Goal: Task Accomplishment & Management: Complete application form

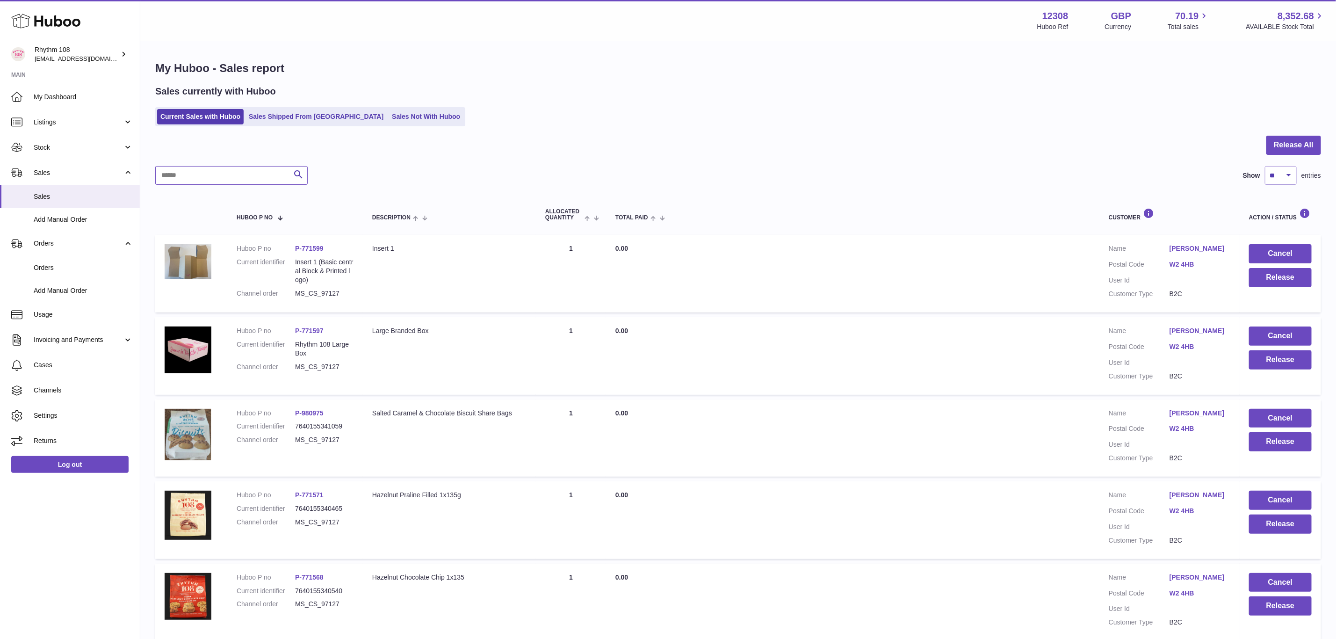
click at [231, 175] on input "text" at bounding box center [231, 175] width 152 height 19
click at [55, 94] on span "My Dashboard" at bounding box center [83, 97] width 99 height 9
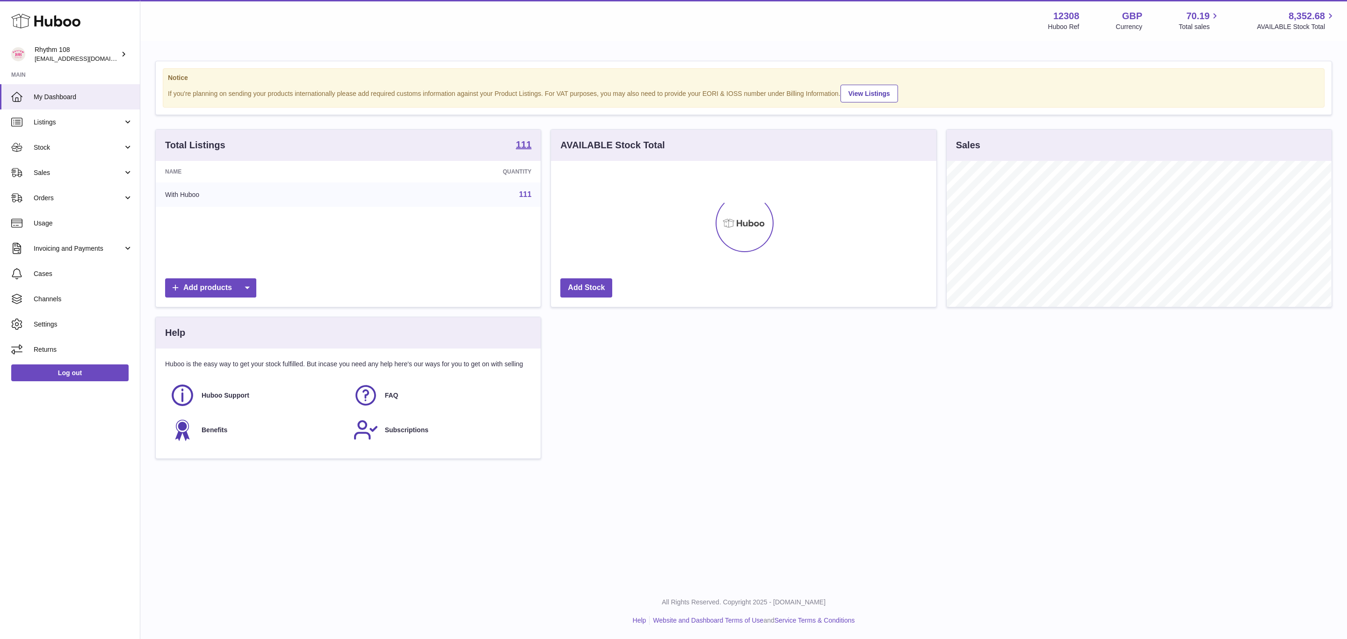
scroll to position [146, 384]
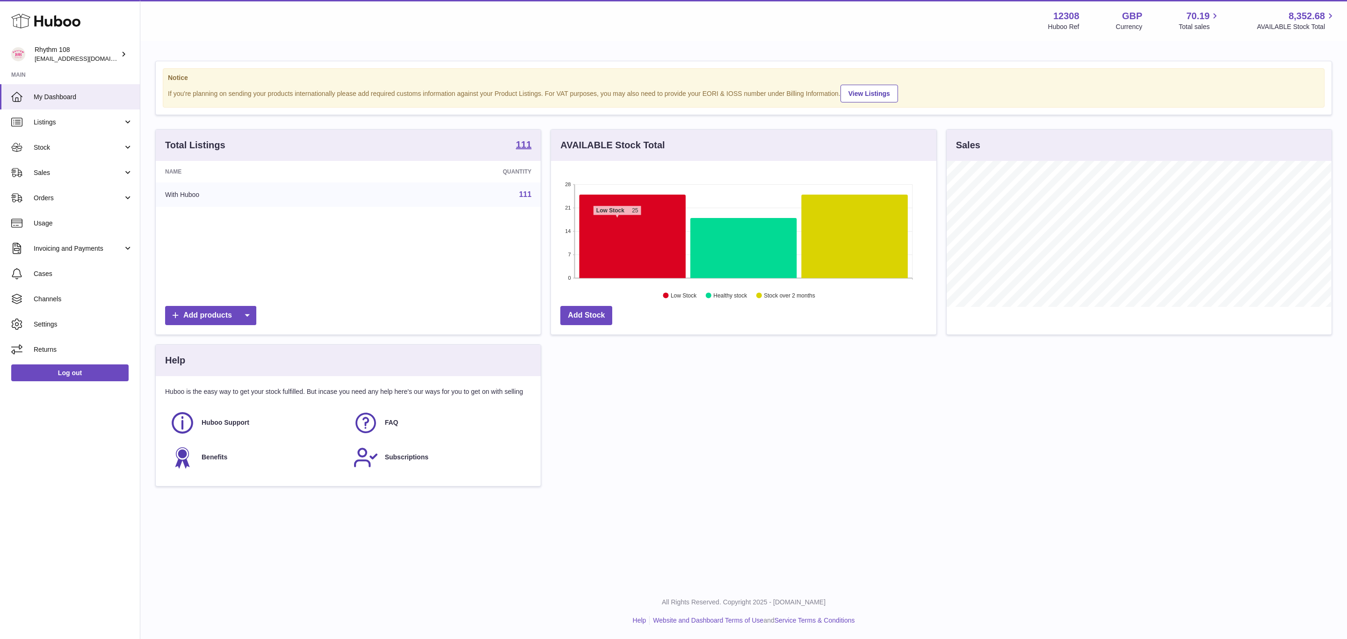
click at [617, 222] on icon at bounding box center [632, 237] width 106 height 84
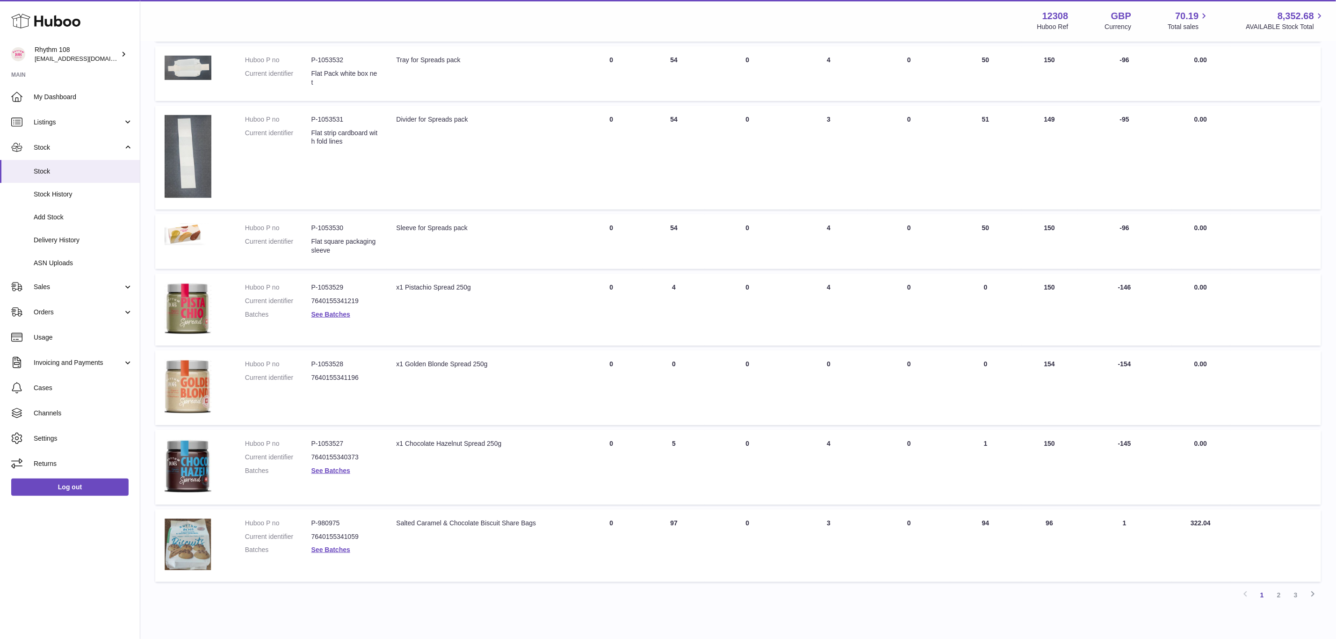
scroll to position [351, 0]
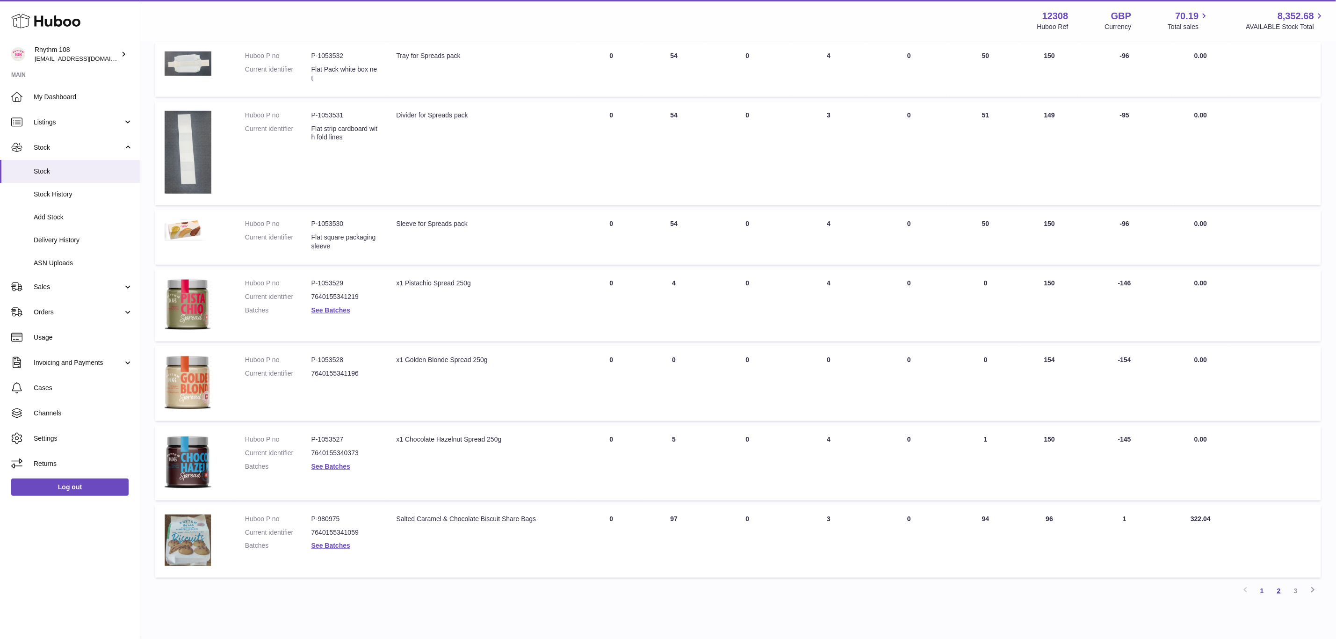
click at [1275, 589] on link "2" at bounding box center [1278, 590] width 17 height 17
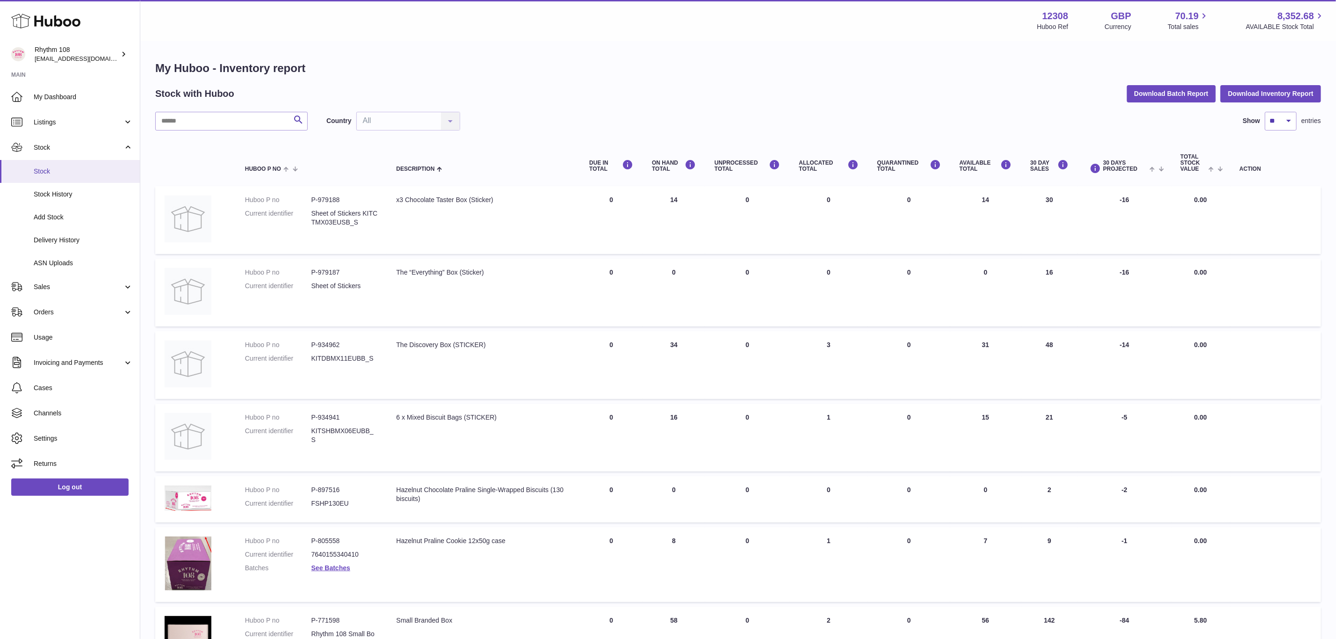
click at [52, 177] on link "Stock" at bounding box center [70, 171] width 140 height 23
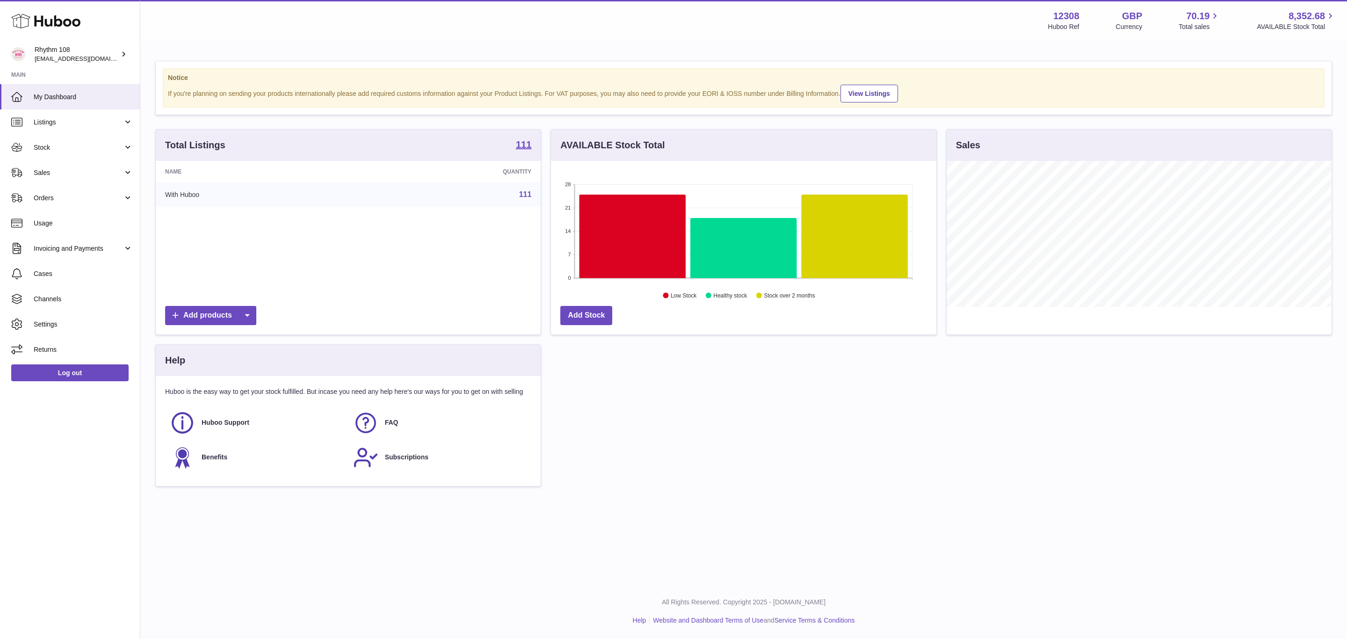
scroll to position [146, 384]
click at [69, 197] on span "Orders" at bounding box center [78, 198] width 89 height 9
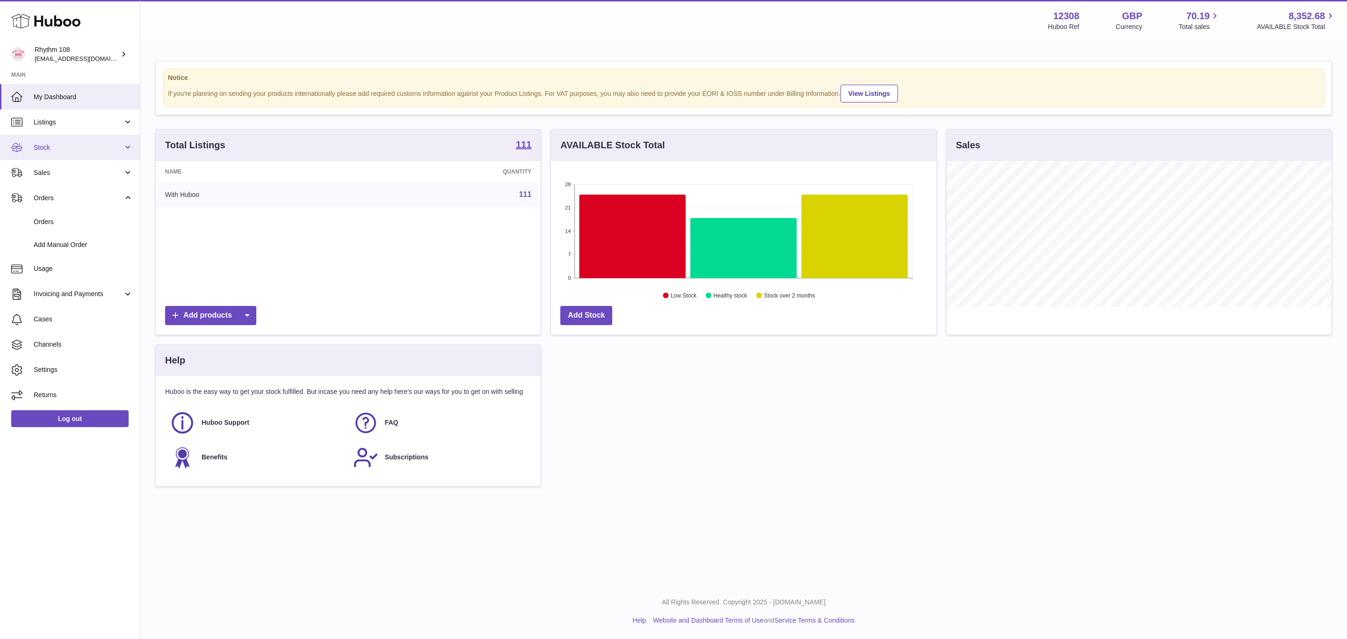
click at [66, 140] on link "Stock" at bounding box center [70, 147] width 140 height 25
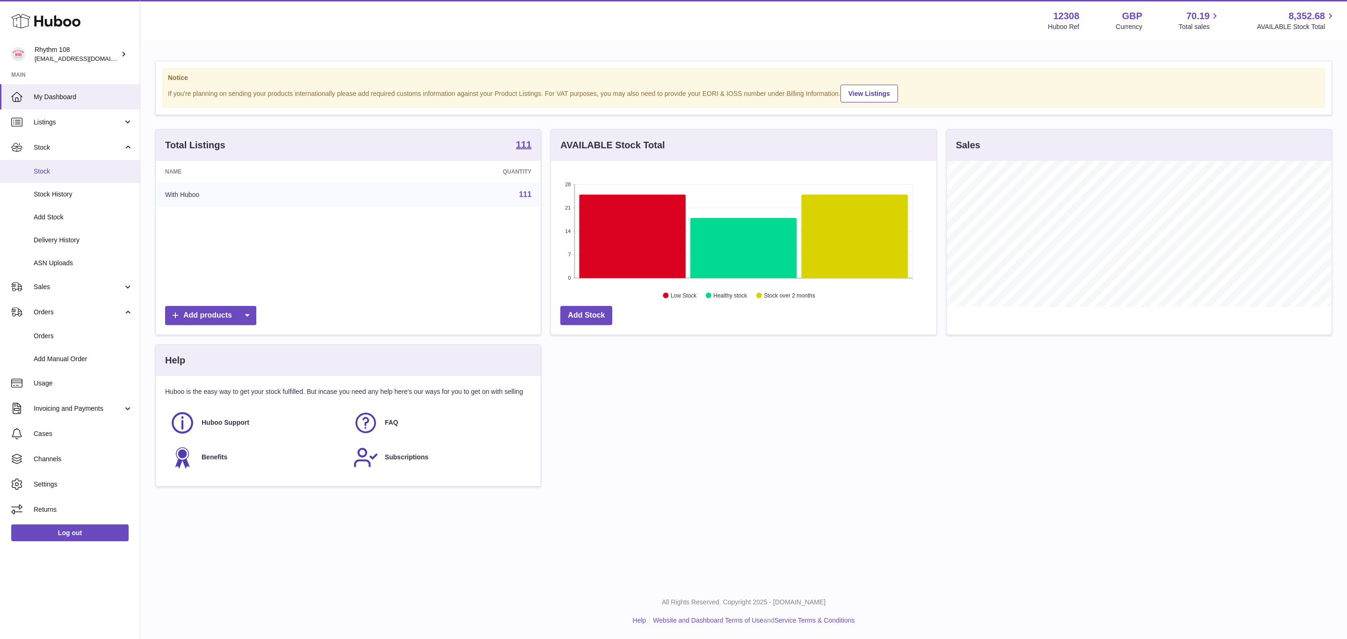
click at [86, 171] on span "Stock" at bounding box center [83, 171] width 99 height 9
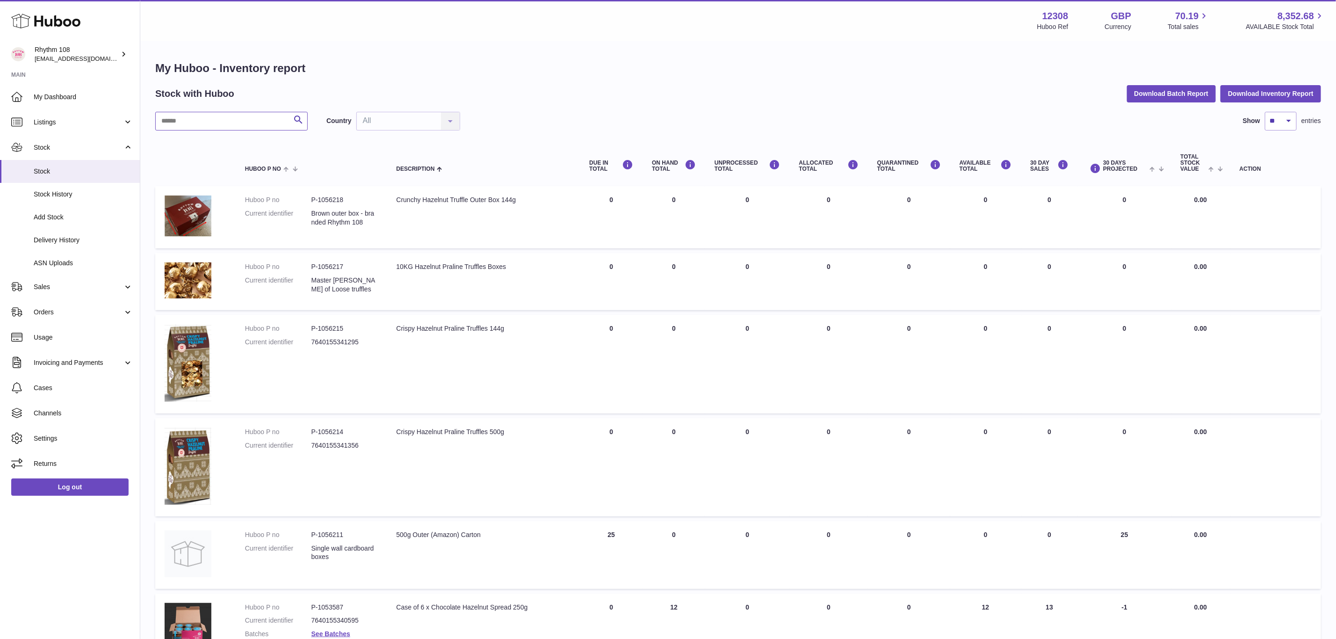
click at [187, 118] on input "text" at bounding box center [231, 121] width 152 height 19
type input "***"
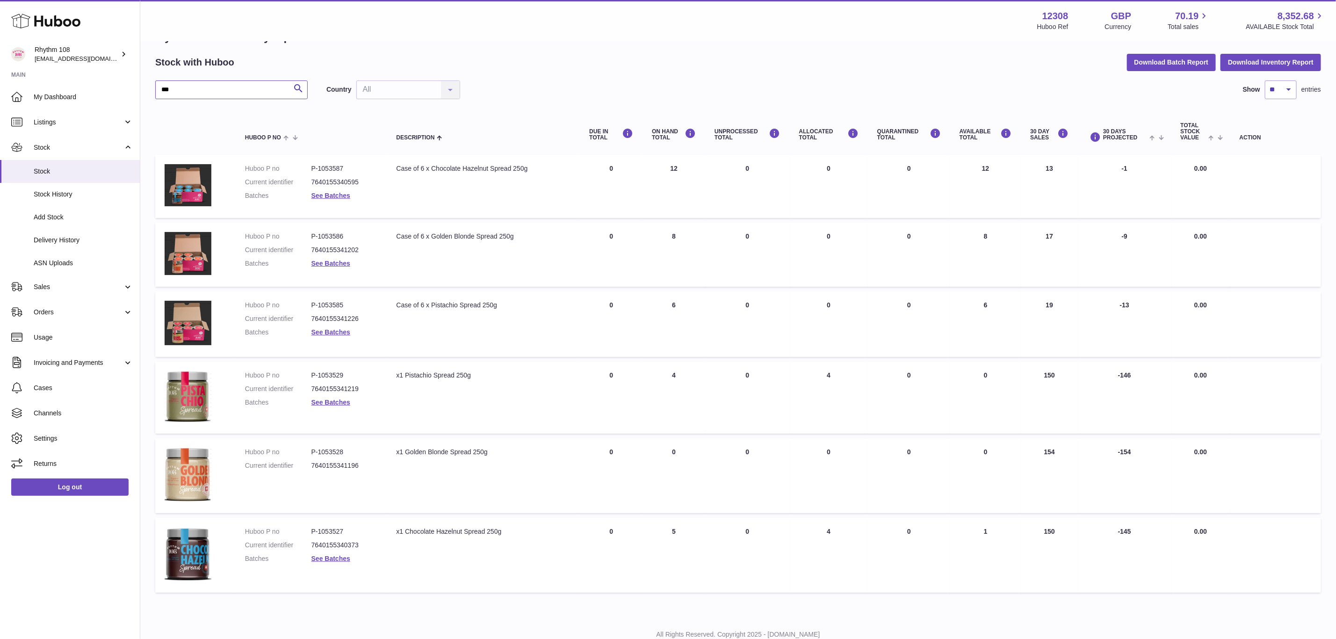
scroll to position [60, 0]
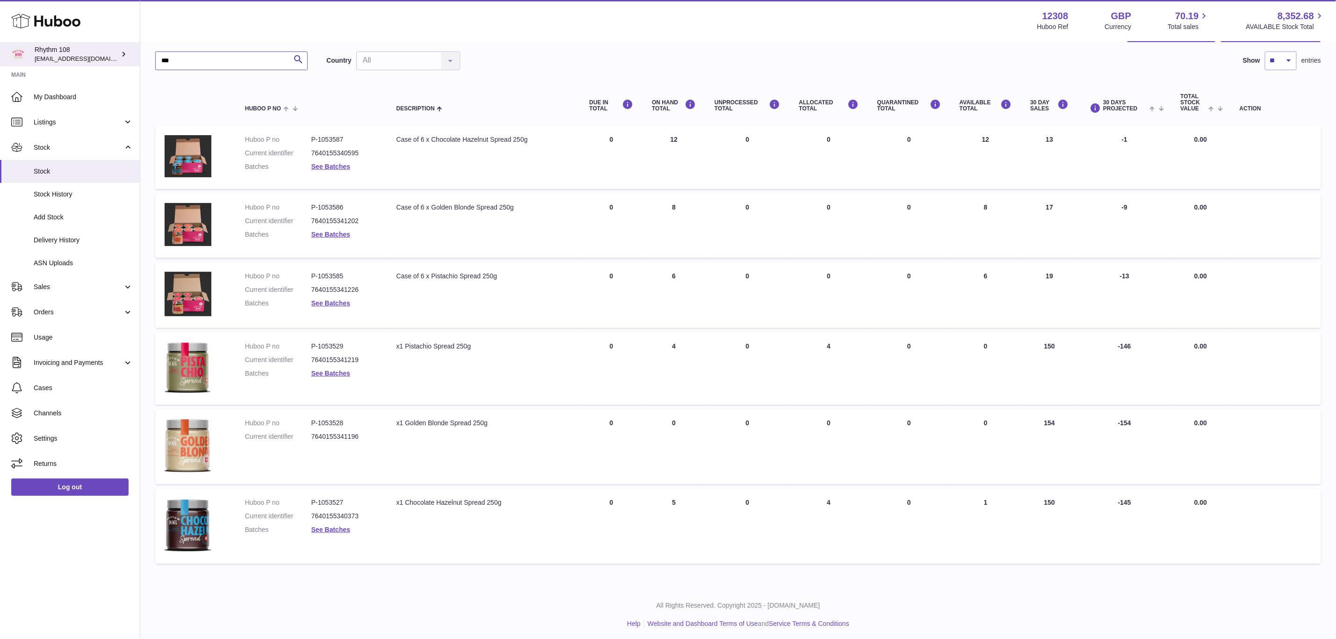
drag, startPoint x: 214, startPoint y: 61, endPoint x: 80, endPoint y: 50, distance: 133.7
click at [80, 50] on div "Huboo Rhythm 108 orders@rhythm108.com Main My Dashboard Listings Not with Huboo…" at bounding box center [668, 291] width 1336 height 702
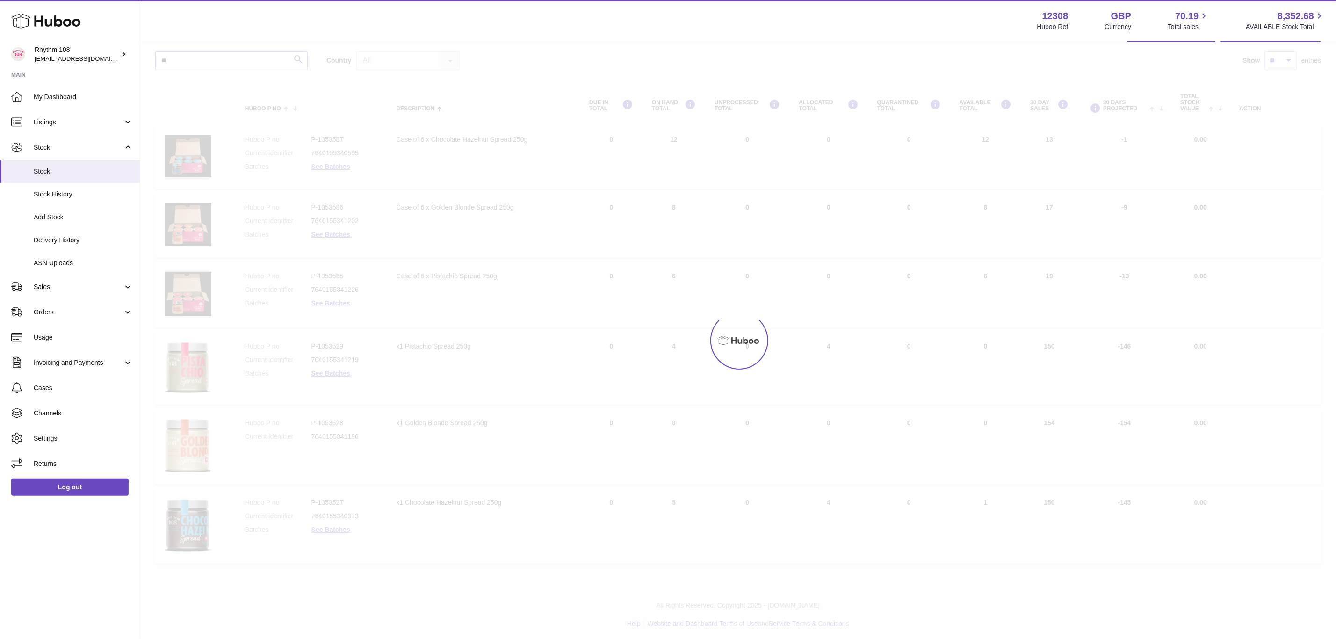
type input "*"
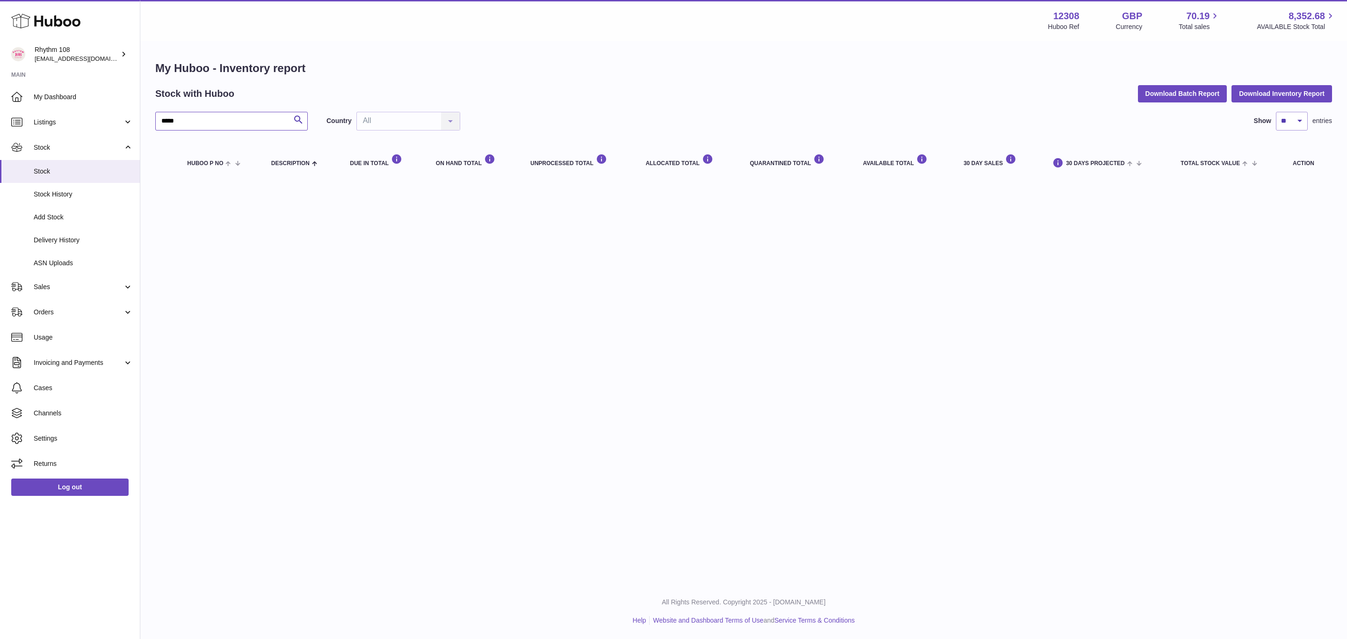
type input "******"
drag, startPoint x: 188, startPoint y: 131, endPoint x: 194, endPoint y: 128, distance: 6.5
click at [188, 130] on div "****** Search Country All All No elements found. Consider changing the search q…" at bounding box center [743, 146] width 1176 height 69
drag, startPoint x: 191, startPoint y: 125, endPoint x: 86, endPoint y: 114, distance: 105.4
click at [86, 114] on div "Huboo Rhythm 108 orders@rhythm108.com Main My Dashboard Listings Not with Huboo…" at bounding box center [673, 319] width 1347 height 639
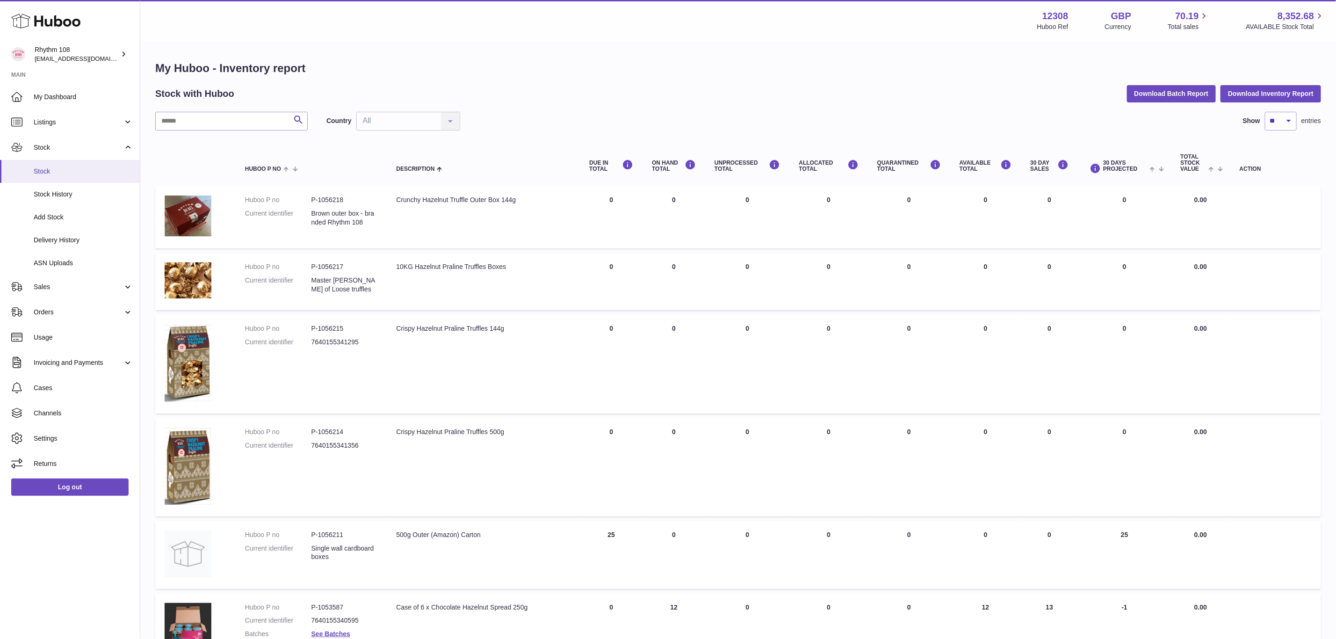
click at [45, 167] on span "Stock" at bounding box center [83, 171] width 99 height 9
click at [53, 127] on link "Listings" at bounding box center [70, 121] width 140 height 25
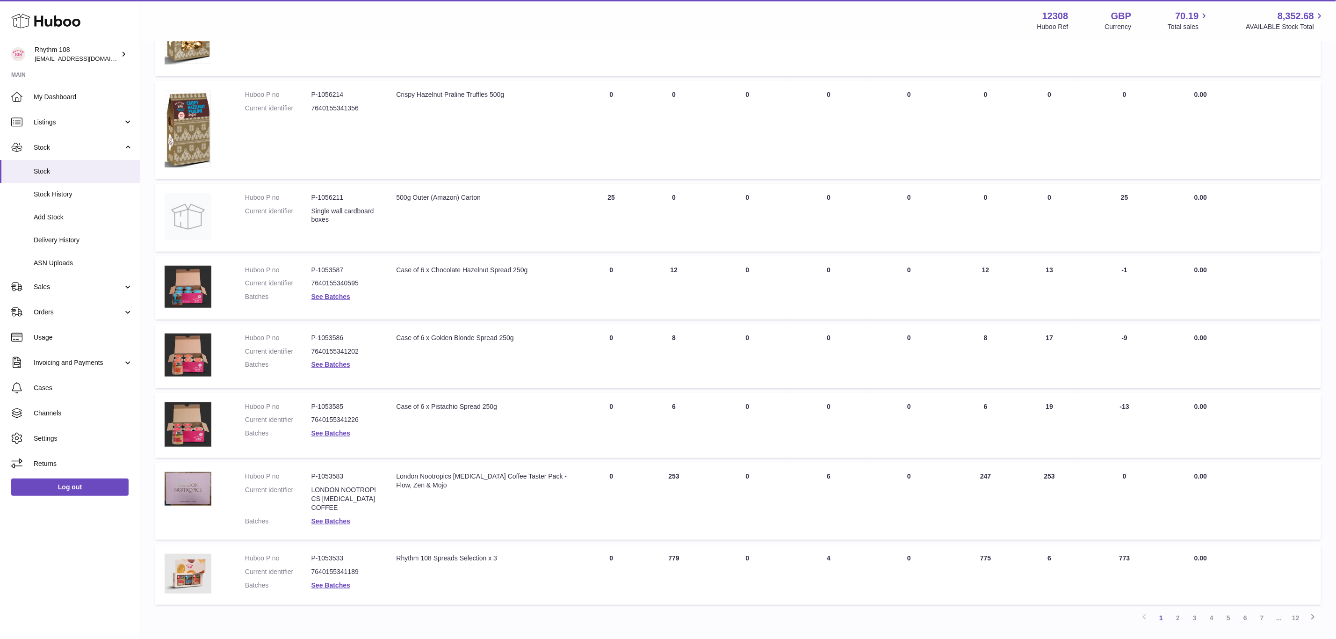
scroll to position [401, 0]
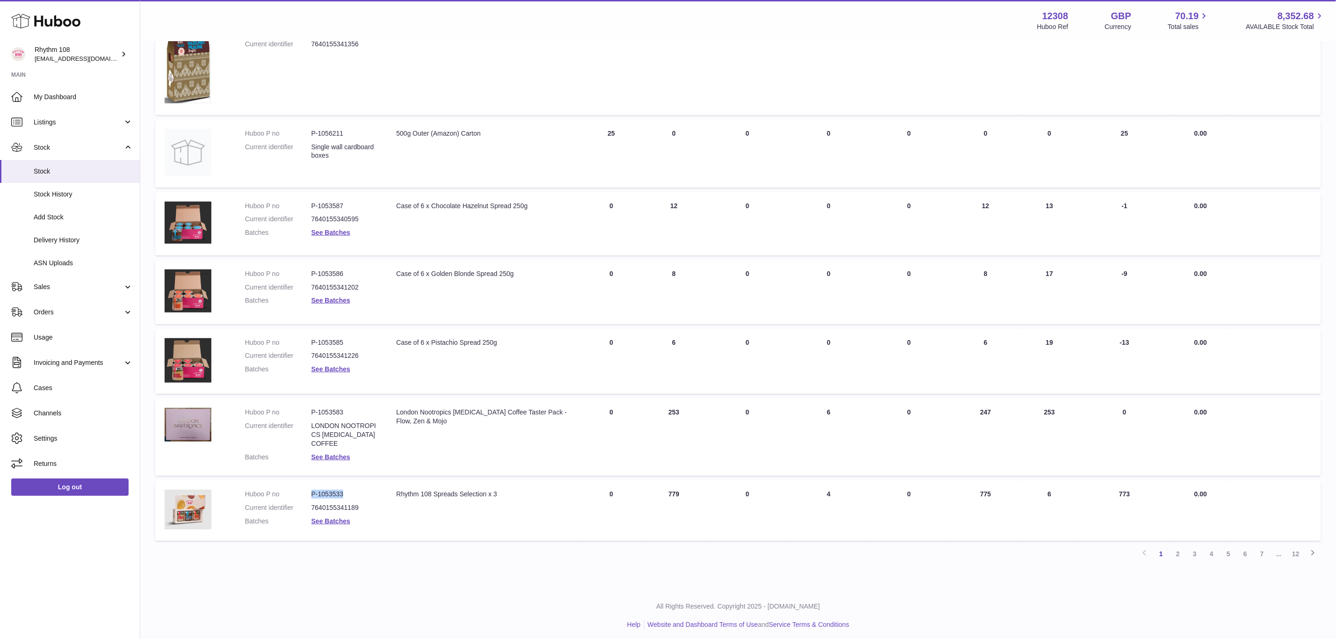
drag, startPoint x: 350, startPoint y: 489, endPoint x: 310, endPoint y: 488, distance: 39.3
click at [311, 490] on dd "P-1053533" at bounding box center [344, 494] width 66 height 9
copy dd "P-1053533"
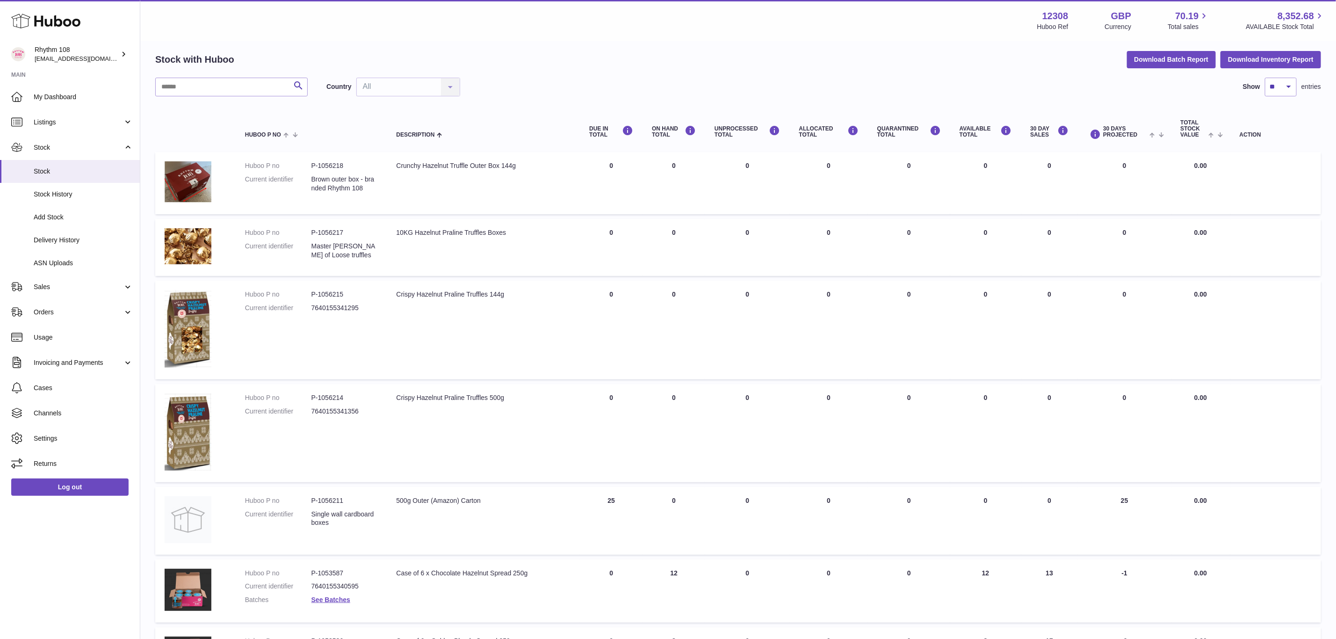
scroll to position [0, 0]
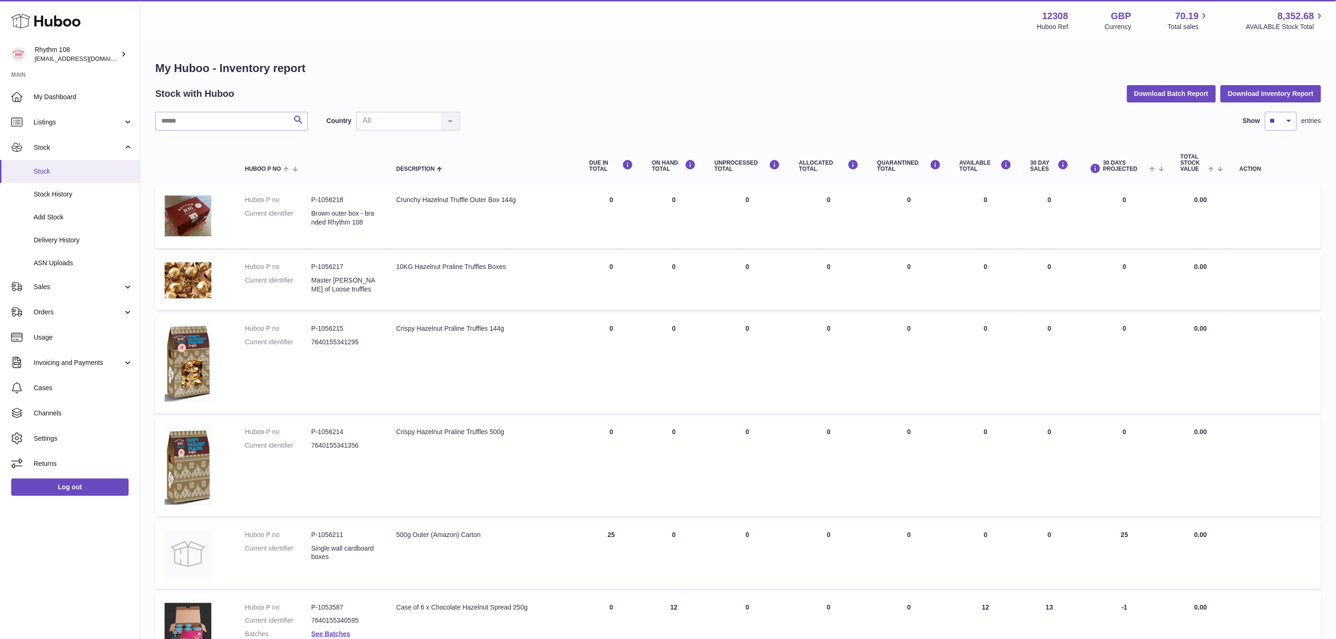
click at [50, 170] on span "Stock" at bounding box center [83, 171] width 99 height 9
click at [73, 173] on span "Stock" at bounding box center [83, 171] width 99 height 9
click at [216, 127] on input "text" at bounding box center [231, 121] width 152 height 19
paste input "*********"
type input "*********"
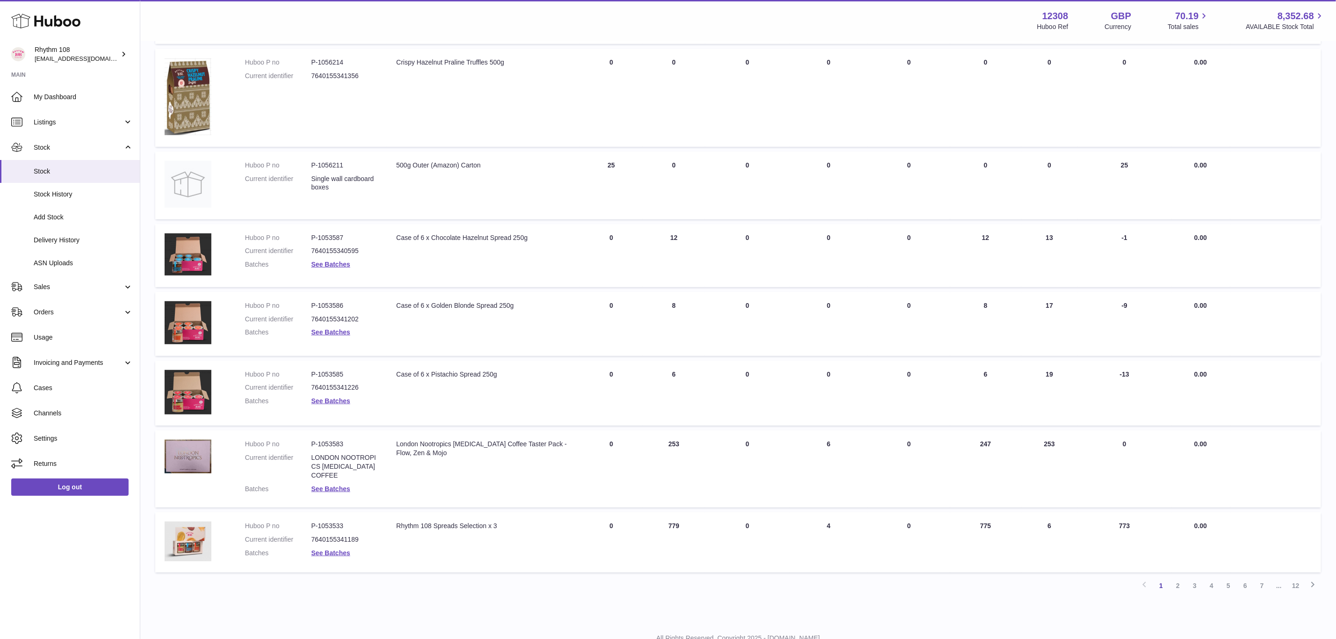
scroll to position [401, 0]
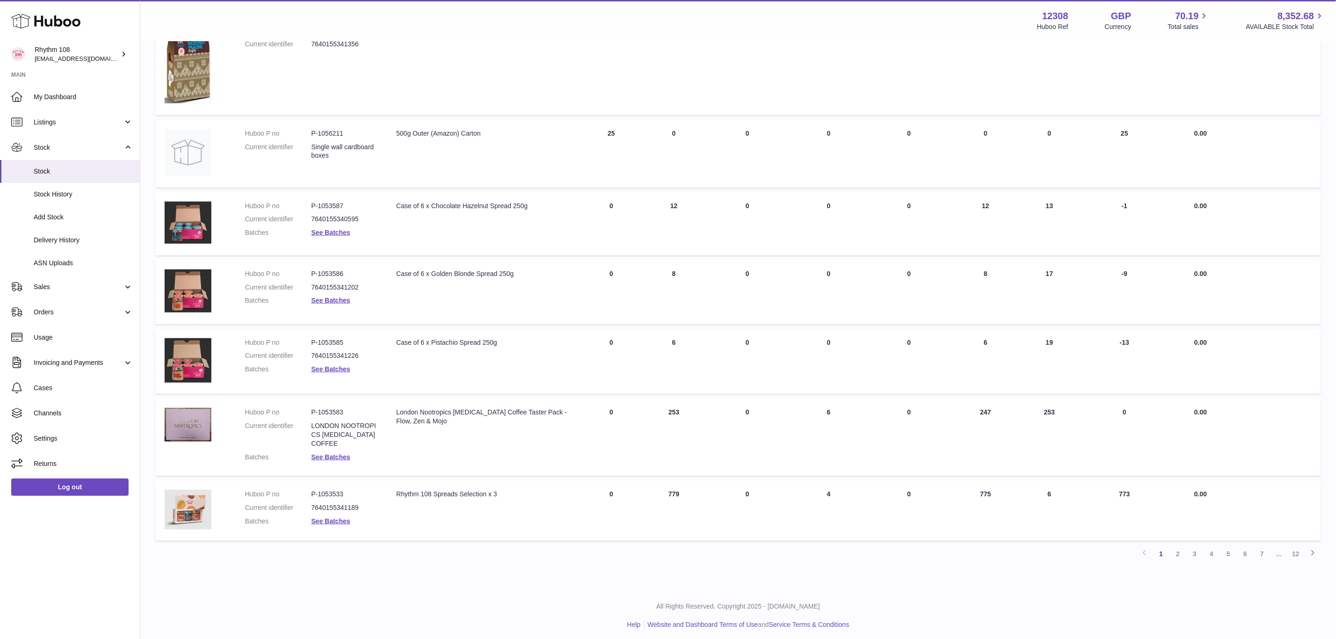
click at [399, 567] on div "My Huboo - Inventory report Stock with Huboo Download Batch Report Download Inv…" at bounding box center [738, 114] width 1196 height 947
click at [494, 557] on div "Previous 1 2 3 4 5 6 7 ... 12 Next" at bounding box center [738, 553] width 1166 height 17
drag, startPoint x: 346, startPoint y: 492, endPoint x: 307, endPoint y: 490, distance: 39.3
click at [307, 490] on dl "Huboo P no P-1053533 Current identifier 7640155341189 Batches See Batches" at bounding box center [311, 510] width 133 height 41
copy dl "P-1053533"
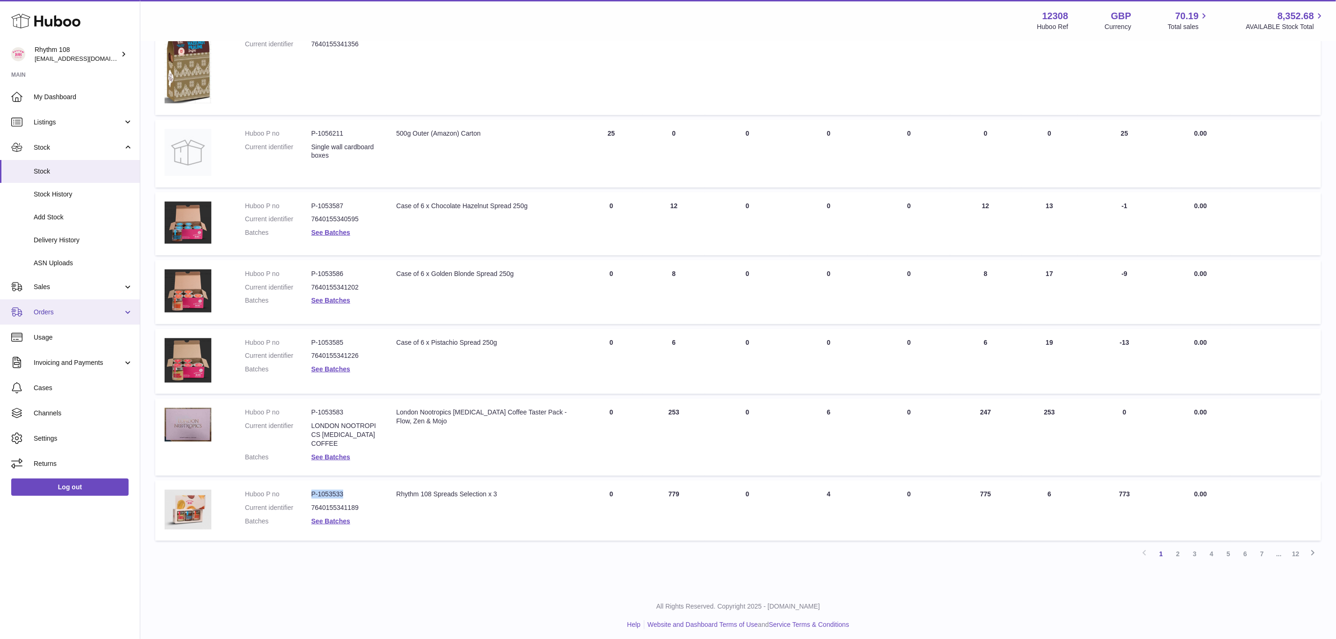
click at [65, 310] on span "Orders" at bounding box center [78, 312] width 89 height 9
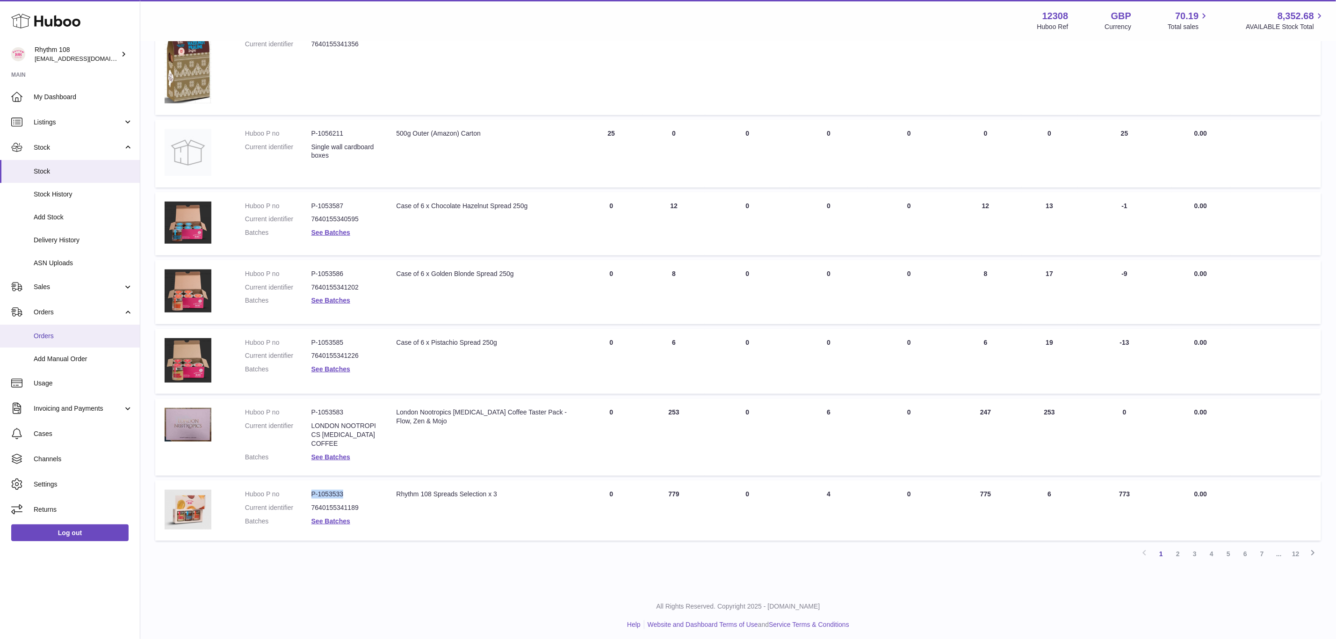
click at [63, 334] on span "Orders" at bounding box center [83, 336] width 99 height 9
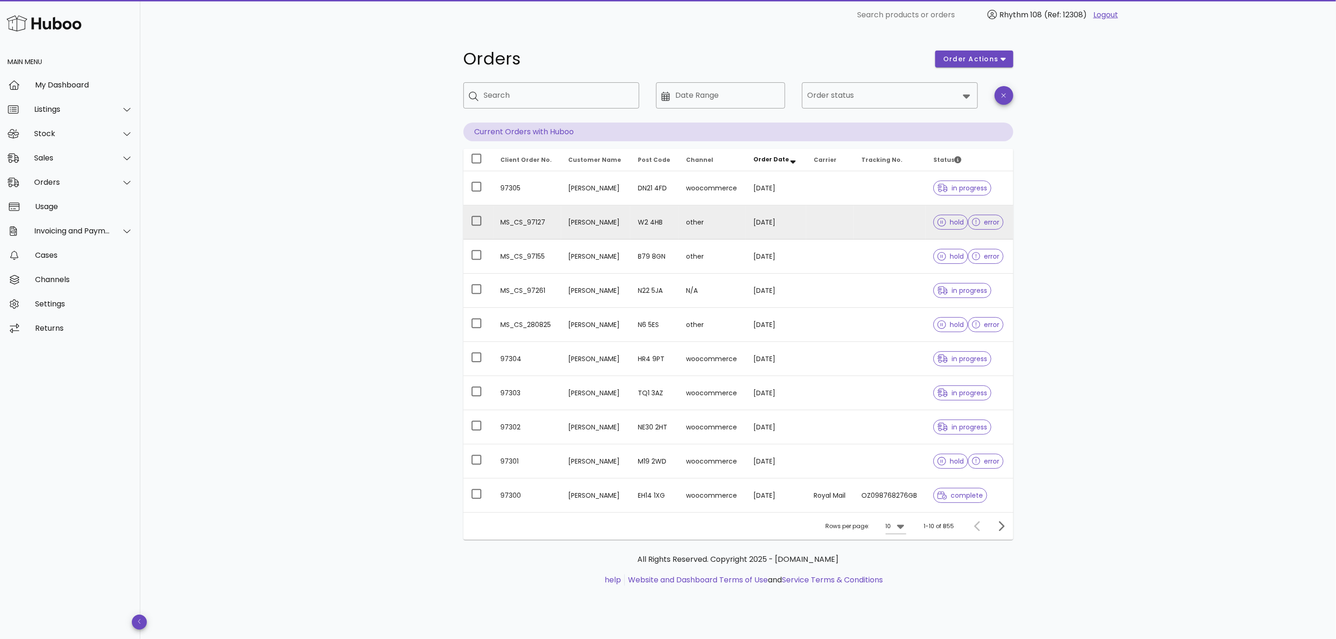
click at [610, 223] on td "[PERSON_NAME]" at bounding box center [595, 222] width 69 height 34
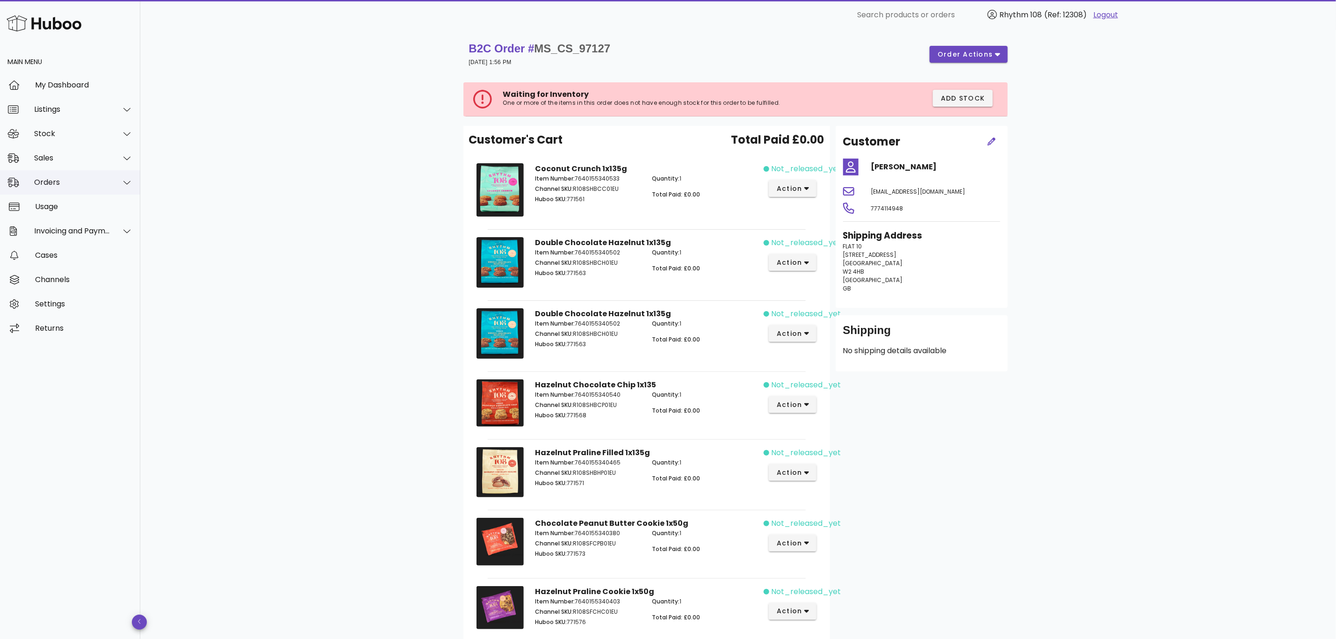
click at [52, 182] on div "Orders" at bounding box center [72, 182] width 76 height 9
click at [43, 207] on div "Orders" at bounding box center [83, 205] width 99 height 9
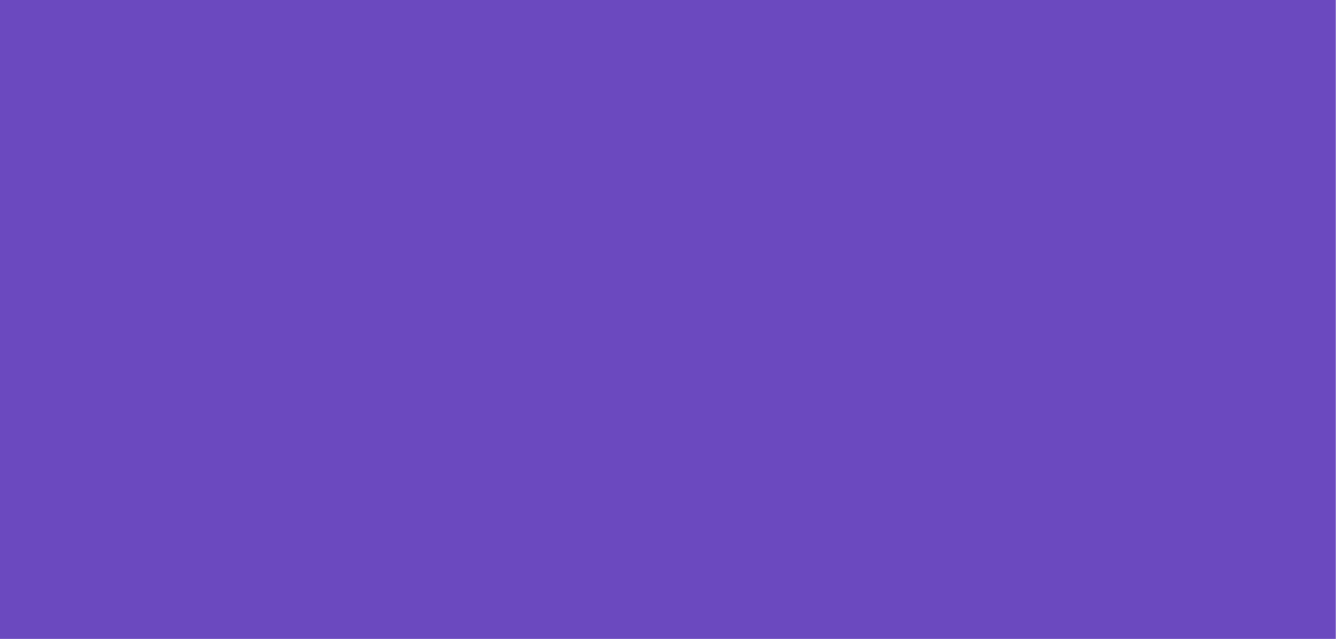
click at [61, 209] on html at bounding box center [668, 319] width 1336 height 639
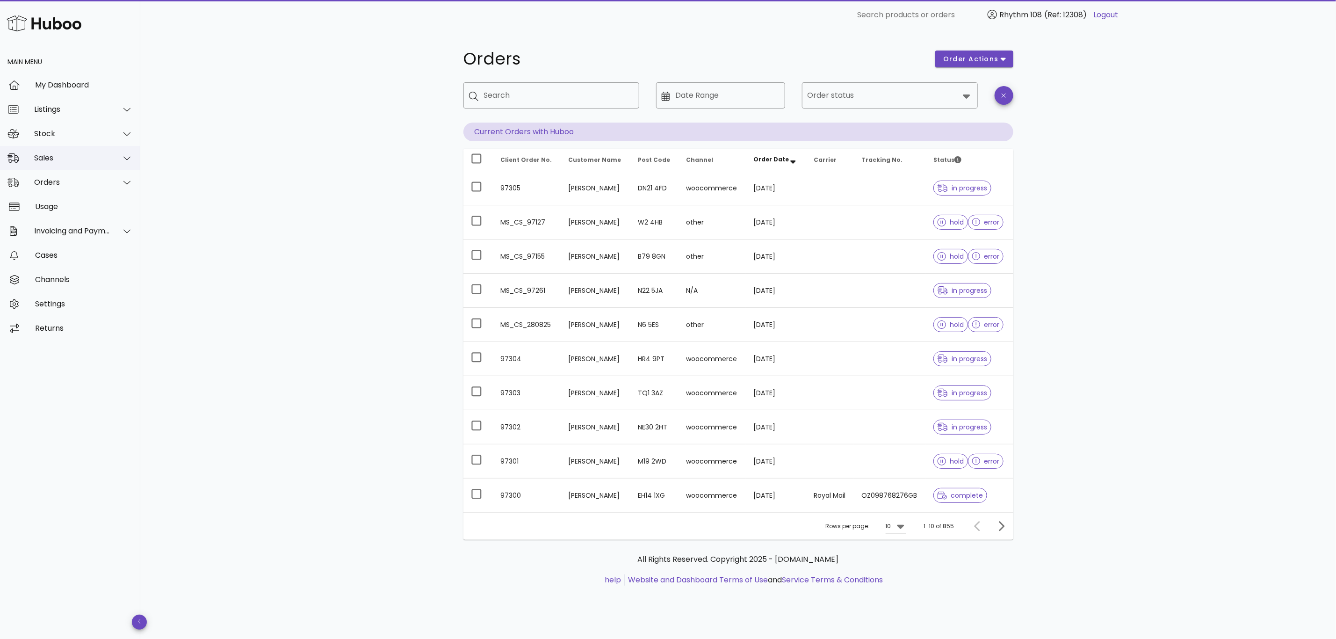
click at [53, 164] on div "Sales" at bounding box center [70, 158] width 140 height 24
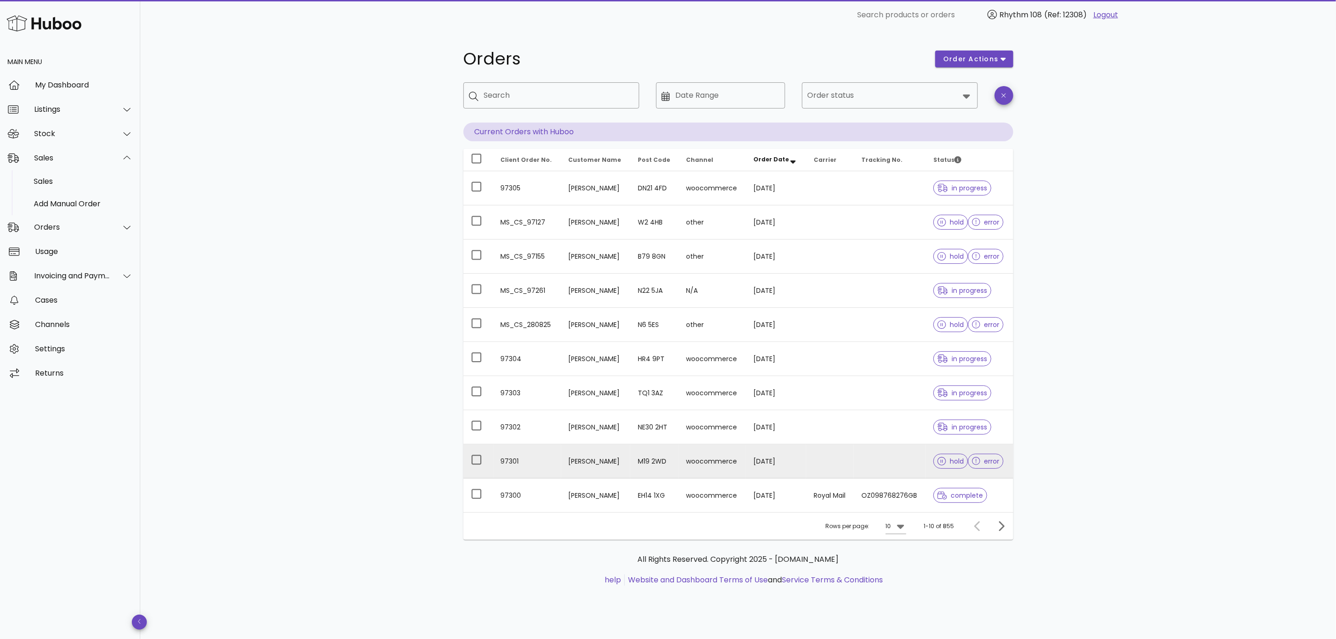
click at [601, 464] on td "Kaare Foged" at bounding box center [595, 461] width 69 height 34
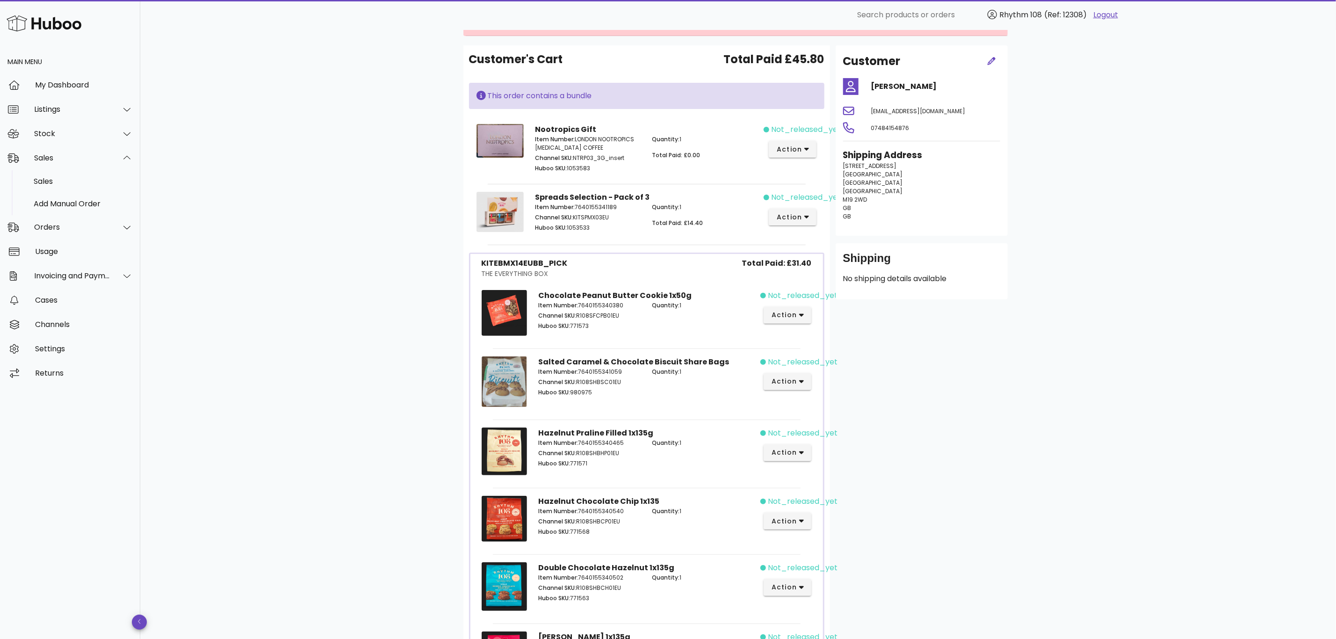
scroll to position [58, 0]
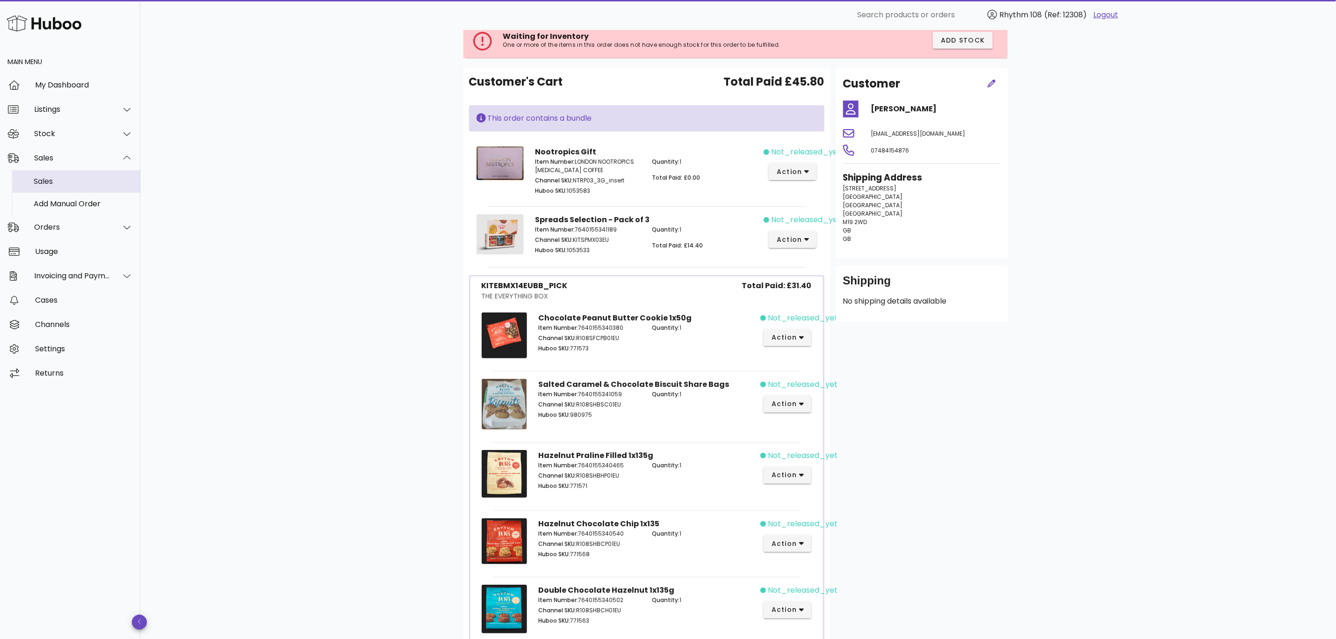
click at [50, 184] on div "Sales" at bounding box center [83, 181] width 99 height 9
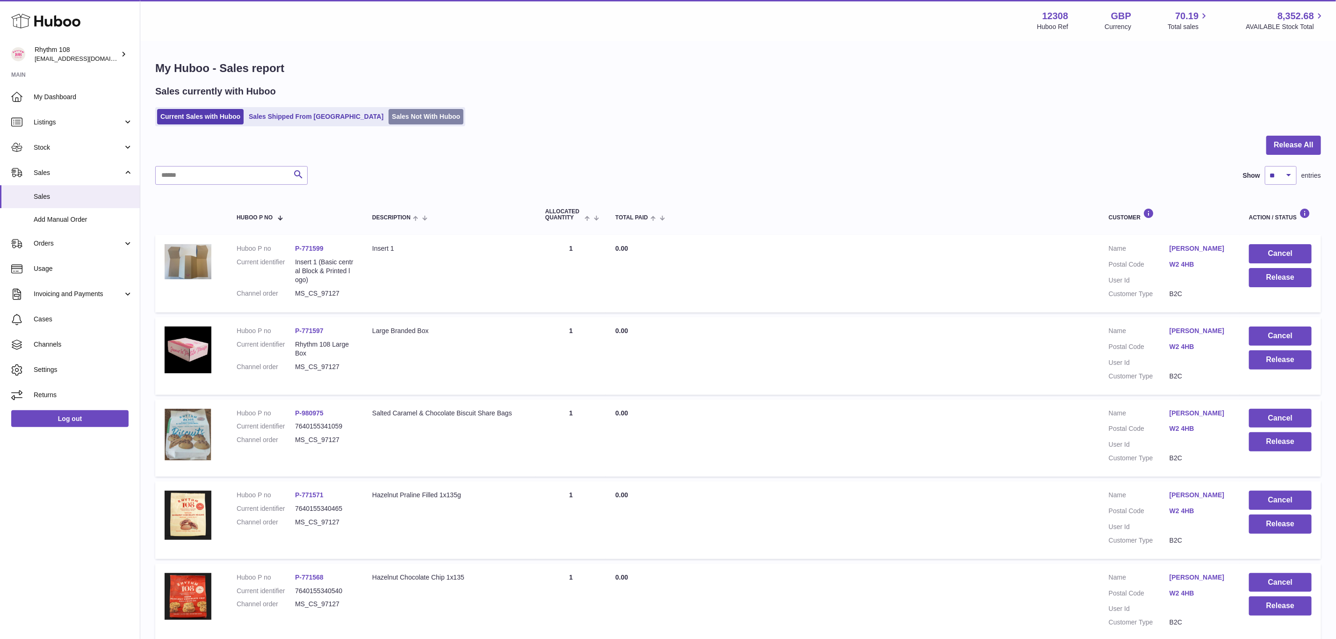
click at [390, 116] on link "Sales Not With Huboo" at bounding box center [426, 116] width 75 height 15
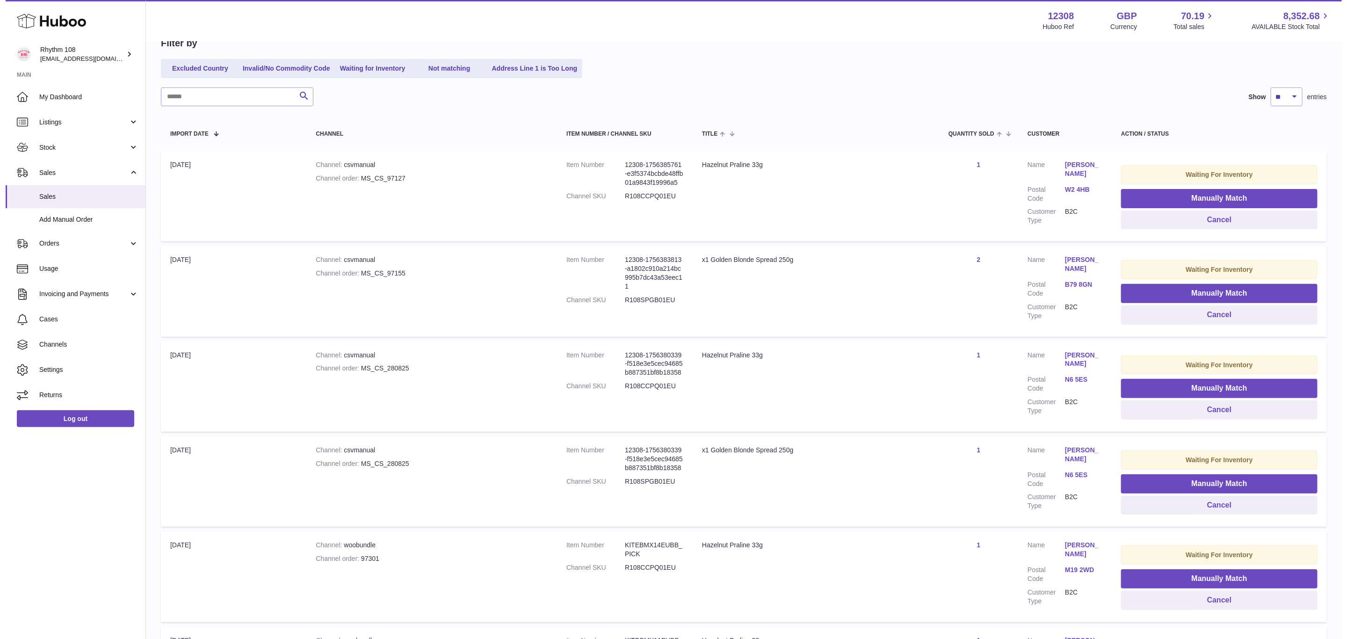
scroll to position [140, 0]
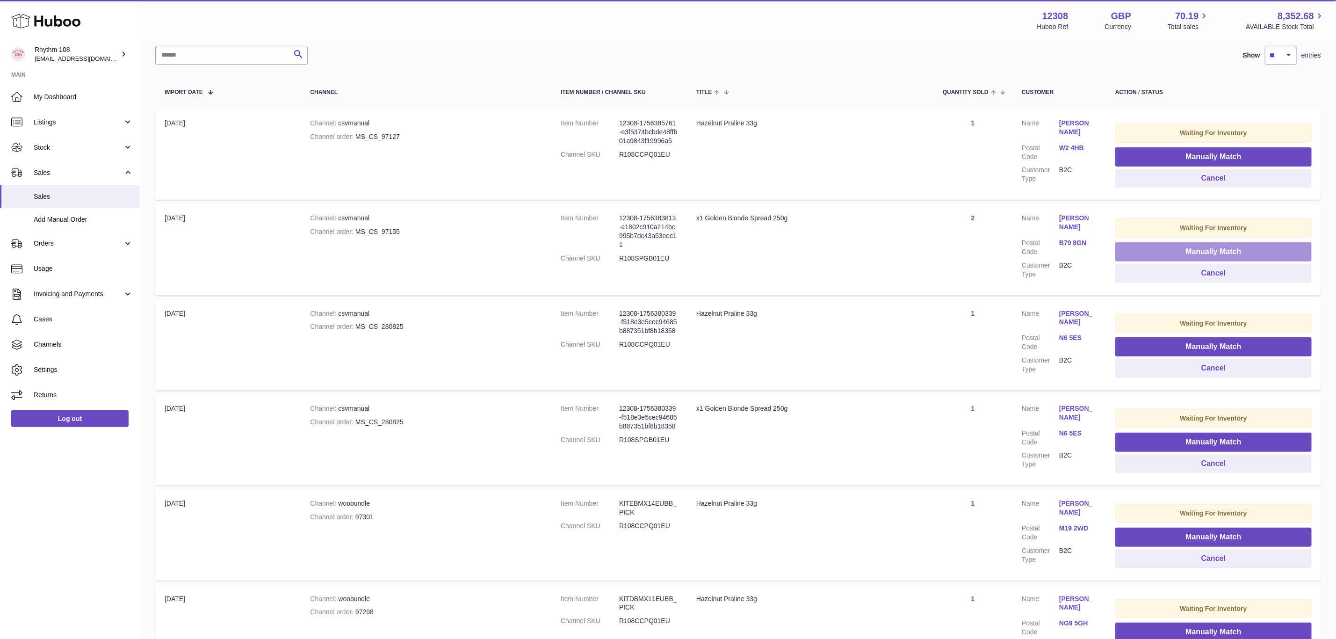
click at [1174, 251] on button "Manually Match" at bounding box center [1213, 251] width 196 height 19
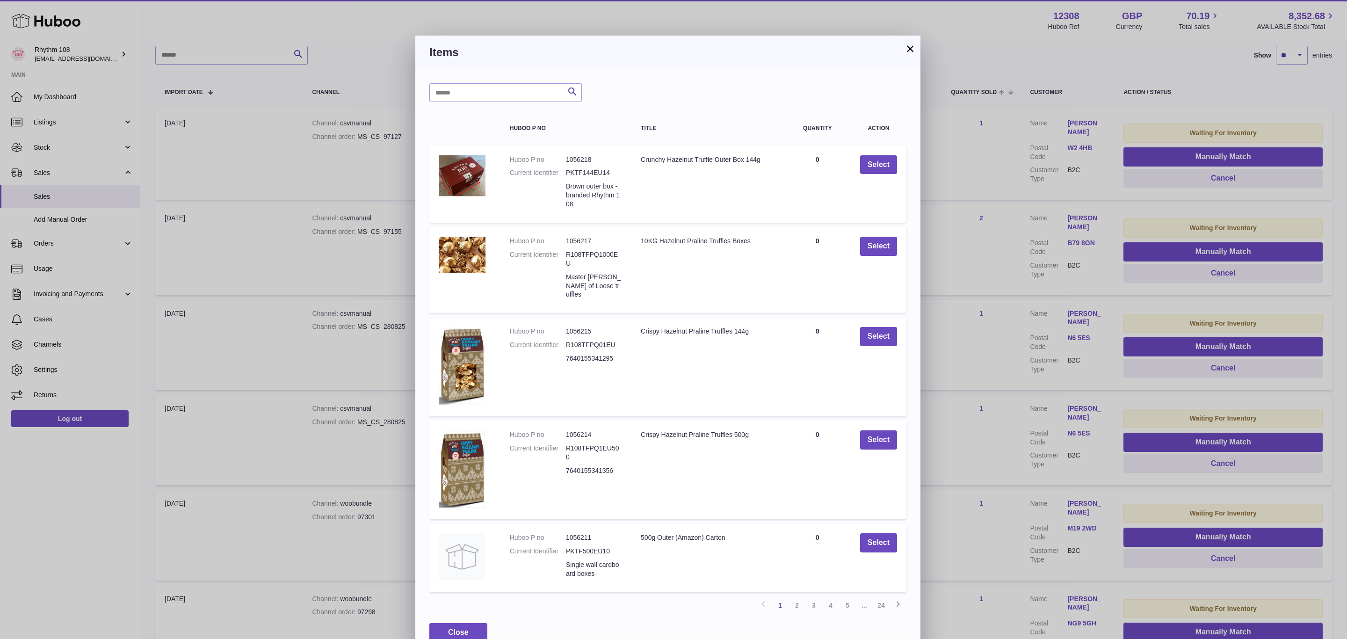
scroll to position [19, 0]
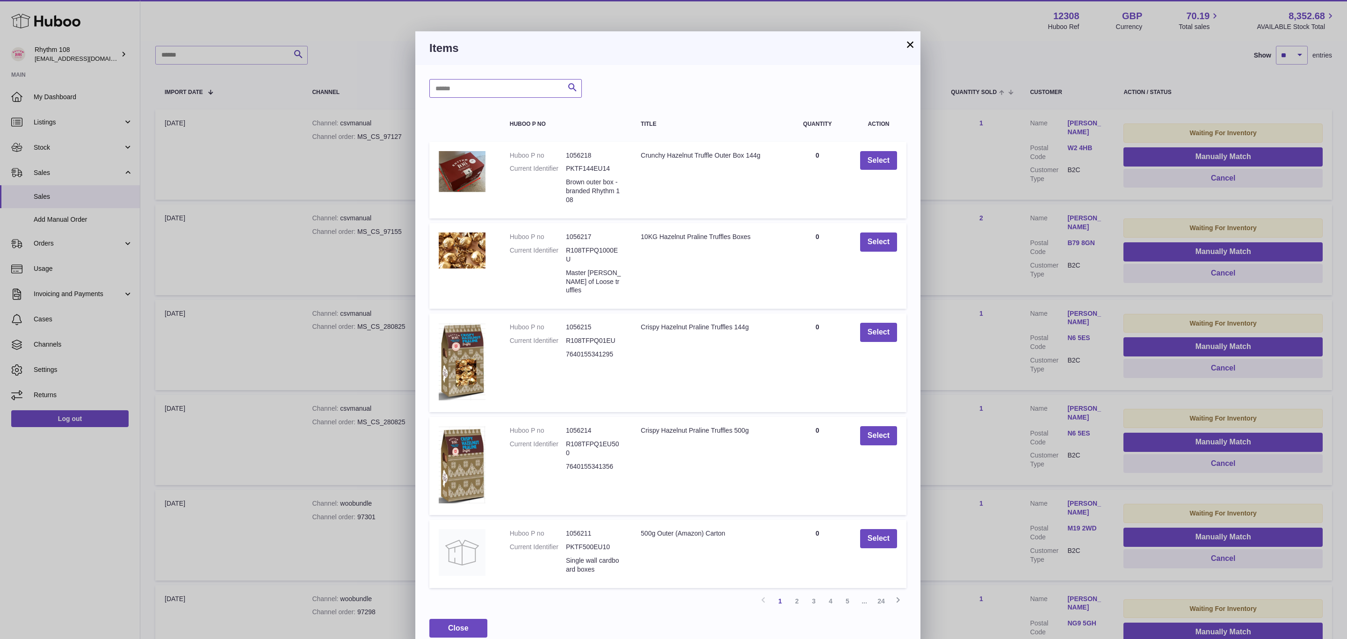
click at [484, 92] on input "text" at bounding box center [505, 88] width 152 height 19
paste input "*********"
drag, startPoint x: 445, startPoint y: 87, endPoint x: 417, endPoint y: 89, distance: 28.1
click at [417, 89] on div "********* Search Huboo P no Title Quantity Action Huboo P no 1056218 Current Id…" at bounding box center [667, 358] width 505 height 586
click at [574, 82] on icon "submit" at bounding box center [572, 88] width 11 height 12
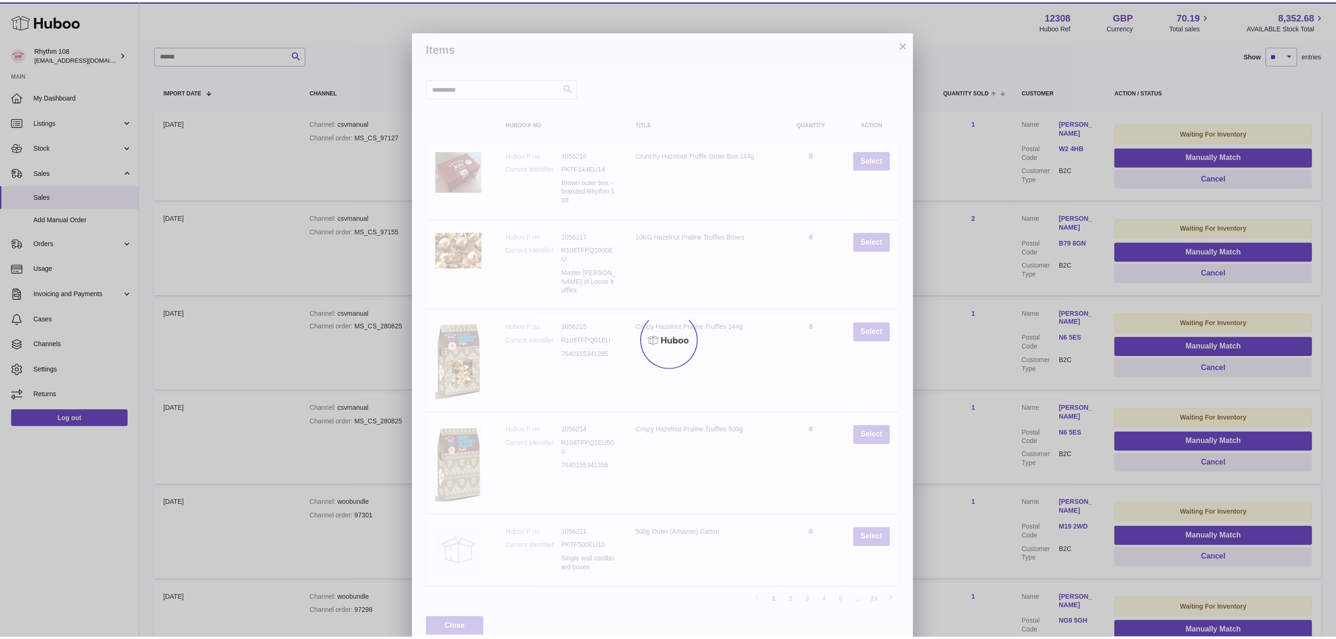
scroll to position [0, 0]
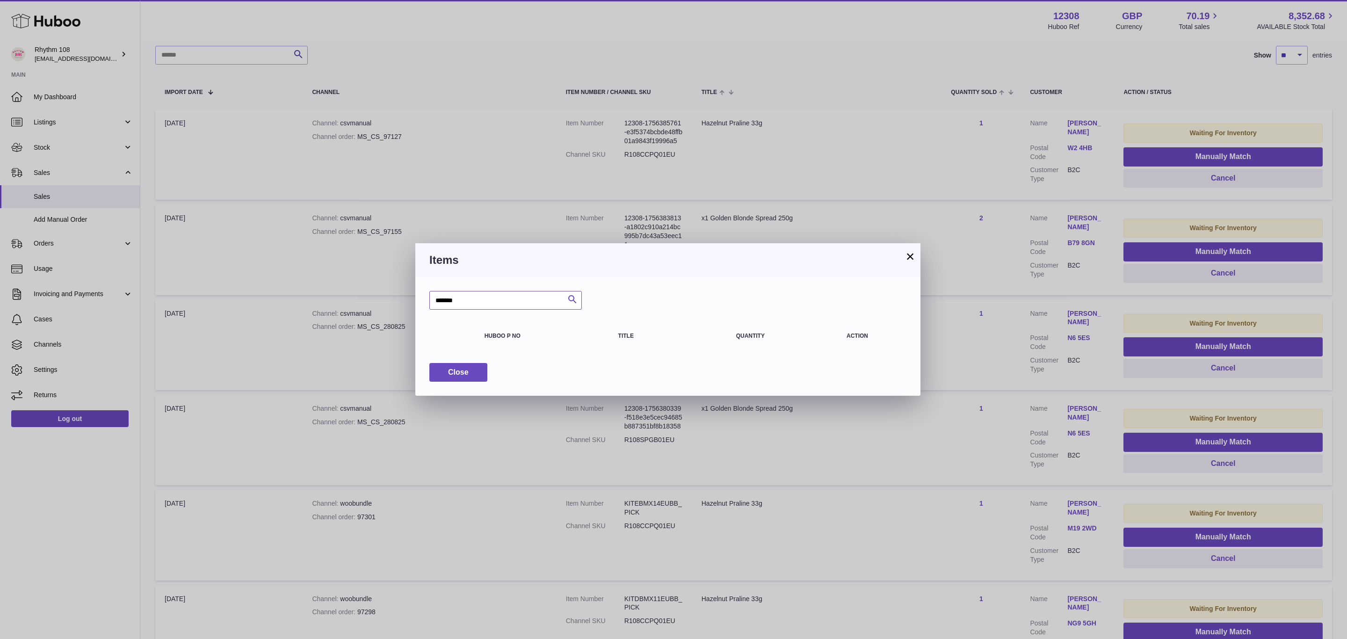
type input "*******"
click at [577, 296] on icon "submit" at bounding box center [572, 300] width 11 height 12
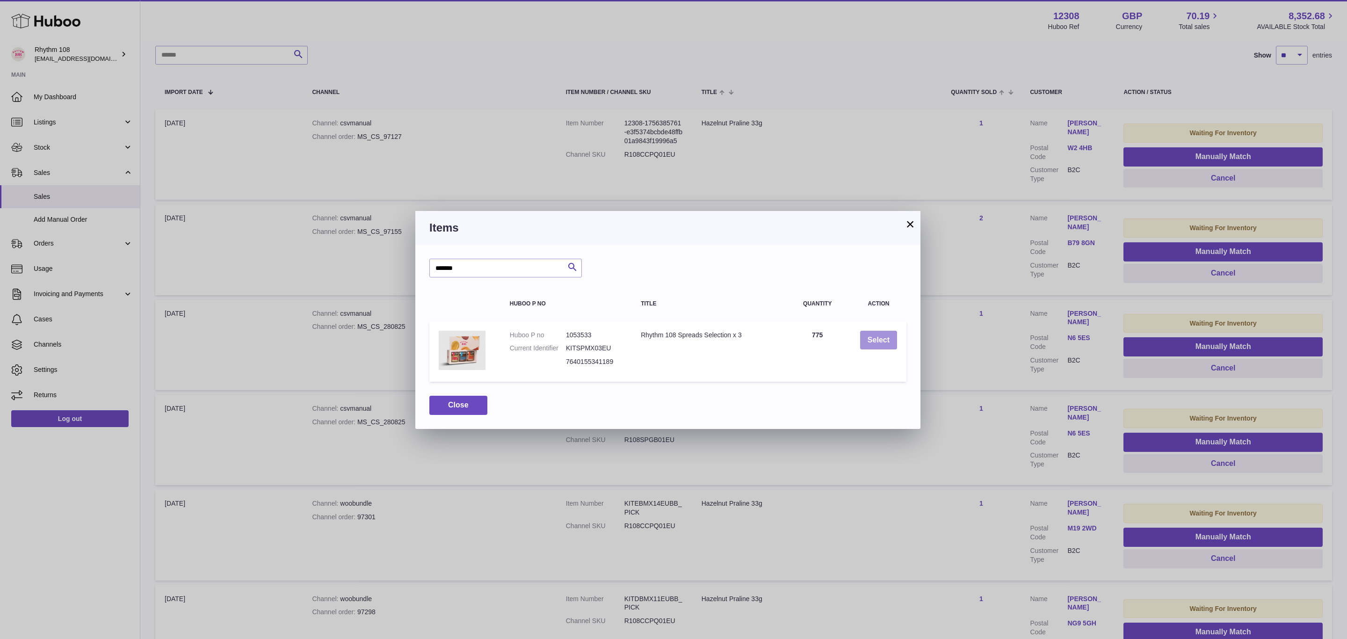
click at [874, 339] on button "Select" at bounding box center [878, 340] width 37 height 19
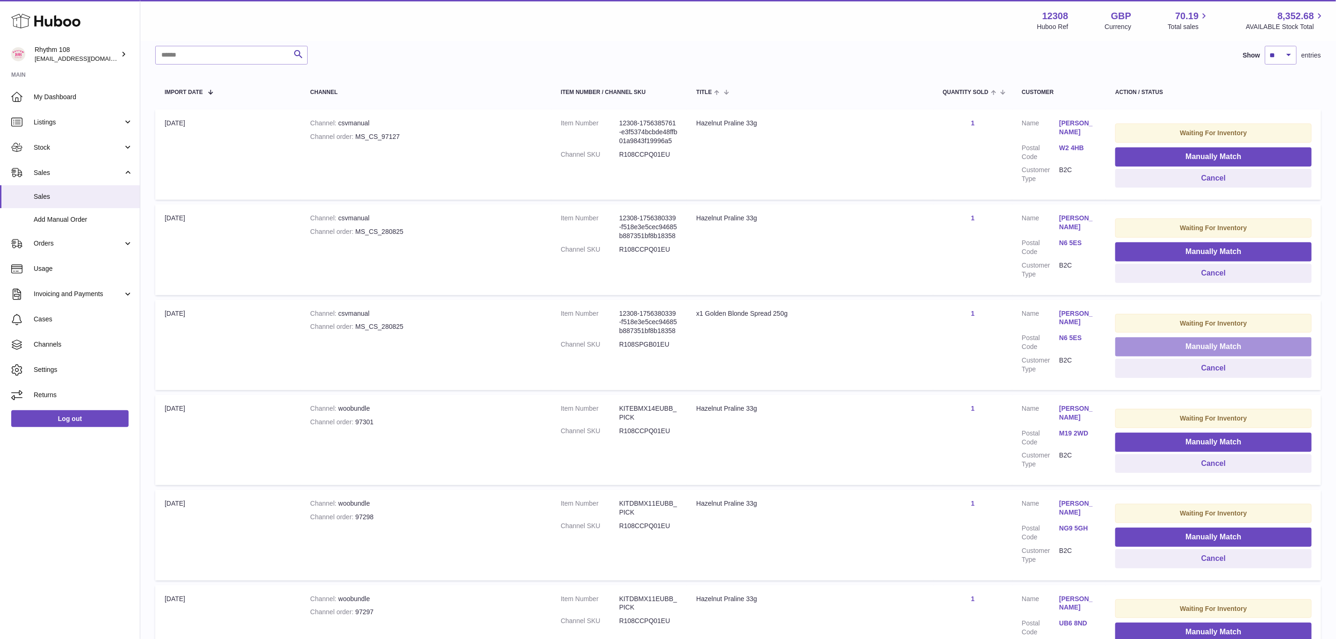
click at [1239, 339] on button "Manually Match" at bounding box center [1213, 346] width 196 height 19
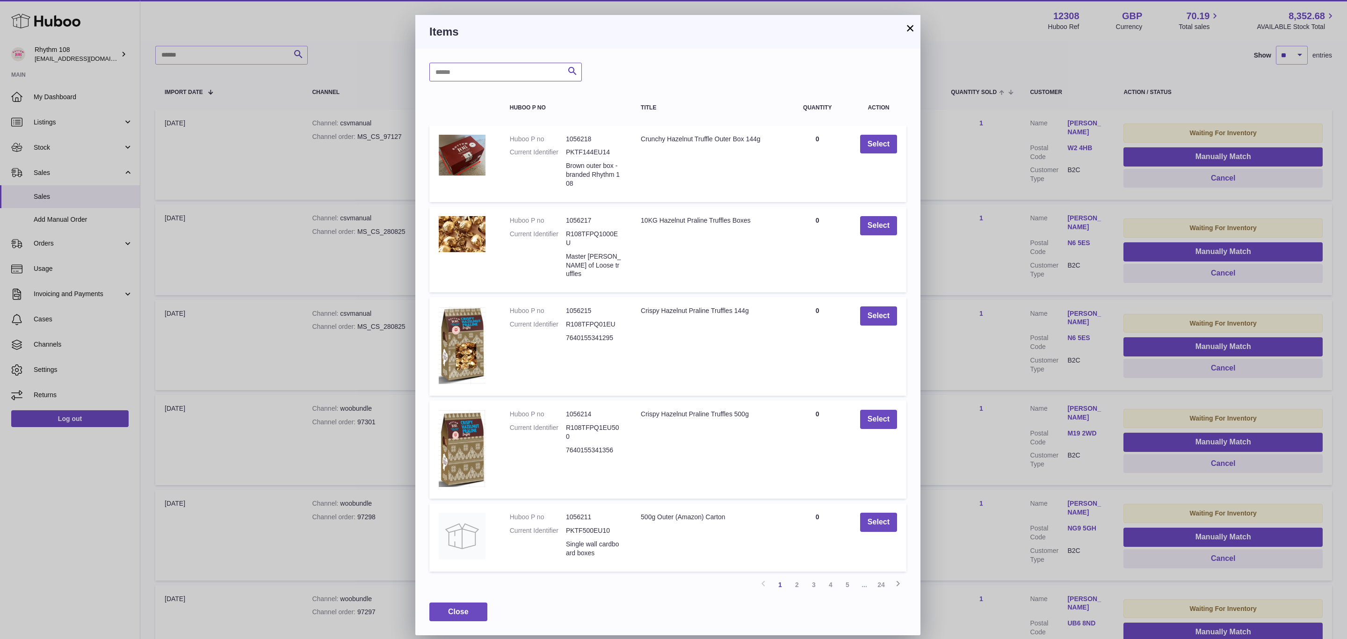
click at [520, 66] on input "text" at bounding box center [505, 72] width 152 height 19
paste input "*********"
click at [442, 73] on input "*********" at bounding box center [505, 72] width 152 height 19
drag, startPoint x: 445, startPoint y: 73, endPoint x: 411, endPoint y: 77, distance: 34.3
click at [411, 77] on div "× Items ********* Search Huboo P no Title Quantity Action Huboo P no 1056218 Cu…" at bounding box center [673, 319] width 1347 height 639
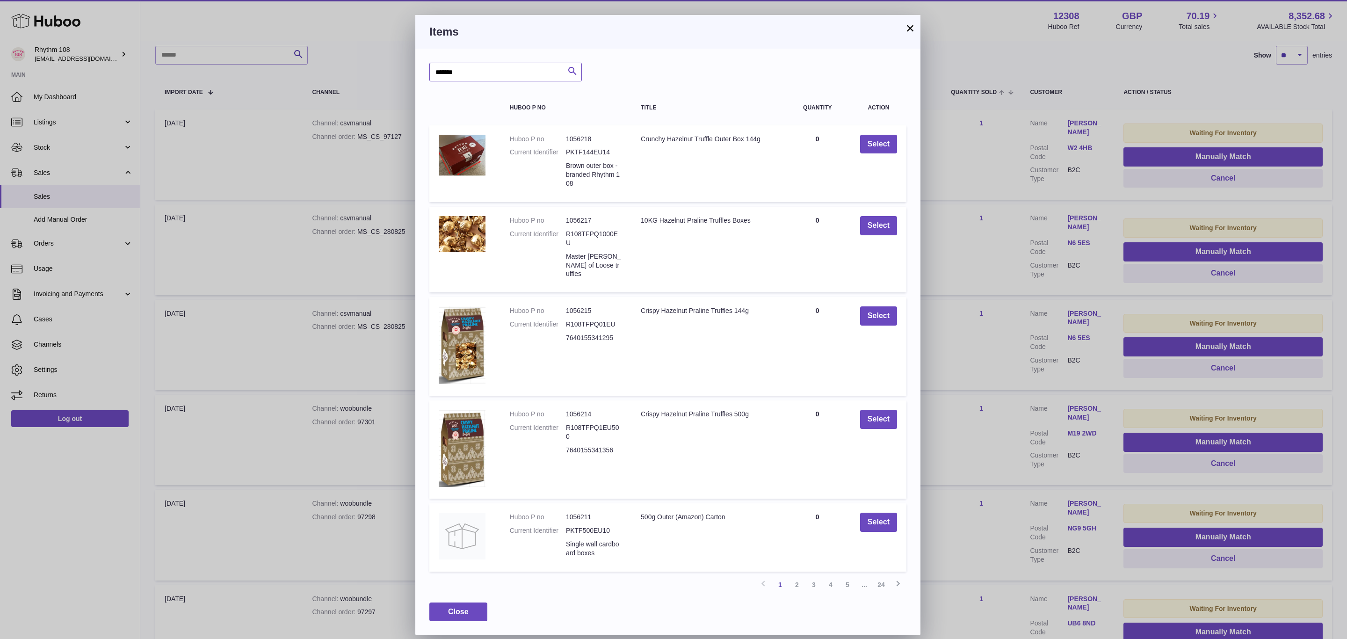
type input "*******"
click at [574, 65] on icon "submit" at bounding box center [572, 71] width 11 height 12
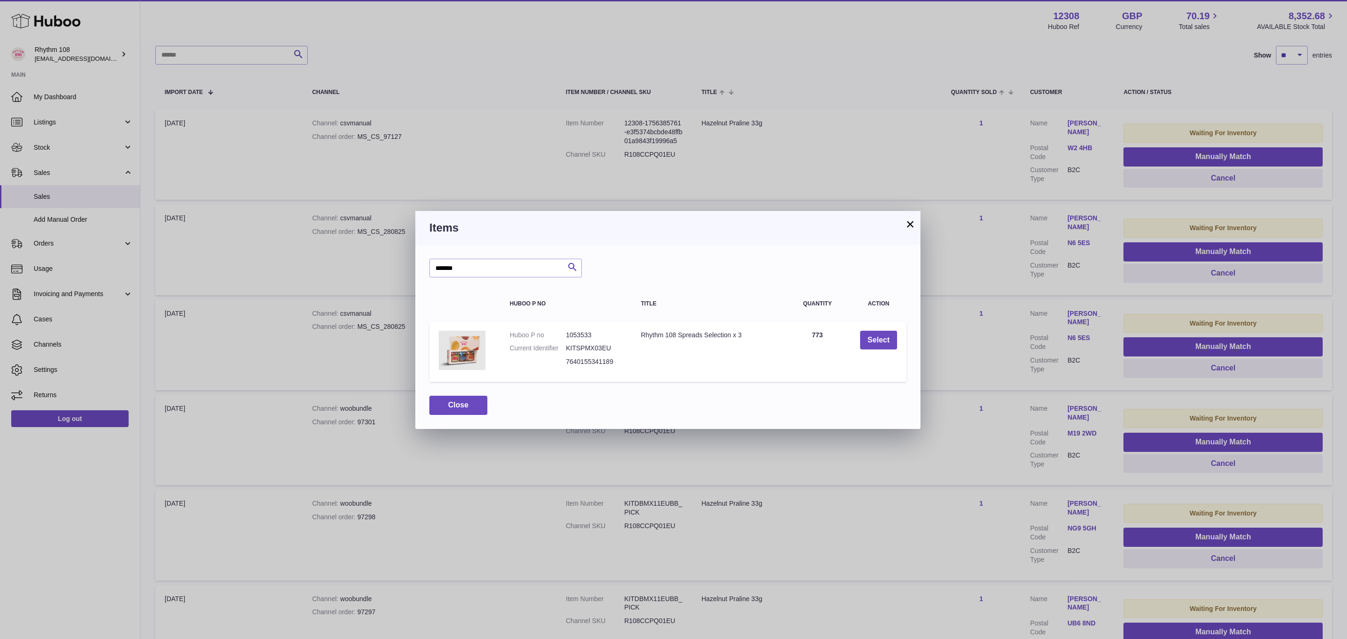
click at [876, 348] on td "Select" at bounding box center [879, 351] width 56 height 61
click at [876, 344] on button "Select" at bounding box center [878, 340] width 37 height 19
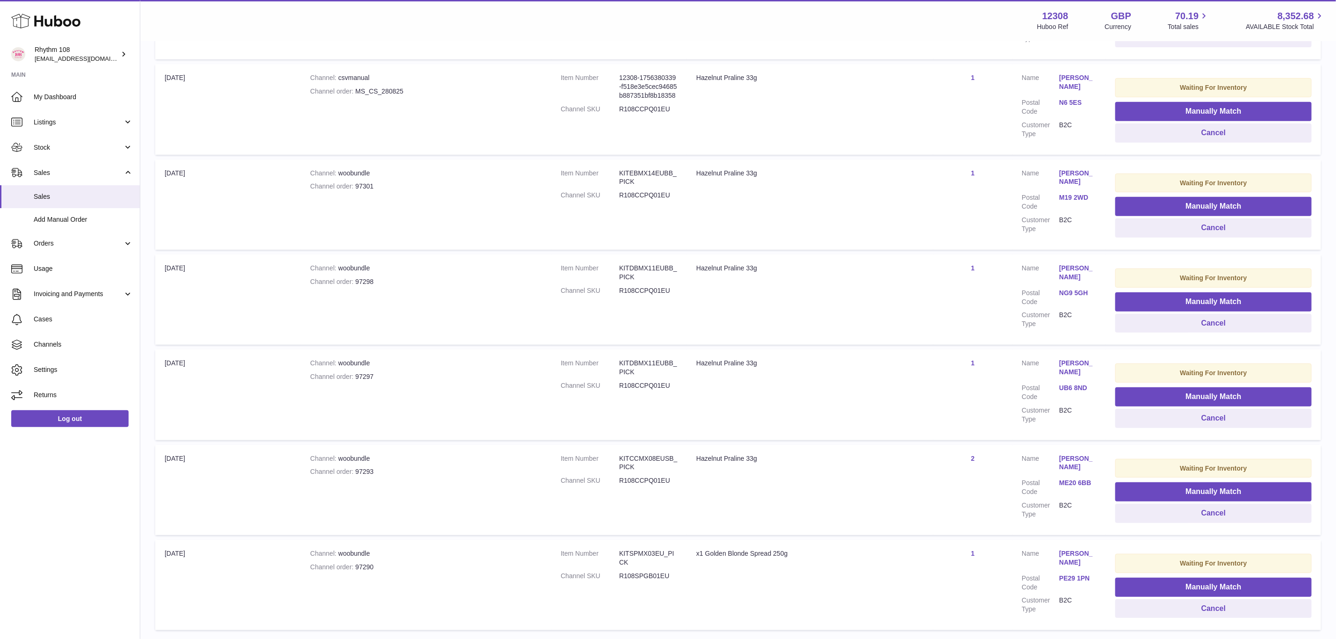
scroll to position [345, 0]
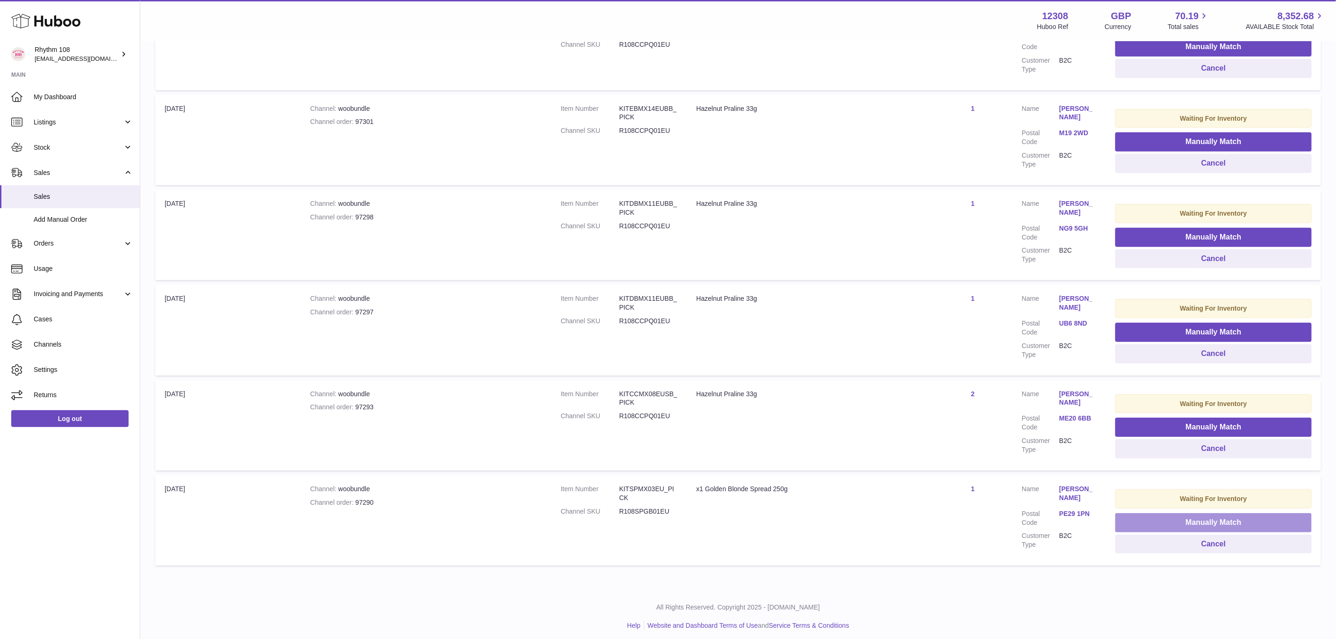
click at [1210, 522] on button "Manually Match" at bounding box center [1213, 522] width 196 height 19
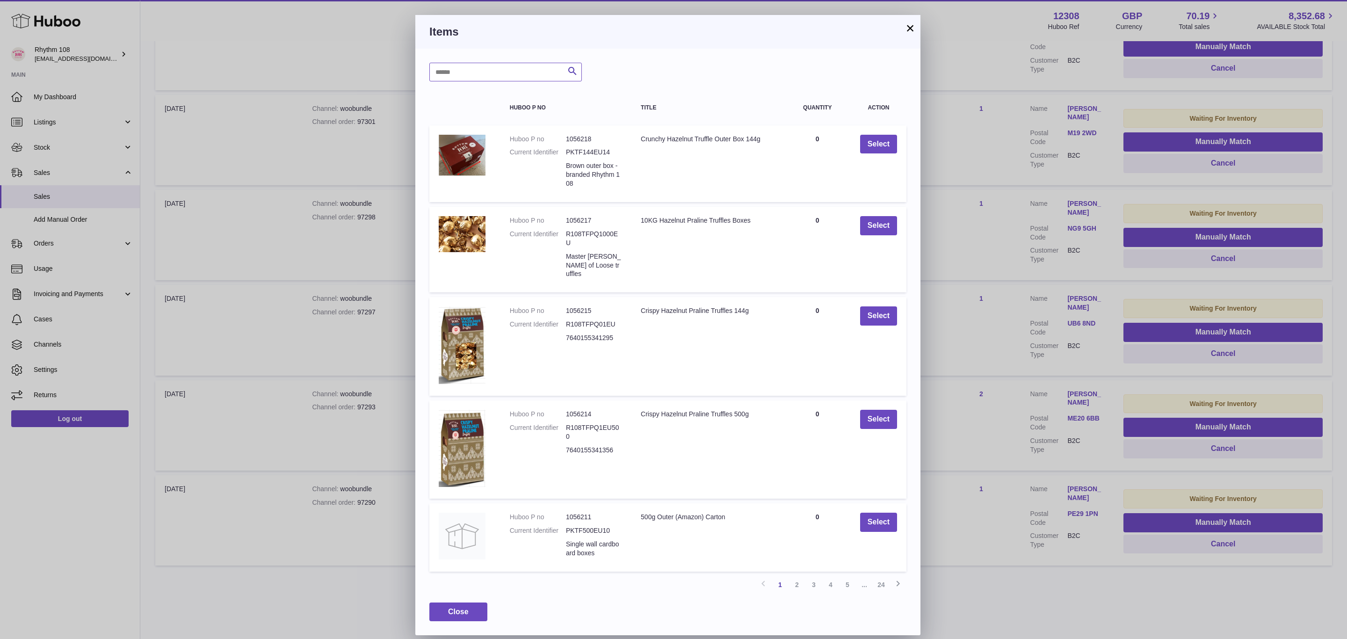
click at [504, 73] on input "text" at bounding box center [505, 72] width 152 height 19
click at [912, 24] on button "×" at bounding box center [909, 27] width 11 height 11
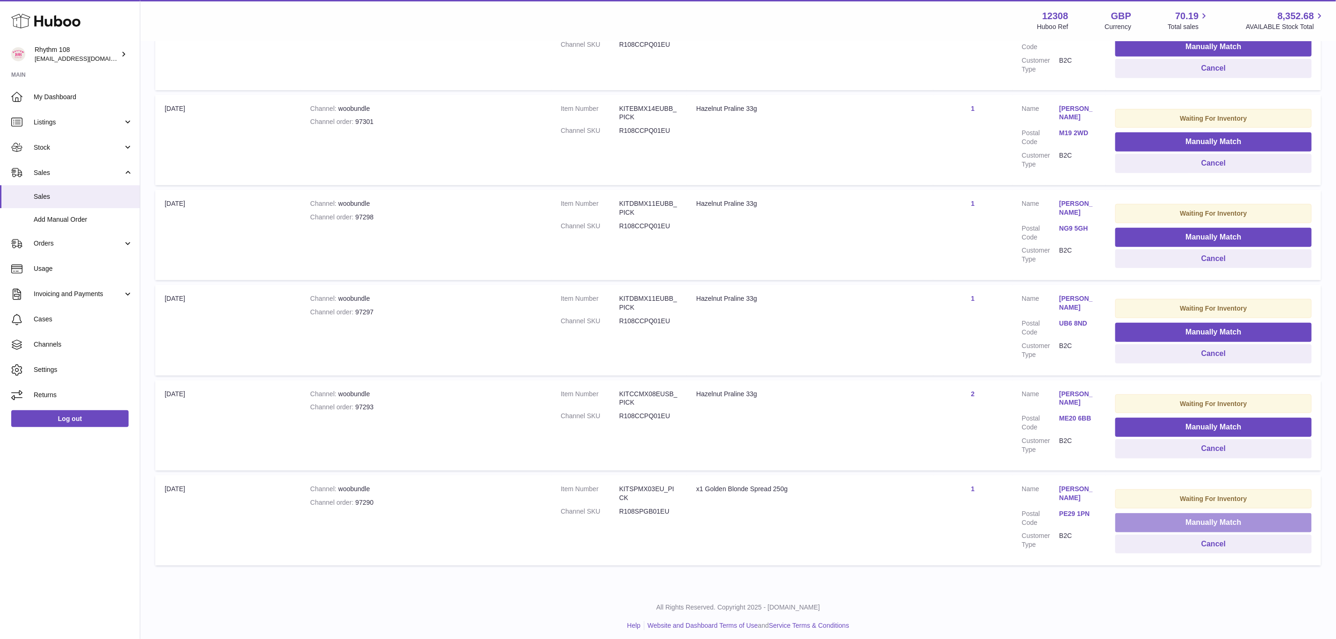
click at [1179, 519] on button "Manually Match" at bounding box center [1213, 522] width 196 height 19
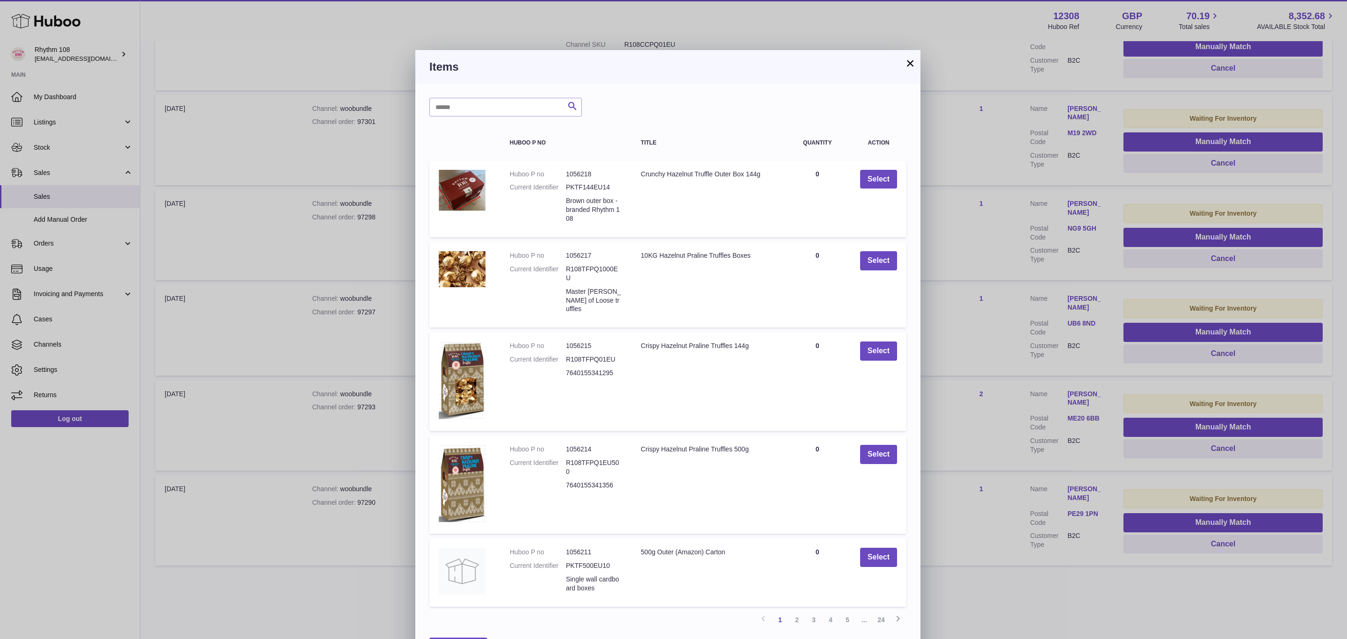
click at [528, 95] on div "Search Huboo P no Title Quantity Action Huboo P no 1056218 Current Identifier P…" at bounding box center [667, 377] width 505 height 586
click at [529, 100] on input "text" at bounding box center [505, 107] width 152 height 19
paste input "*********"
drag, startPoint x: 443, startPoint y: 103, endPoint x: 389, endPoint y: 111, distance: 55.4
click at [389, 111] on div "× Items ********* Search Huboo P no Title Quantity Action Huboo P no 1056218 Cu…" at bounding box center [673, 319] width 1347 height 639
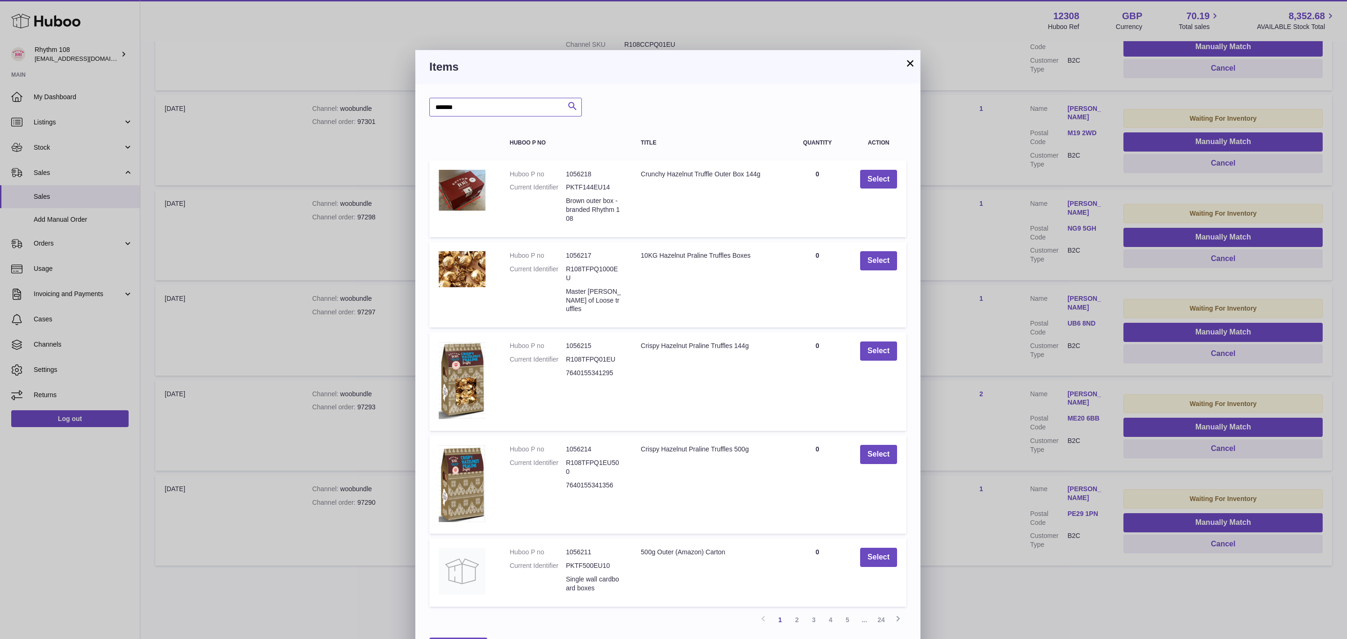
type input "*******"
click at [570, 109] on icon "submit" at bounding box center [572, 107] width 11 height 12
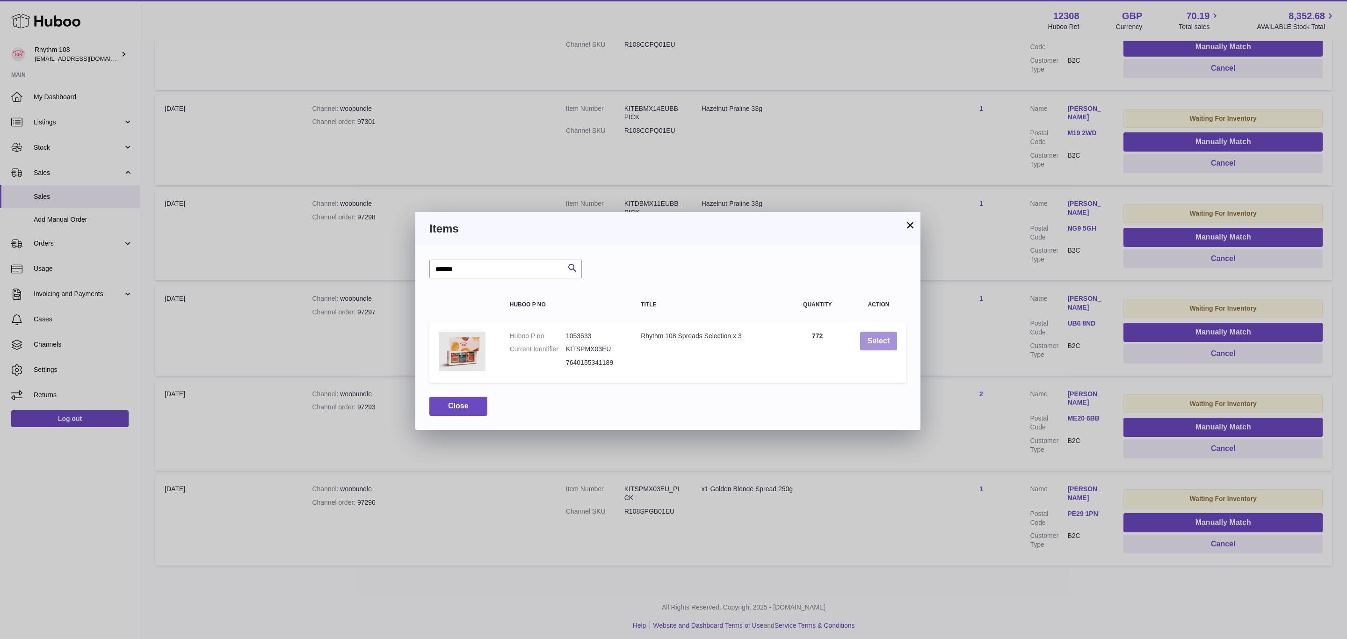
click at [865, 337] on button "Select" at bounding box center [878, 341] width 37 height 19
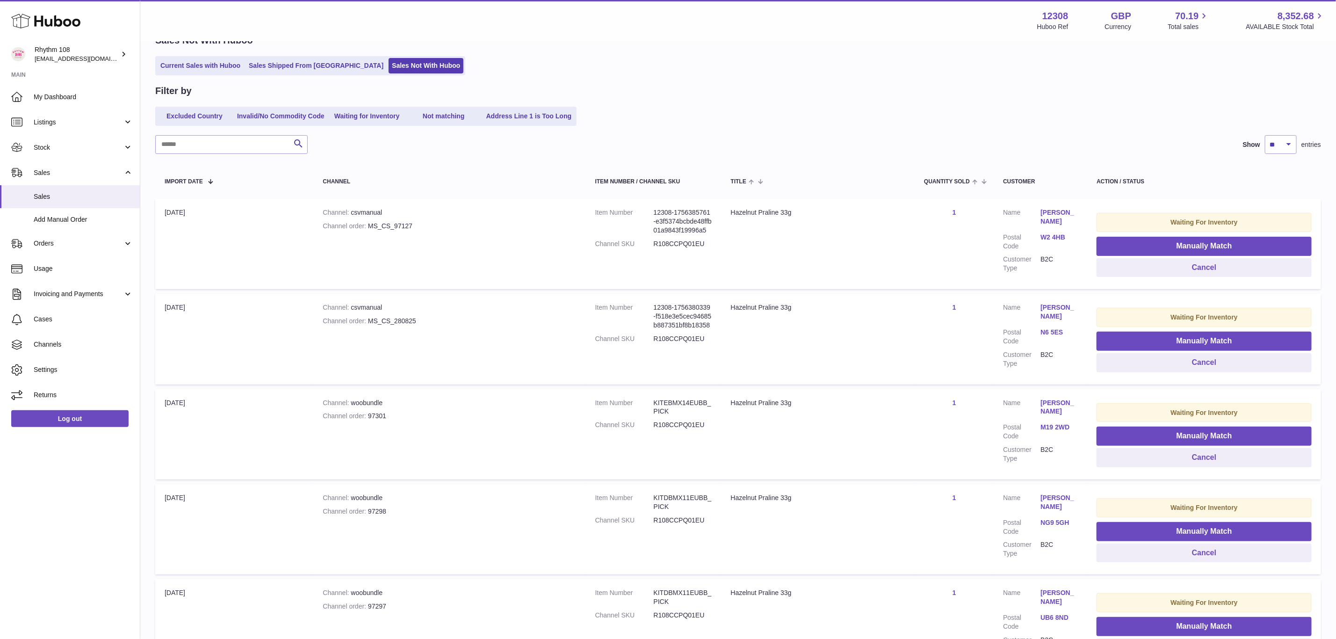
scroll to position [40, 0]
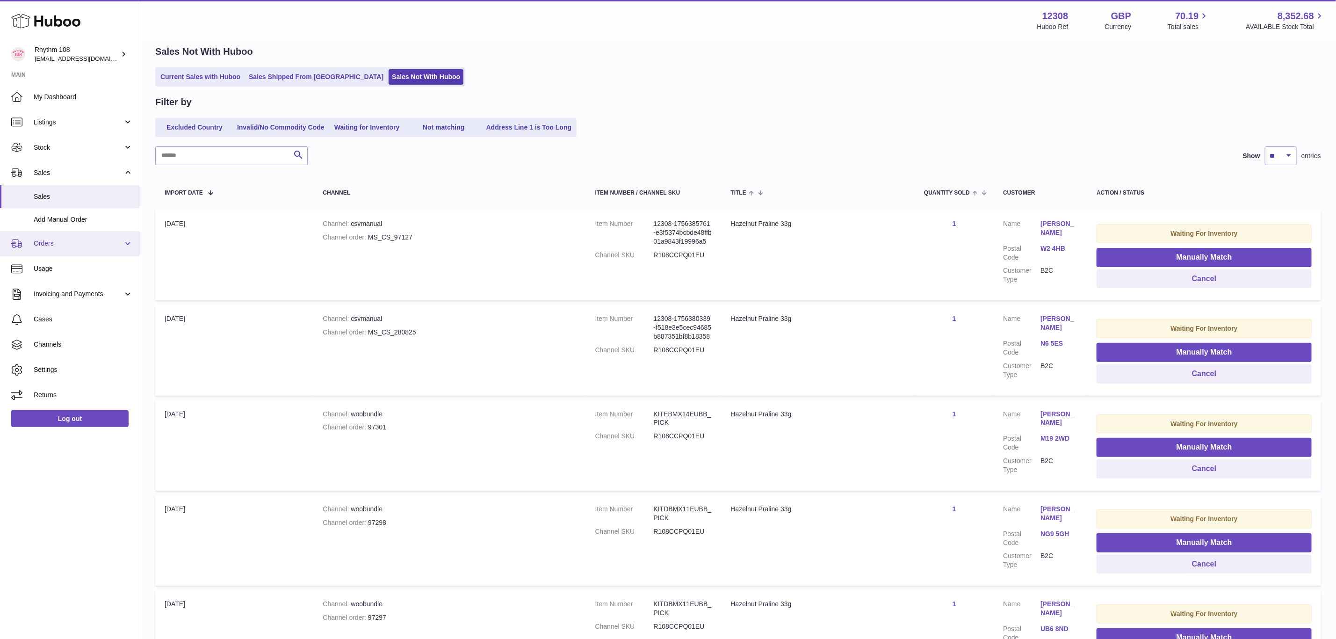
click at [58, 237] on link "Orders" at bounding box center [70, 243] width 140 height 25
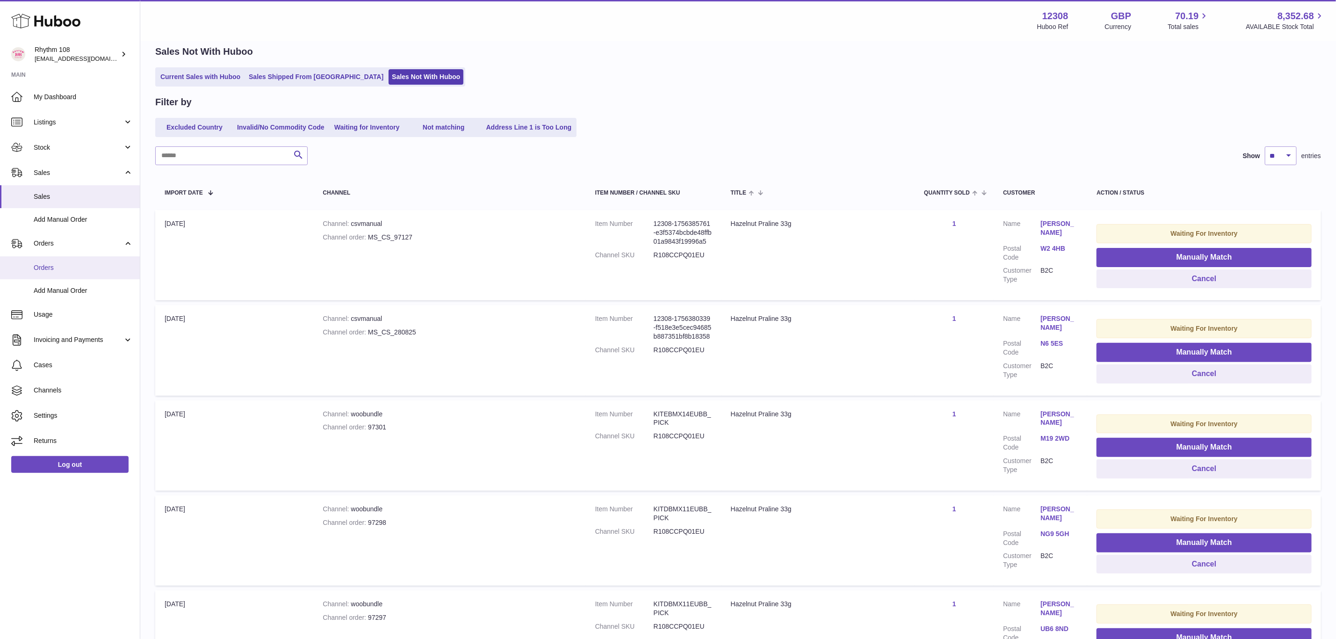
click at [58, 266] on span "Orders" at bounding box center [83, 267] width 99 height 9
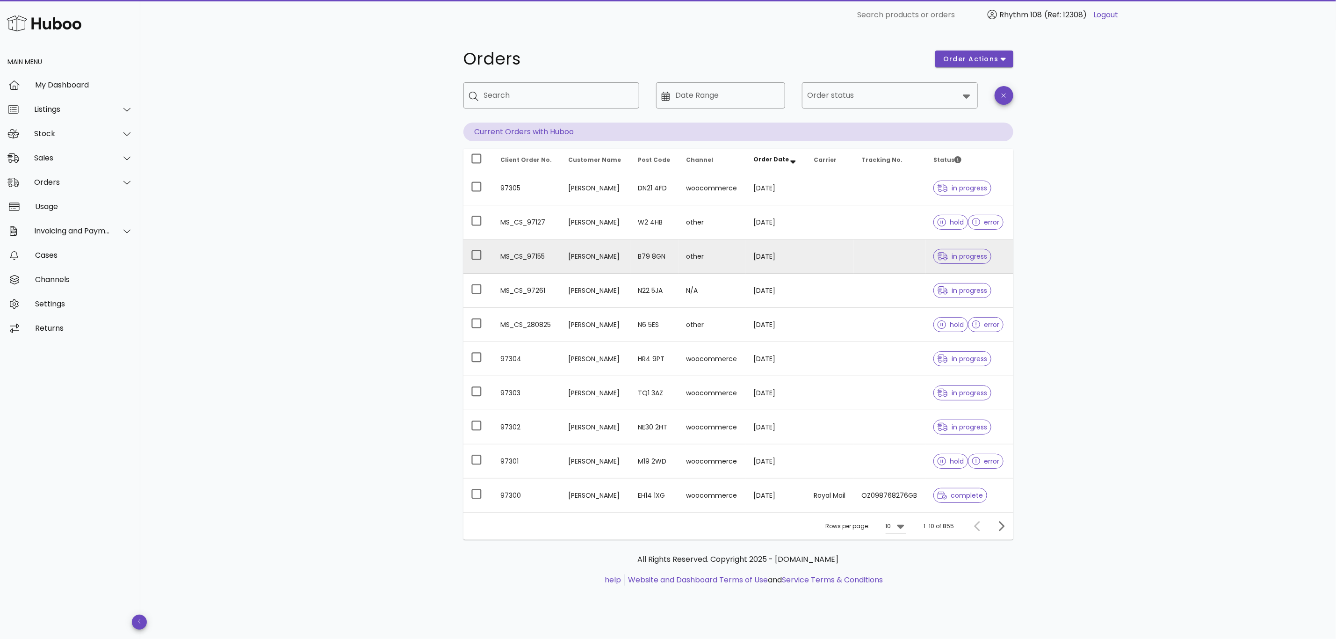
click at [613, 259] on td "[PERSON_NAME]" at bounding box center [595, 256] width 69 height 34
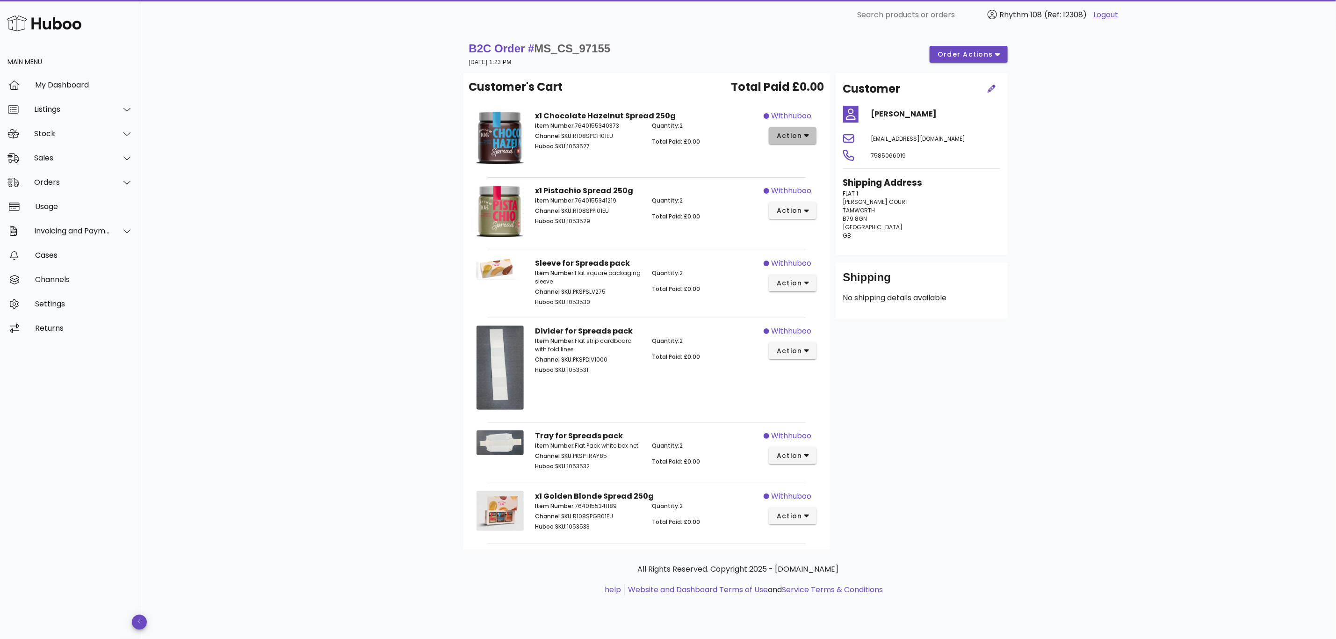
click at [811, 132] on button "action" at bounding box center [793, 135] width 48 height 17
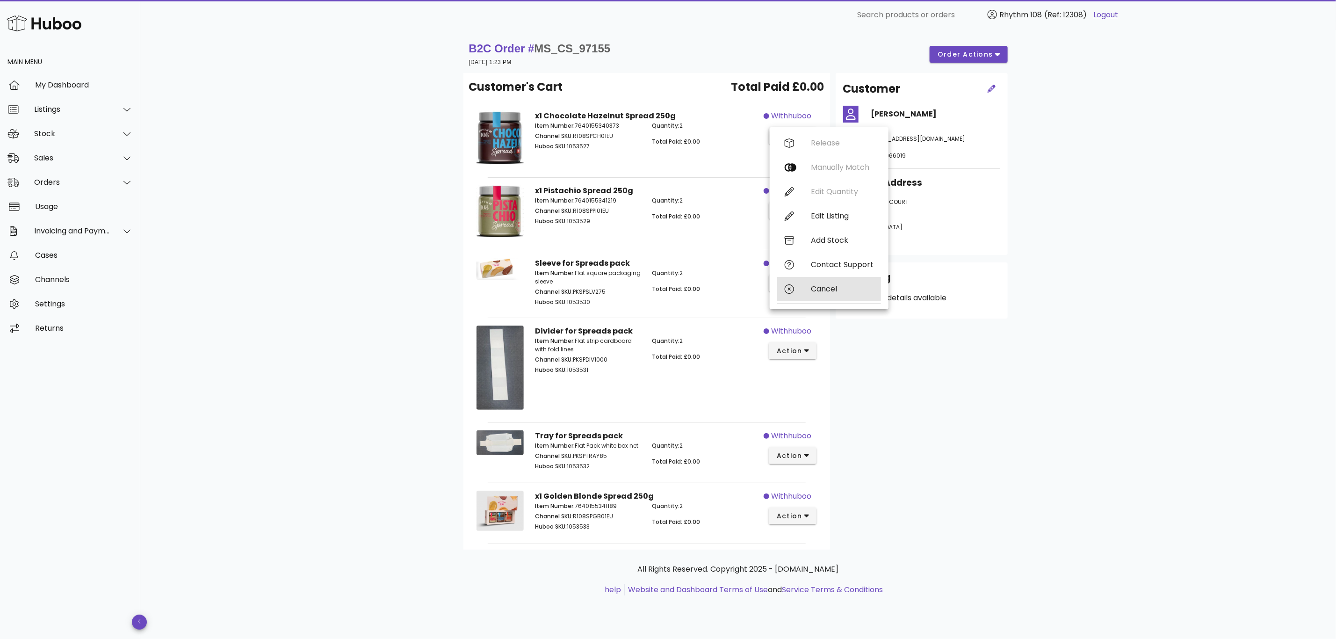
click at [830, 291] on div "Cancel" at bounding box center [842, 288] width 63 height 9
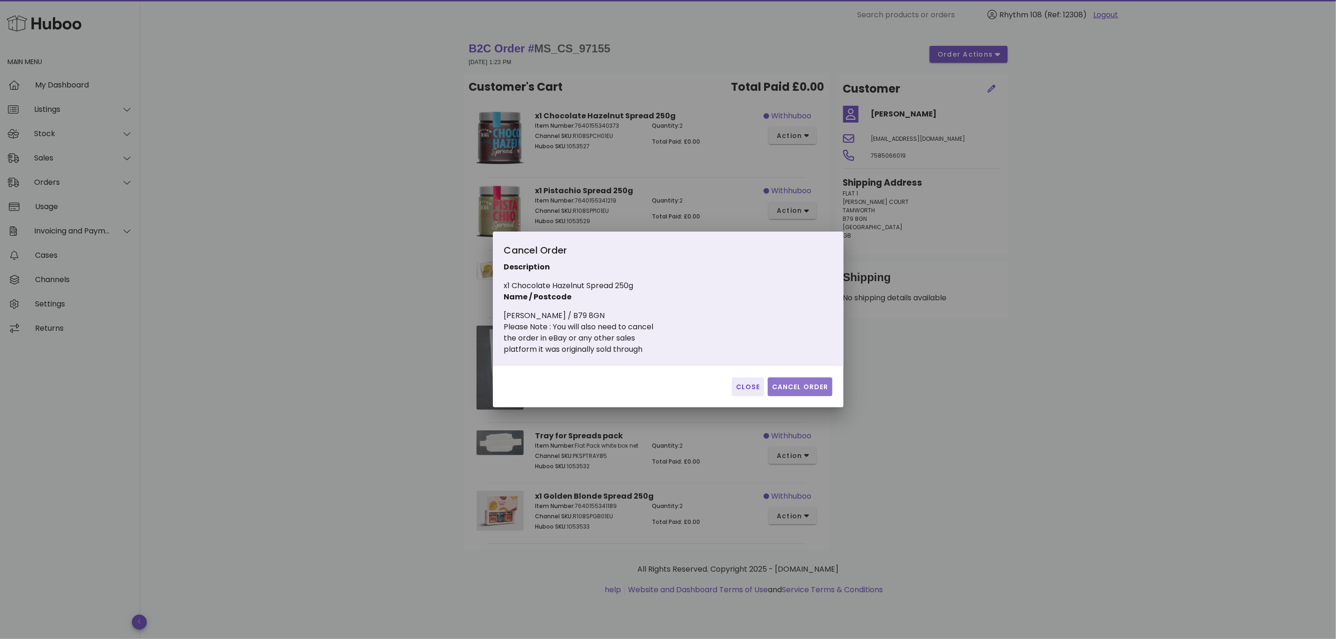
click at [803, 383] on span "Cancel Order" at bounding box center [800, 387] width 57 height 10
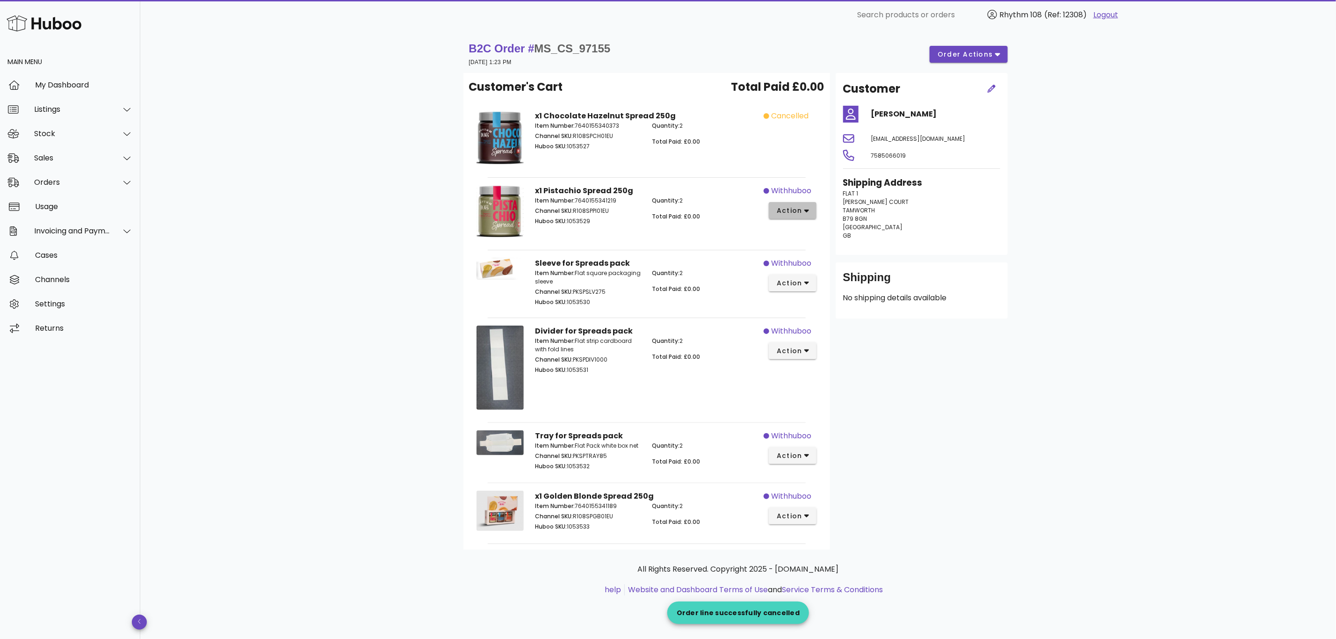
click at [812, 207] on button "action" at bounding box center [793, 210] width 48 height 17
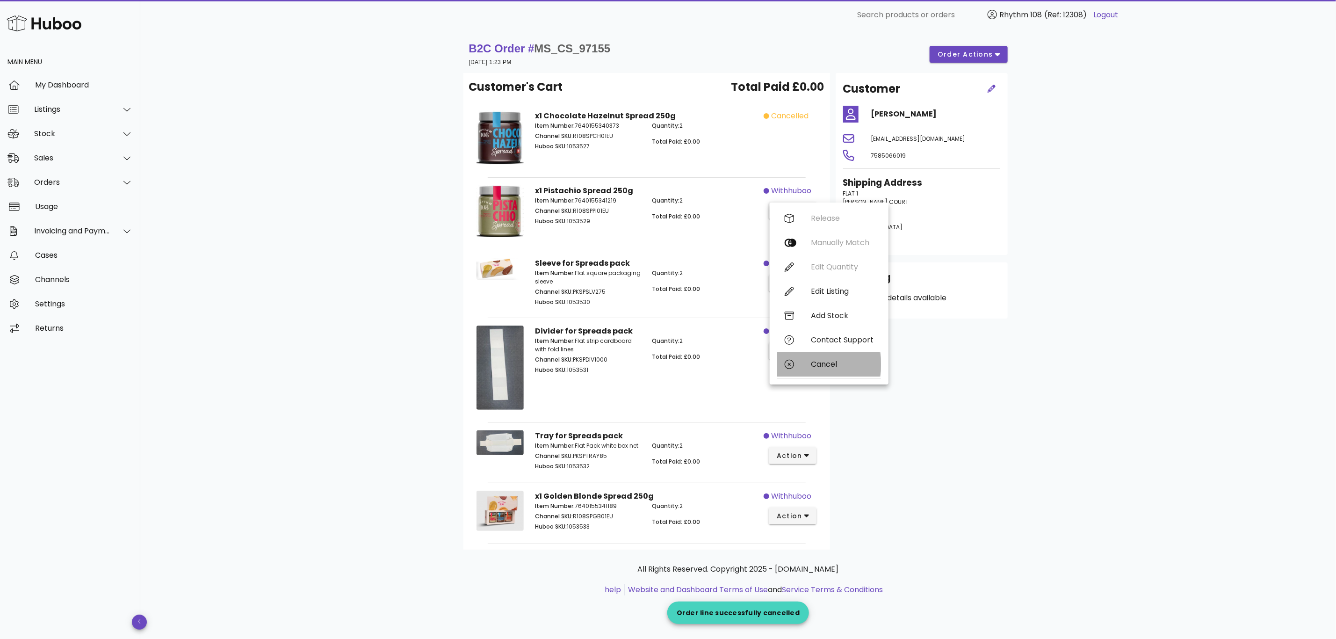
click at [836, 366] on div "Cancel" at bounding box center [842, 364] width 63 height 9
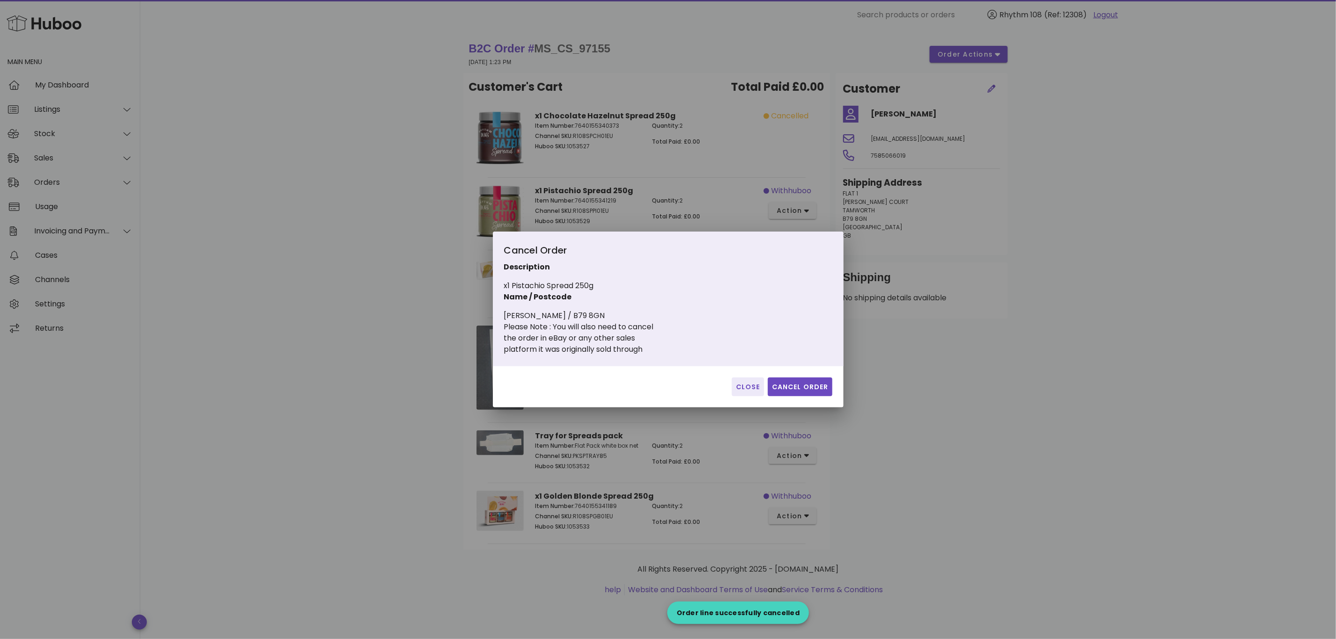
click at [926, 385] on div at bounding box center [668, 319] width 1336 height 639
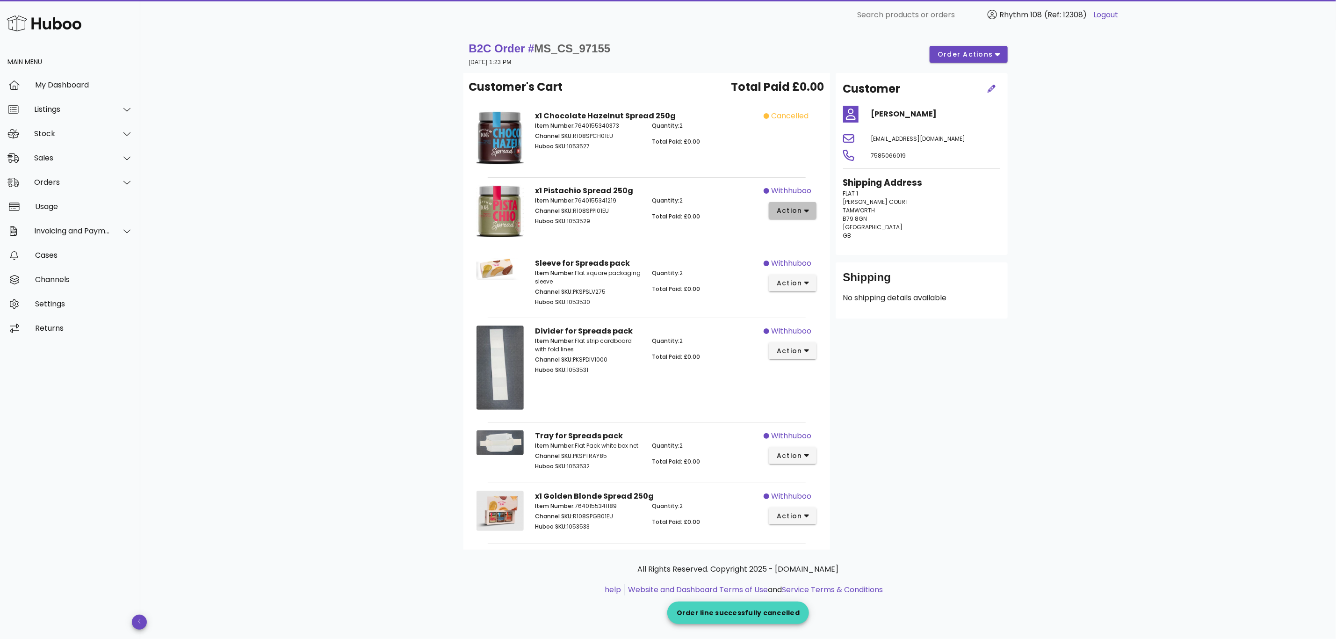
click at [806, 214] on icon "button" at bounding box center [806, 211] width 5 height 8
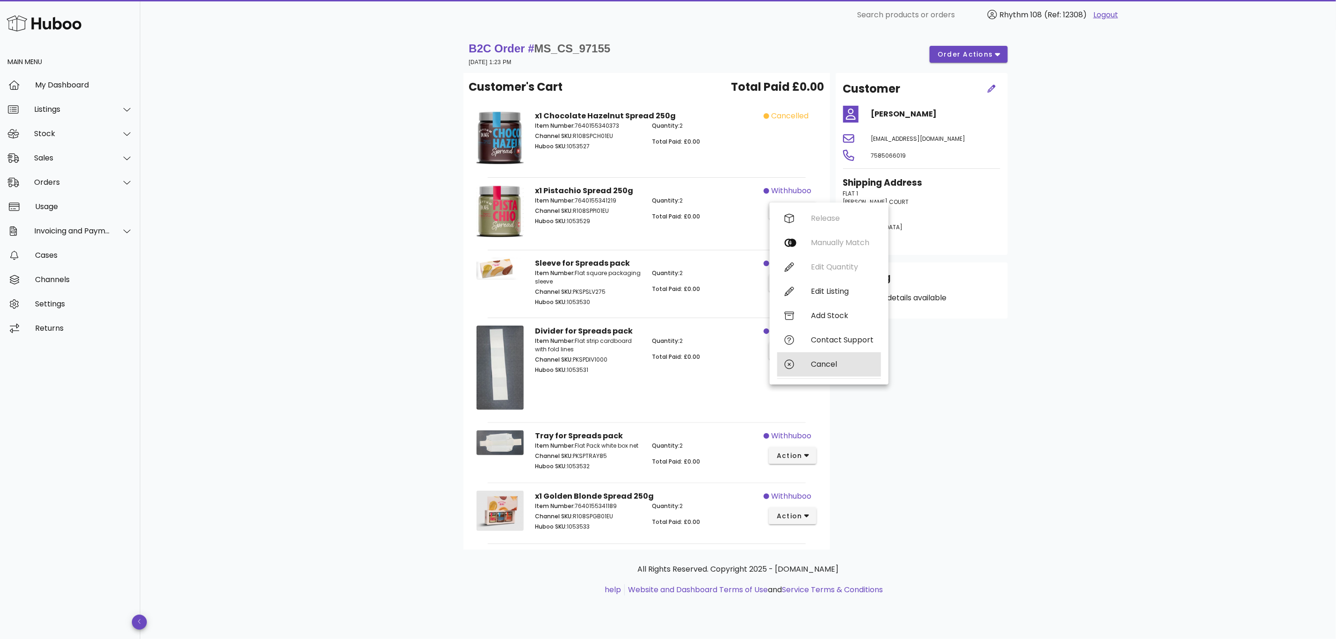
click at [832, 362] on div "Cancel" at bounding box center [842, 364] width 63 height 9
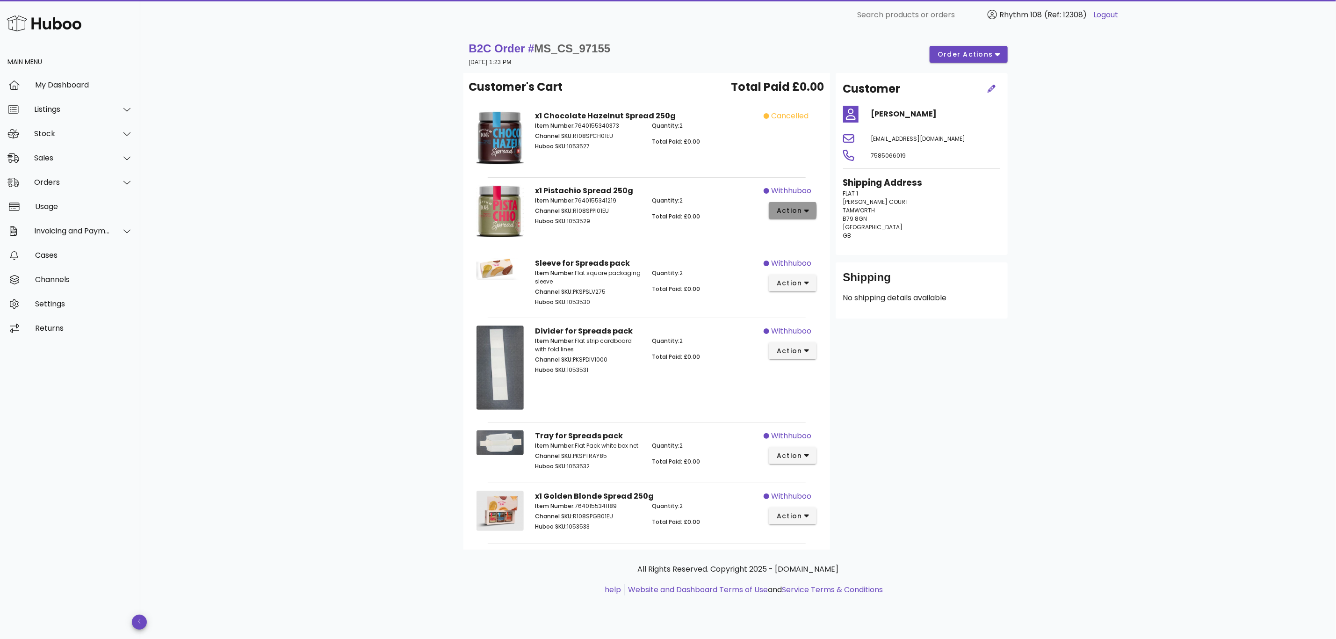
click at [807, 212] on icon "button" at bounding box center [806, 210] width 5 height 3
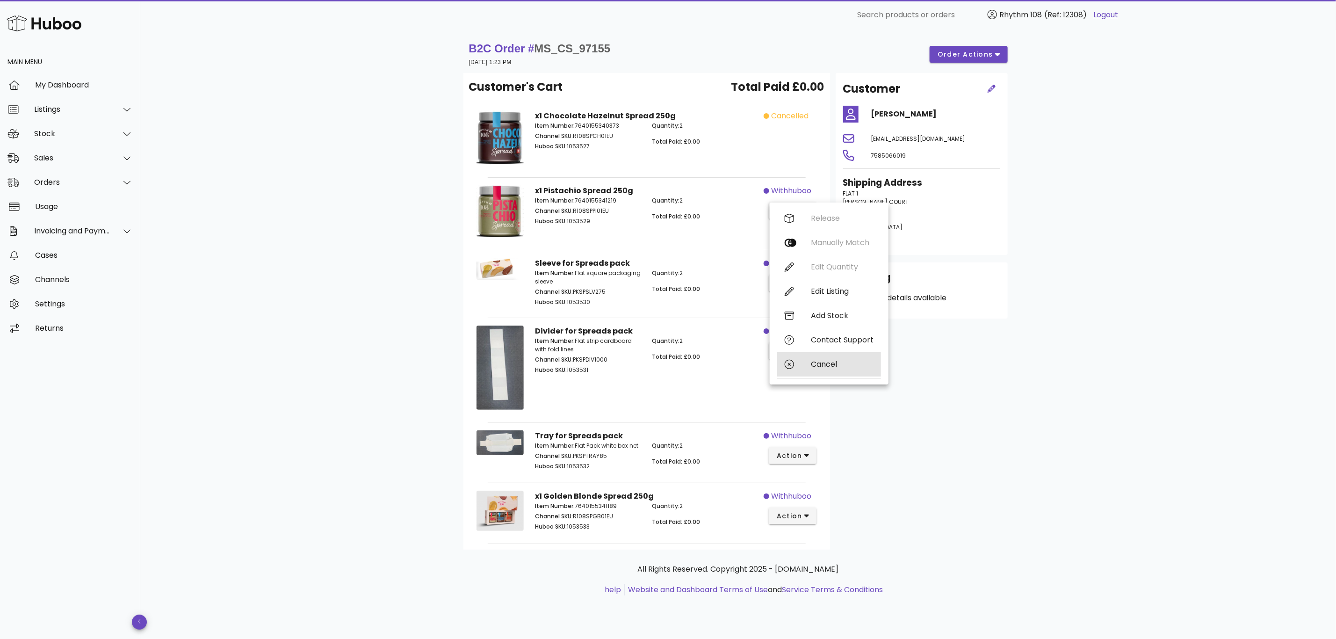
click at [815, 365] on div "Cancel" at bounding box center [842, 364] width 63 height 9
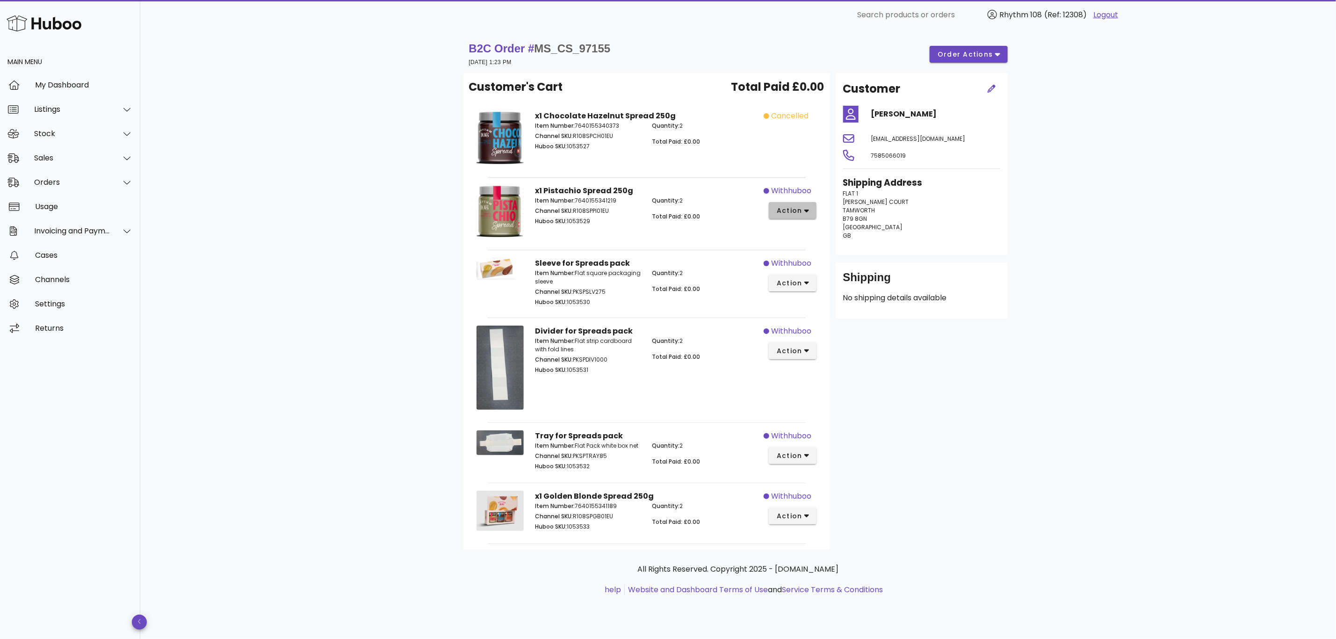
click at [786, 213] on span "action" at bounding box center [789, 211] width 26 height 10
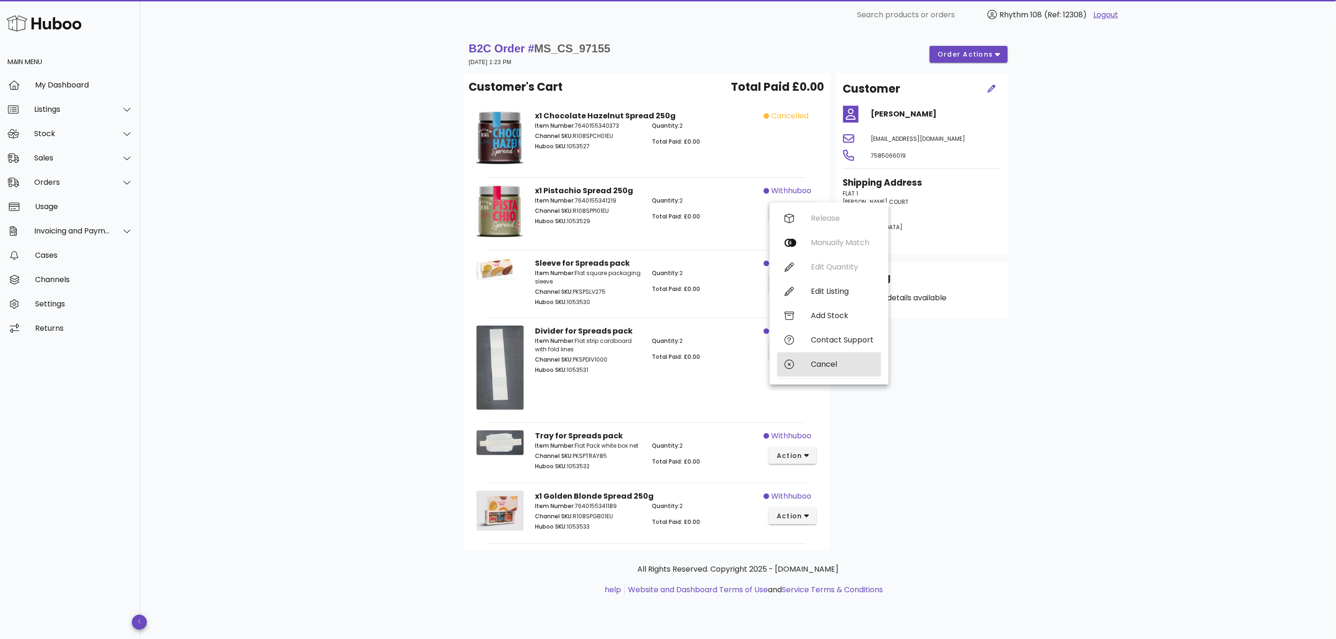
click at [792, 364] on icon at bounding box center [789, 364] width 9 height 9
click at [786, 285] on span "action" at bounding box center [789, 283] width 26 height 10
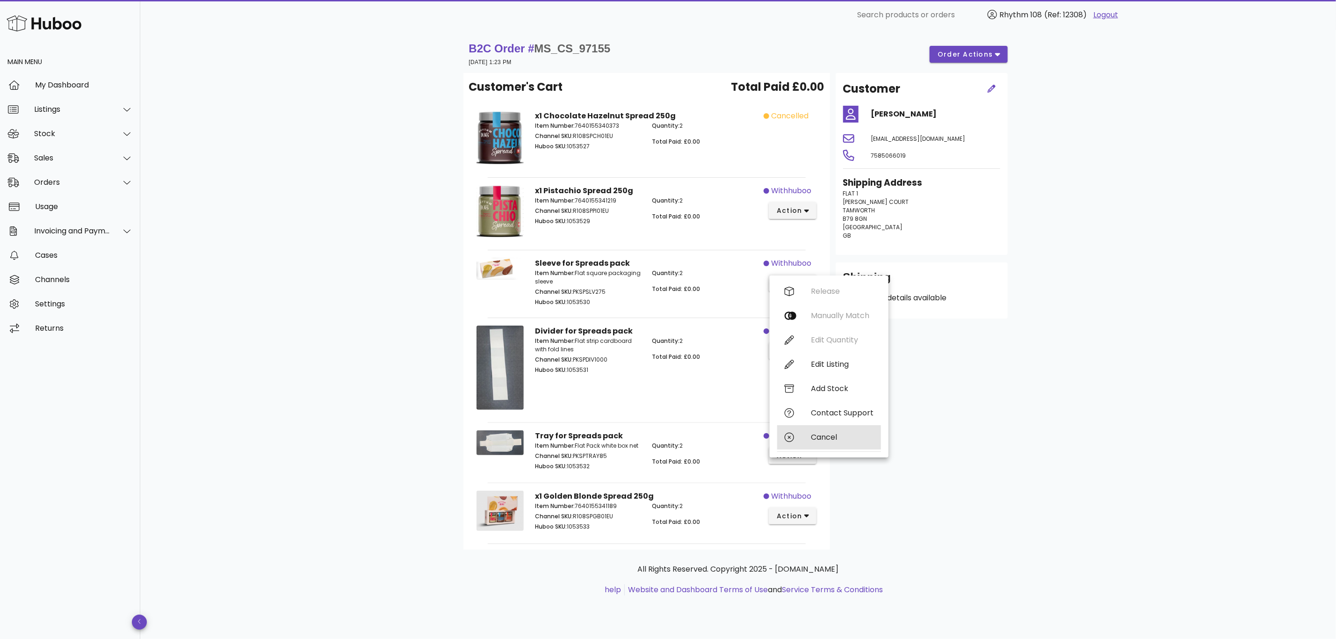
click at [822, 431] on div "Cancel" at bounding box center [829, 437] width 104 height 24
click at [805, 456] on icon "button" at bounding box center [806, 455] width 5 height 8
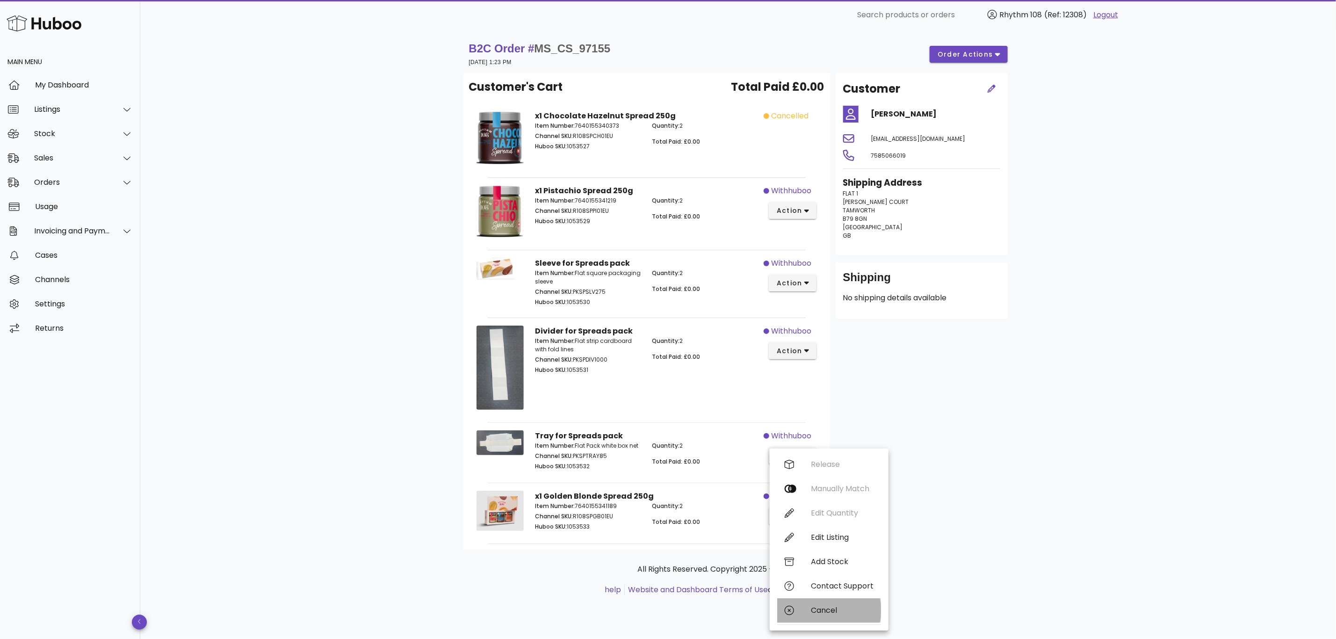
click at [810, 603] on div "Cancel" at bounding box center [829, 610] width 104 height 24
click at [1161, 378] on div "B2C Order # MS_CS_97155 28 August 2025 at 1:23 PM order actions Customer's Cart…" at bounding box center [738, 334] width 1196 height 609
click at [990, 61] on button "order actions" at bounding box center [969, 54] width 78 height 17
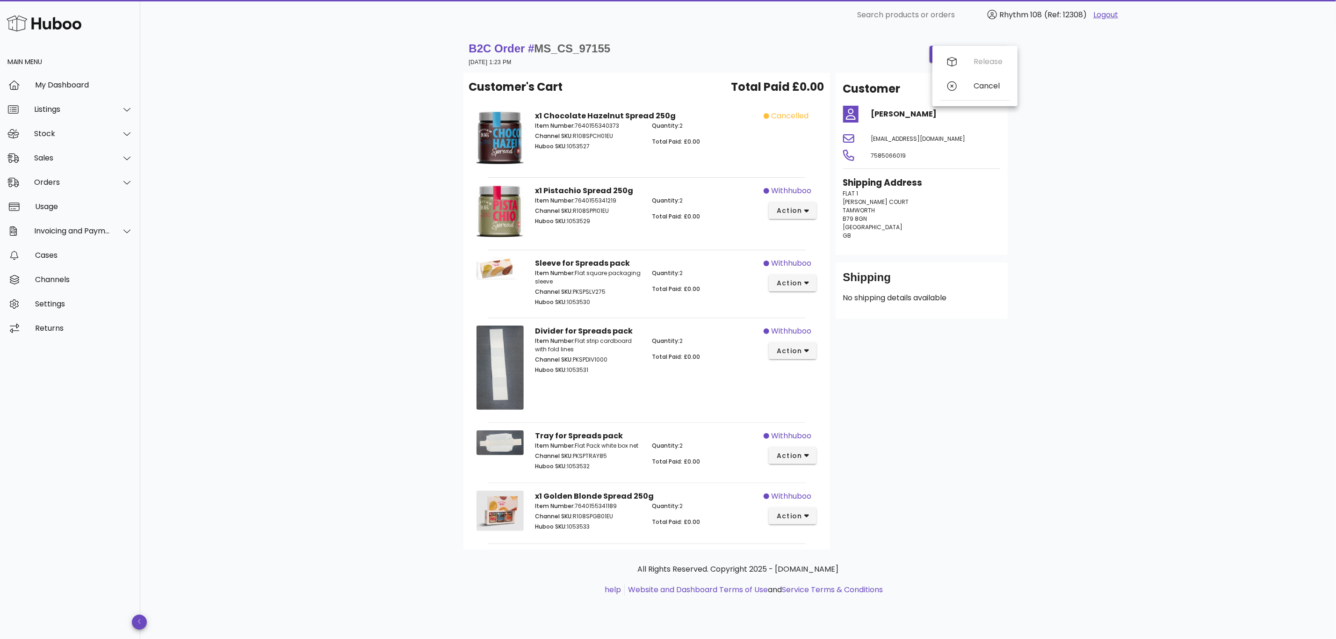
click at [1156, 310] on div "B2C Order # MS_CS_97155 28 August 2025 at 1:23 PM order actions Customer's Cart…" at bounding box center [738, 334] width 1196 height 609
click at [804, 211] on icon "button" at bounding box center [806, 211] width 5 height 8
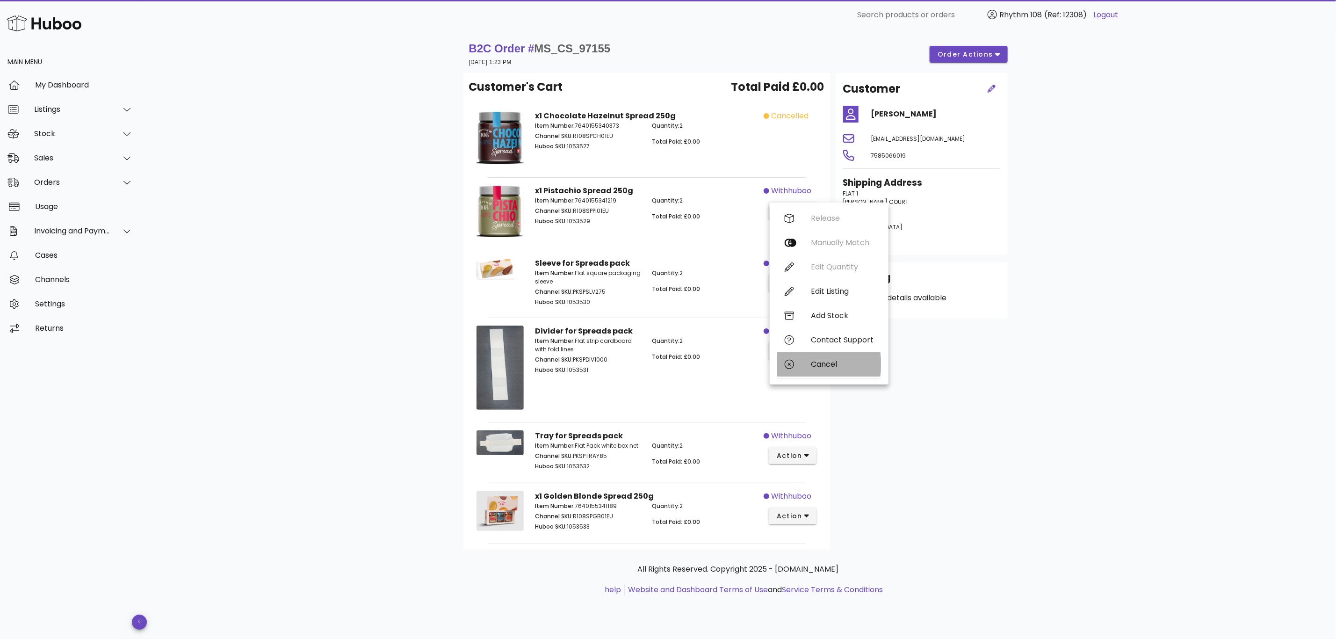
click at [791, 368] on icon at bounding box center [789, 364] width 9 height 9
click at [52, 183] on div "Orders" at bounding box center [72, 182] width 76 height 9
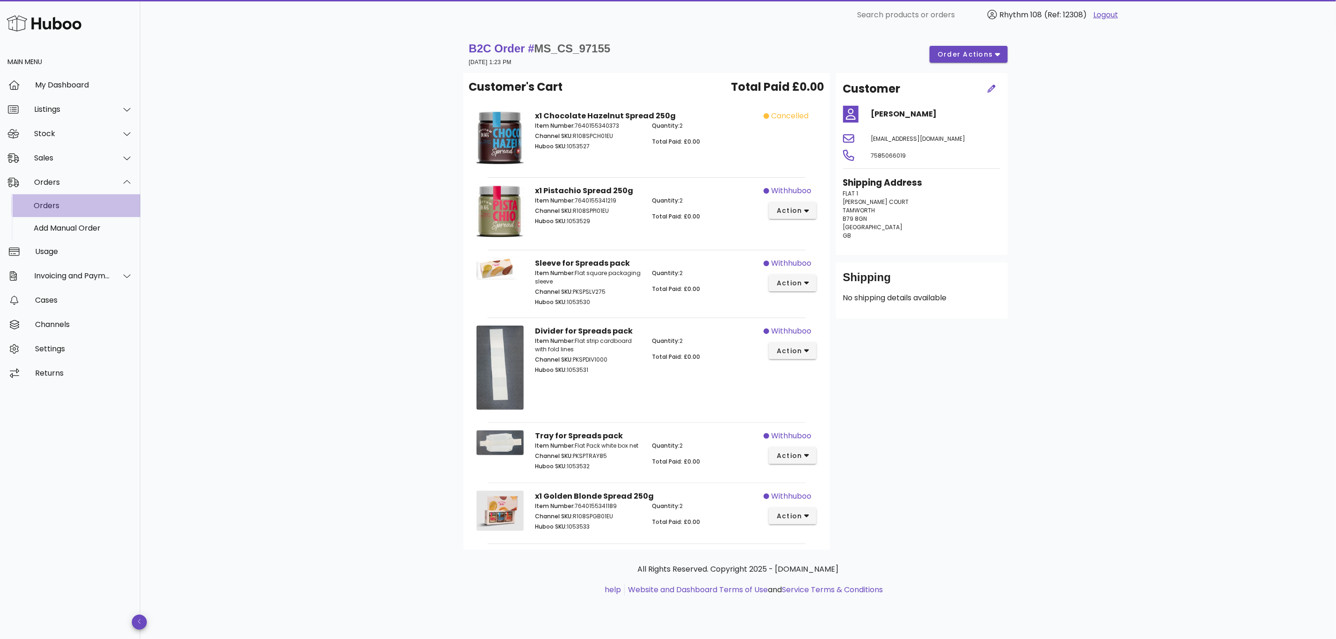
click at [52, 209] on div "Orders" at bounding box center [83, 205] width 99 height 9
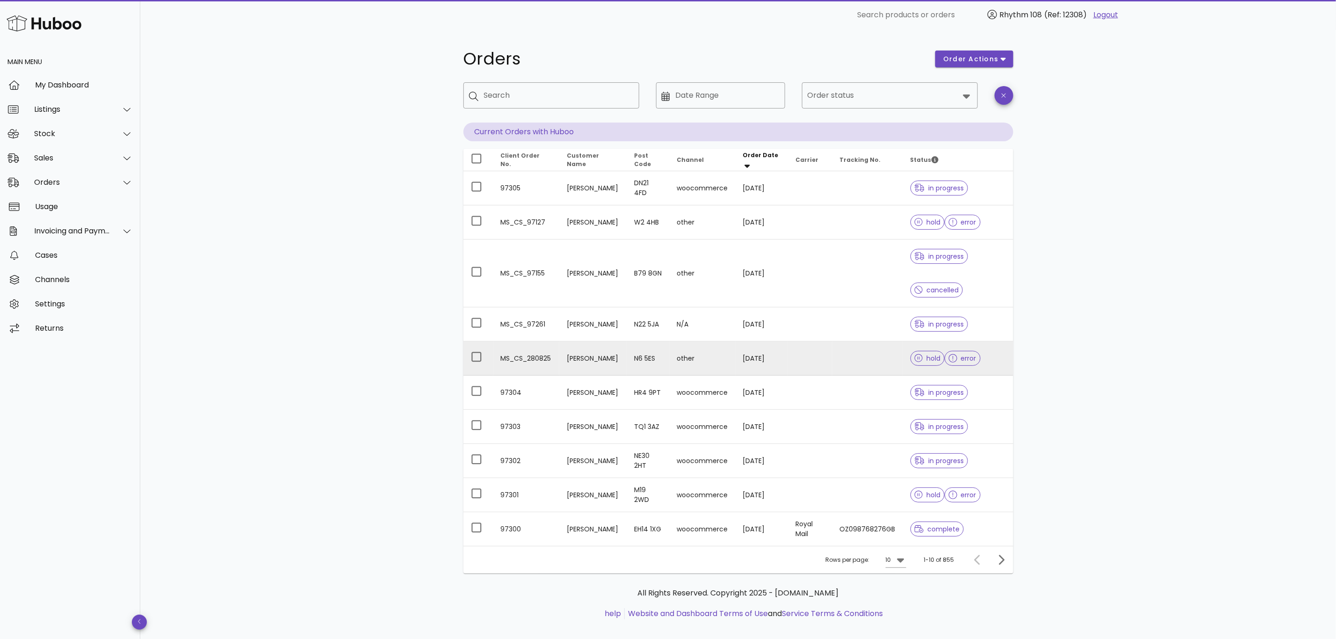
click at [846, 366] on td at bounding box center [867, 358] width 71 height 34
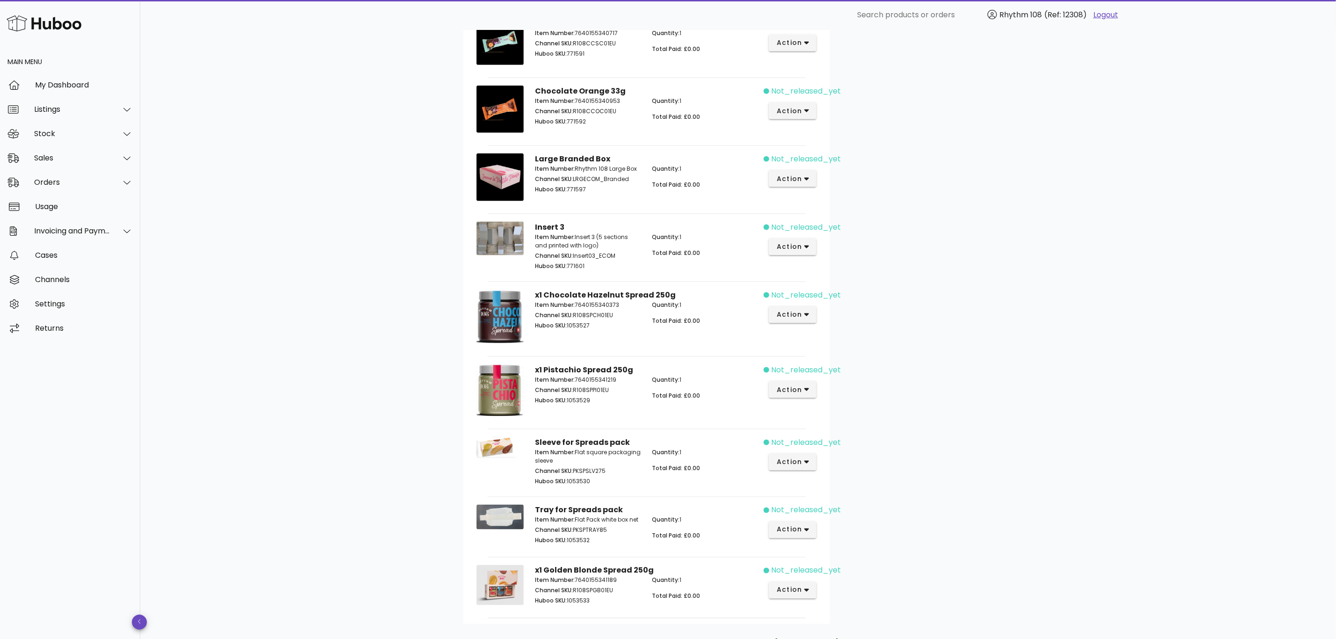
scroll to position [909, 0]
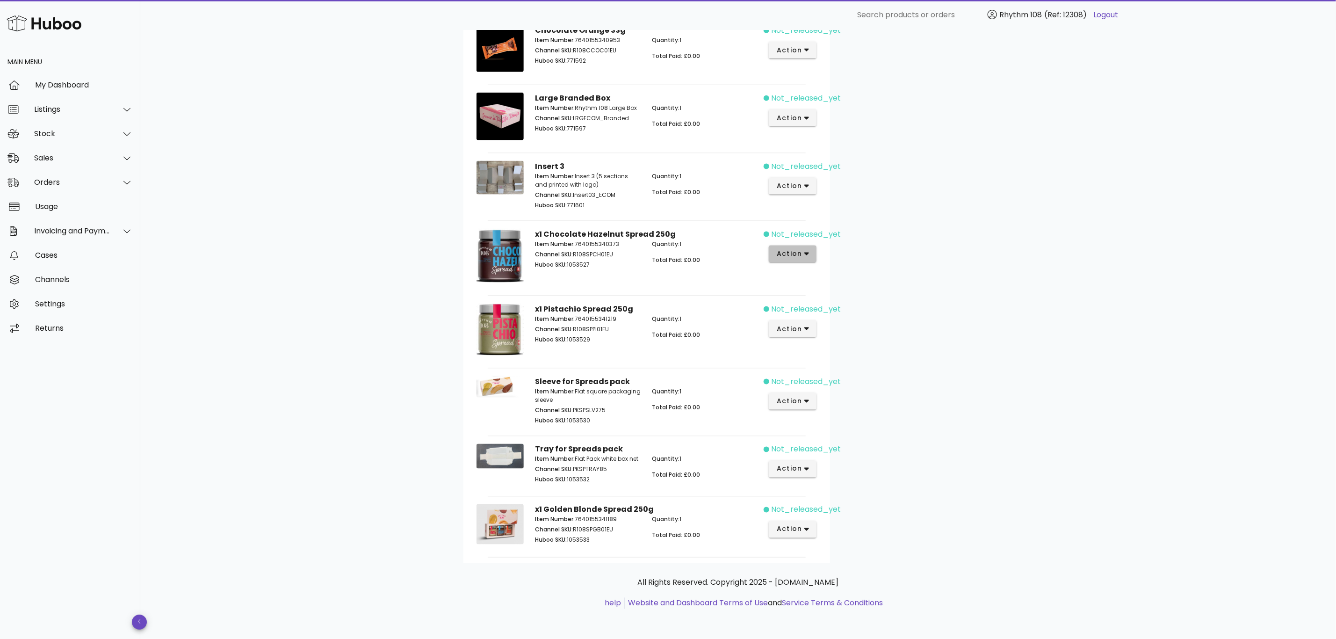
click at [793, 252] on span "action" at bounding box center [789, 254] width 26 height 10
click at [802, 328] on span "action" at bounding box center [792, 329] width 33 height 10
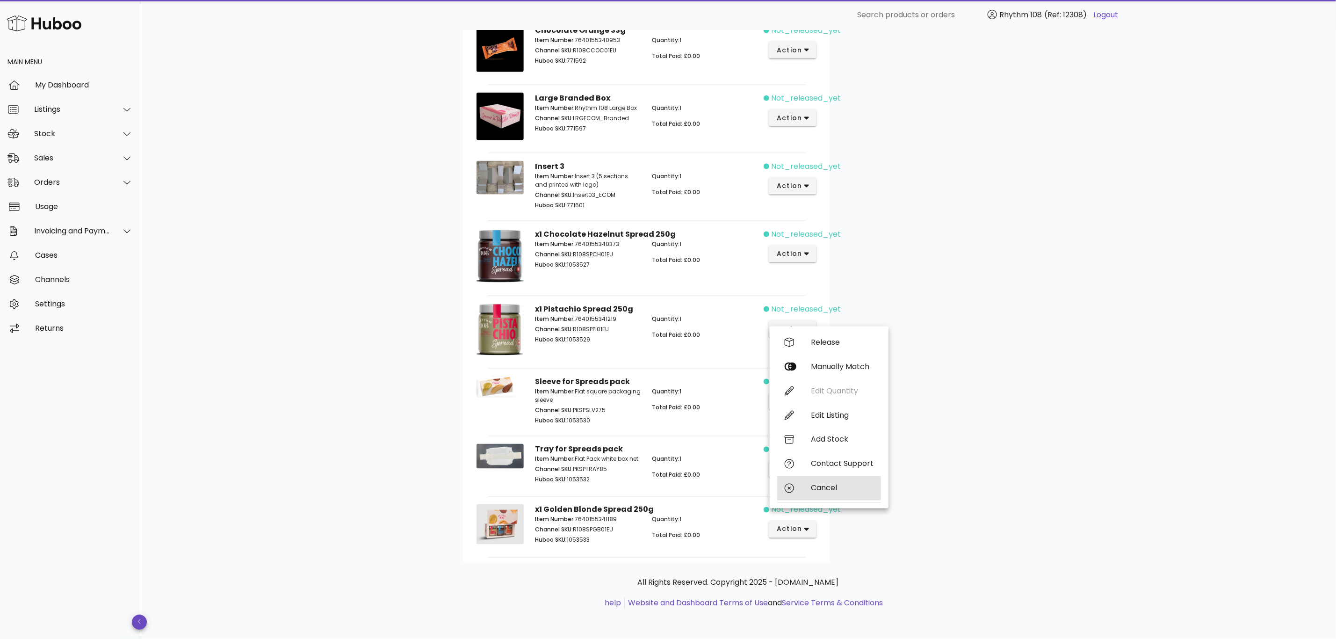
click at [822, 487] on div "Cancel" at bounding box center [829, 488] width 104 height 24
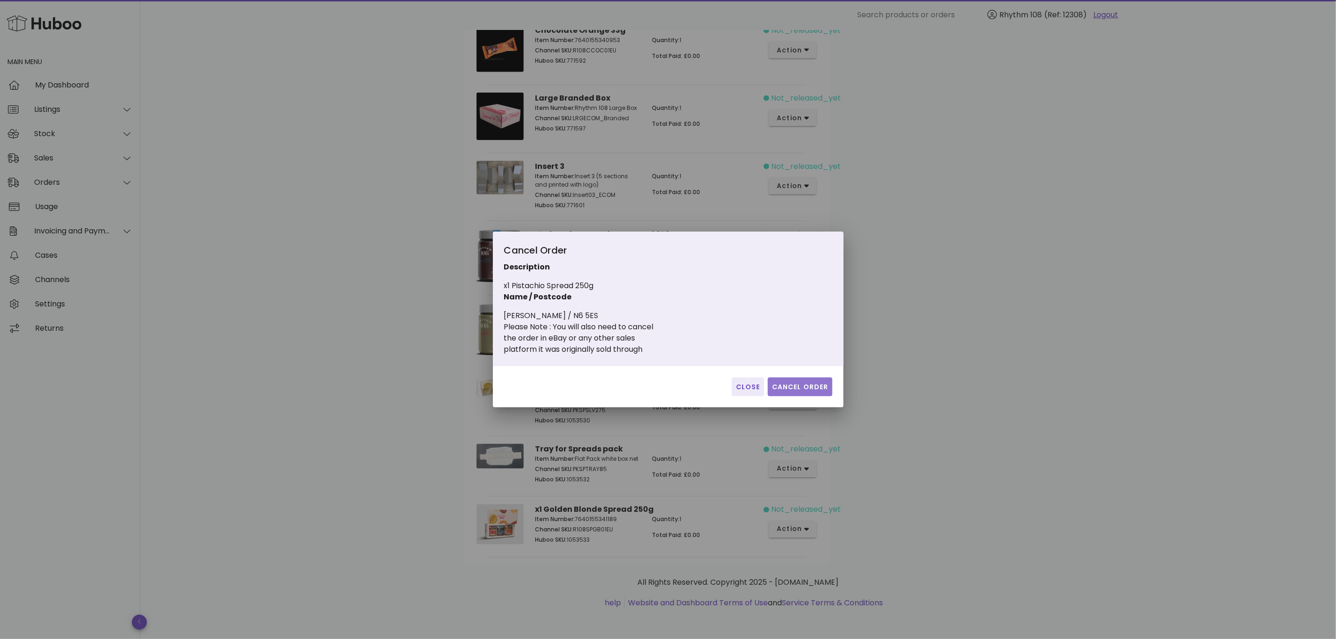
click at [807, 386] on span "Cancel Order" at bounding box center [800, 387] width 57 height 10
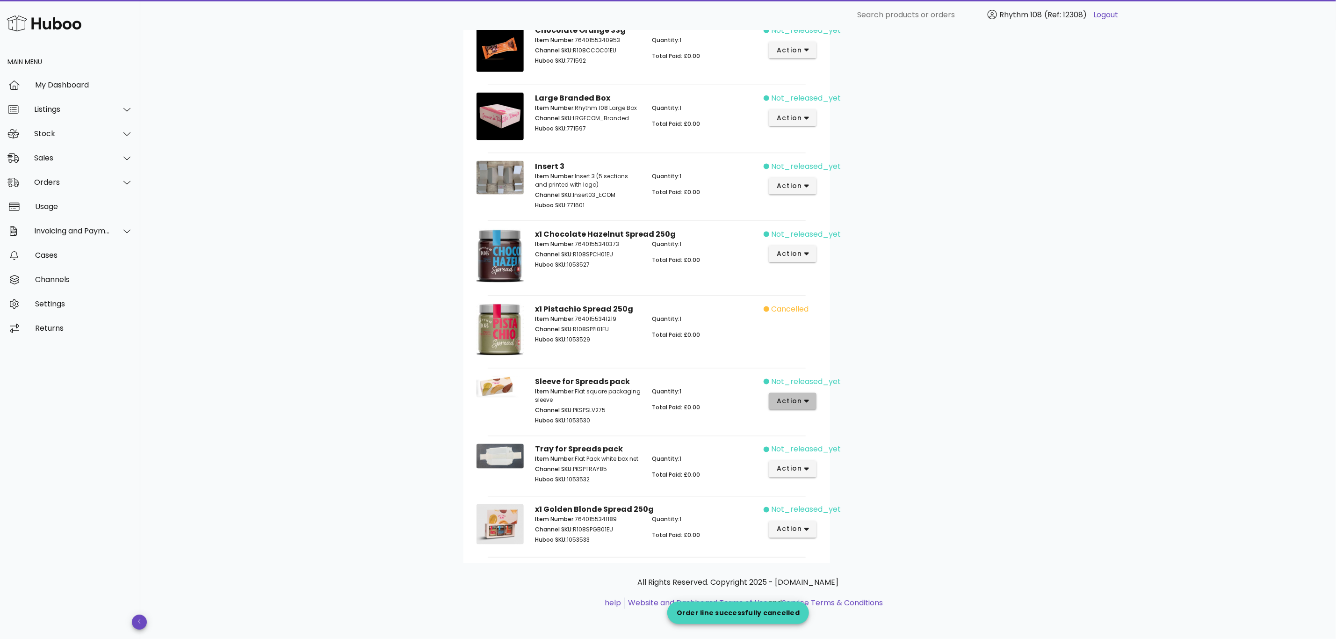
click at [807, 398] on icon "button" at bounding box center [806, 401] width 5 height 8
click at [830, 556] on div "Cancel" at bounding box center [842, 560] width 63 height 9
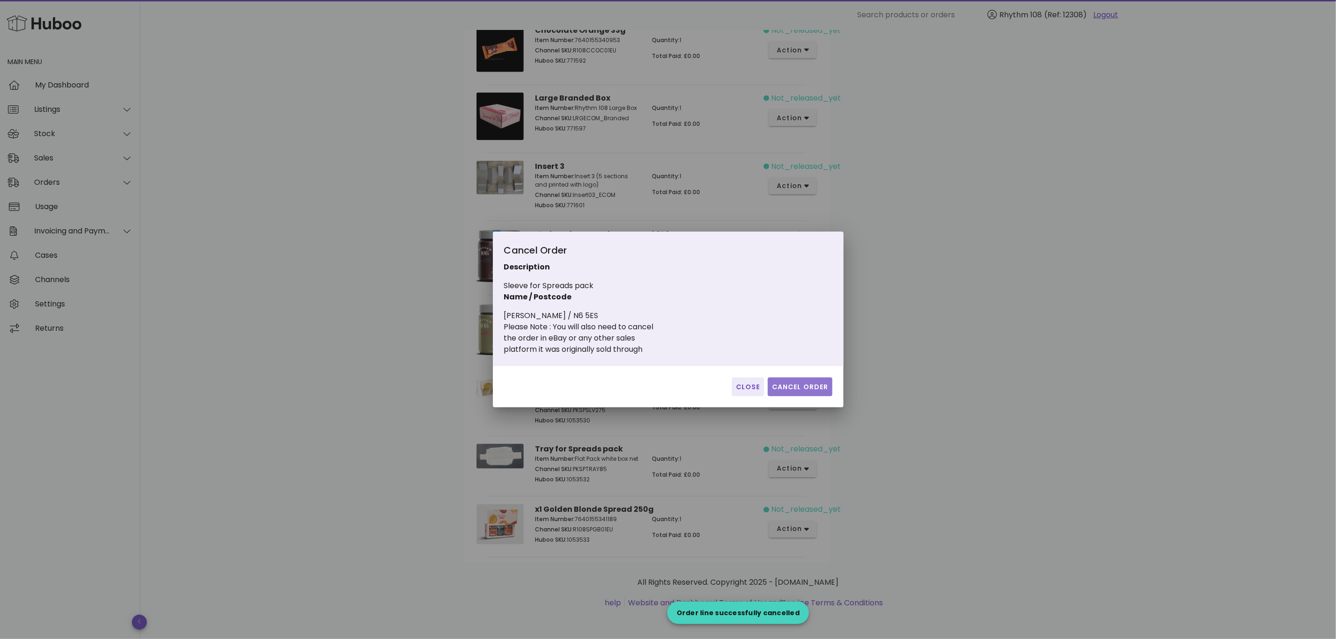
click at [811, 385] on span "Cancel Order" at bounding box center [800, 387] width 57 height 10
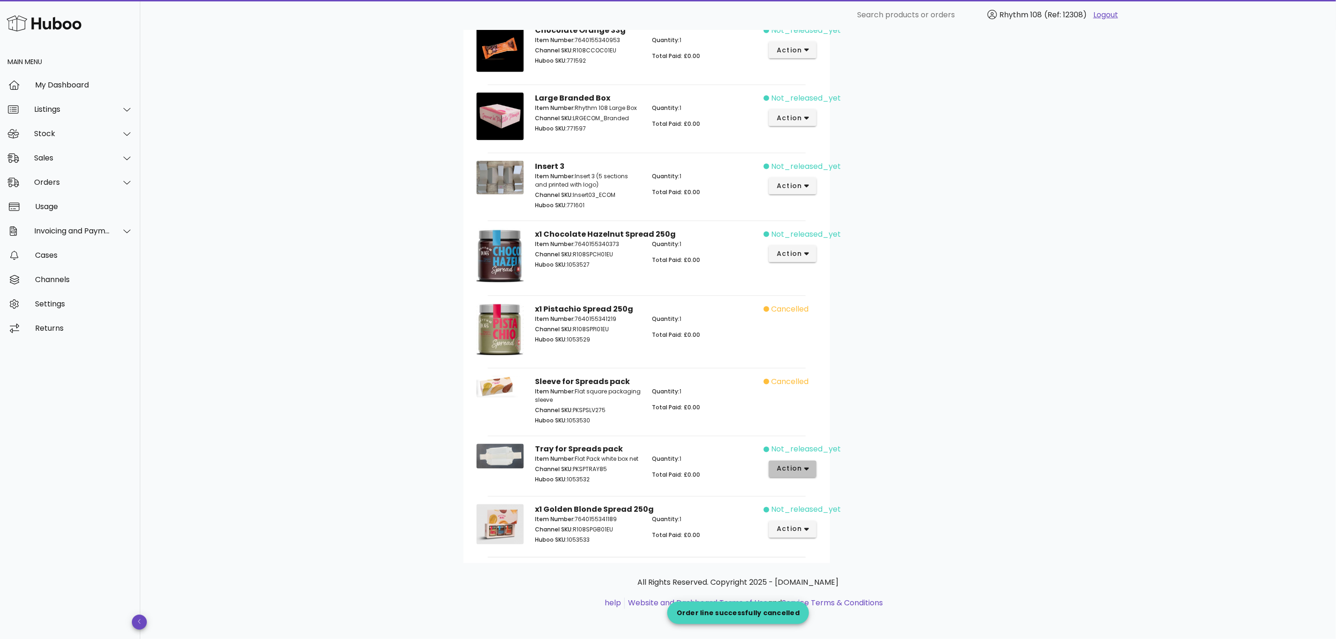
click at [808, 469] on icon "button" at bounding box center [806, 469] width 5 height 3
click at [849, 614] on div "Cancel" at bounding box center [842, 618] width 63 height 9
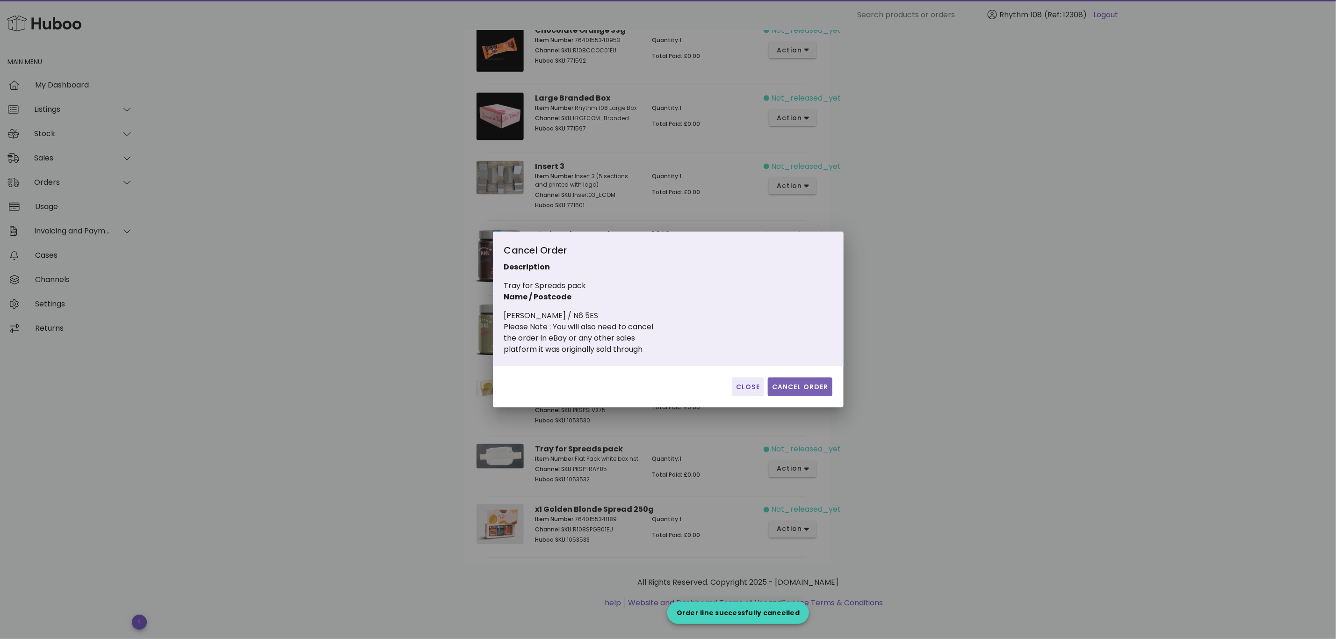
click at [814, 387] on span "Cancel Order" at bounding box center [800, 387] width 57 height 10
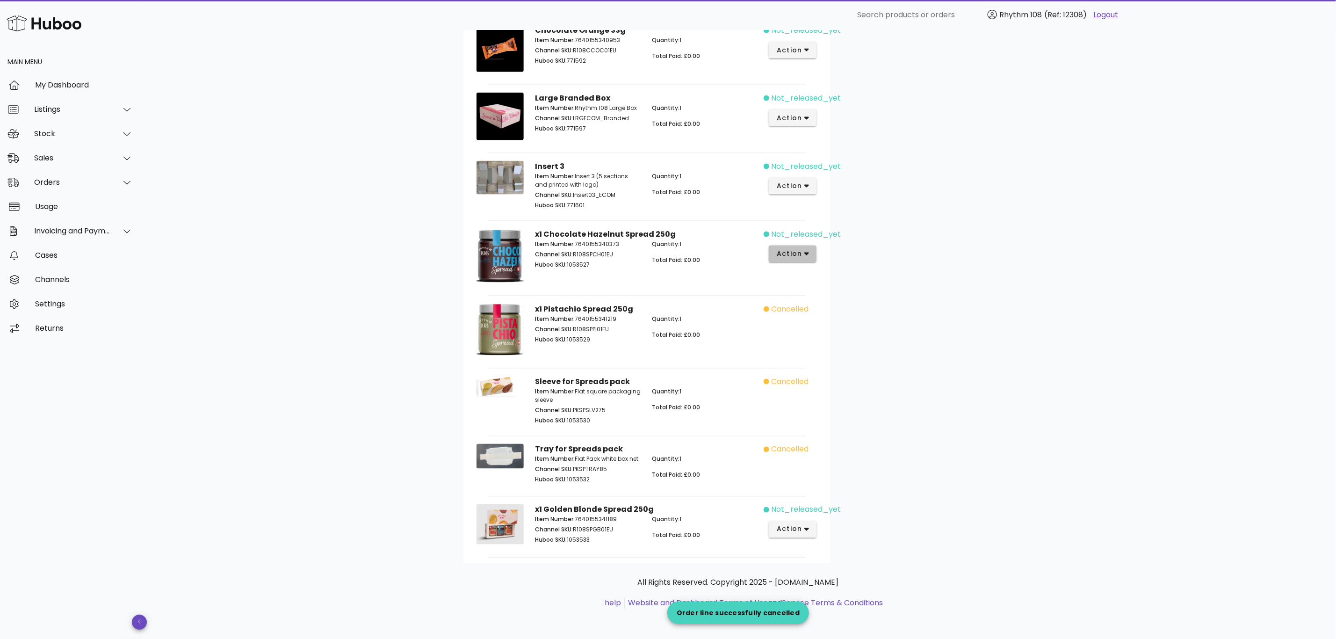
click at [811, 253] on button "action" at bounding box center [793, 253] width 48 height 17
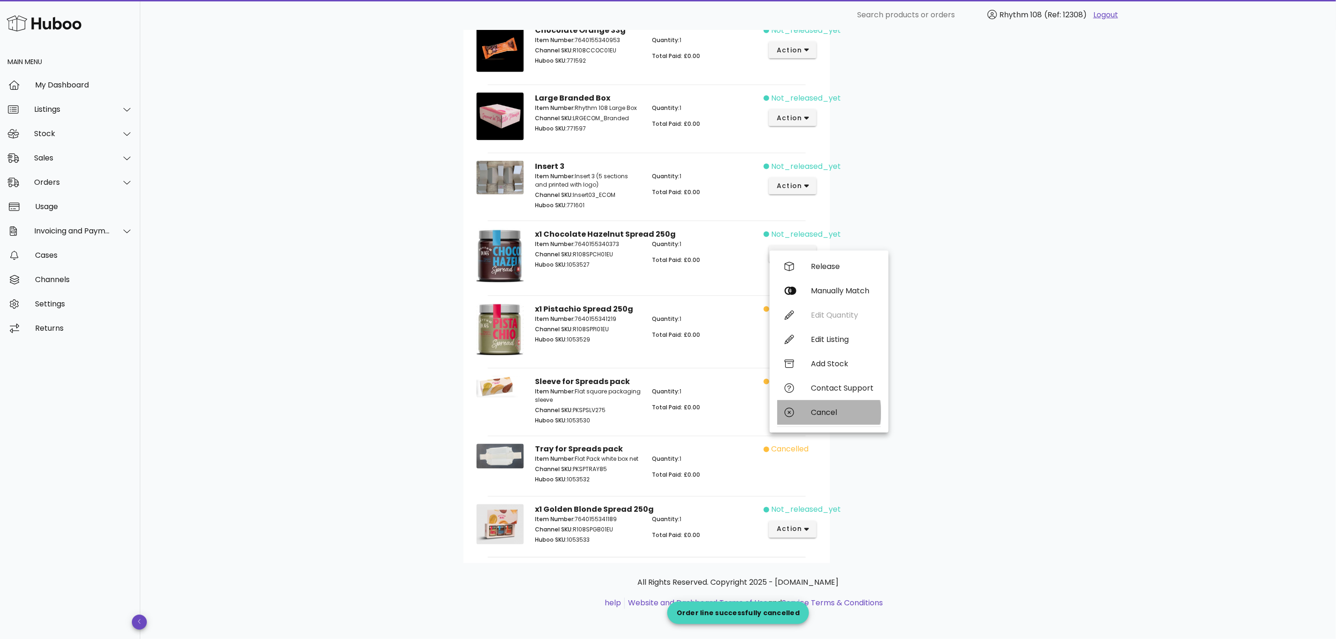
click at [826, 411] on div "Cancel" at bounding box center [829, 412] width 104 height 24
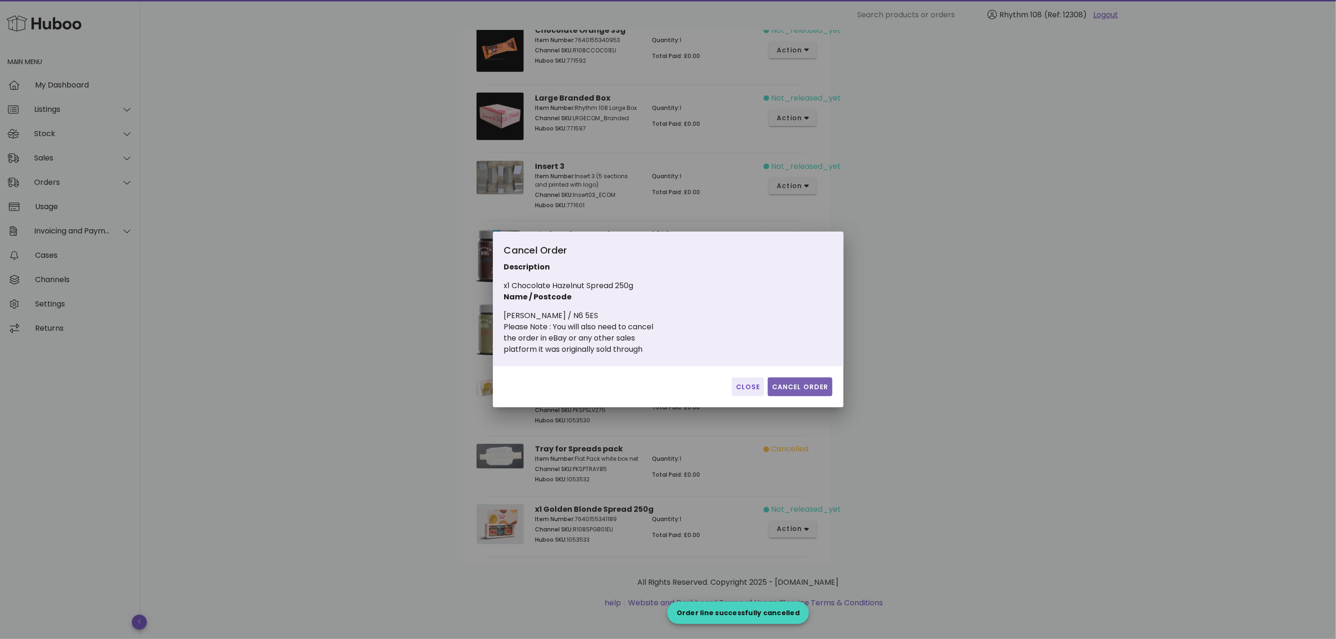
click at [804, 379] on button "Cancel Order" at bounding box center [800, 386] width 65 height 19
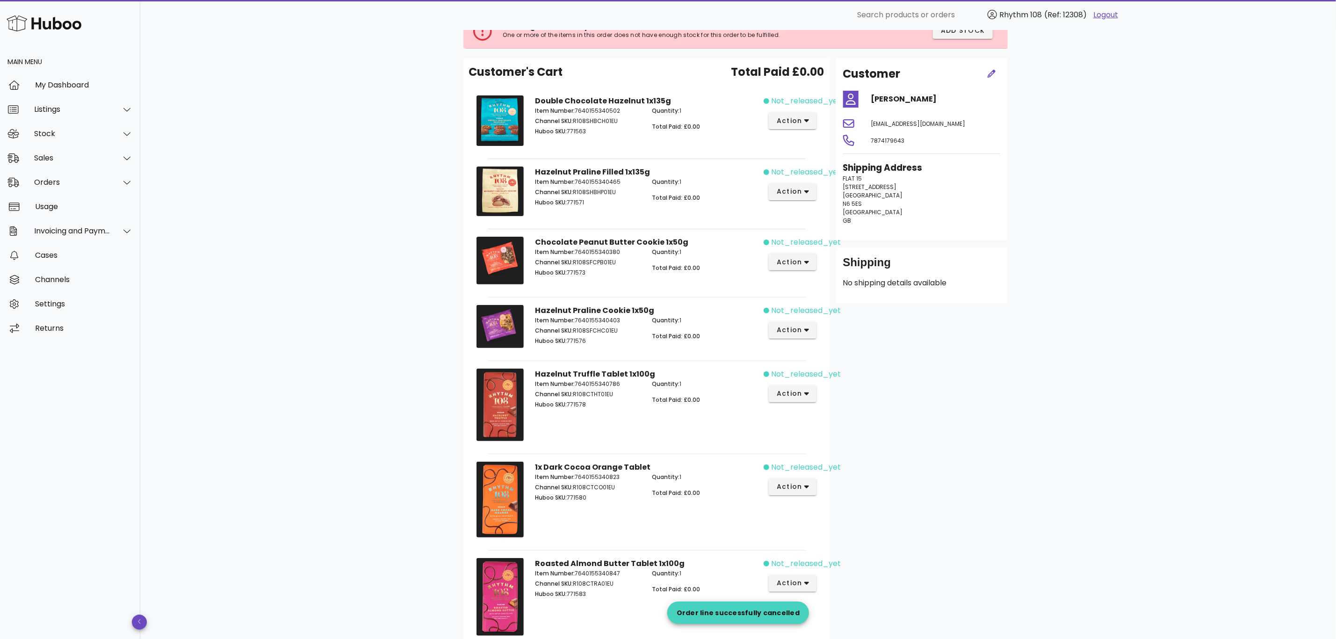
scroll to position [0, 0]
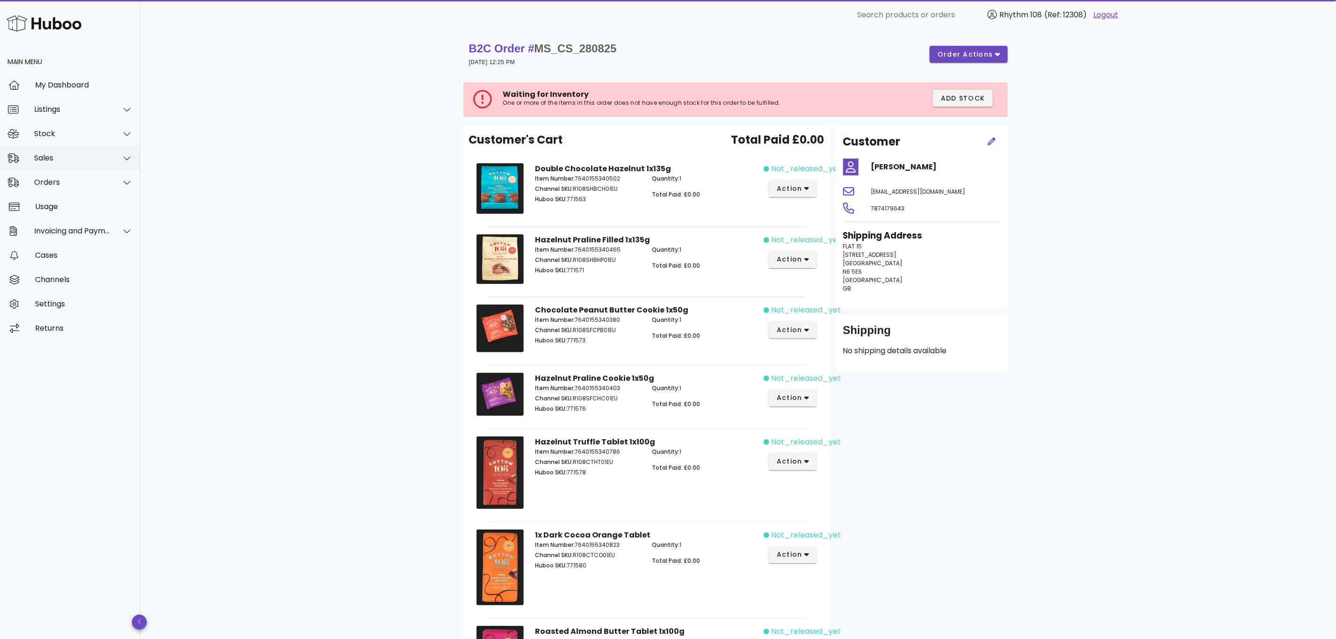
click at [52, 159] on div "Sales" at bounding box center [72, 157] width 76 height 9
click at [65, 225] on div "Orders" at bounding box center [72, 227] width 76 height 9
click at [62, 204] on div "Orders" at bounding box center [83, 205] width 99 height 9
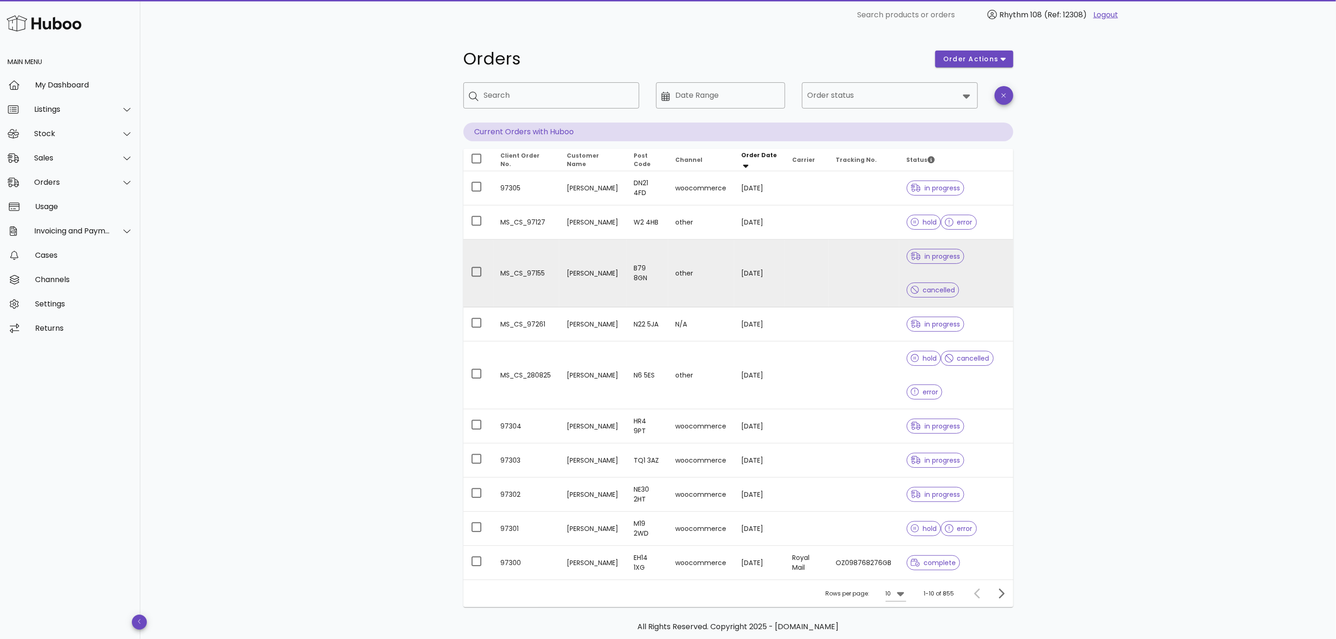
click at [867, 274] on td at bounding box center [864, 273] width 71 height 68
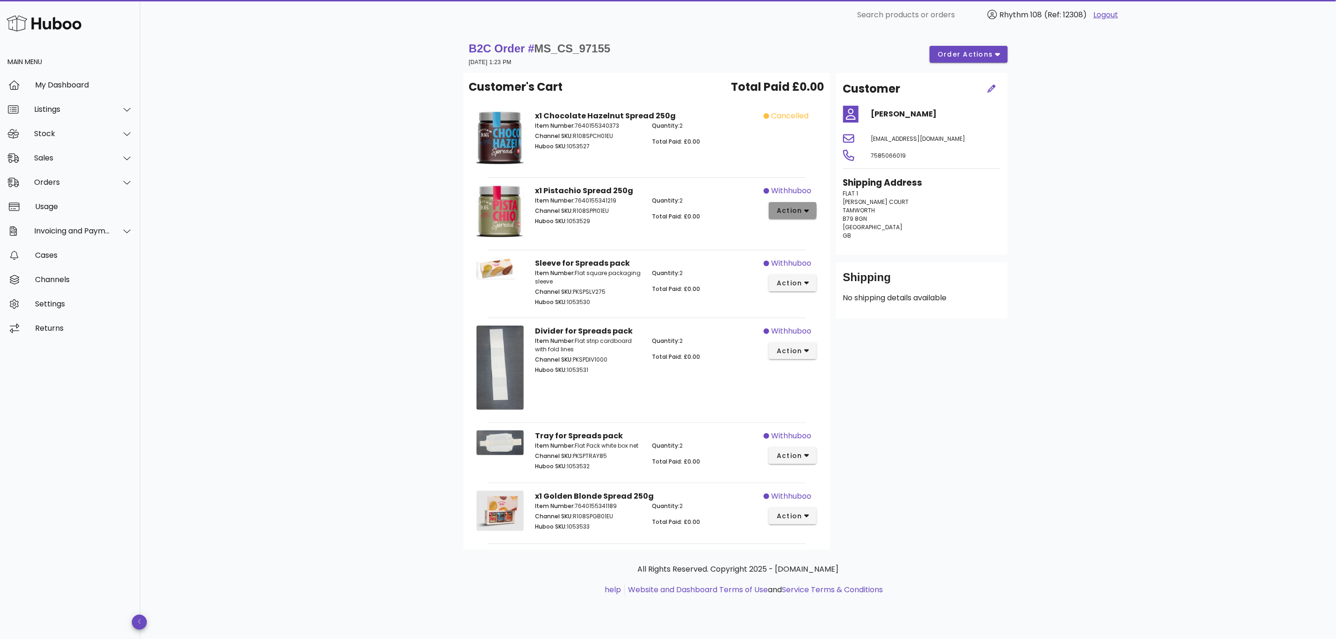
click at [804, 214] on icon "button" at bounding box center [806, 211] width 5 height 8
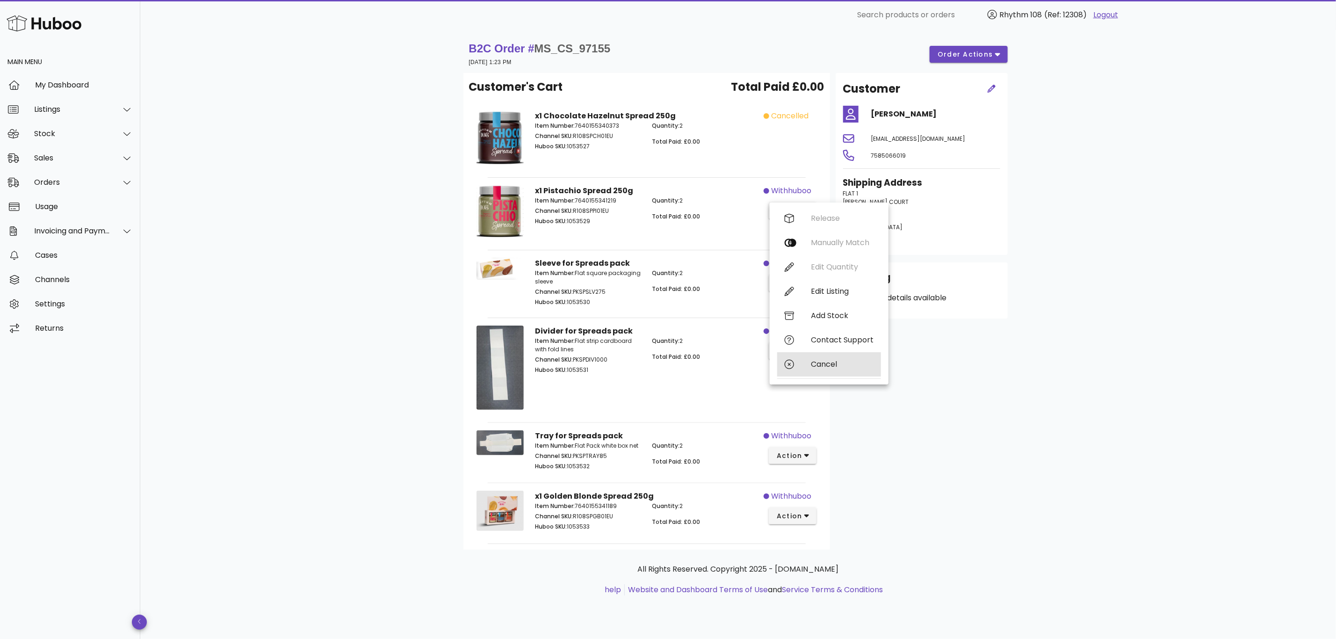
click at [826, 368] on div "Cancel" at bounding box center [842, 364] width 63 height 9
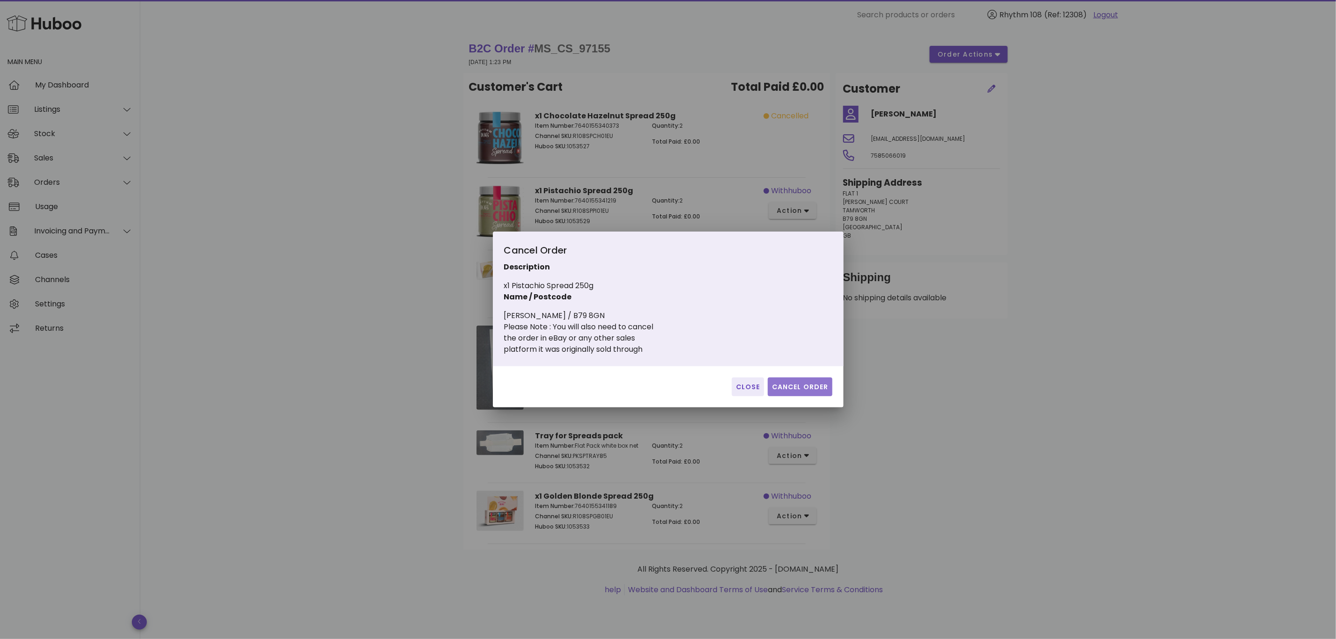
click at [811, 385] on span "Cancel Order" at bounding box center [800, 387] width 57 height 10
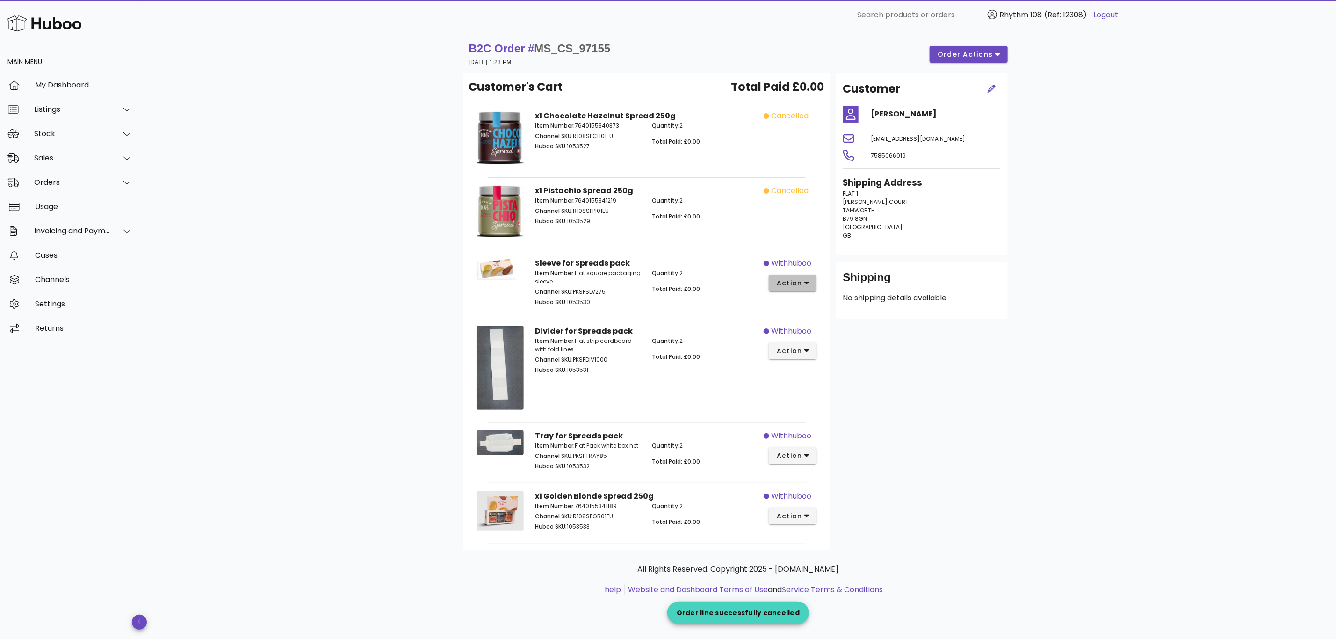
click at [800, 284] on span "action" at bounding box center [789, 283] width 26 height 10
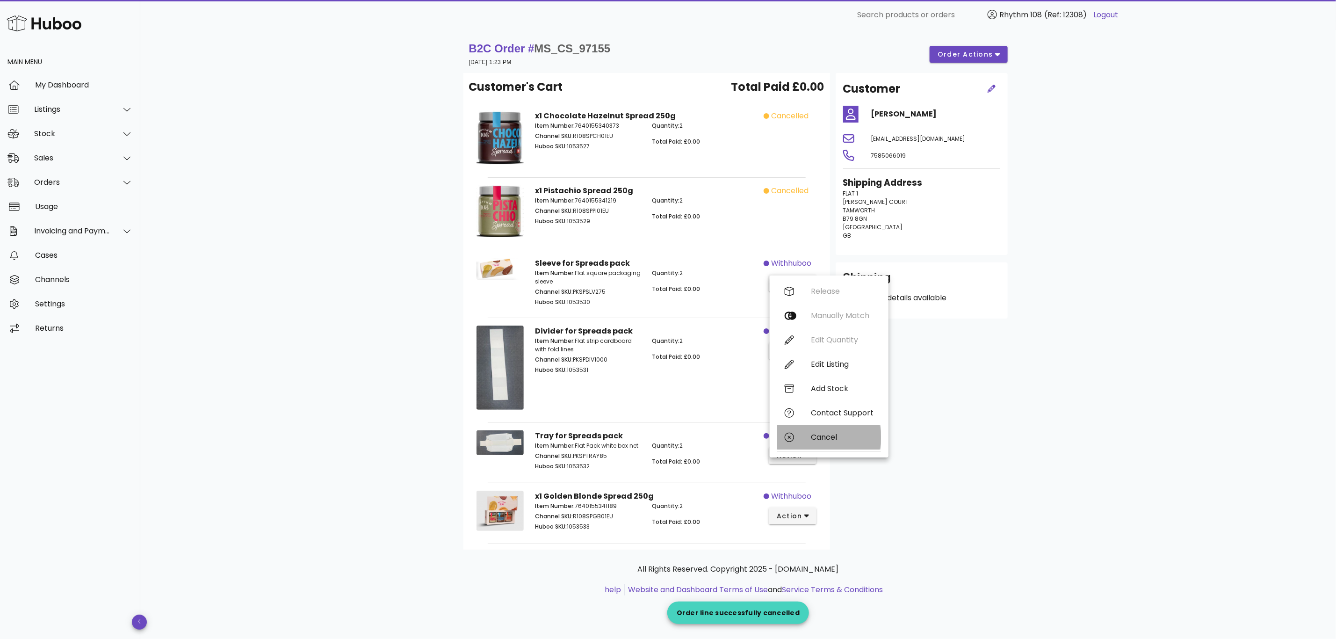
click at [858, 434] on div "Cancel" at bounding box center [842, 437] width 63 height 9
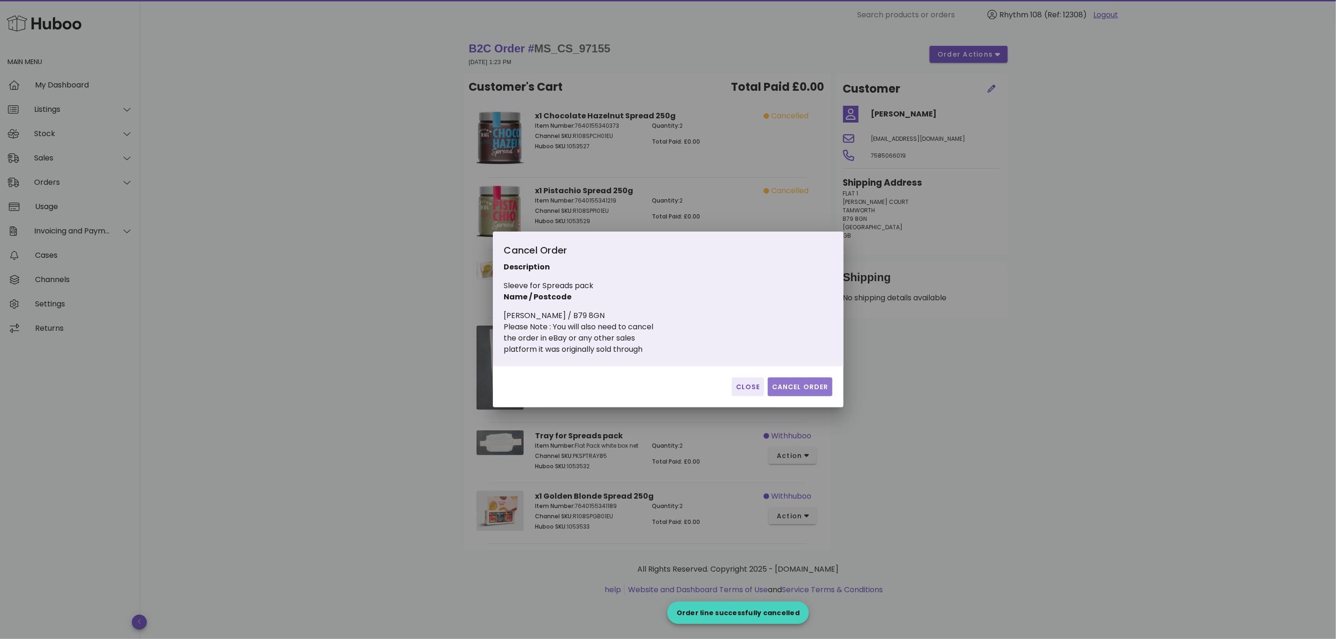
click at [807, 392] on button "Cancel Order" at bounding box center [800, 386] width 65 height 19
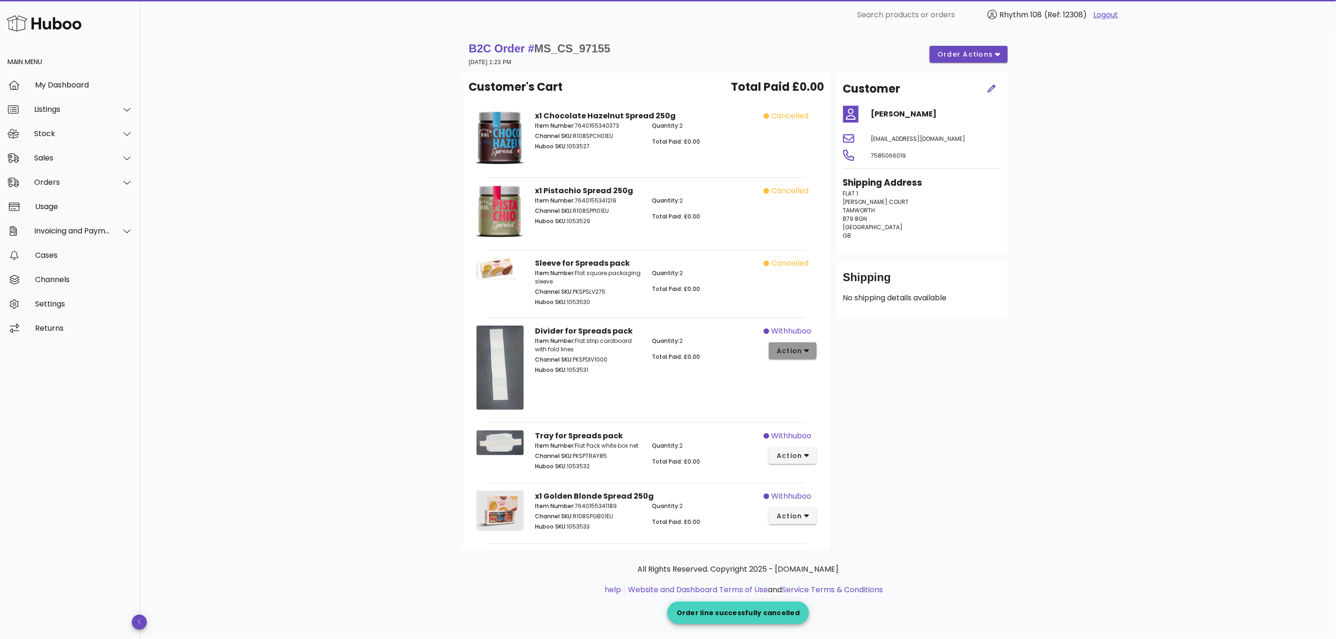
click at [804, 359] on button "action" at bounding box center [793, 350] width 48 height 17
click at [834, 508] on div "Cancel" at bounding box center [842, 504] width 63 height 9
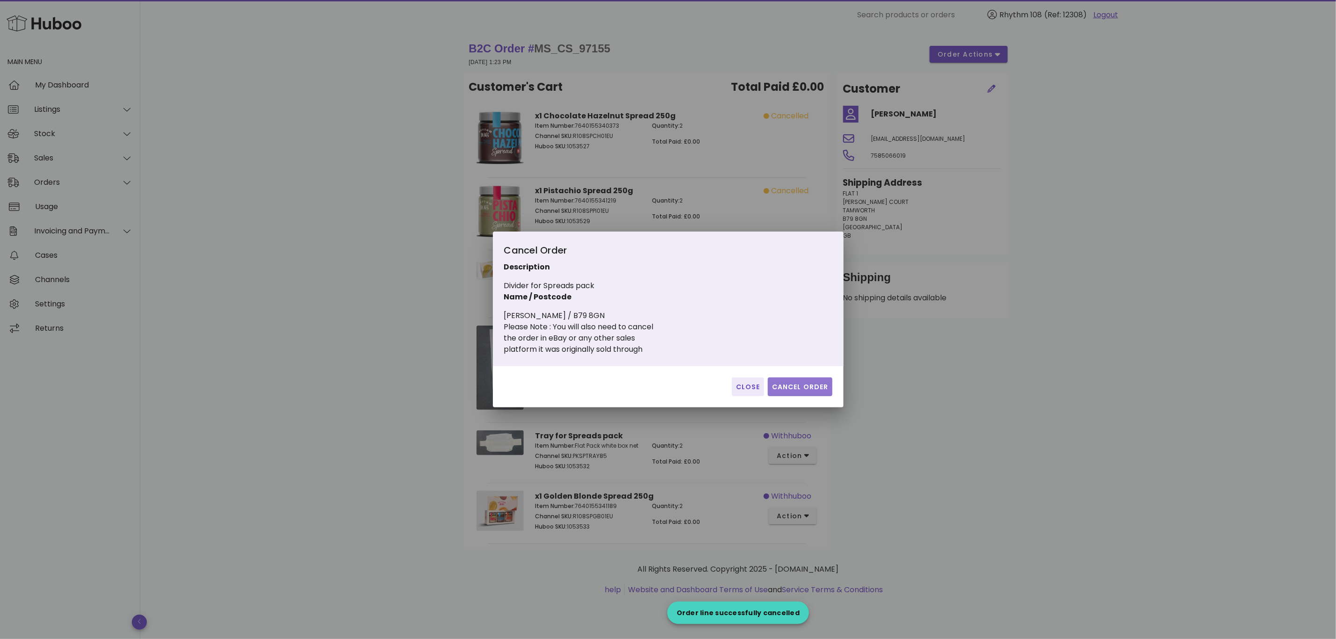
click at [808, 383] on span "Cancel Order" at bounding box center [800, 387] width 57 height 10
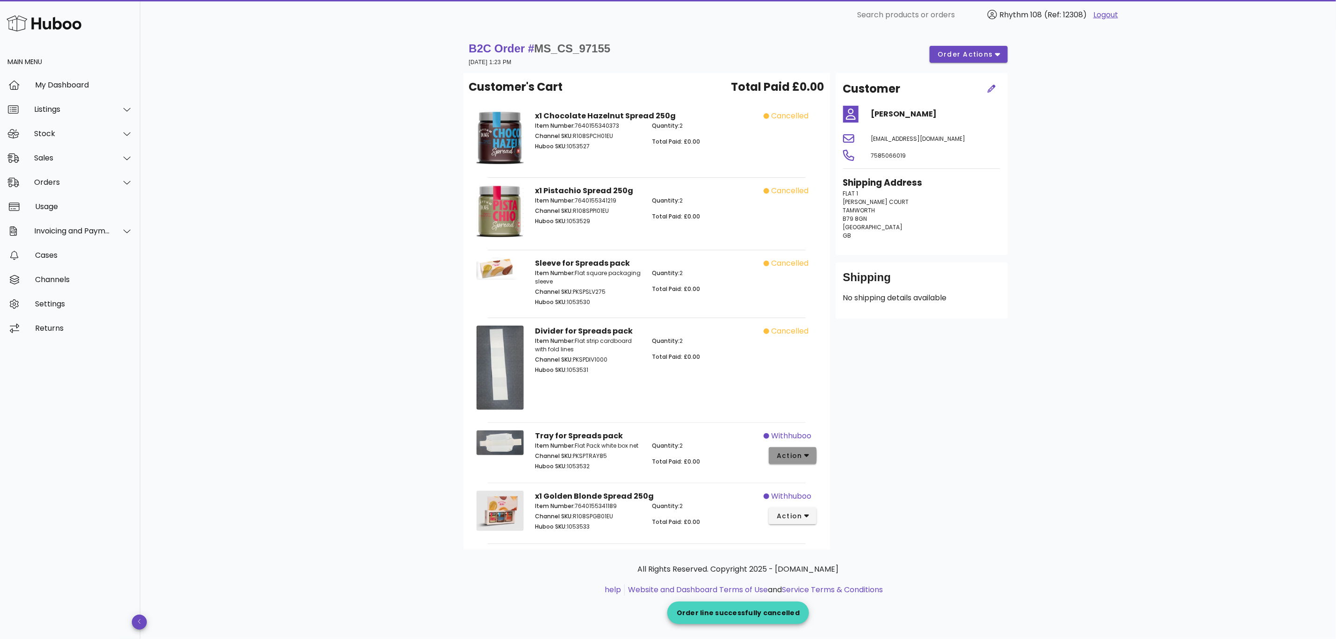
click at [799, 458] on span "action" at bounding box center [789, 456] width 26 height 10
click at [858, 606] on div "Cancel" at bounding box center [842, 610] width 63 height 9
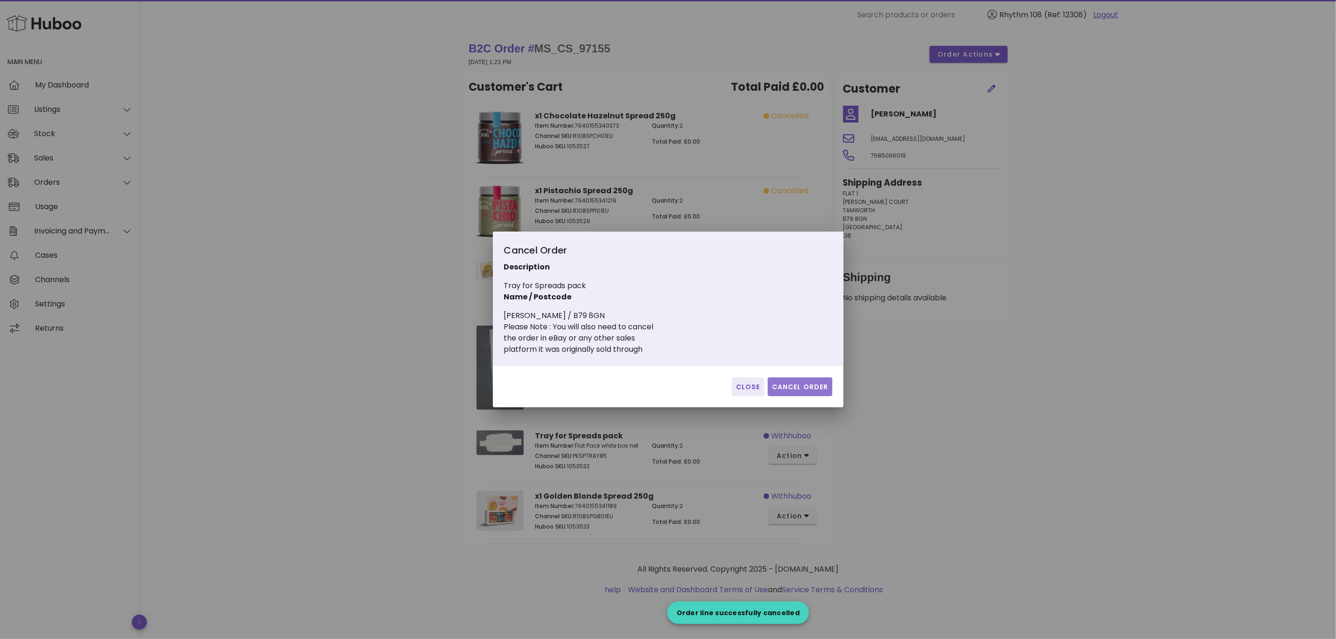
click at [807, 389] on span "Cancel Order" at bounding box center [800, 387] width 57 height 10
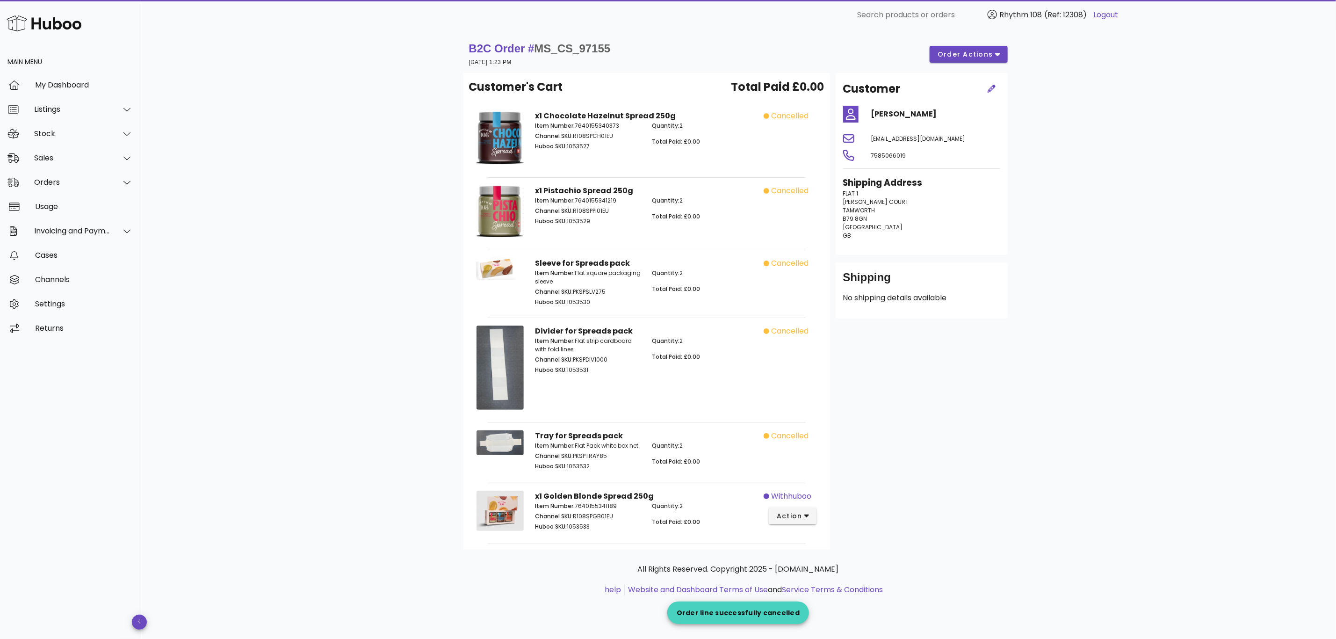
click at [1052, 433] on div "B2C Order # MS_CS_97155 28 August 2025 at 1:23 PM order actions Customer's Cart…" at bounding box center [738, 334] width 1196 height 609
click at [37, 187] on div "Orders" at bounding box center [70, 182] width 140 height 24
click at [48, 205] on div "Orders" at bounding box center [83, 205] width 99 height 9
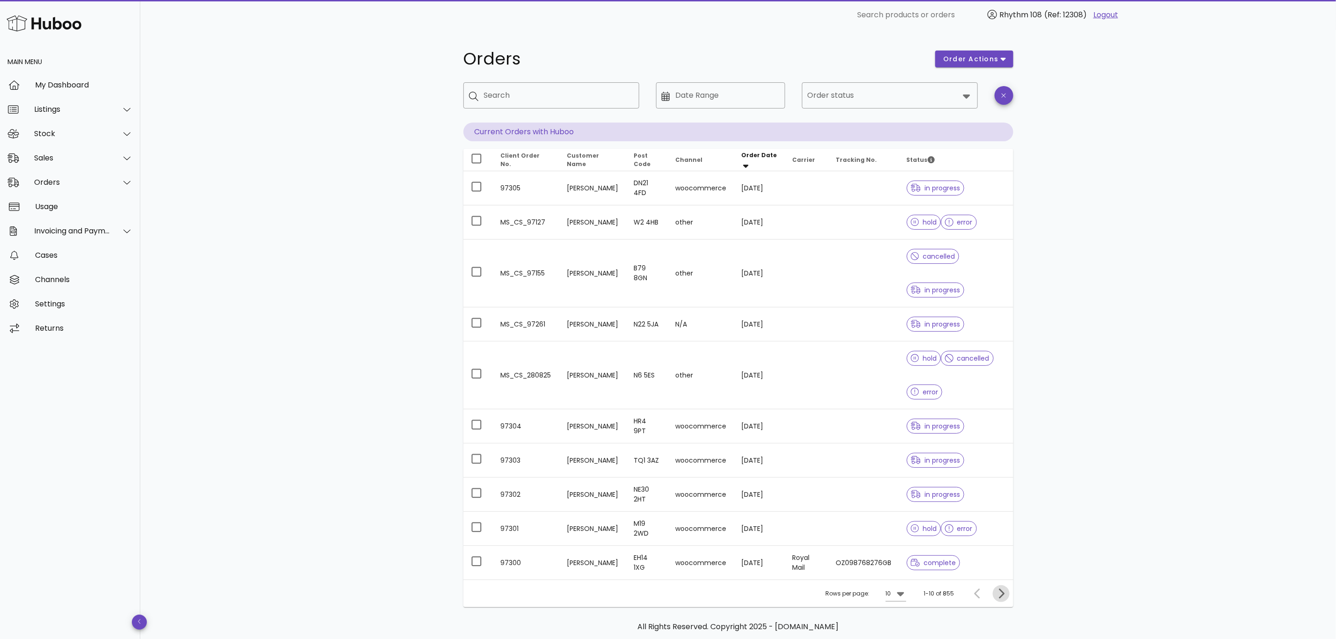
click at [1002, 599] on icon "Next page" at bounding box center [1000, 593] width 11 height 11
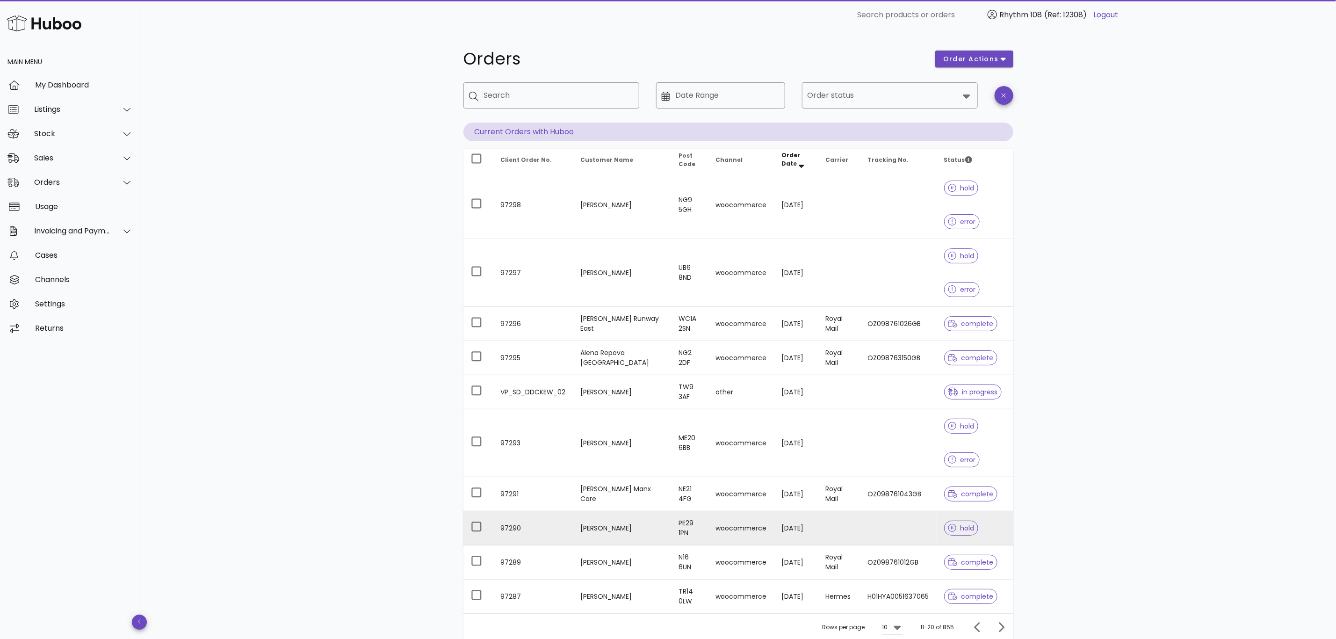
click at [885, 532] on td at bounding box center [898, 528] width 76 height 34
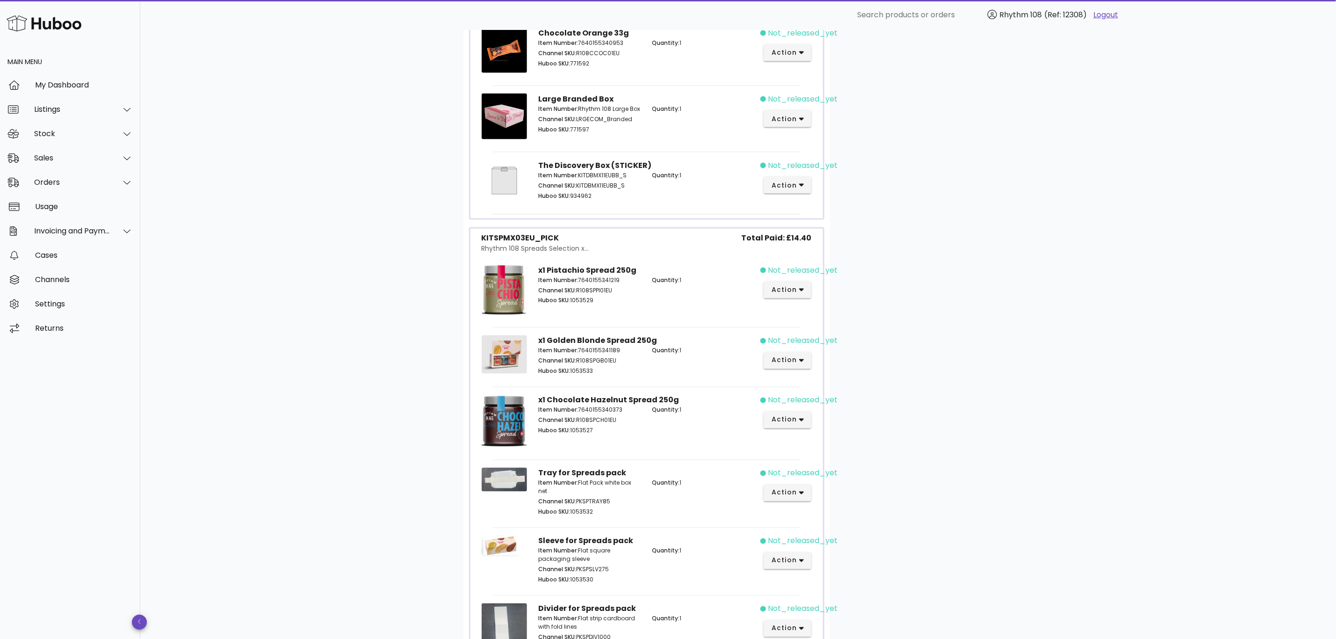
scroll to position [914, 0]
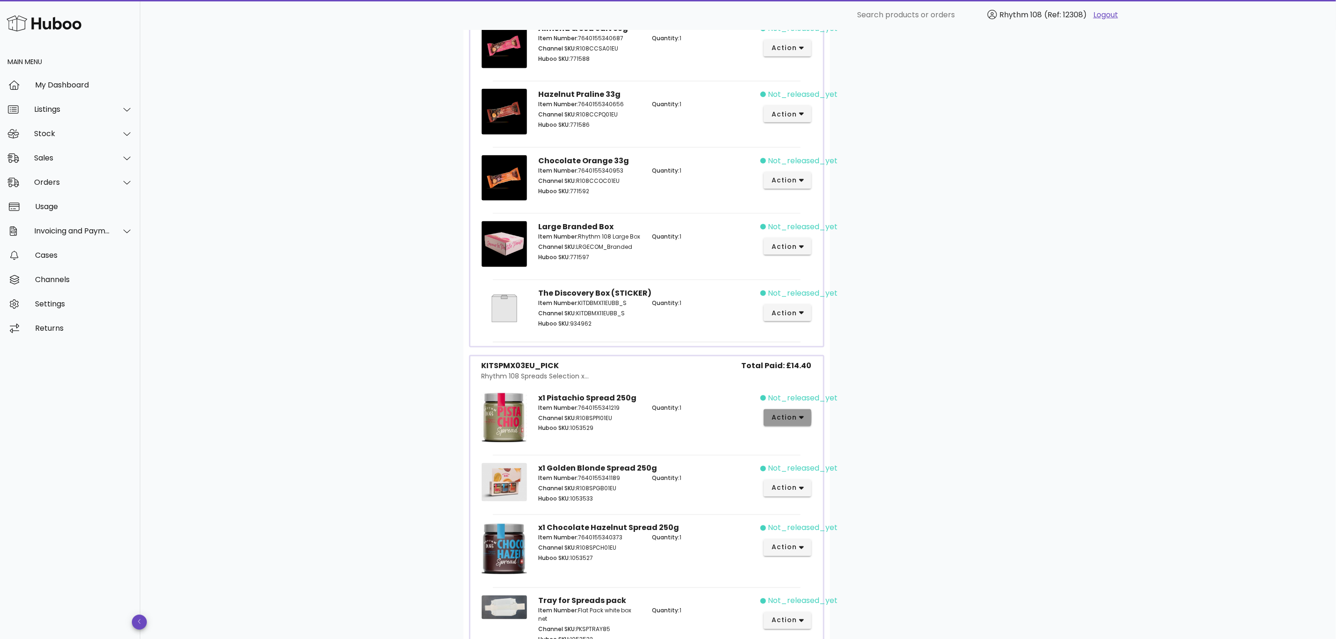
click at [802, 422] on icon "button" at bounding box center [801, 417] width 5 height 8
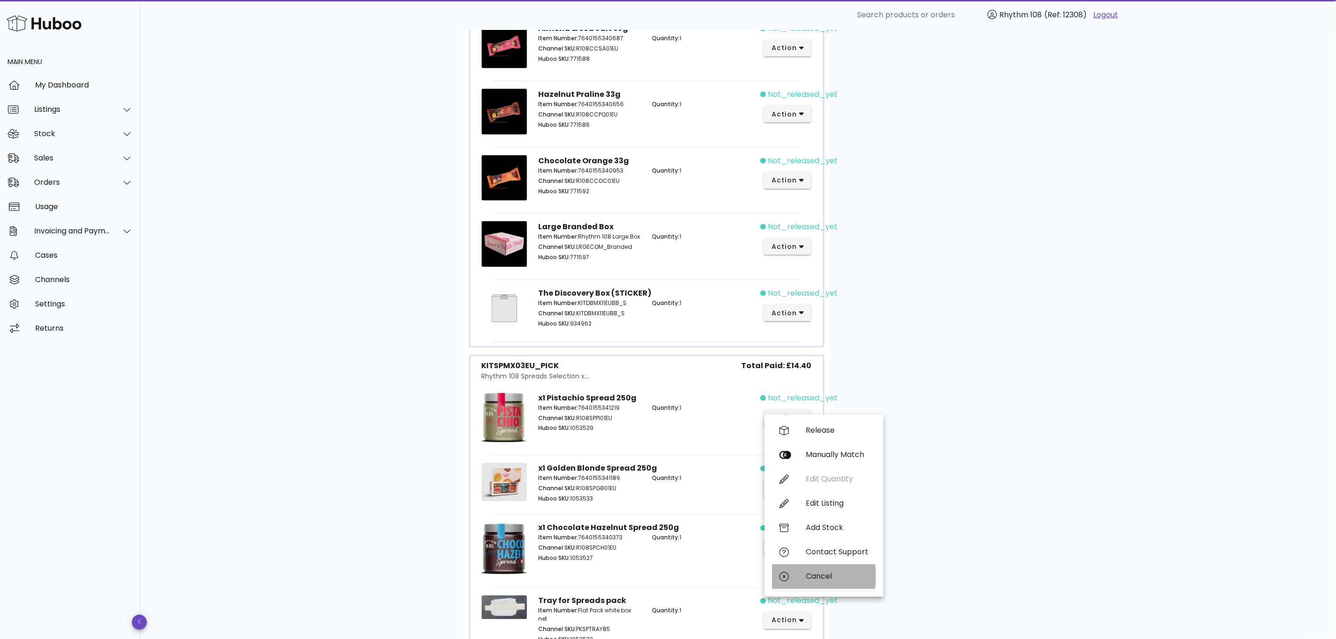
click at [818, 577] on div "Cancel" at bounding box center [837, 576] width 63 height 9
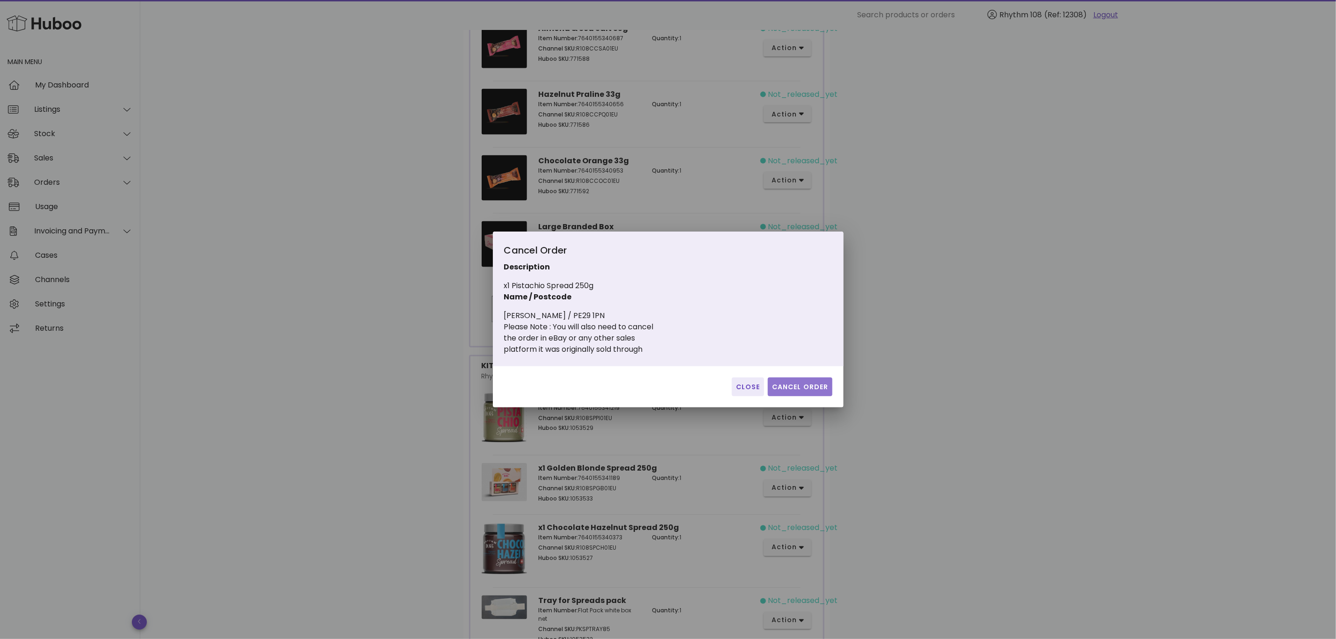
click at [801, 389] on span "Cancel Order" at bounding box center [800, 387] width 57 height 10
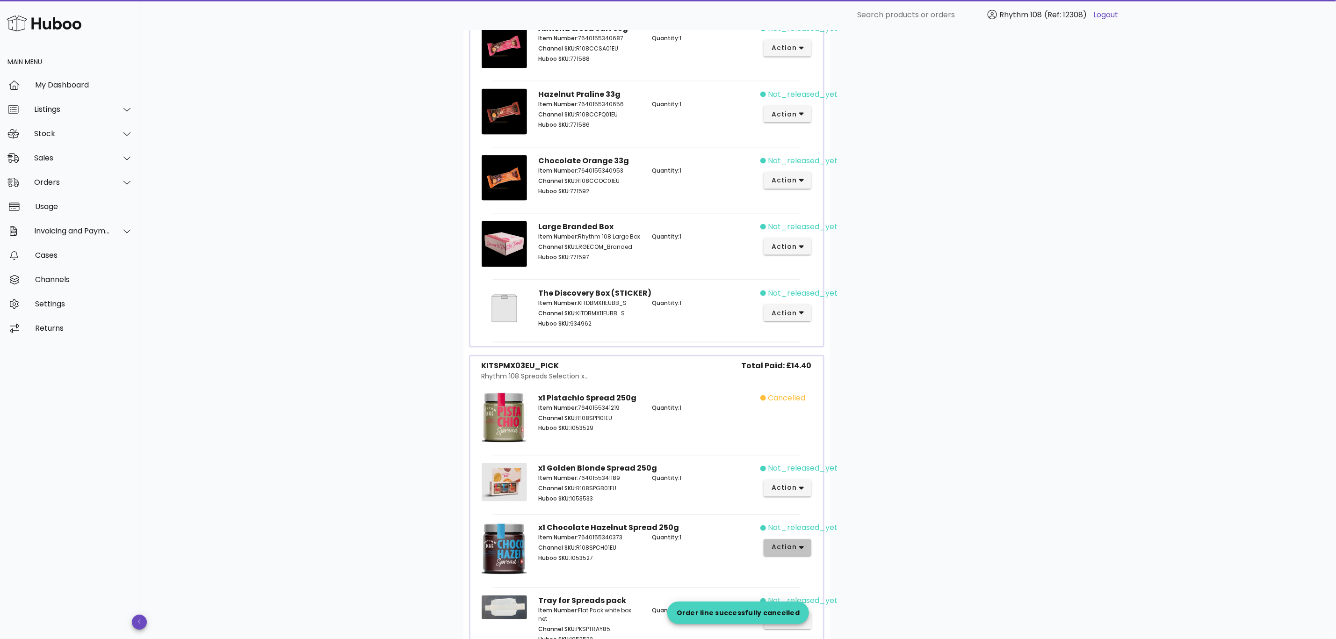
click at [790, 552] on span "action" at bounding box center [784, 547] width 26 height 10
click at [821, 613] on div "Cancel" at bounding box center [837, 612] width 63 height 9
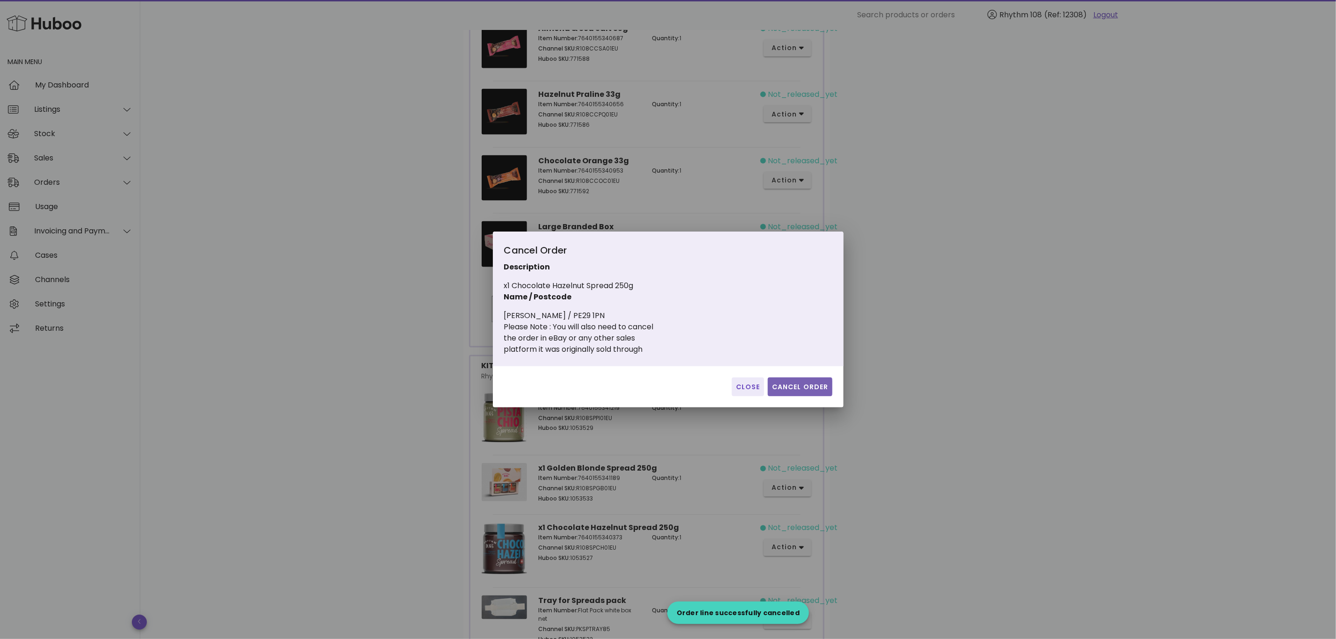
click at [809, 386] on span "Cancel Order" at bounding box center [800, 387] width 57 height 10
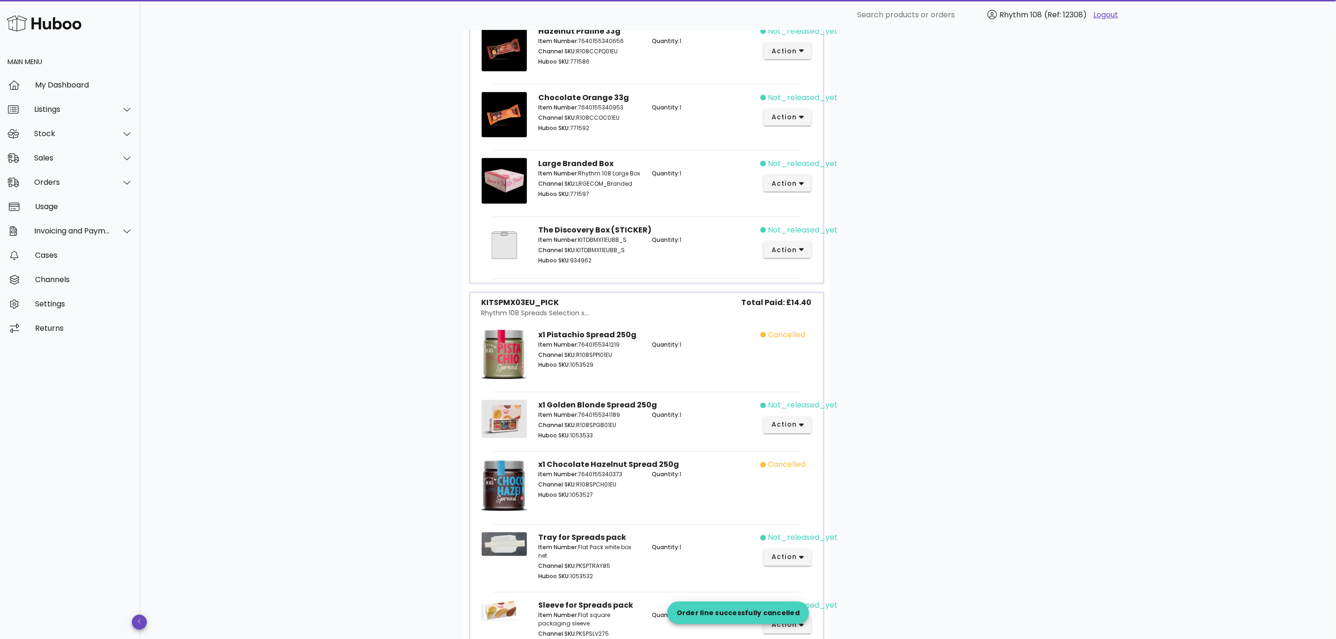
scroll to position [1194, 0]
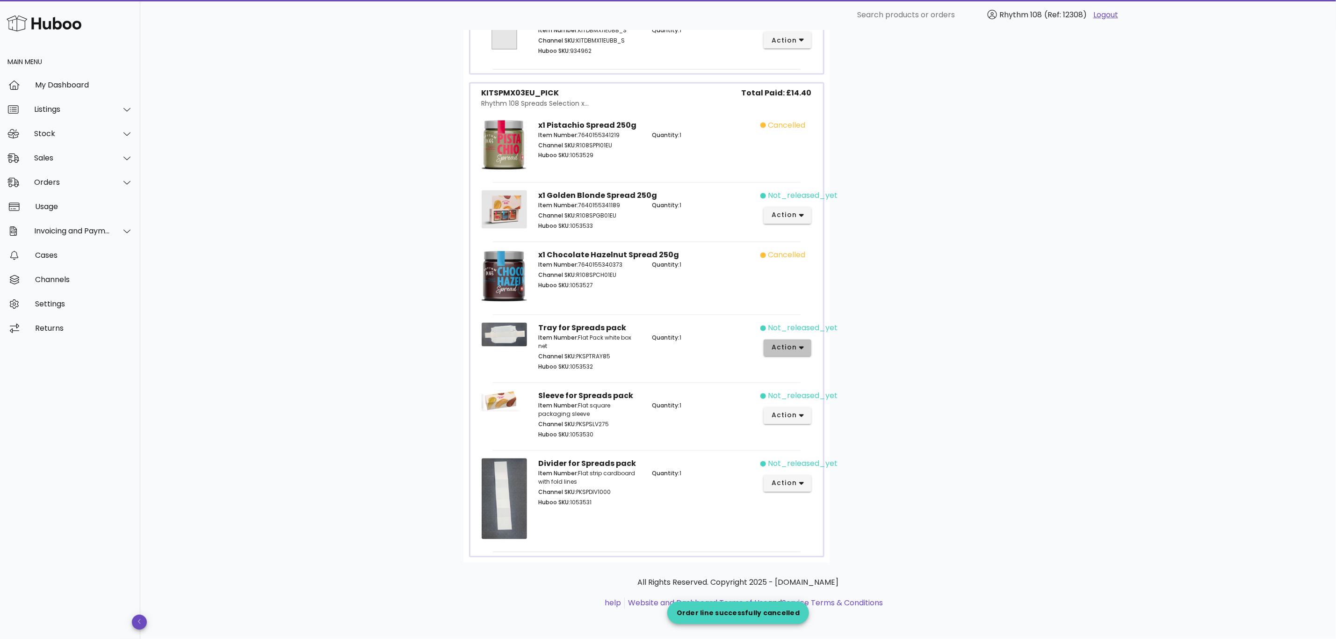
click at [797, 346] on span "action" at bounding box center [784, 348] width 26 height 10
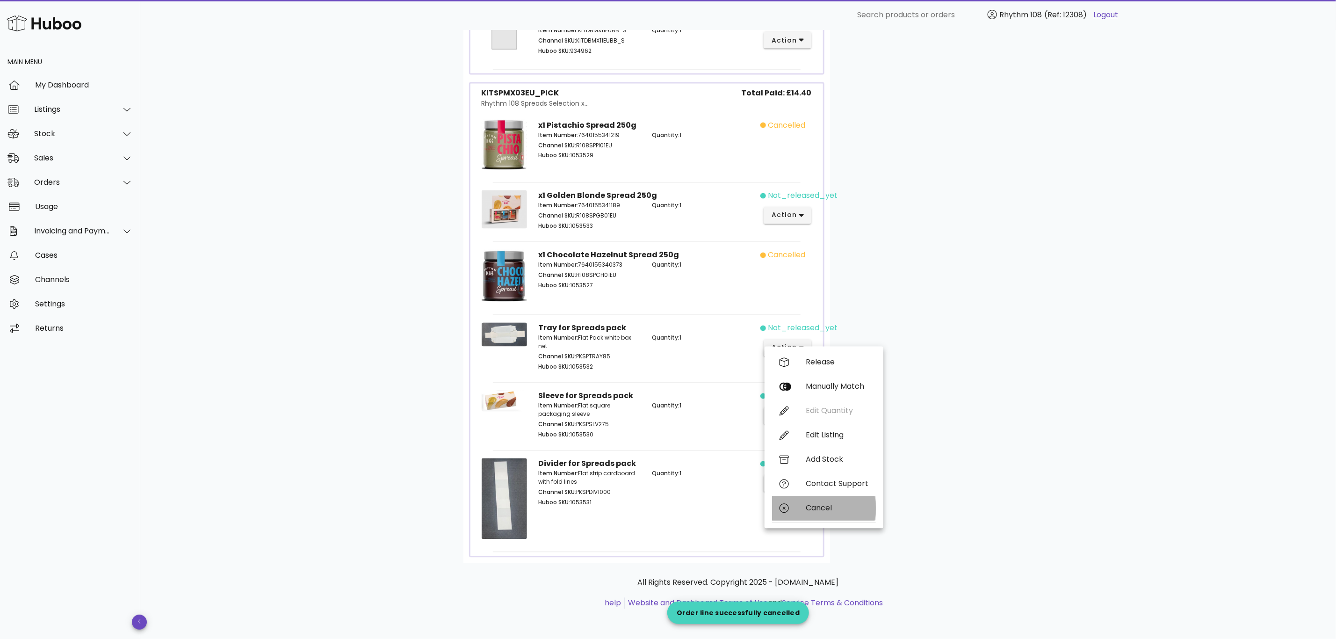
click at [842, 504] on div "Cancel" at bounding box center [837, 508] width 63 height 9
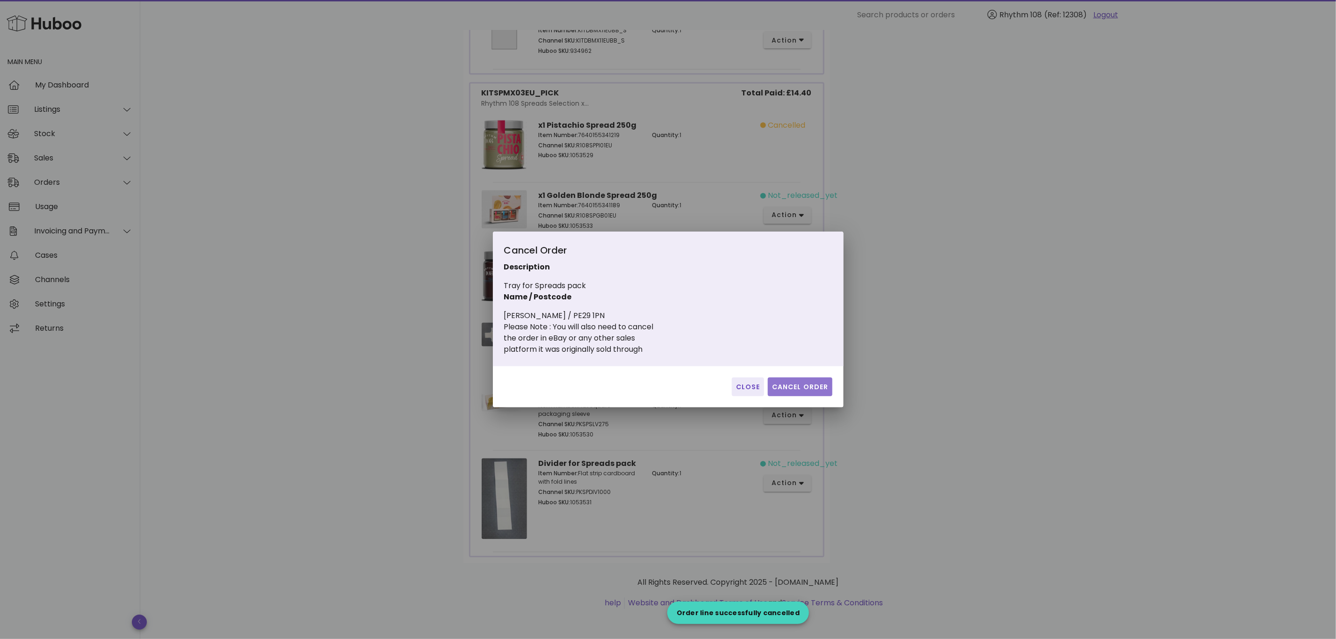
click at [792, 386] on span "Cancel Order" at bounding box center [800, 387] width 57 height 10
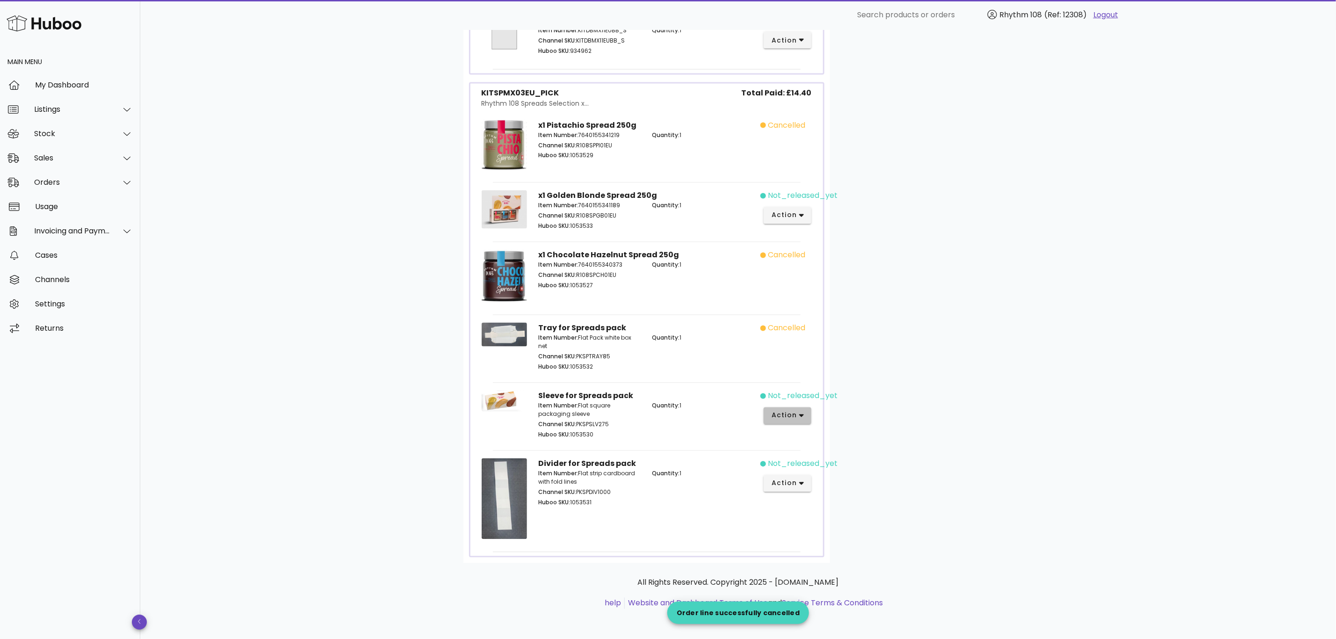
click at [791, 416] on span "action" at bounding box center [784, 416] width 26 height 10
click at [818, 571] on div "Cancel" at bounding box center [837, 575] width 63 height 9
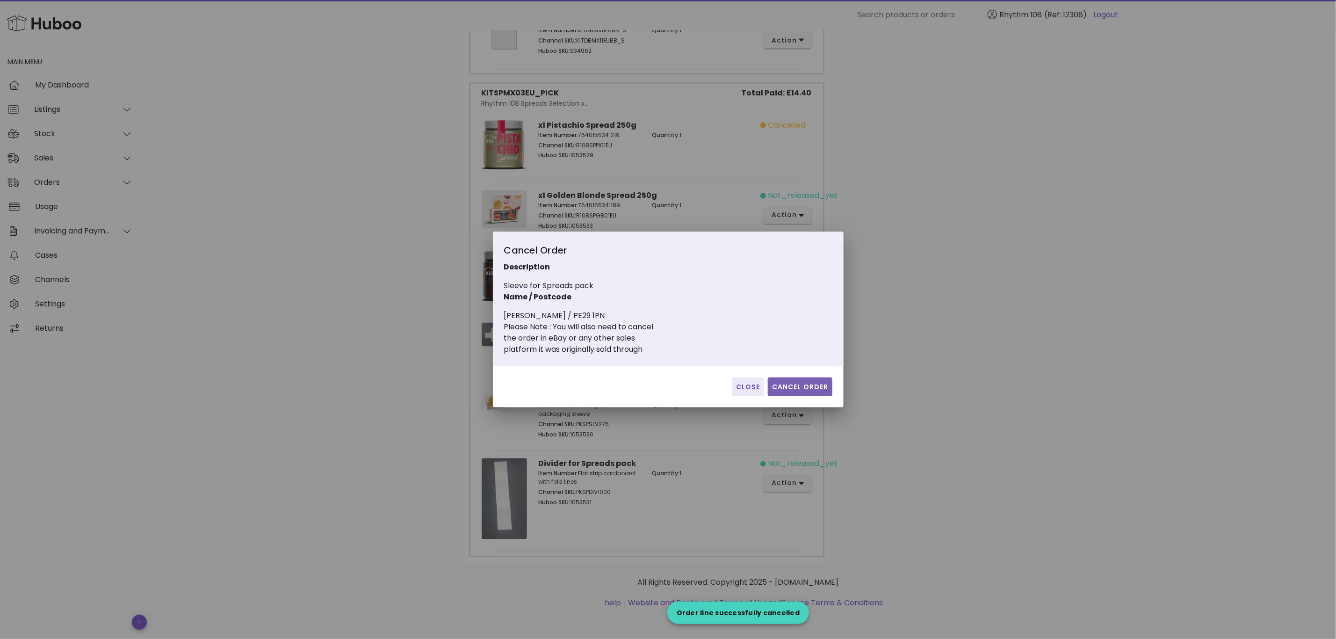
click at [801, 379] on button "Cancel Order" at bounding box center [800, 386] width 65 height 19
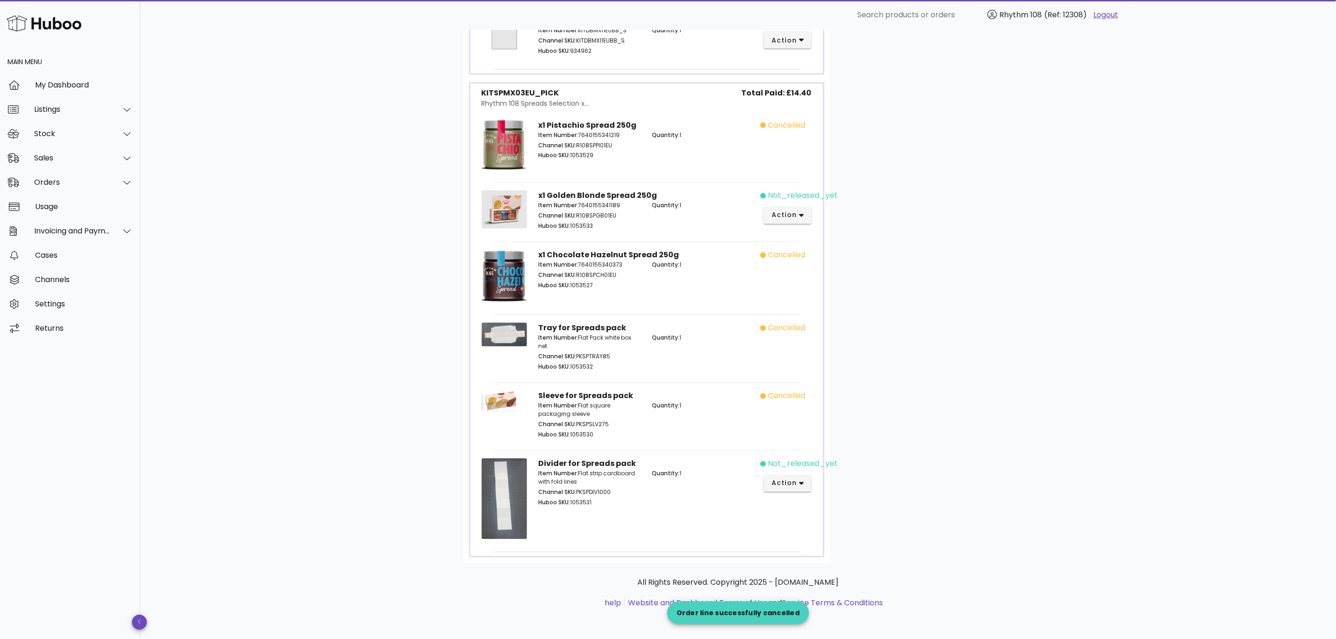
click at [799, 493] on div "not_released_yet action" at bounding box center [788, 501] width 57 height 96
click at [799, 487] on icon "button" at bounding box center [801, 483] width 5 height 8
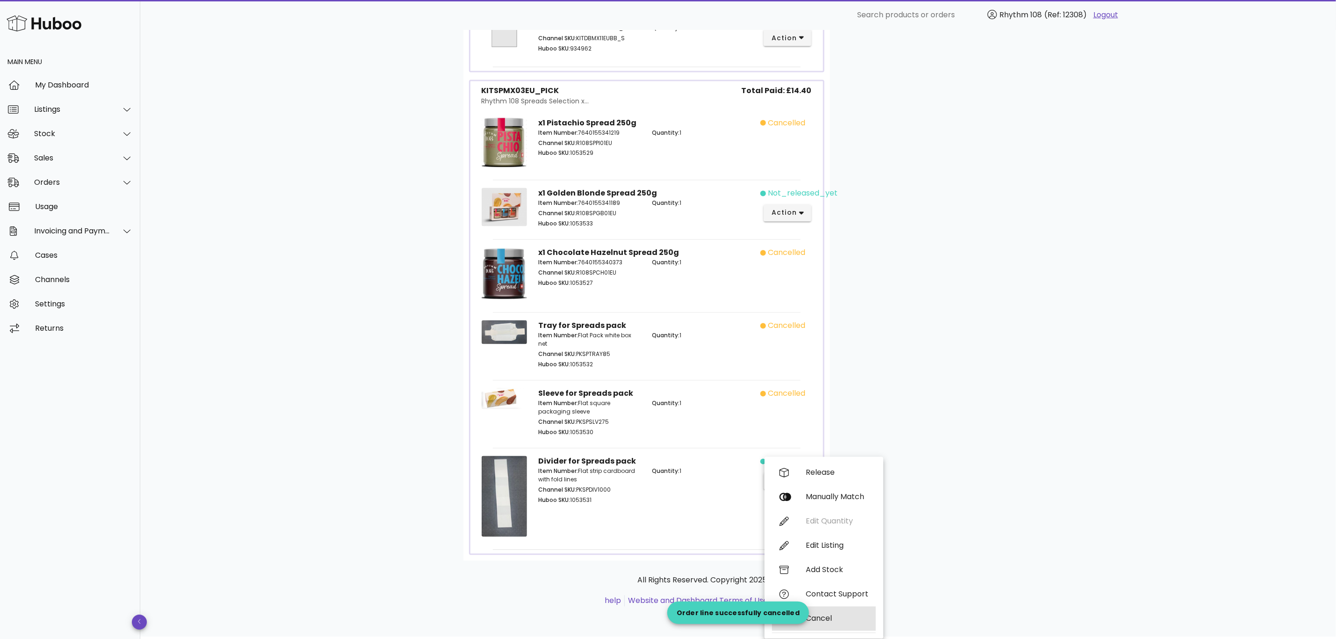
click at [825, 614] on div "Cancel" at bounding box center [837, 618] width 63 height 9
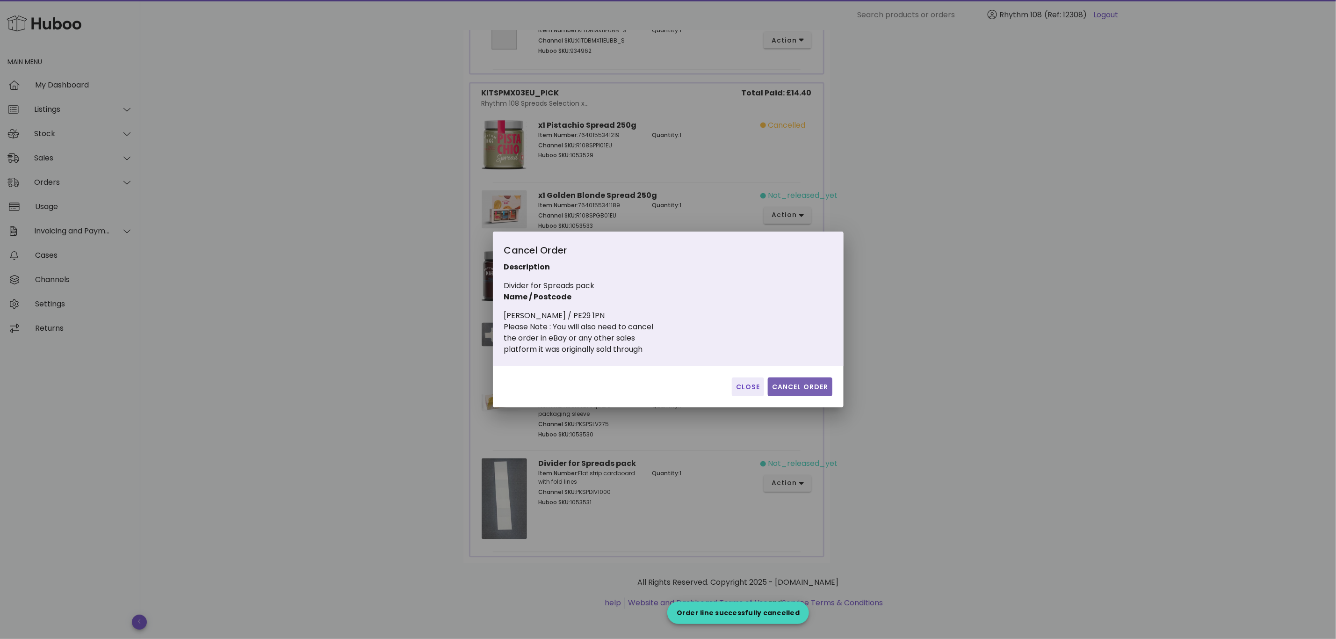
click at [808, 393] on button "Cancel Order" at bounding box center [800, 386] width 65 height 19
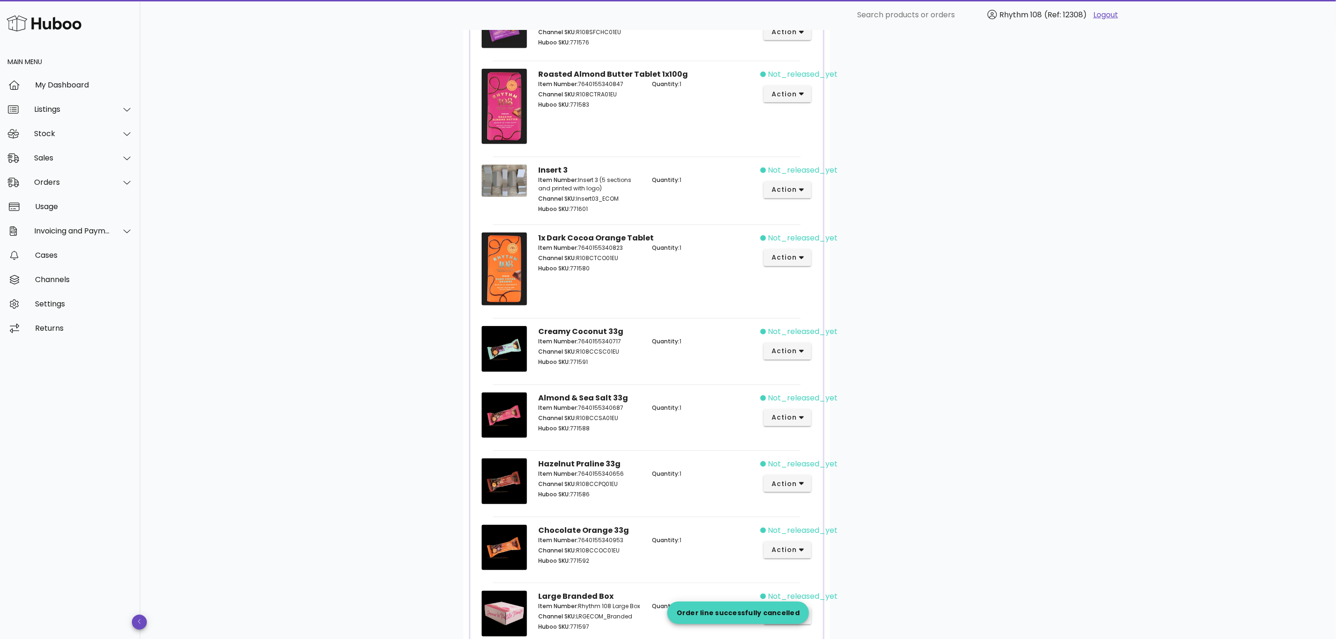
scroll to position [561, 0]
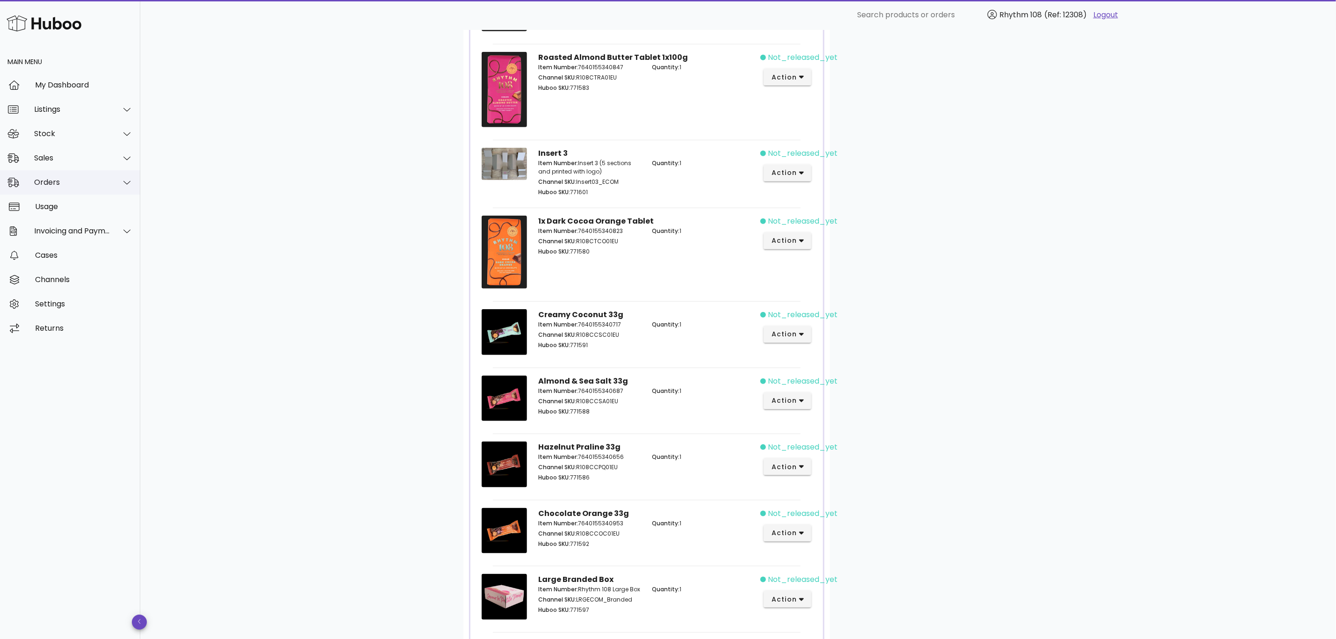
click at [50, 182] on div "Orders" at bounding box center [72, 182] width 76 height 9
click at [58, 201] on div "Orders" at bounding box center [83, 205] width 99 height 9
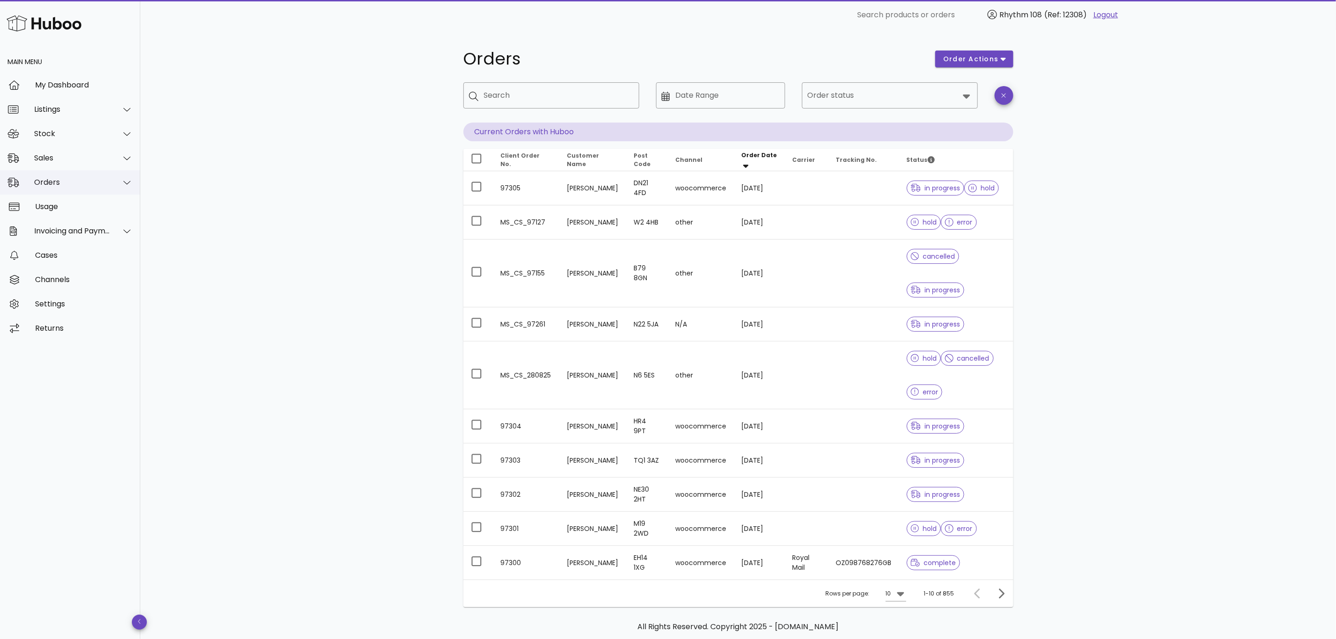
click at [46, 180] on div "Orders" at bounding box center [72, 182] width 76 height 9
click at [56, 202] on div "Orders" at bounding box center [83, 205] width 99 height 9
click at [55, 185] on div "Orders" at bounding box center [72, 182] width 76 height 9
click at [62, 222] on div "Add Manual Order" at bounding box center [83, 228] width 99 height 20
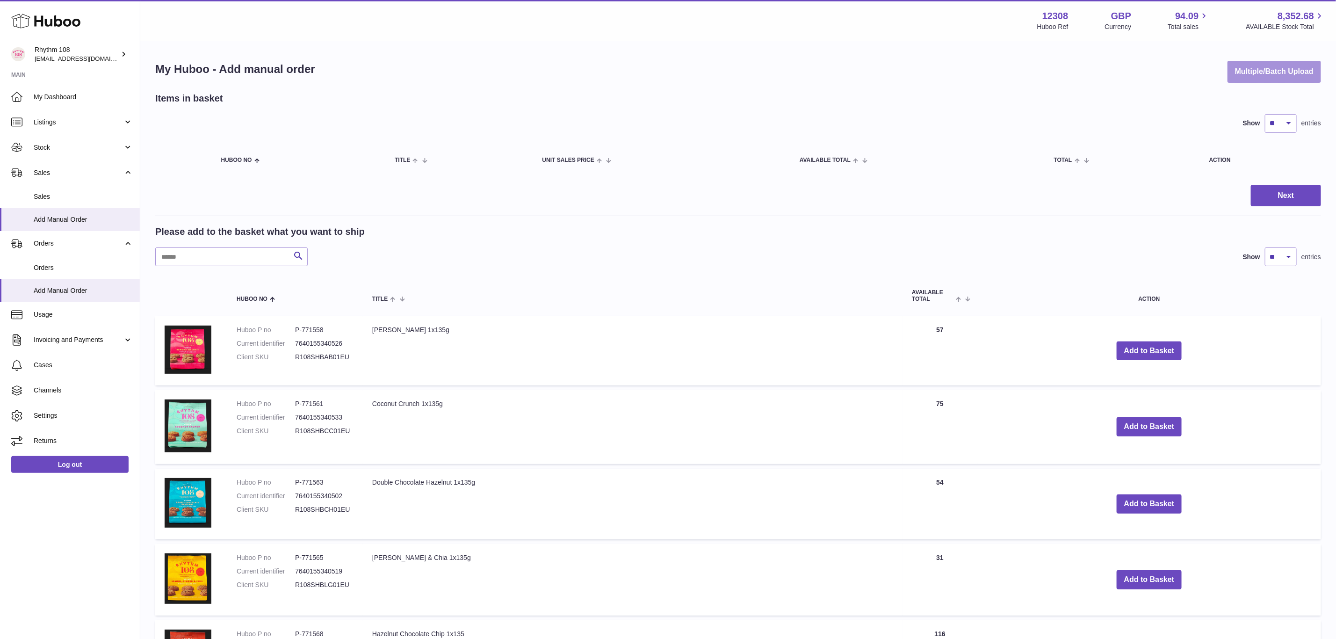
click at [1281, 75] on button "Multiple/Batch Upload" at bounding box center [1274, 72] width 94 height 22
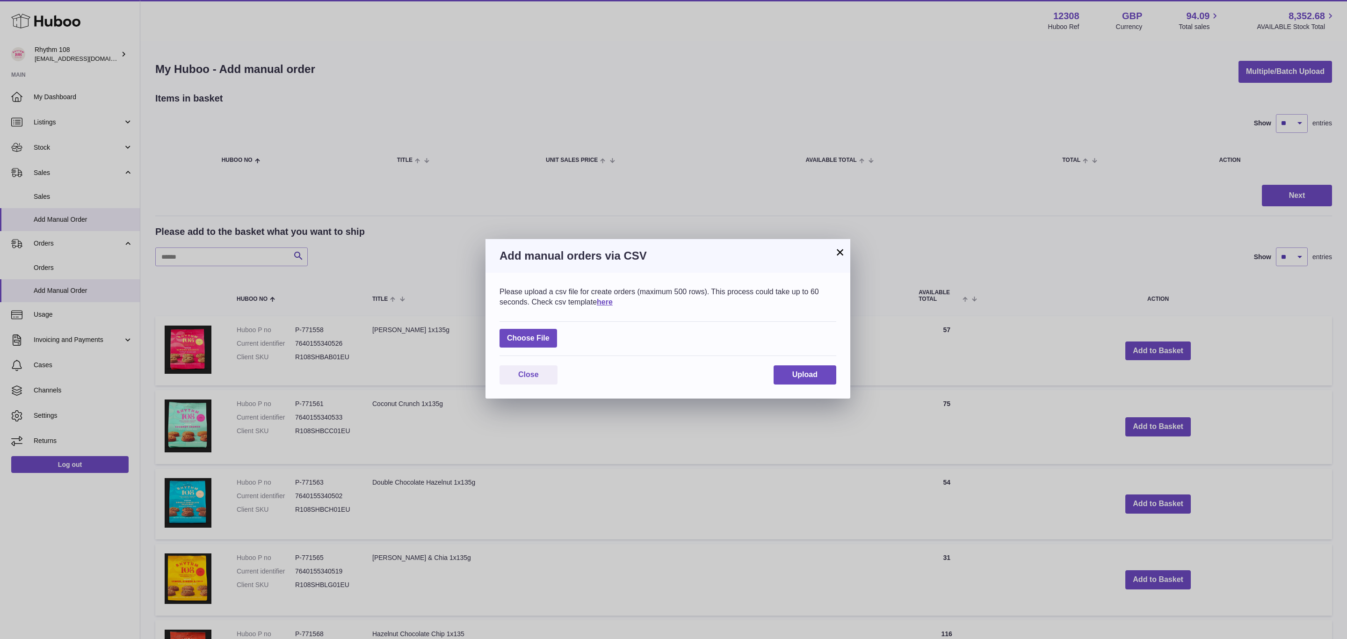
click at [836, 254] on button "×" at bounding box center [839, 251] width 11 height 11
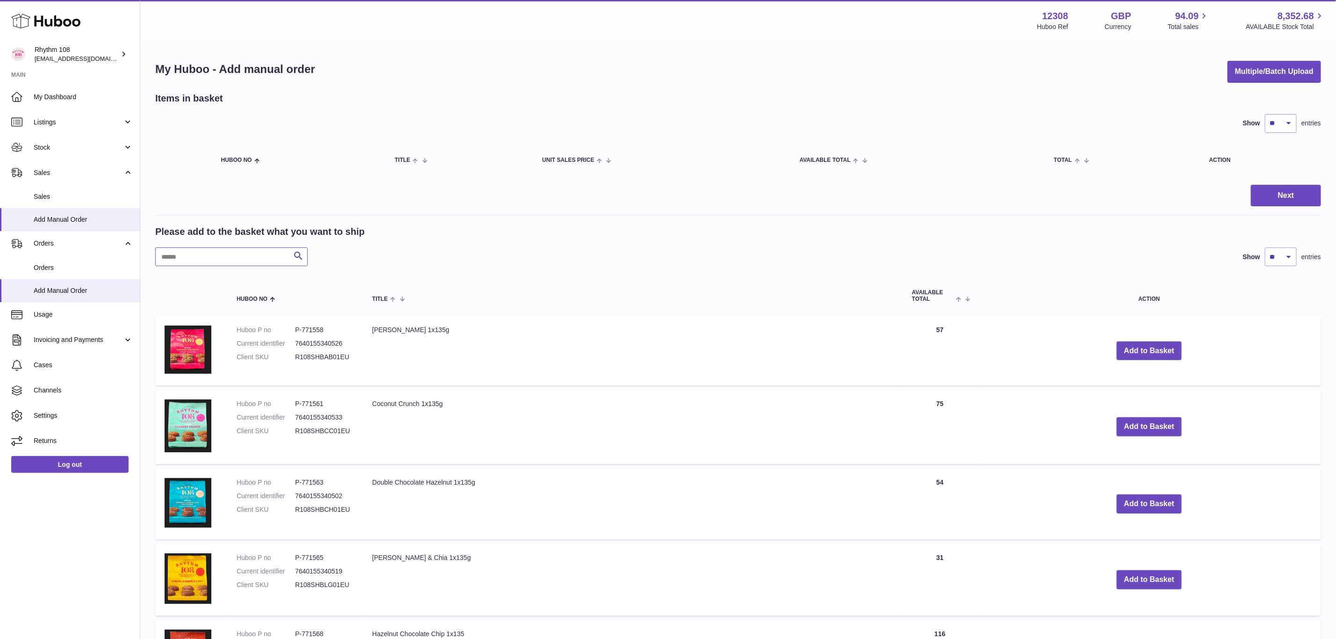
click at [184, 252] on input "text" at bounding box center [231, 256] width 152 height 19
type input "**"
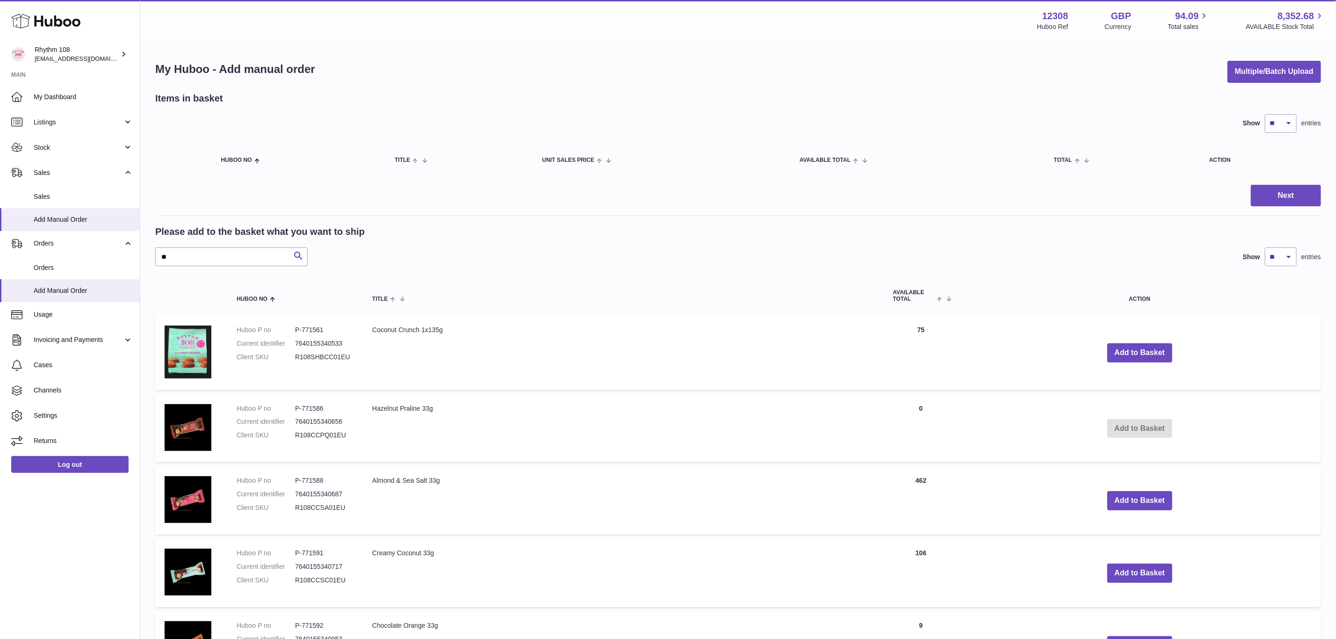
click at [1162, 426] on td "Add to Basket" at bounding box center [1140, 429] width 362 height 68
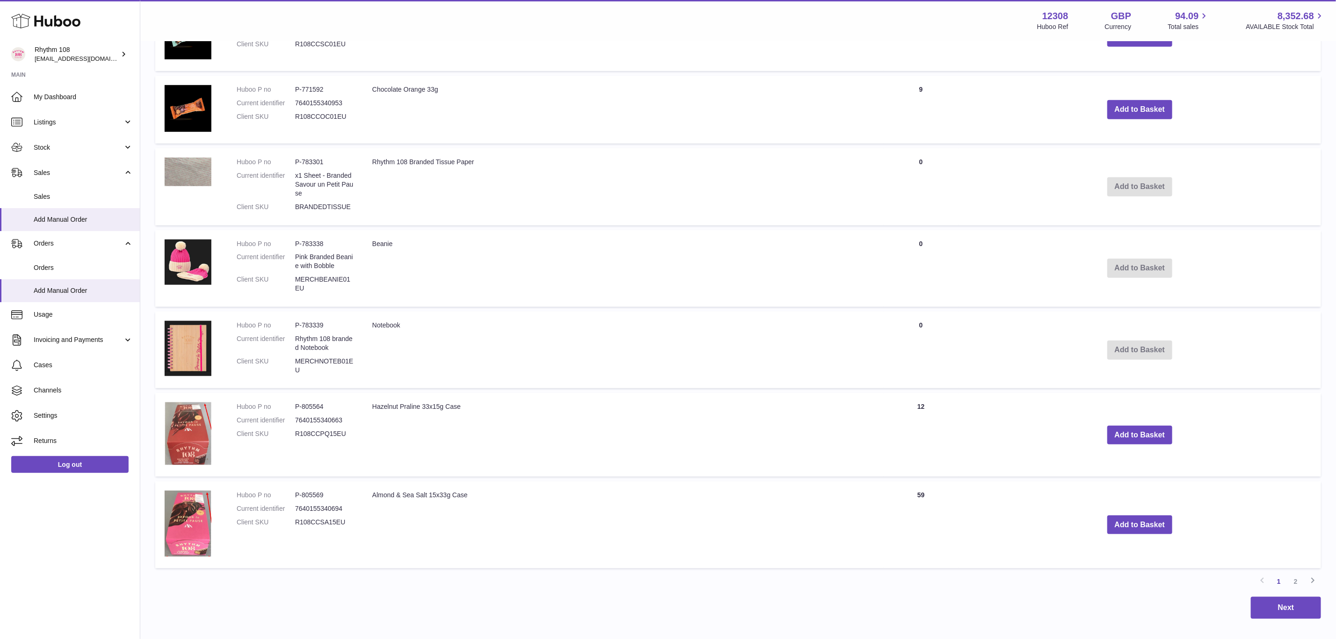
scroll to position [561, 0]
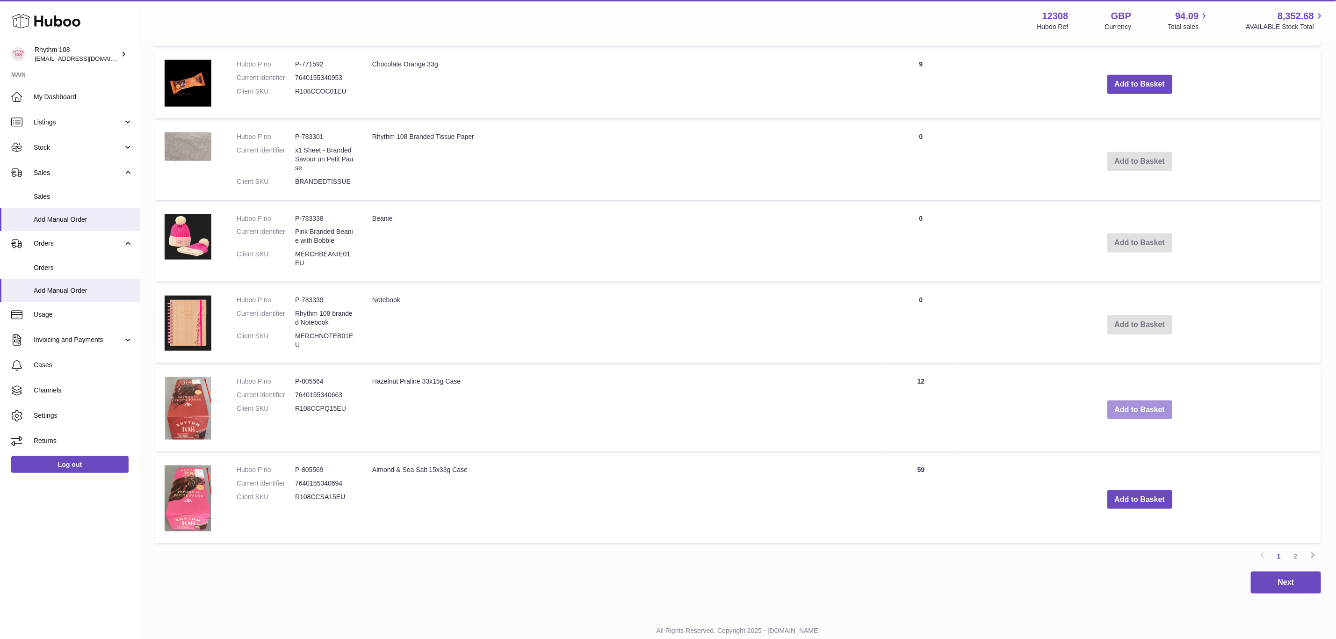
click at [1118, 414] on button "Add to Basket" at bounding box center [1139, 409] width 65 height 19
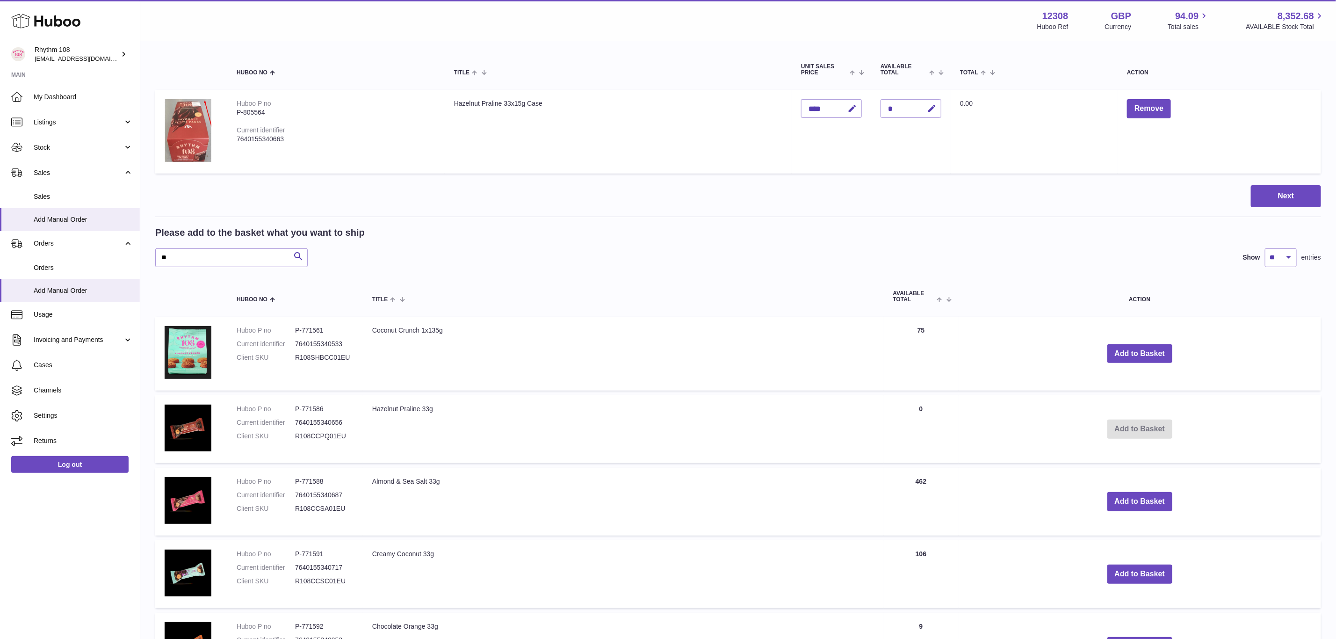
scroll to position [0, 0]
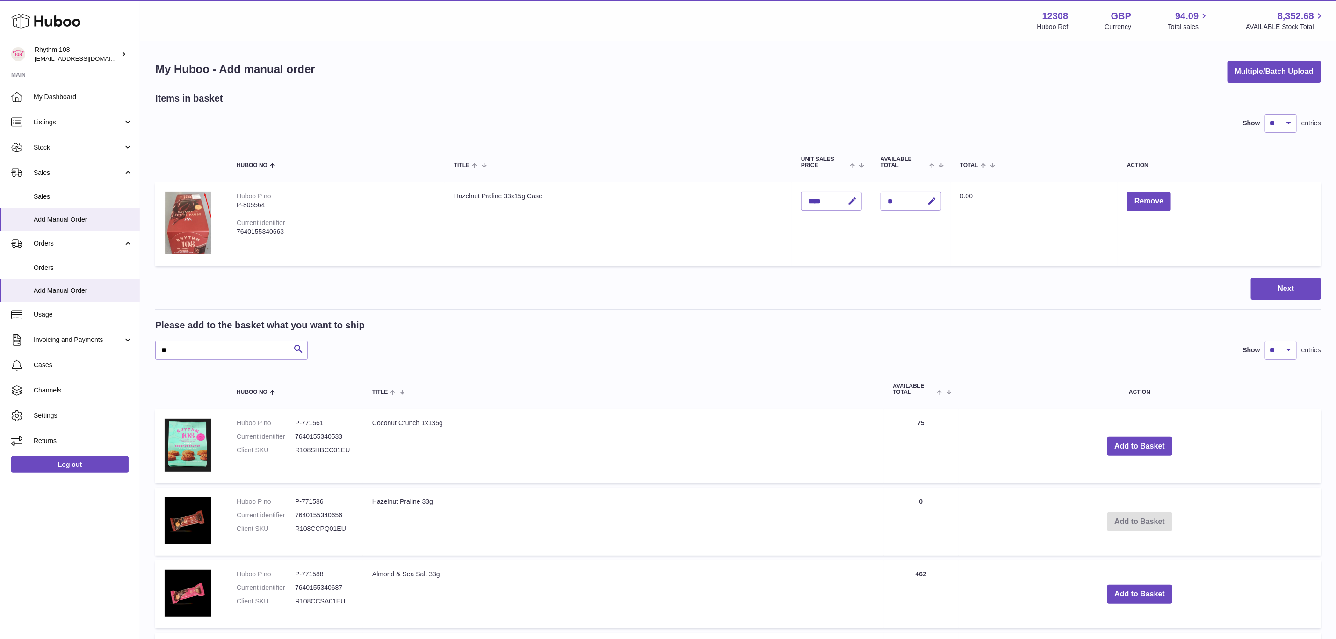
drag, startPoint x: 908, startPoint y: 194, endPoint x: 872, endPoint y: 195, distance: 35.6
click at [872, 195] on td "Quantity *" at bounding box center [910, 224] width 79 height 84
click at [888, 201] on div "*" at bounding box center [910, 201] width 61 height 19
drag, startPoint x: 892, startPoint y: 201, endPoint x: 887, endPoint y: 200, distance: 5.7
click at [887, 200] on div "*" at bounding box center [910, 201] width 61 height 19
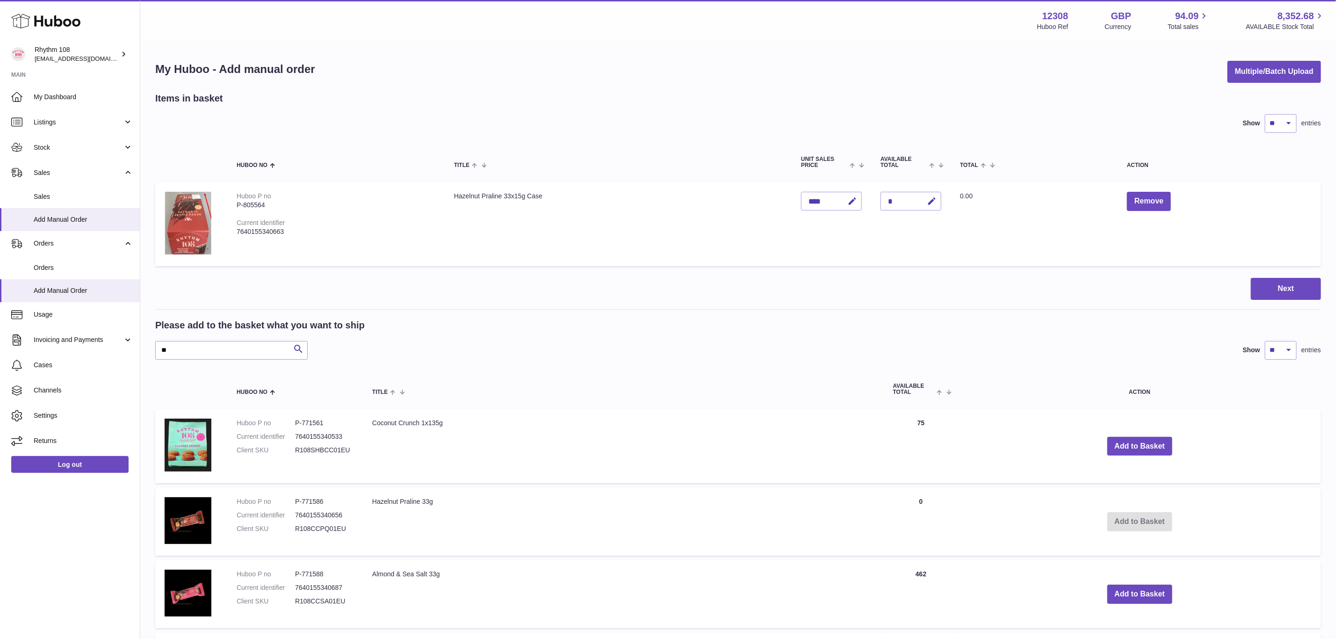
click at [887, 200] on div "*" at bounding box center [910, 201] width 61 height 19
click at [891, 200] on div "*" at bounding box center [910, 201] width 61 height 19
click at [938, 202] on button "button" at bounding box center [930, 201] width 22 height 19
drag, startPoint x: 892, startPoint y: 196, endPoint x: 881, endPoint y: 196, distance: 10.8
click at [881, 196] on input "*" at bounding box center [910, 201] width 61 height 19
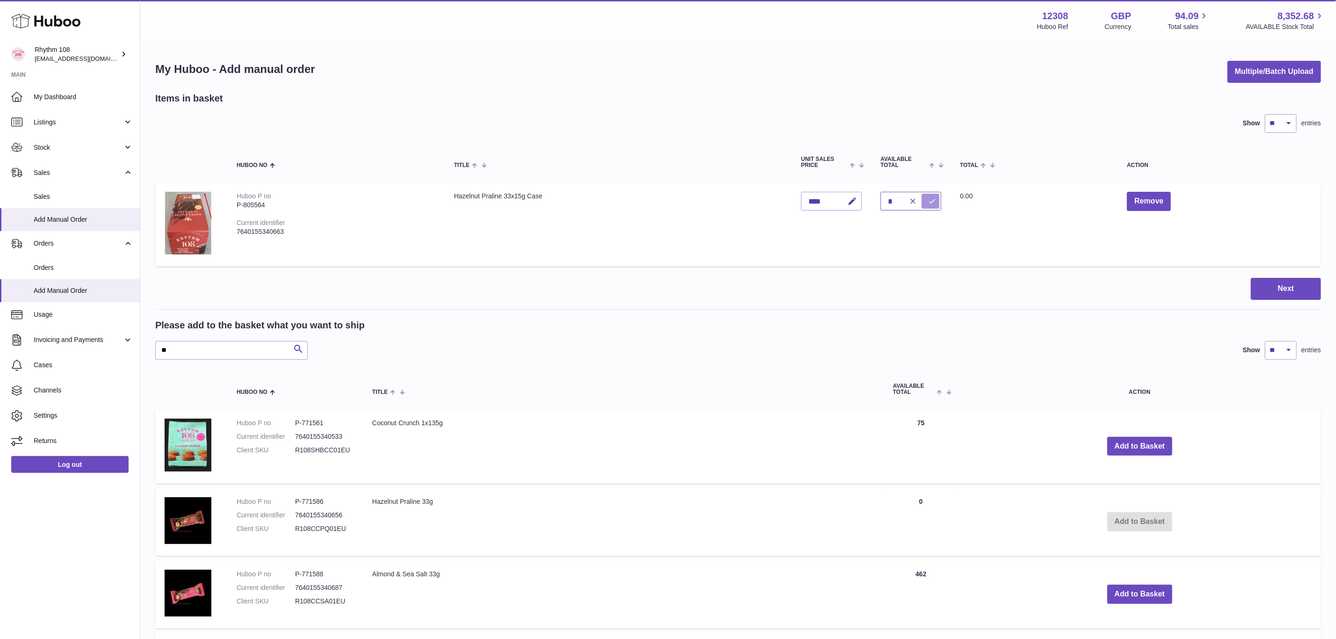
type input "*"
click at [928, 198] on icon "submit" at bounding box center [932, 201] width 8 height 8
click at [1279, 289] on button "Next" at bounding box center [1286, 289] width 70 height 22
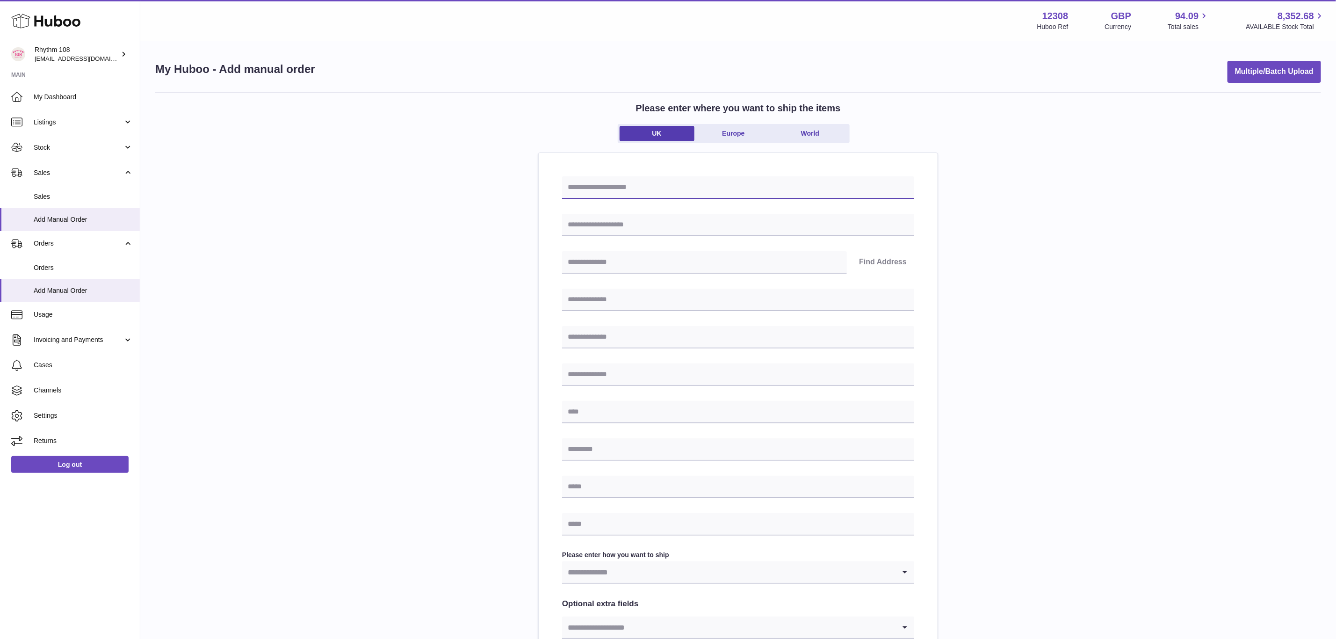
click at [618, 191] on input "text" at bounding box center [738, 187] width 352 height 22
type input "*"
drag, startPoint x: 737, startPoint y: 197, endPoint x: 467, endPoint y: 188, distance: 269.9
click at [467, 188] on div "**********" at bounding box center [738, 417] width 1166 height 651
type input "**********"
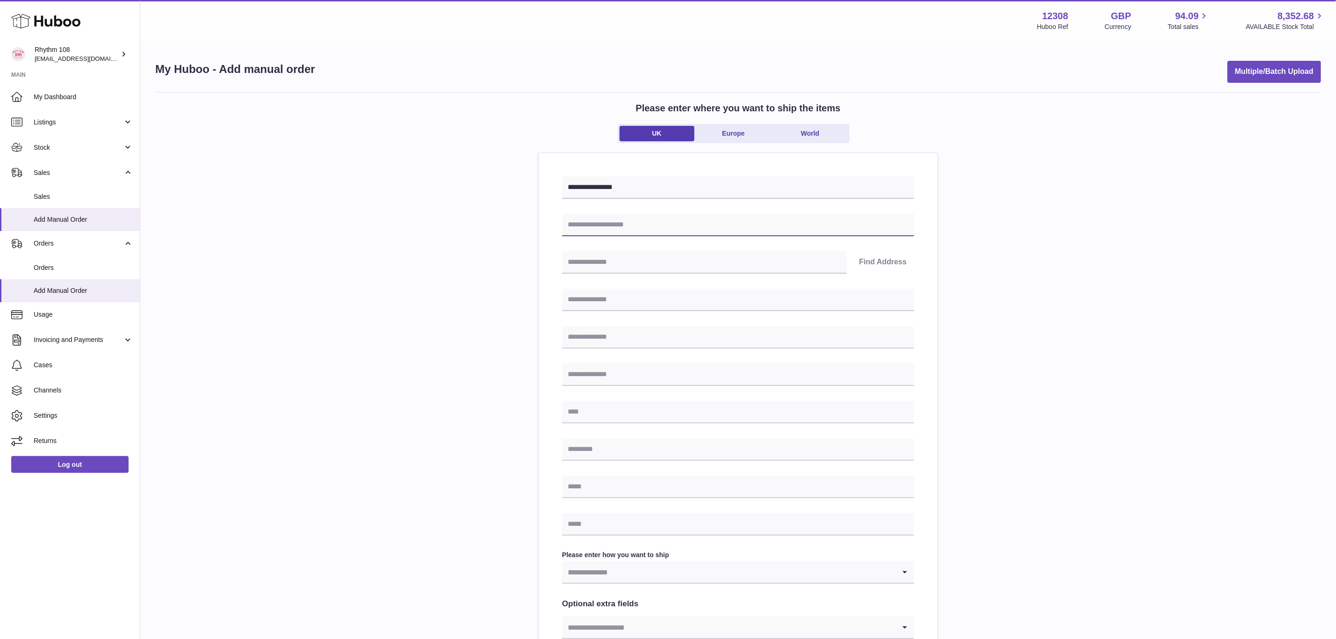
click at [635, 224] on input "text" at bounding box center [738, 225] width 352 height 22
type input "*****"
click at [619, 255] on input "text" at bounding box center [704, 262] width 285 height 22
click at [599, 307] on input "text" at bounding box center [738, 299] width 352 height 22
type input "**********"
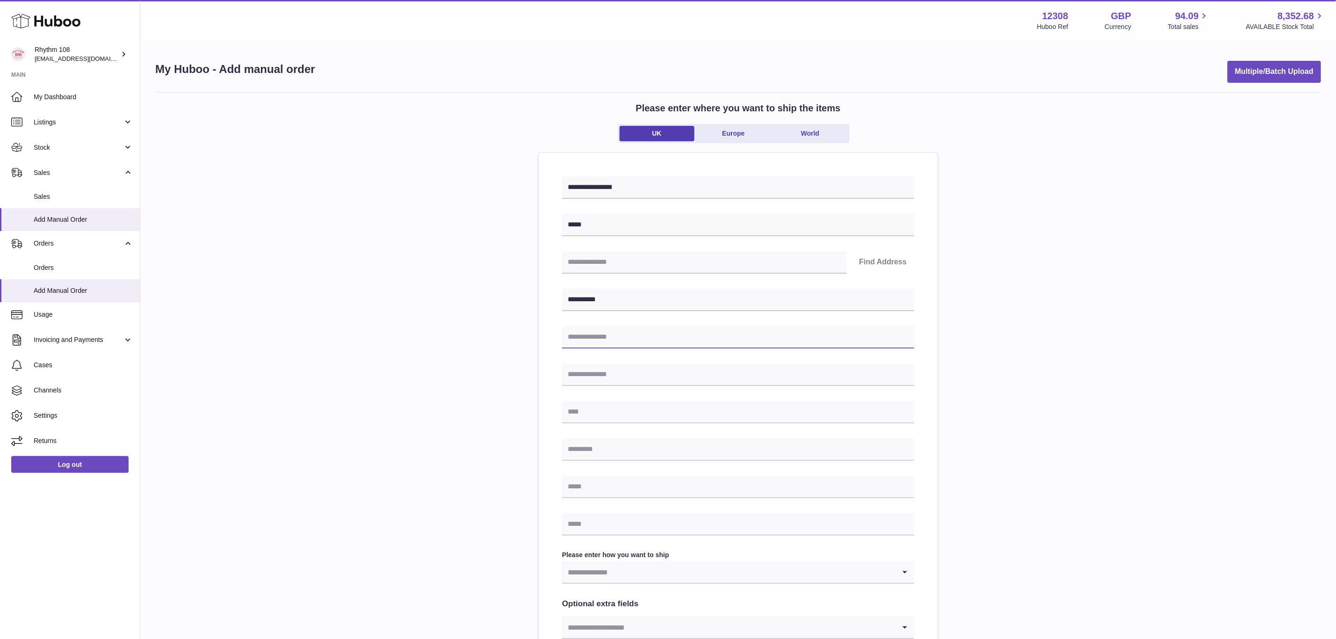
click at [615, 334] on input "text" at bounding box center [738, 337] width 352 height 22
type input "**********"
drag, startPoint x: 626, startPoint y: 369, endPoint x: 626, endPoint y: 361, distance: 8.4
click at [626, 369] on input "text" at bounding box center [738, 374] width 352 height 22
drag, startPoint x: 625, startPoint y: 332, endPoint x: 541, endPoint y: 327, distance: 83.4
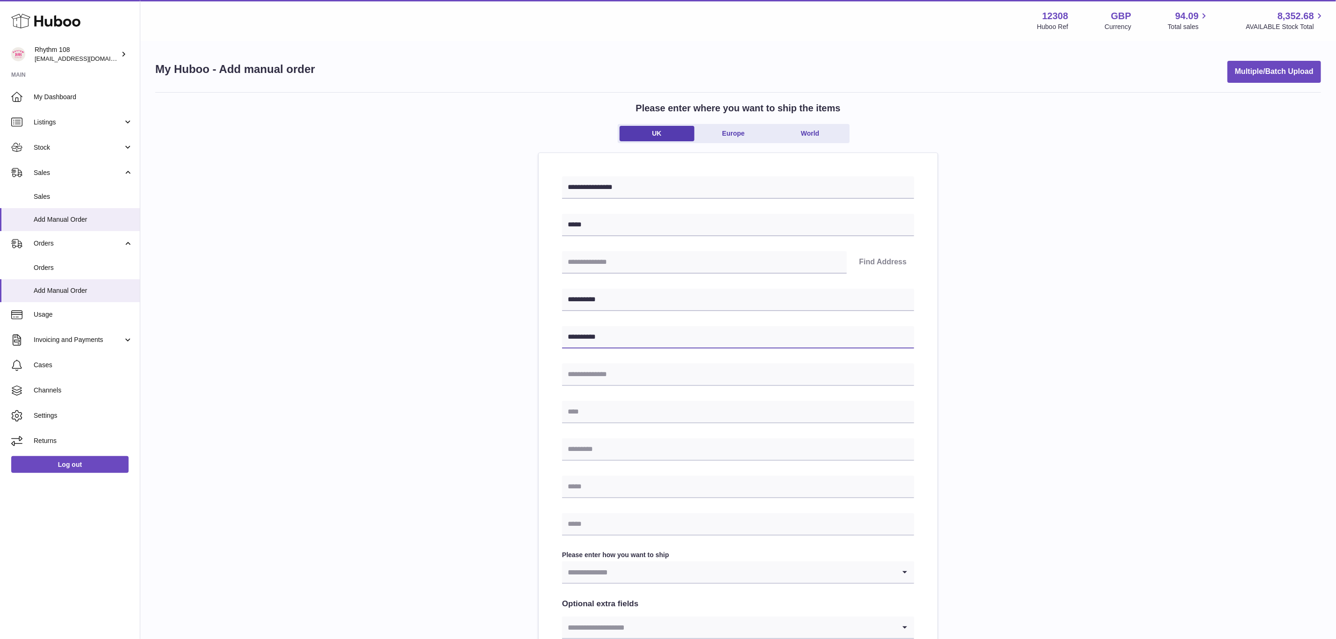
click at [541, 327] on div "**********" at bounding box center [738, 448] width 399 height 590
drag, startPoint x: 656, startPoint y: 376, endPoint x: 653, endPoint y: 386, distance: 9.8
click at [656, 376] on input "text" at bounding box center [738, 374] width 352 height 22
paste input "**********"
type input "**********"
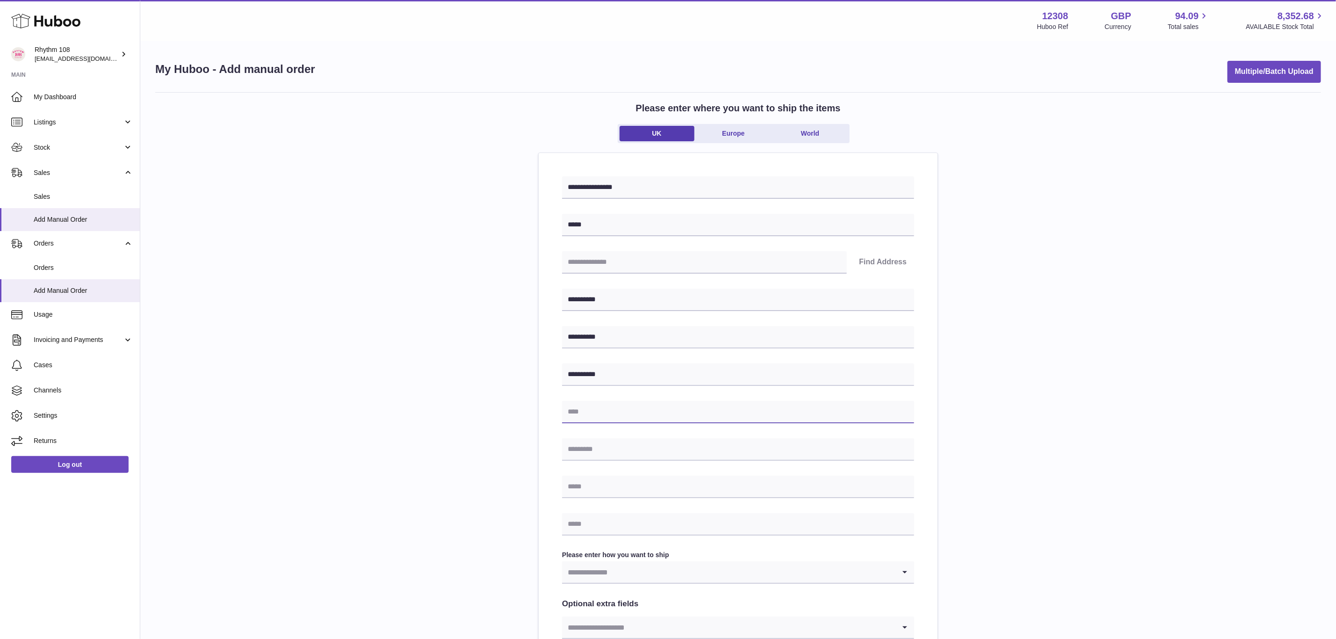
click at [616, 411] on input "text" at bounding box center [738, 412] width 352 height 22
paste input "**********"
type input "**********"
click at [610, 487] on input "text" at bounding box center [738, 487] width 352 height 22
click at [610, 525] on input "text" at bounding box center [738, 524] width 352 height 22
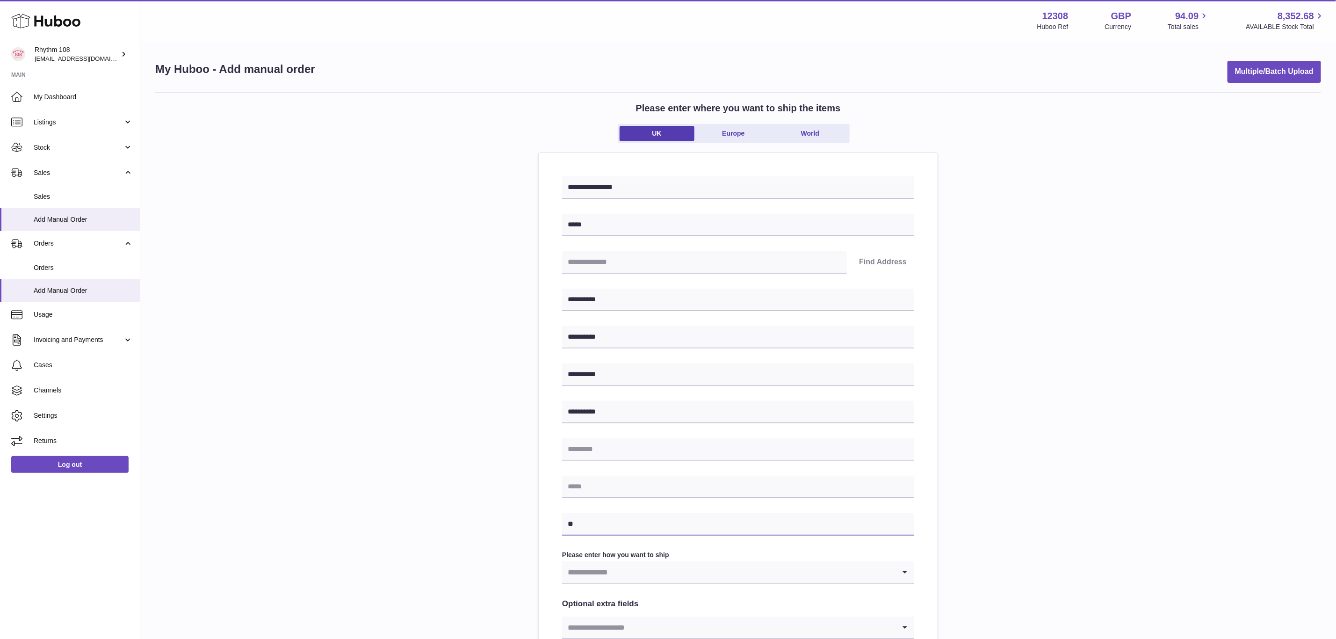
type input "**********"
click at [676, 577] on input "Search for option" at bounding box center [728, 572] width 333 height 22
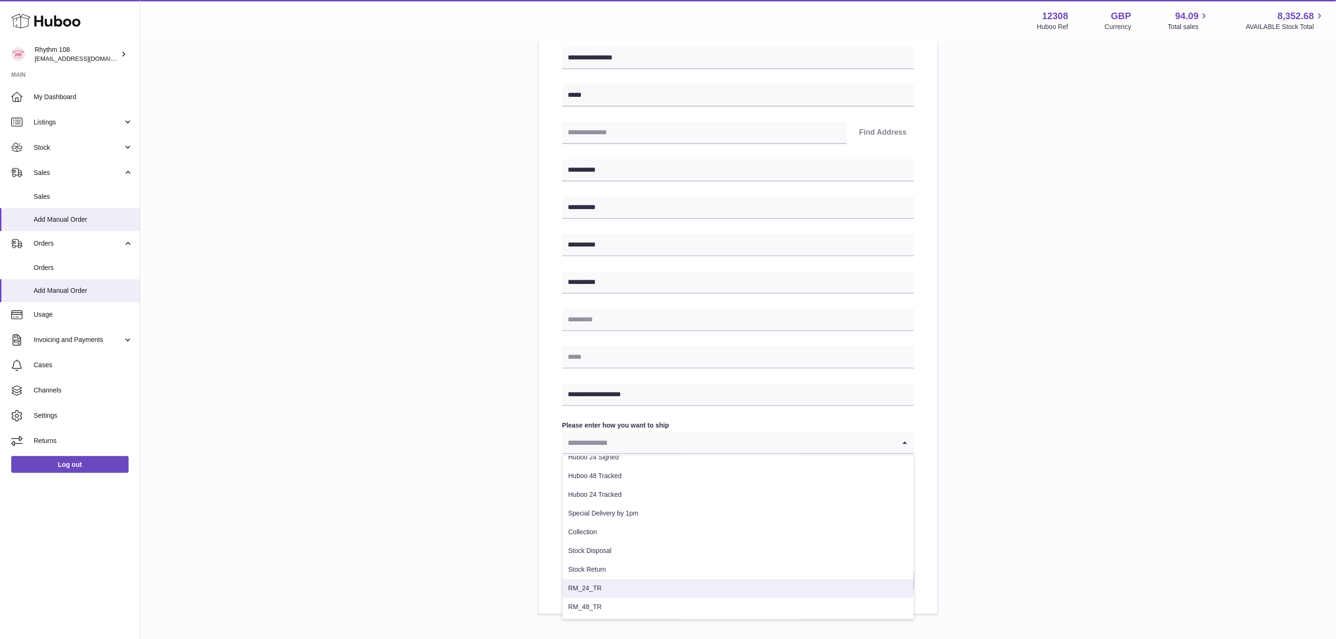
scroll to position [140, 0]
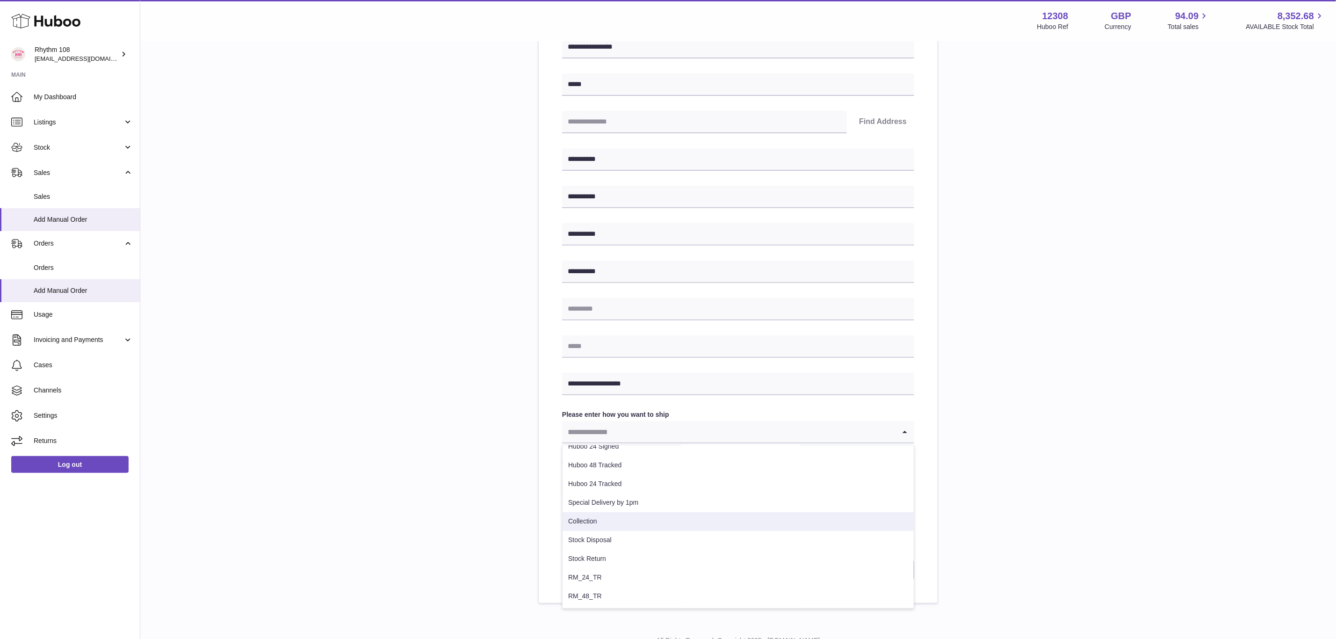
click at [706, 522] on li "Collection" at bounding box center [737, 521] width 351 height 19
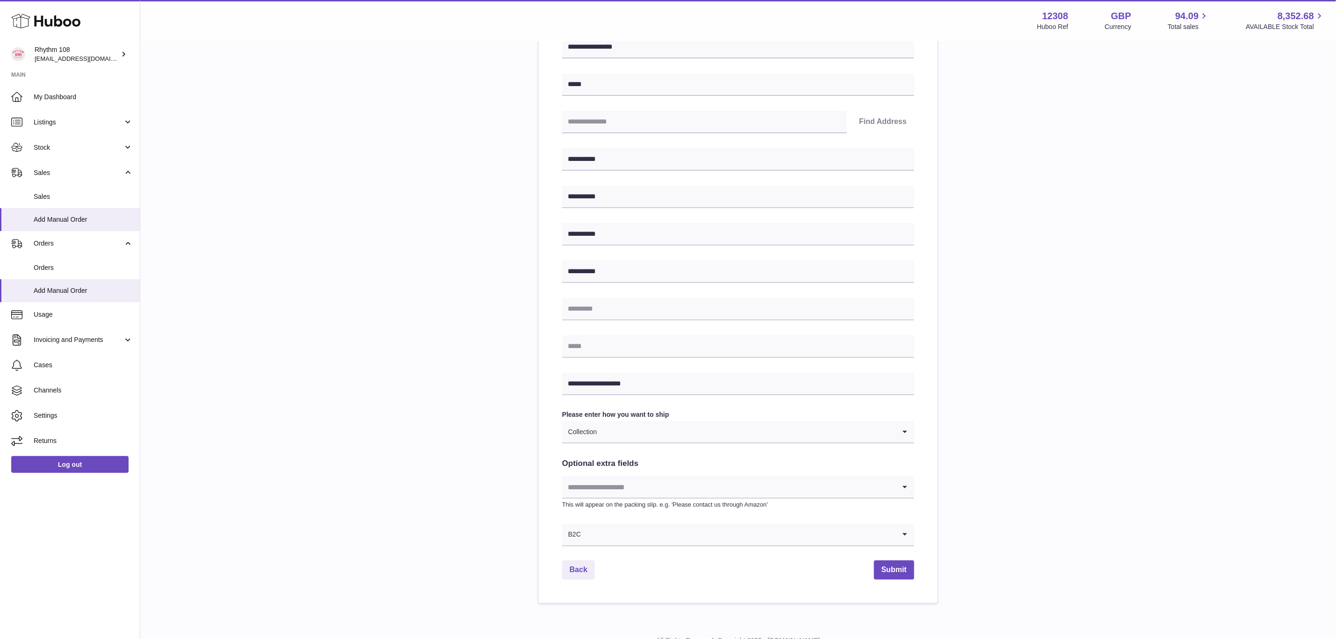
click at [1177, 421] on div "**********" at bounding box center [738, 277] width 1166 height 651
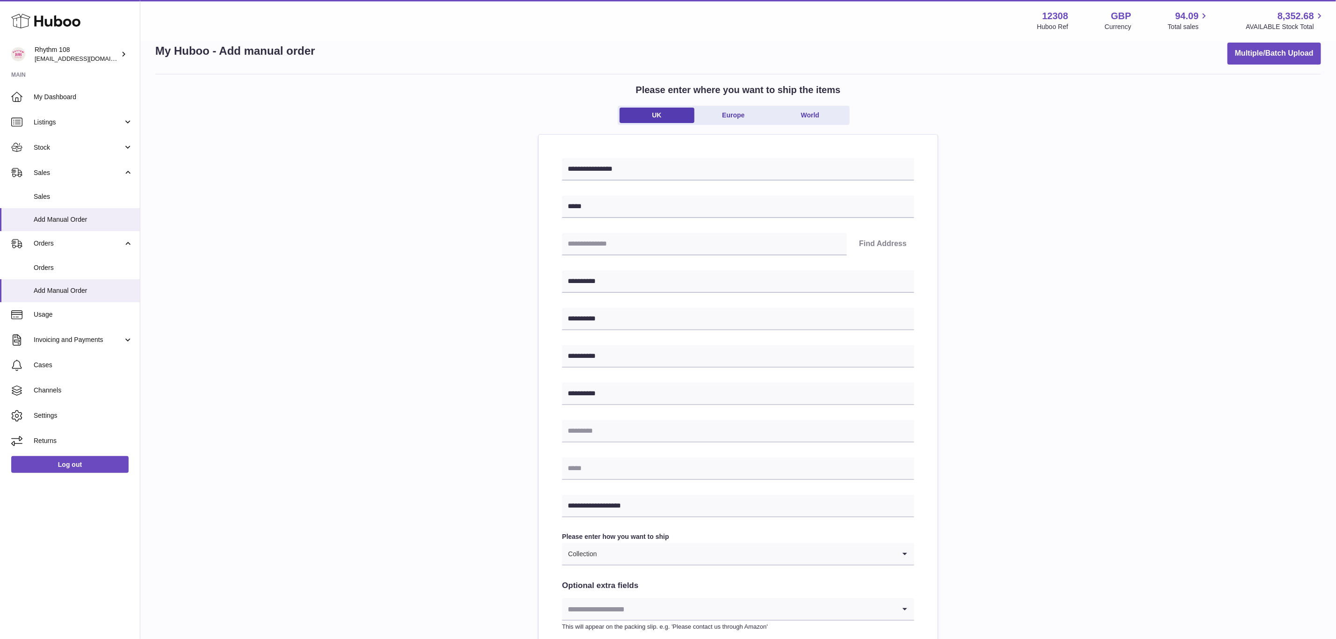
scroll to position [0, 0]
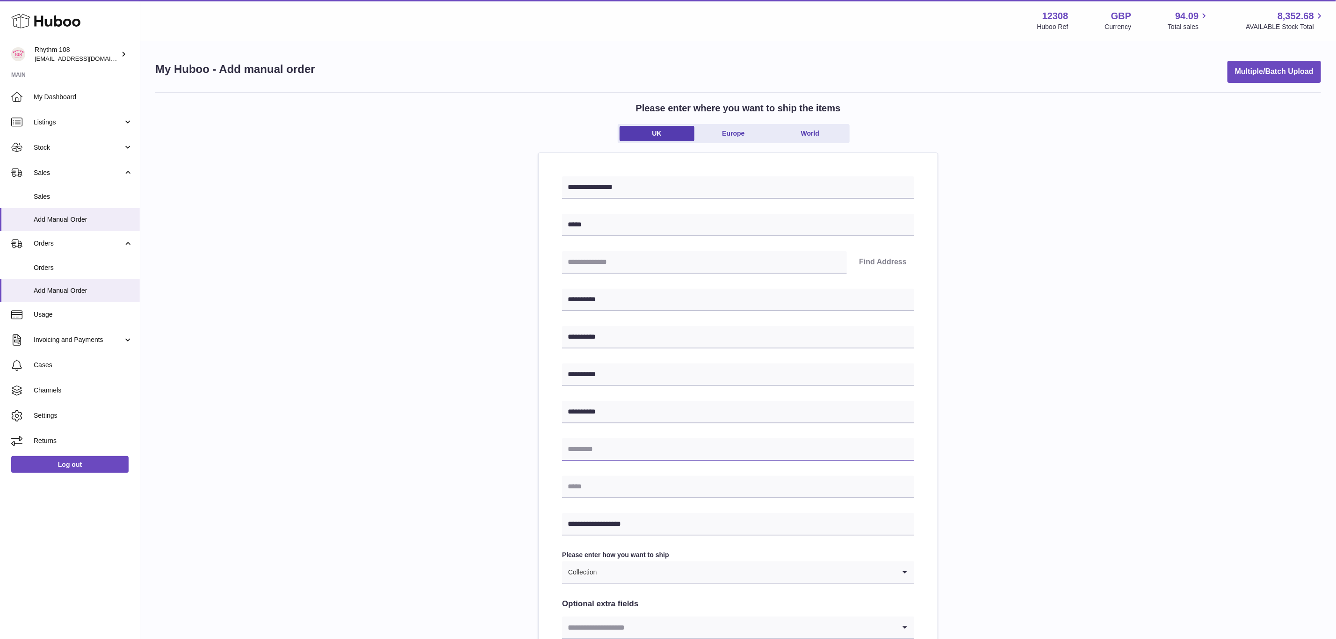
click at [700, 454] on input "text" at bounding box center [738, 449] width 352 height 22
click at [658, 452] on input "text" at bounding box center [738, 449] width 352 height 22
paste input "********"
type input "********"
click at [1124, 464] on div "**********" at bounding box center [738, 417] width 1166 height 651
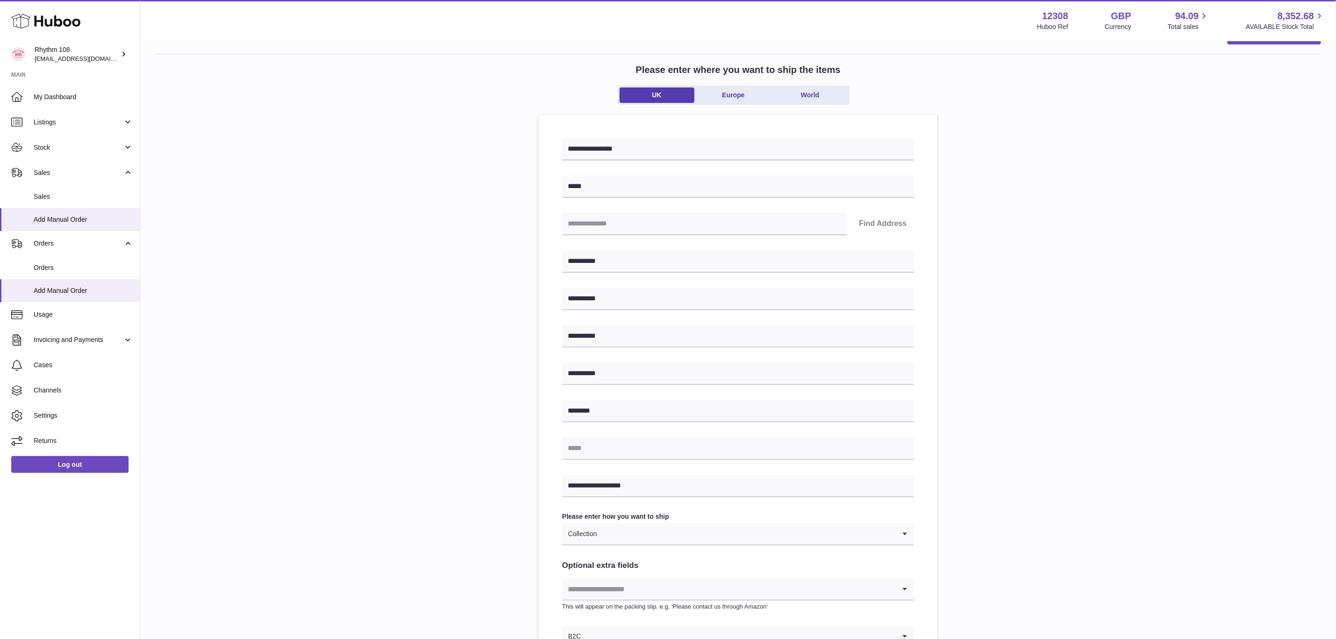
scroll to position [108, 0]
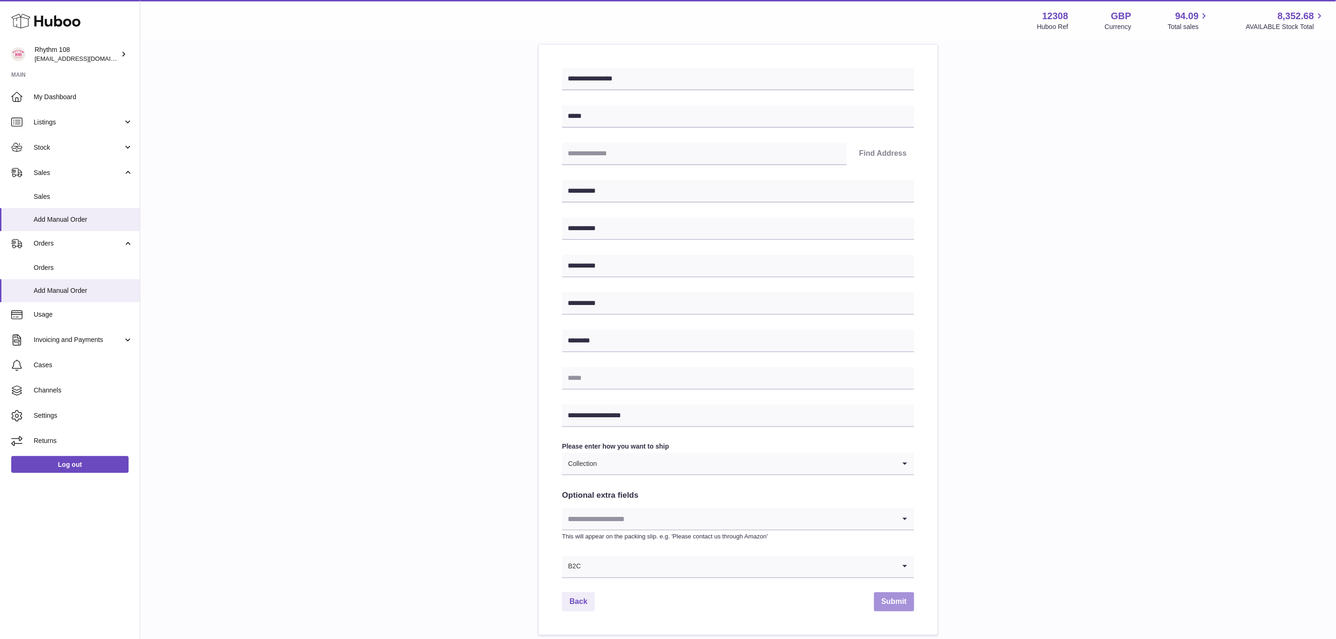
click at [887, 601] on button "Submit" at bounding box center [894, 601] width 40 height 19
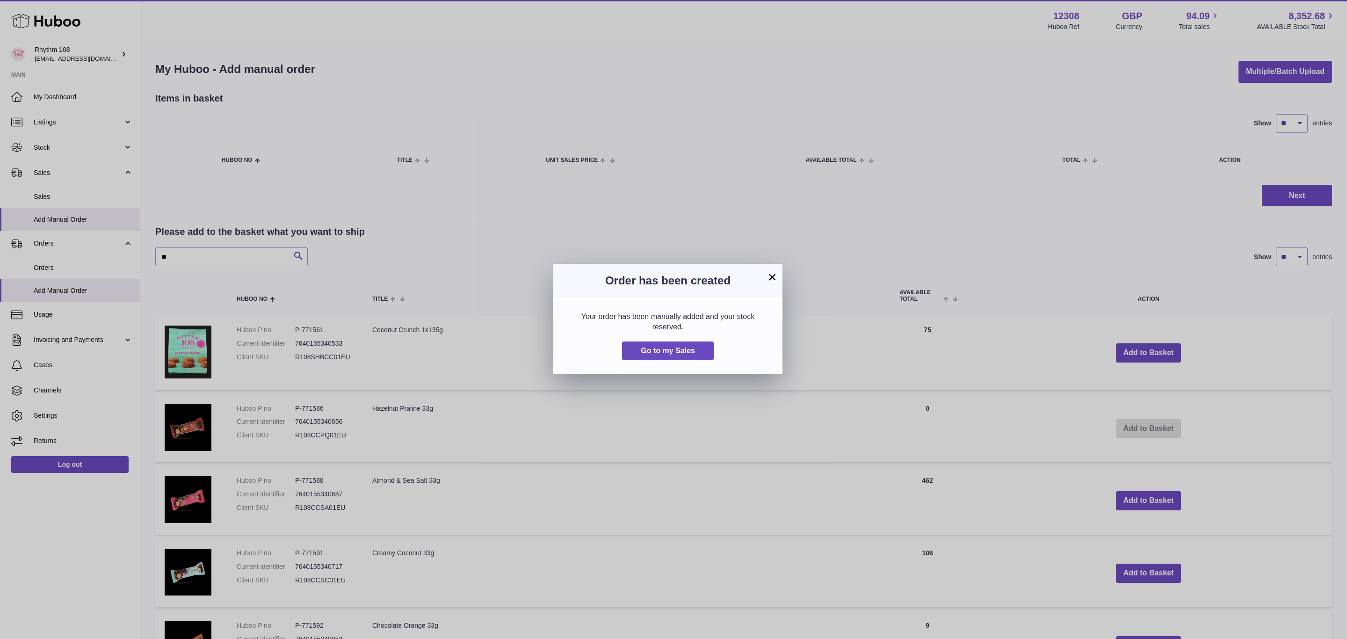
drag, startPoint x: 772, startPoint y: 275, endPoint x: 711, endPoint y: 314, distance: 71.7
click at [772, 275] on button "×" at bounding box center [771, 276] width 11 height 11
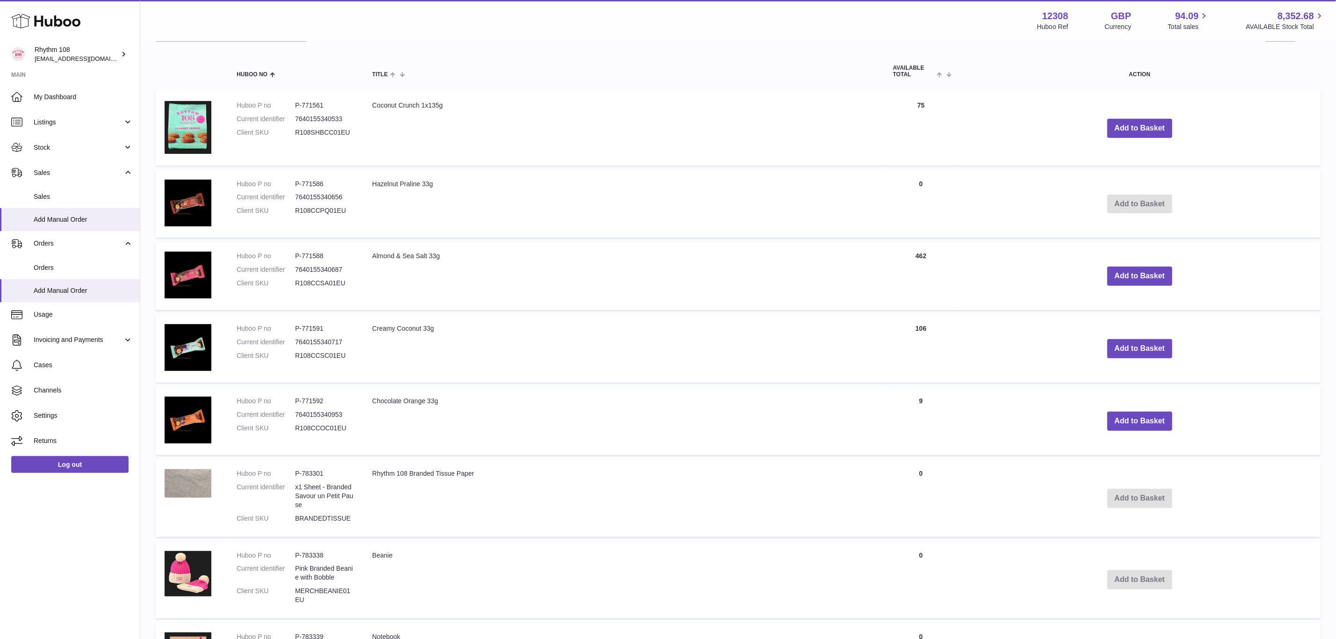
scroll to position [281, 0]
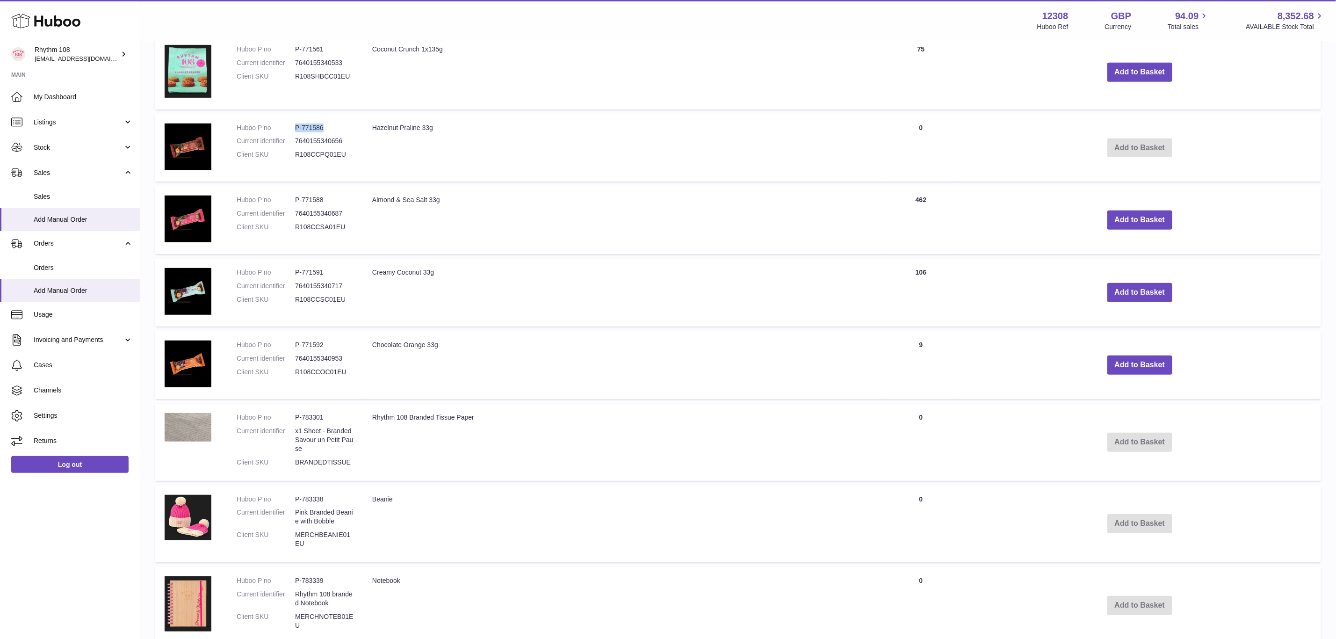
drag, startPoint x: 325, startPoint y: 123, endPoint x: 296, endPoint y: 126, distance: 29.7
click at [296, 126] on dd "P-771586" at bounding box center [324, 127] width 58 height 9
copy dd "P-771586"
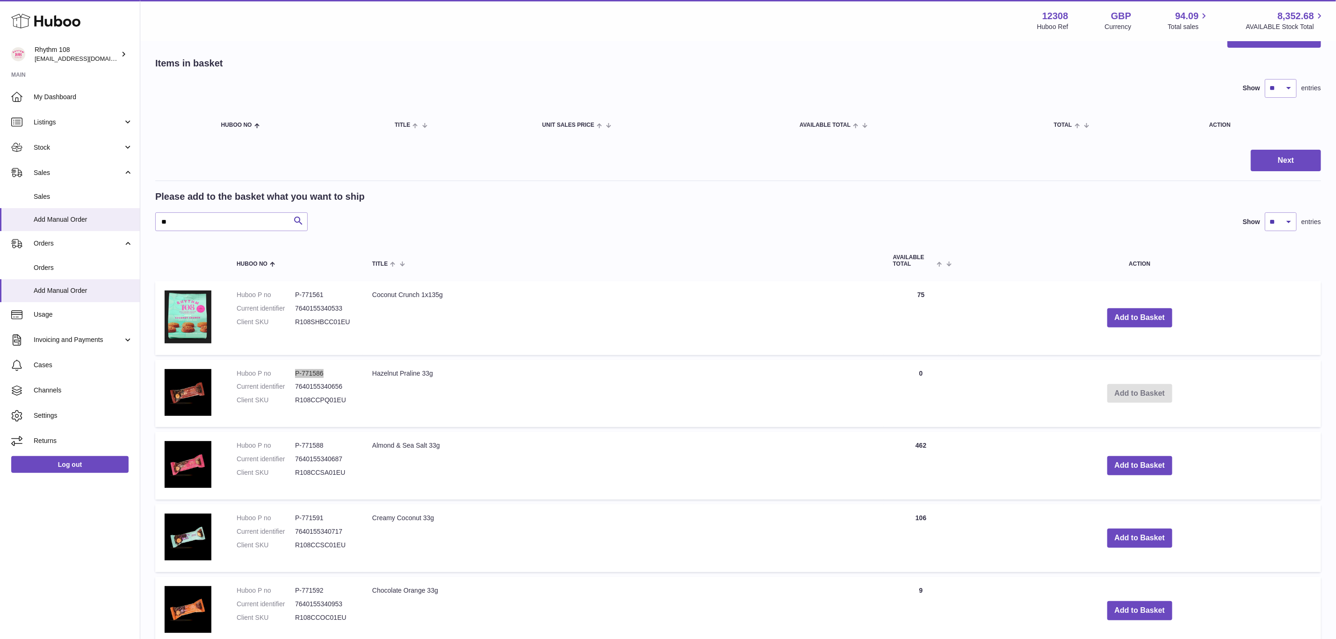
scroll to position [0, 0]
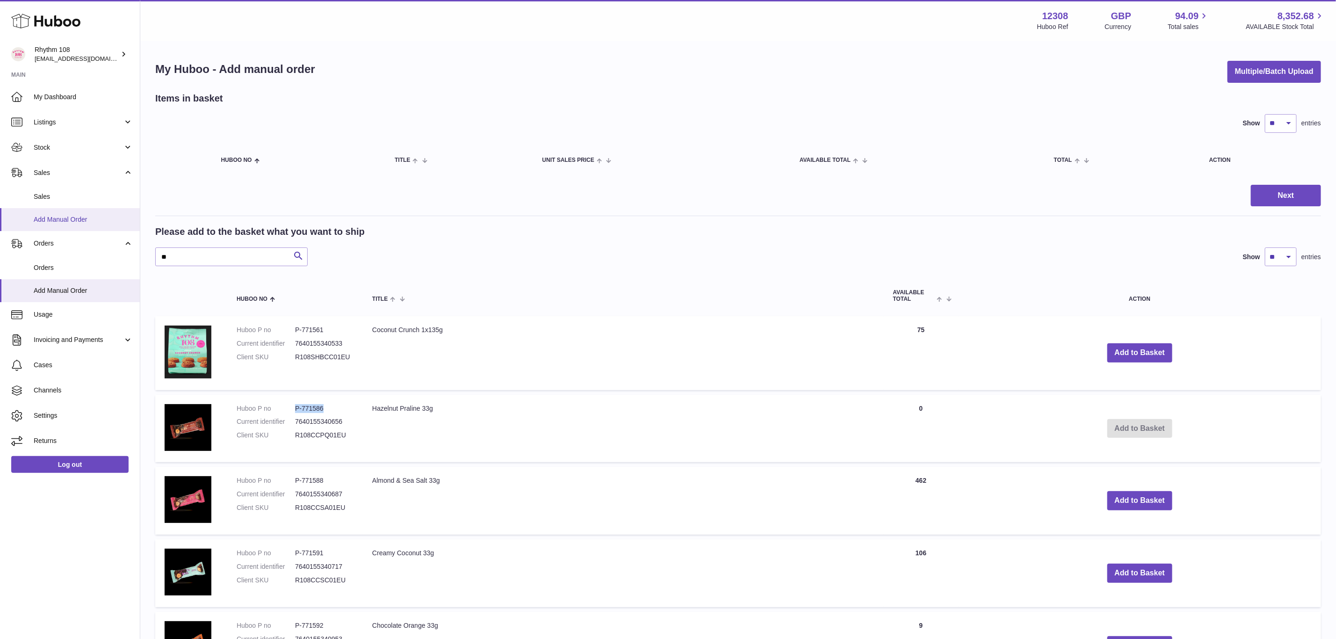
click at [73, 216] on span "Add Manual Order" at bounding box center [83, 219] width 99 height 9
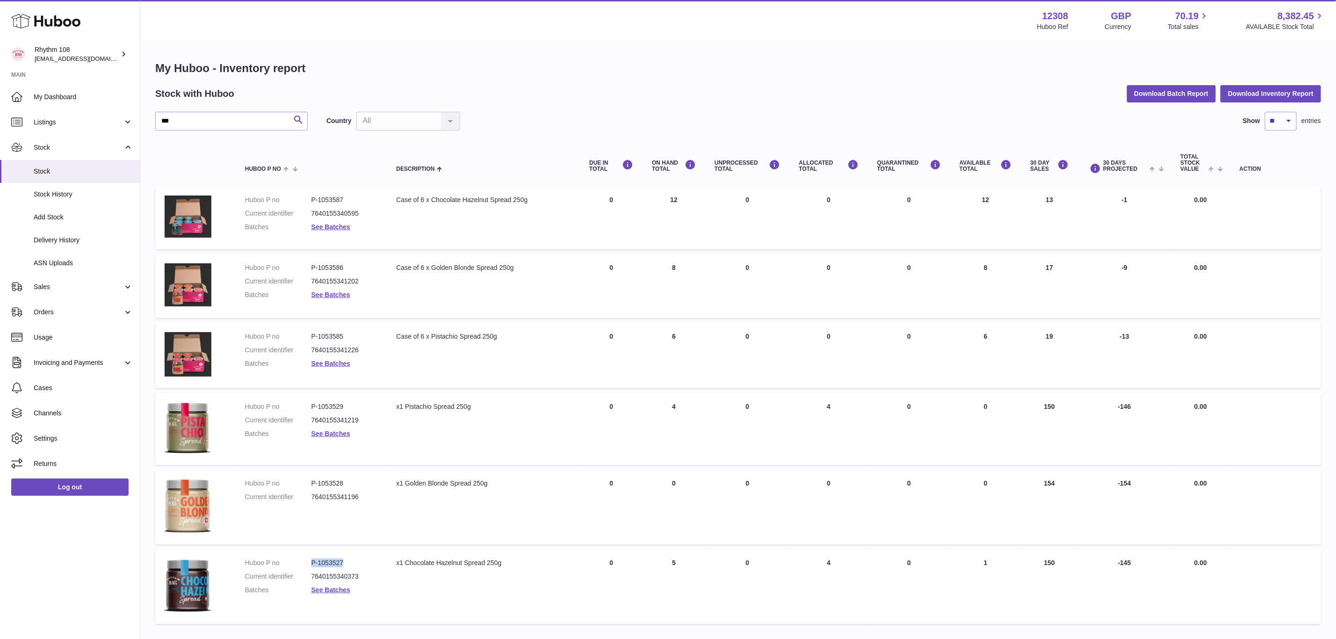
click at [60, 22] on use at bounding box center [45, 21] width 69 height 14
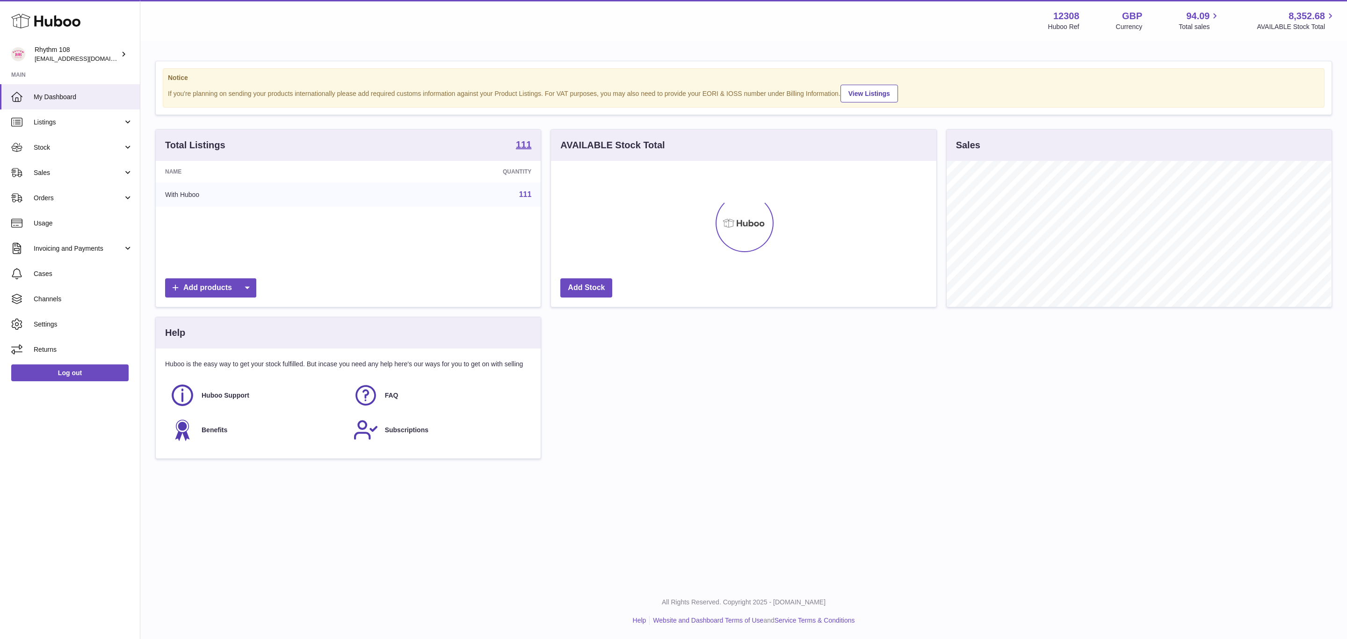
scroll to position [146, 384]
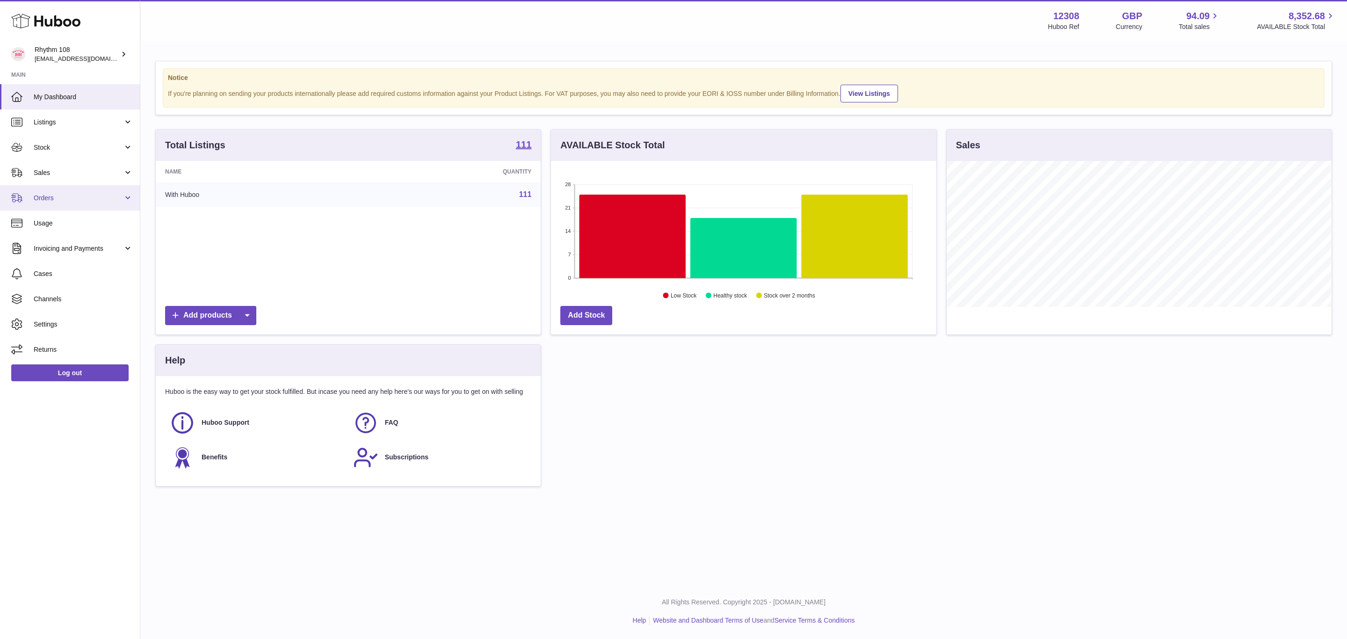
click at [45, 194] on span "Orders" at bounding box center [78, 198] width 89 height 9
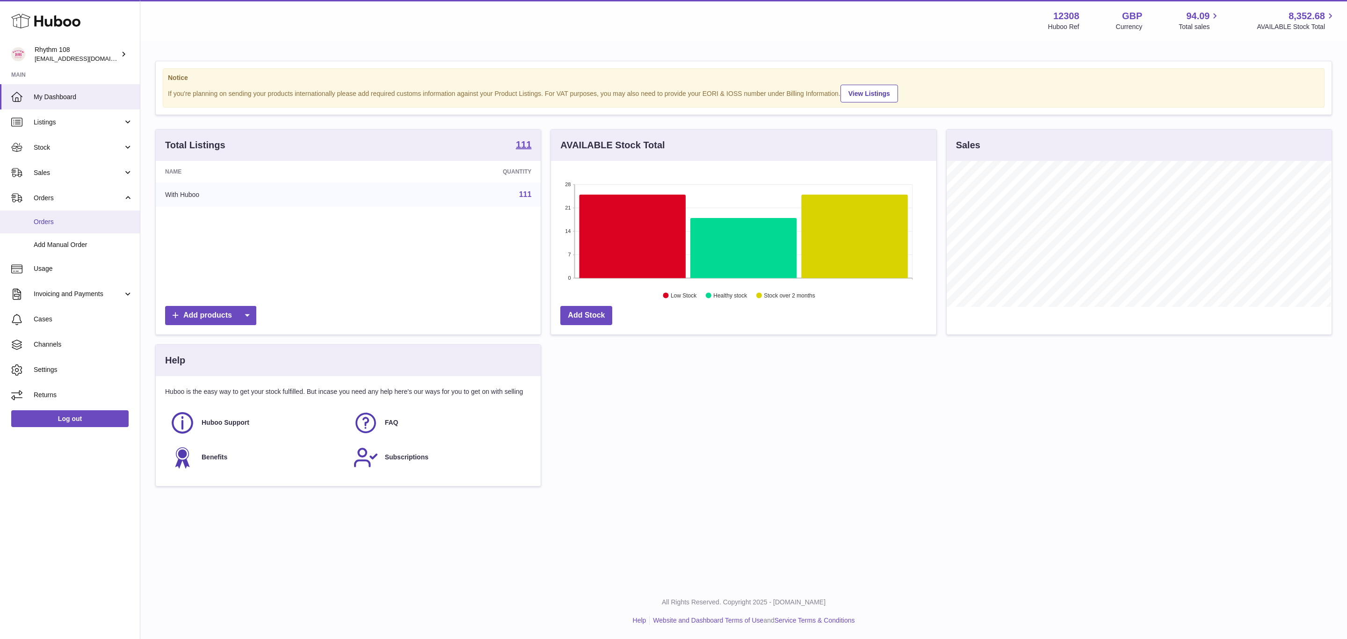
click at [45, 217] on span "Orders" at bounding box center [83, 221] width 99 height 9
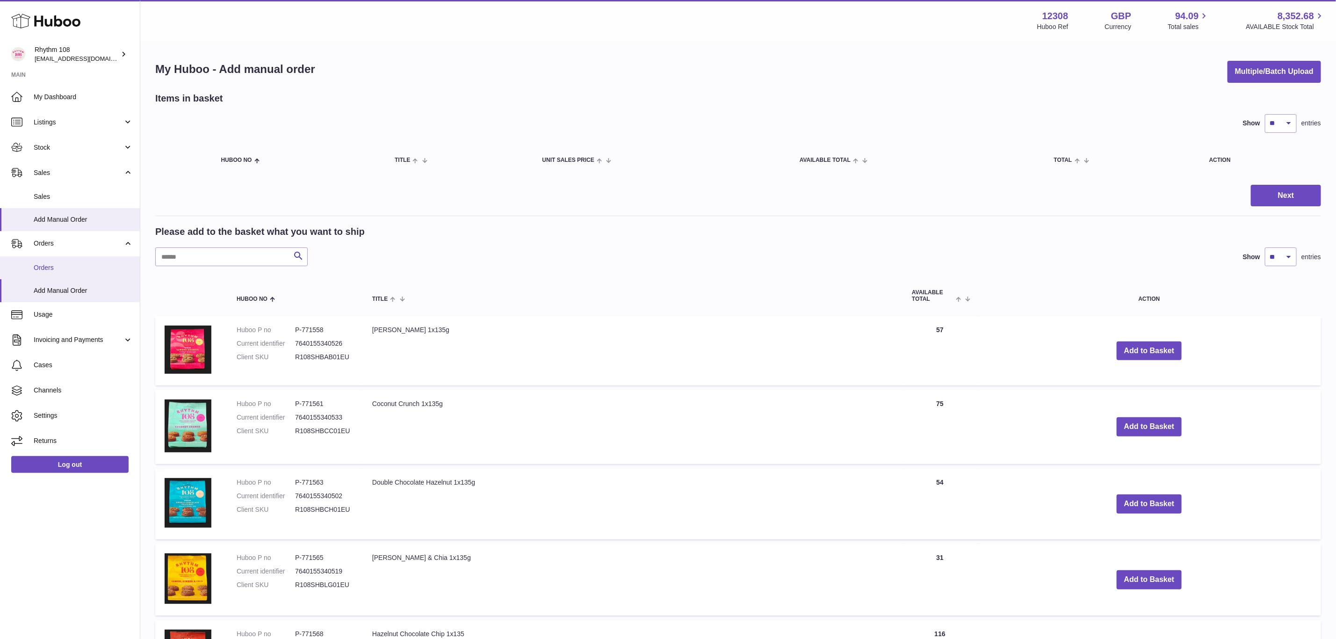
click at [45, 272] on link "Orders" at bounding box center [70, 267] width 140 height 23
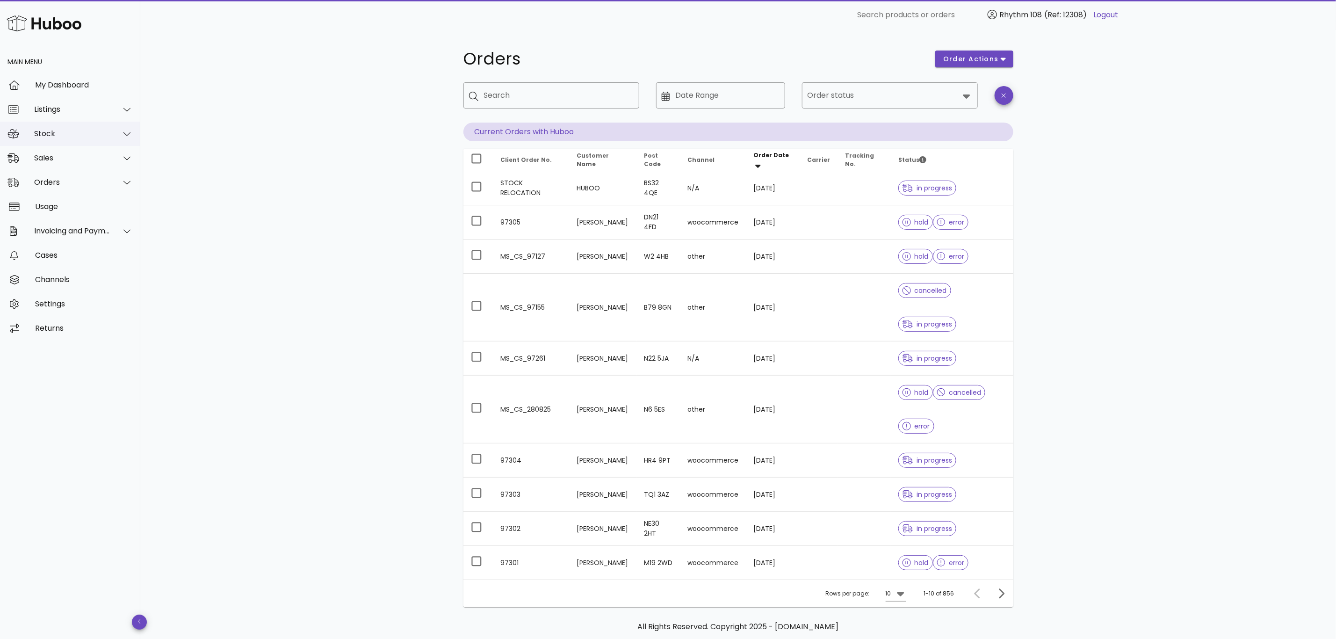
click at [62, 131] on div "Stock" at bounding box center [72, 133] width 76 height 9
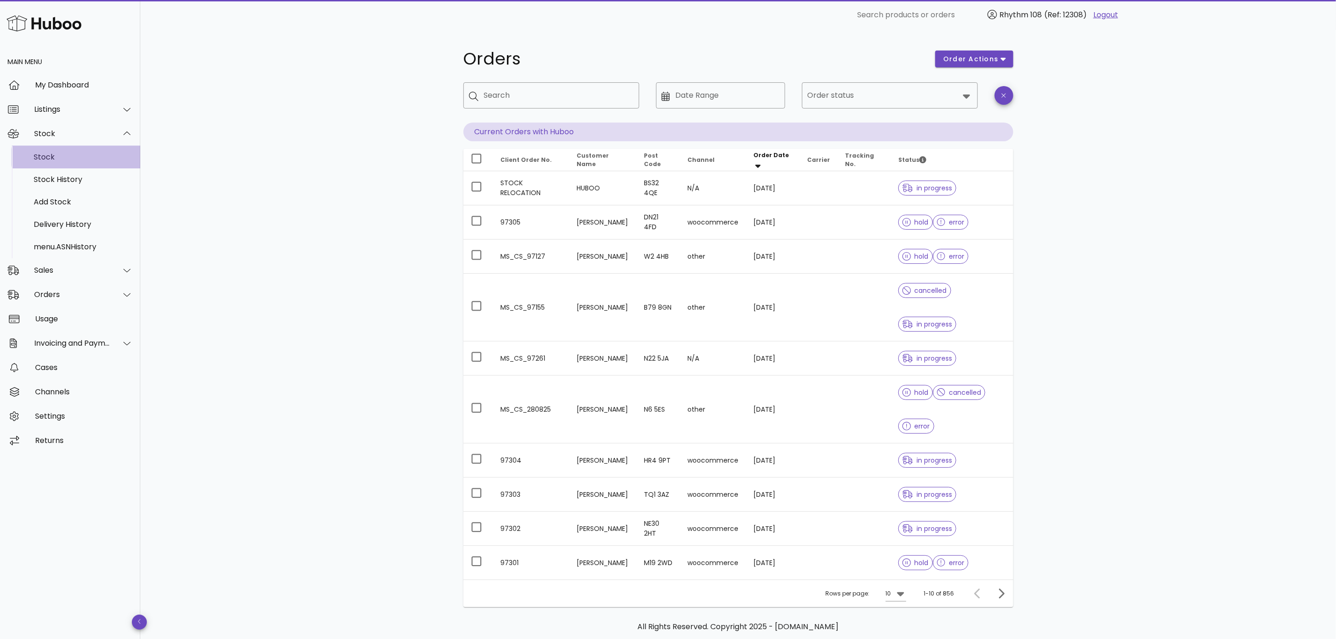
click at [66, 153] on div "Stock" at bounding box center [83, 156] width 99 height 9
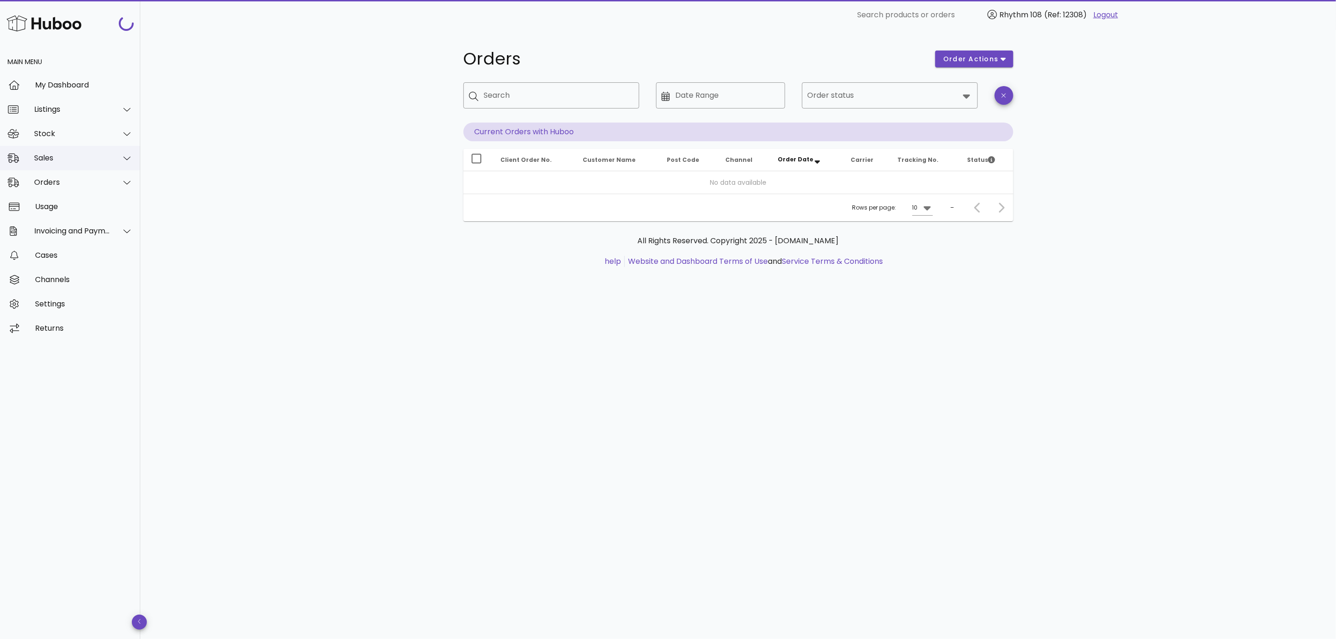
click at [58, 164] on div "Sales" at bounding box center [70, 158] width 140 height 24
click at [59, 181] on div "Sales" at bounding box center [83, 181] width 99 height 9
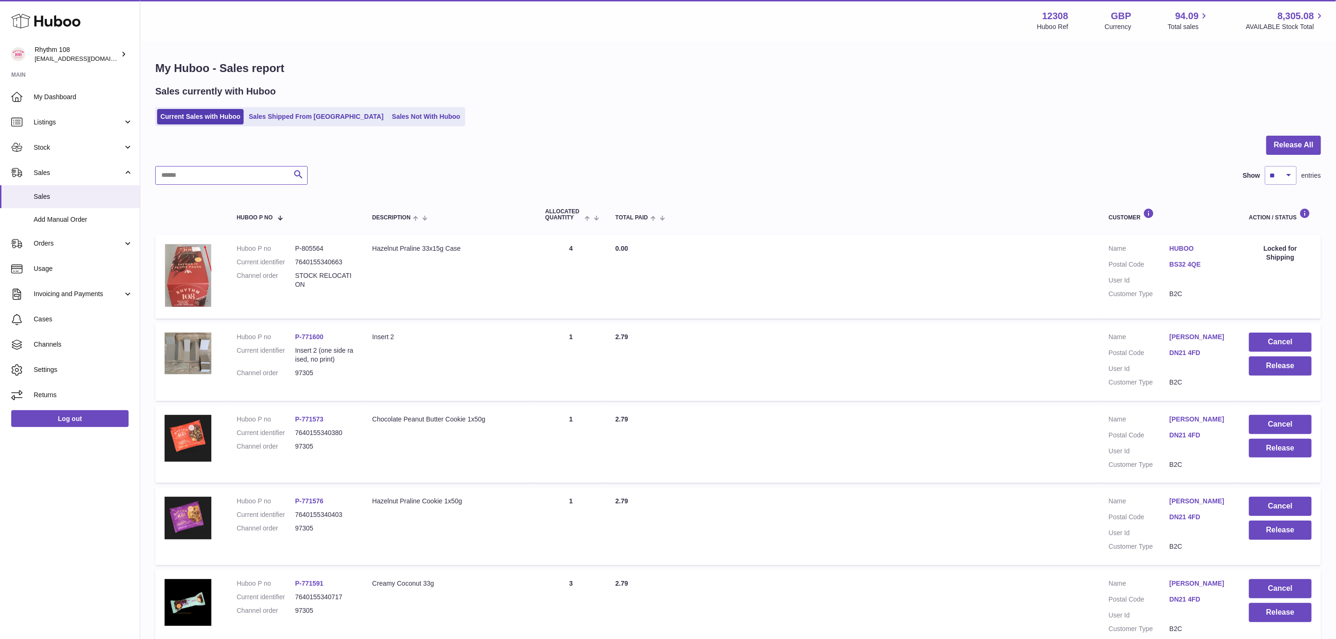
click at [278, 175] on input "text" at bounding box center [231, 175] width 152 height 19
paste input "*****"
type input "*****"
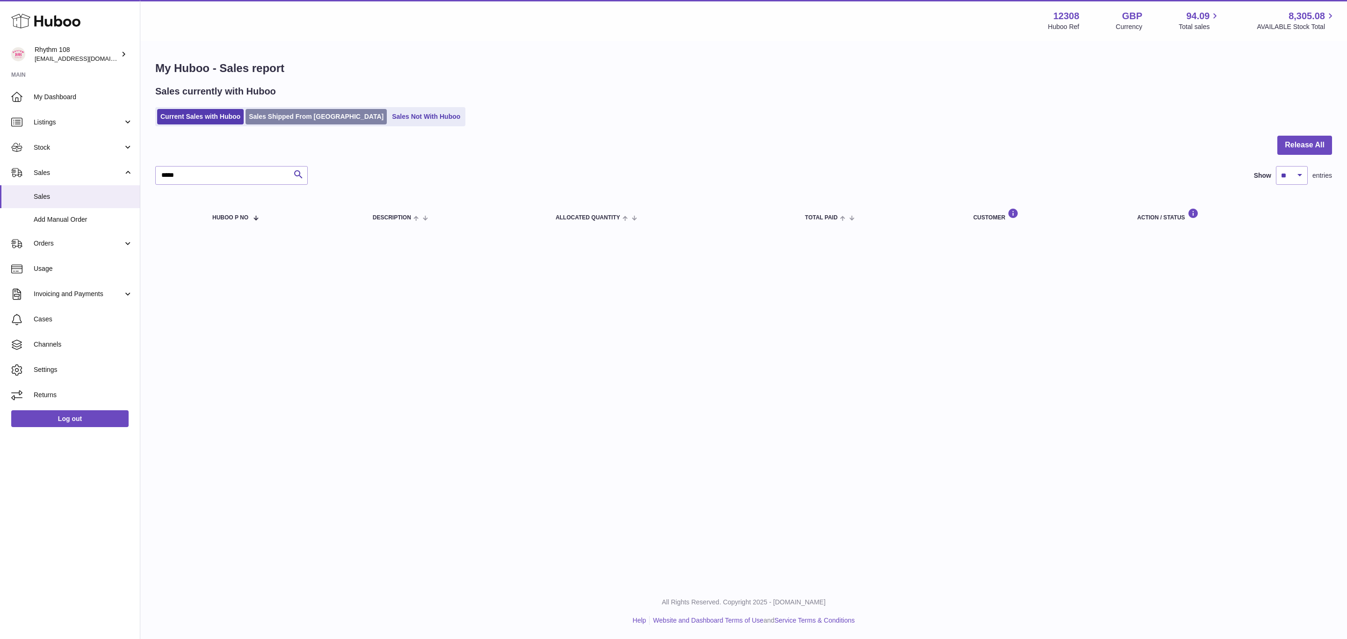
click at [295, 119] on link "Sales Shipped From Huboo" at bounding box center [315, 116] width 141 height 15
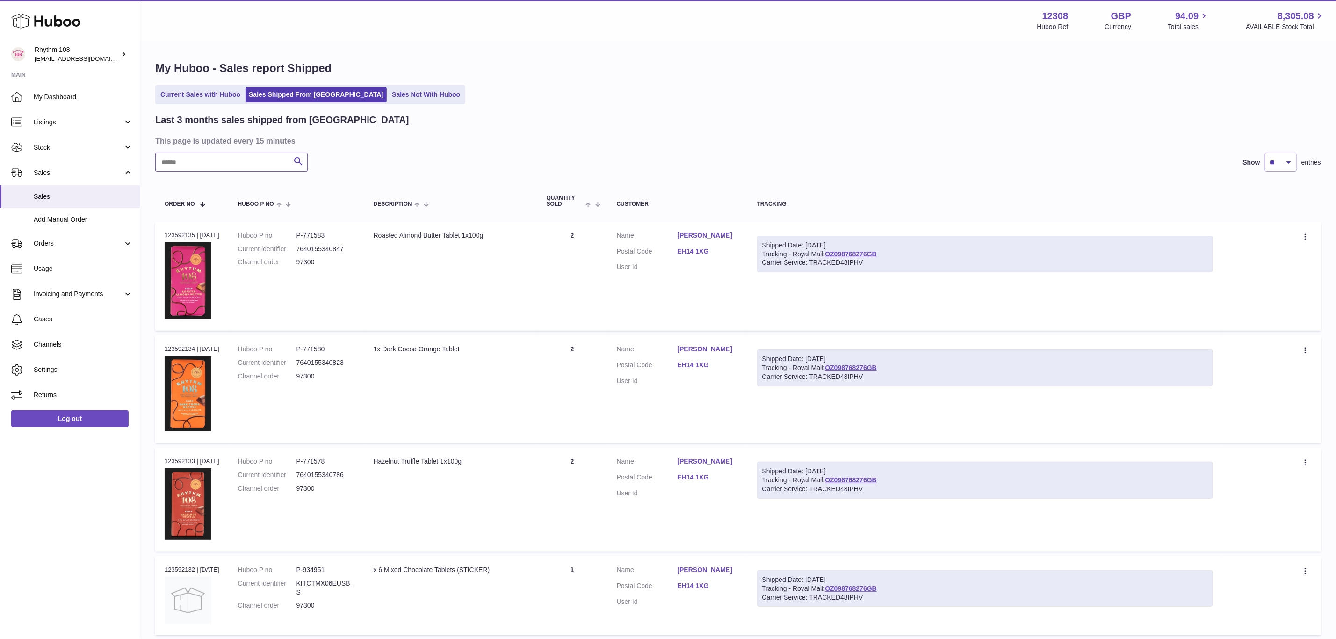
click at [215, 156] on input "text" at bounding box center [231, 162] width 152 height 19
paste input "*****"
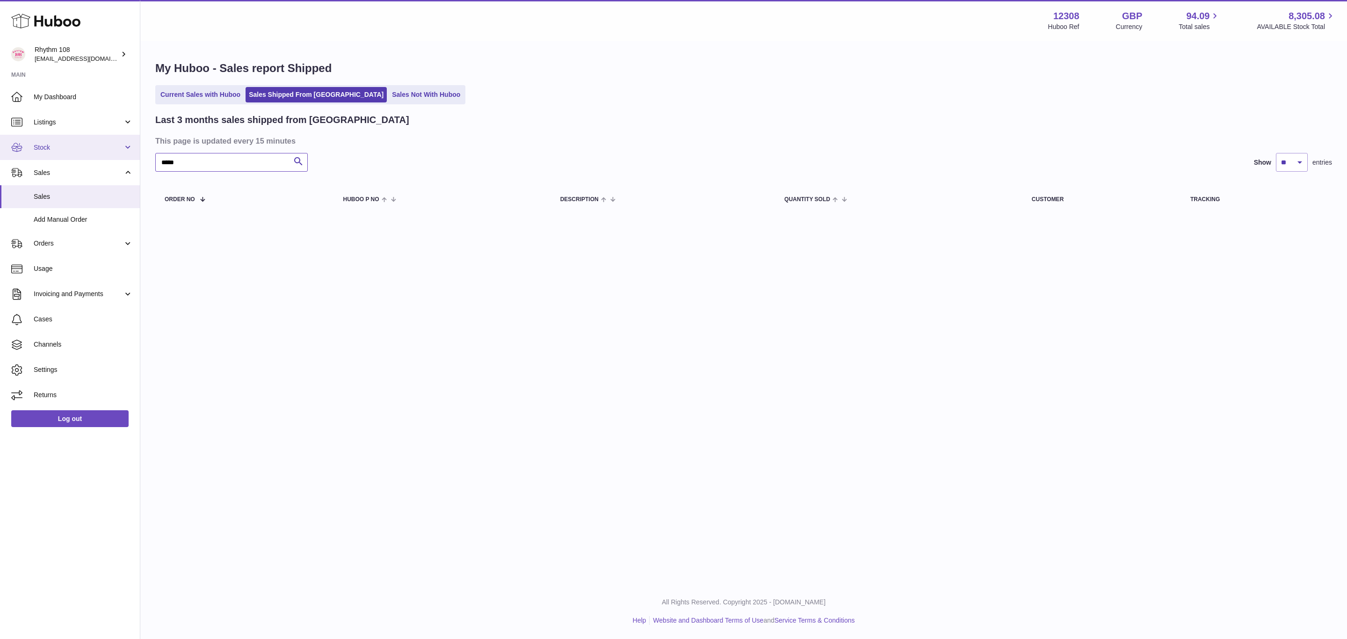
drag, startPoint x: 185, startPoint y: 161, endPoint x: 51, endPoint y: 139, distance: 136.0
click at [41, 156] on div "Huboo Rhythm 108 orders@rhythm108.com Main My Dashboard Listings Not with Huboo…" at bounding box center [673, 319] width 1347 height 639
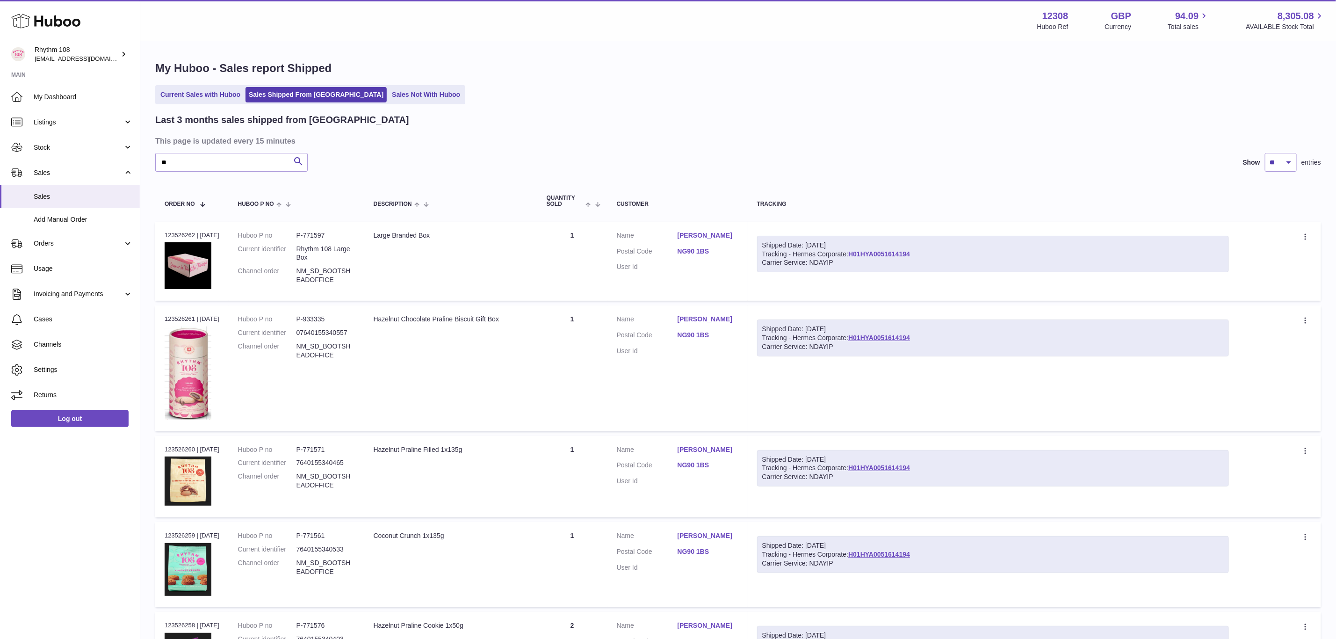
click at [886, 250] on link "H01HYA0051614194" at bounding box center [879, 253] width 62 height 7
drag, startPoint x: 232, startPoint y: 162, endPoint x: 125, endPoint y: 163, distance: 106.6
click at [125, 163] on div "Huboo Rhythm 108 orders@rhythm108.com Main My Dashboard Listings Not with Huboo…" at bounding box center [668, 631] width 1336 height 1263
paste input "***"
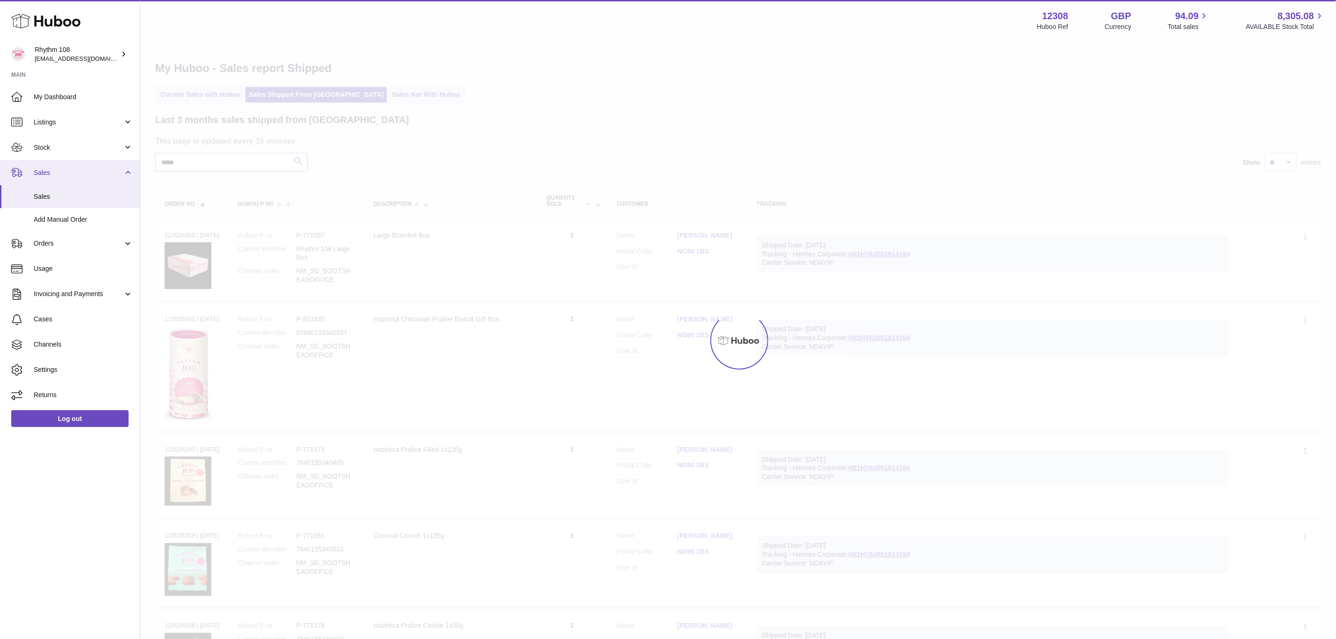
type input "*****"
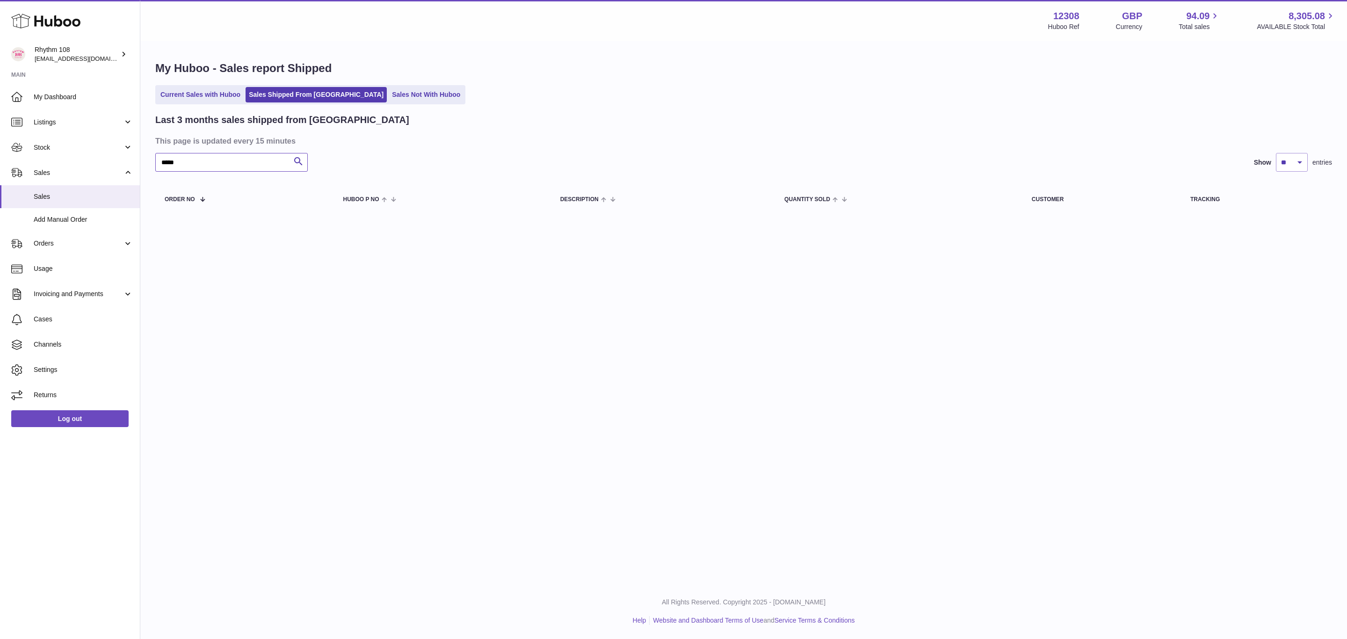
click at [195, 159] on input "*****" at bounding box center [231, 162] width 152 height 19
click at [303, 163] on icon "submit" at bounding box center [298, 162] width 11 height 12
click at [301, 162] on icon "submit" at bounding box center [298, 162] width 11 height 12
click at [195, 97] on link "Current Sales with Huboo" at bounding box center [200, 94] width 87 height 15
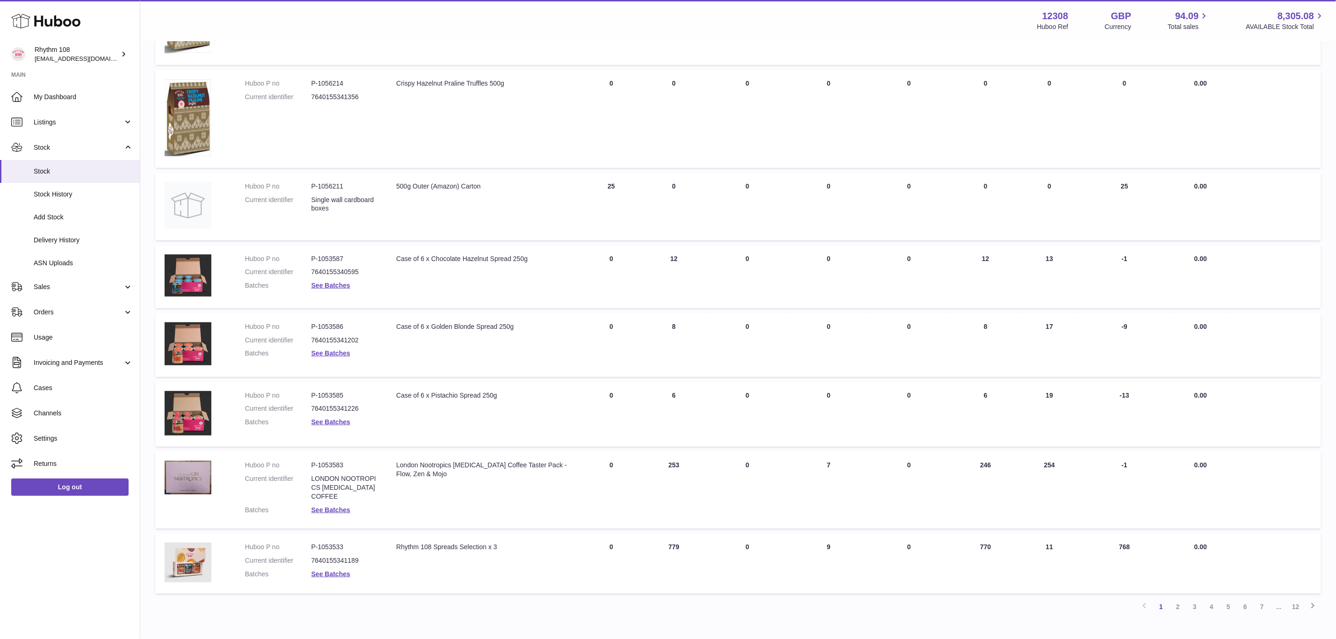
scroll to position [401, 0]
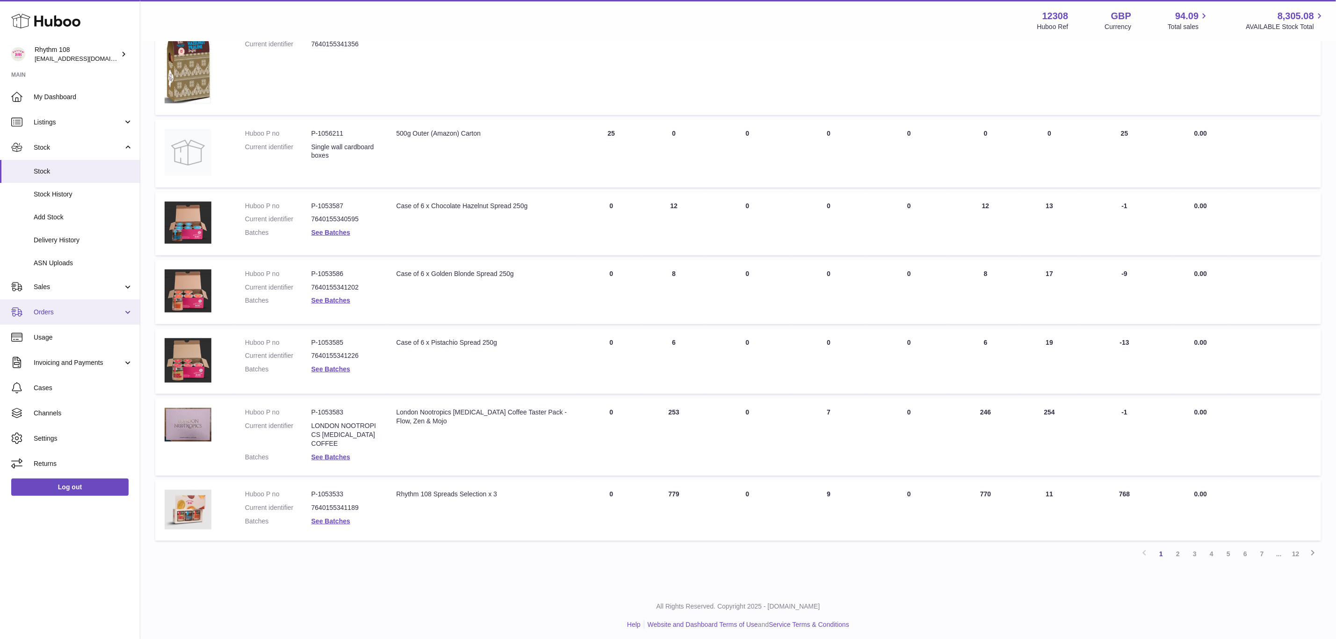
click at [68, 317] on link "Orders" at bounding box center [70, 311] width 140 height 25
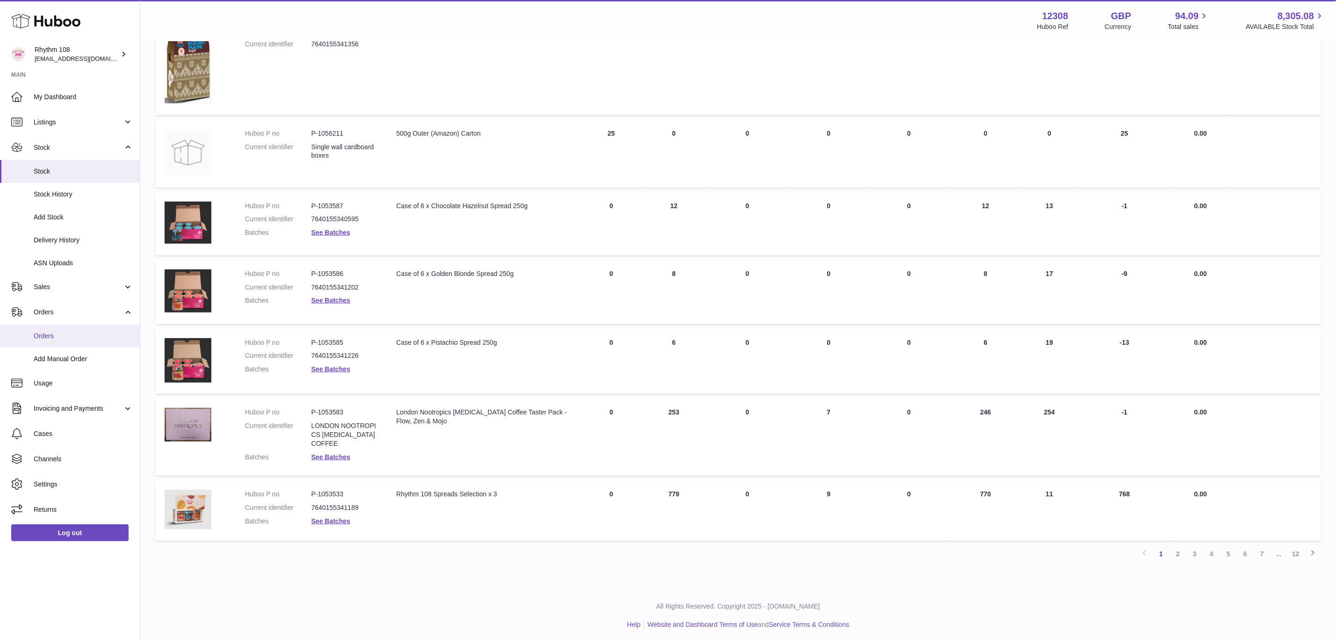
click at [65, 334] on span "Orders" at bounding box center [83, 336] width 99 height 9
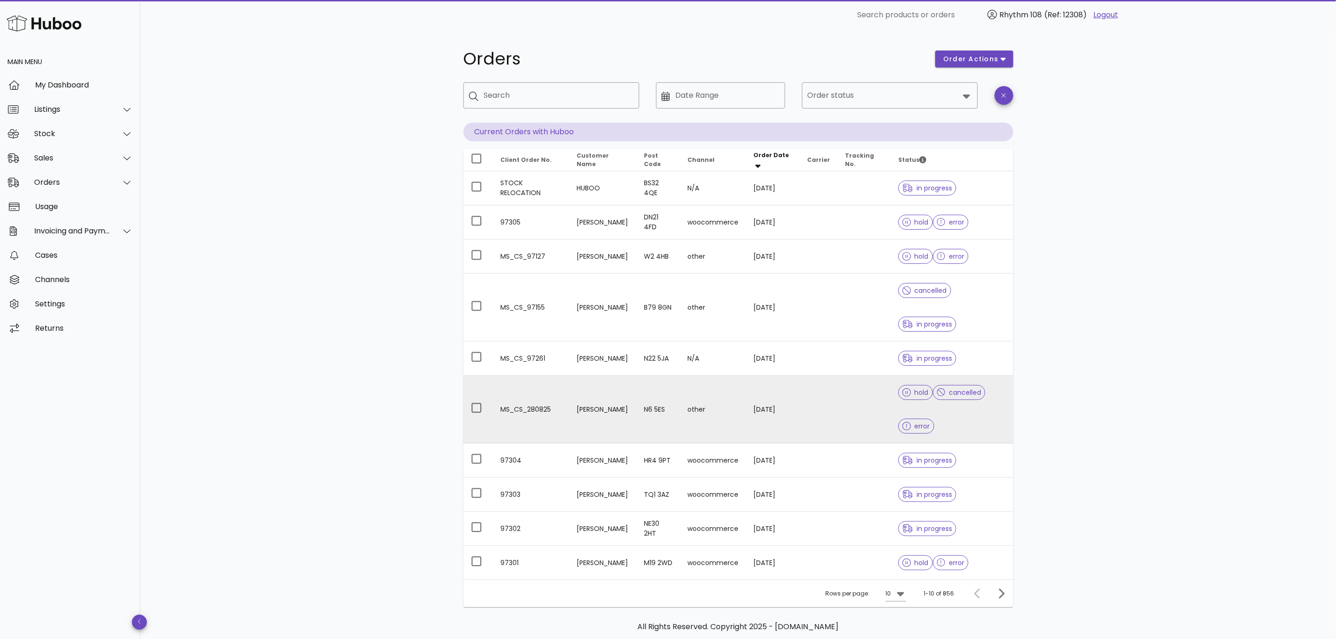
click at [978, 421] on div "hold cancelled error" at bounding box center [951, 408] width 107 height 67
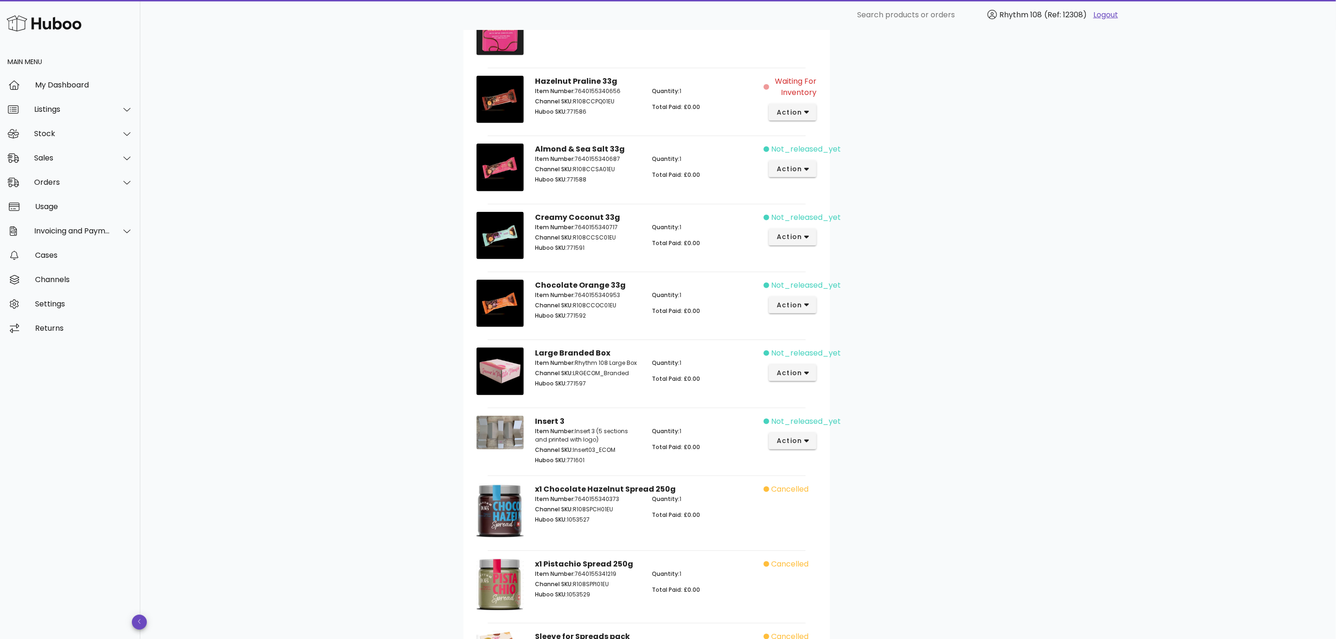
scroll to position [629, 0]
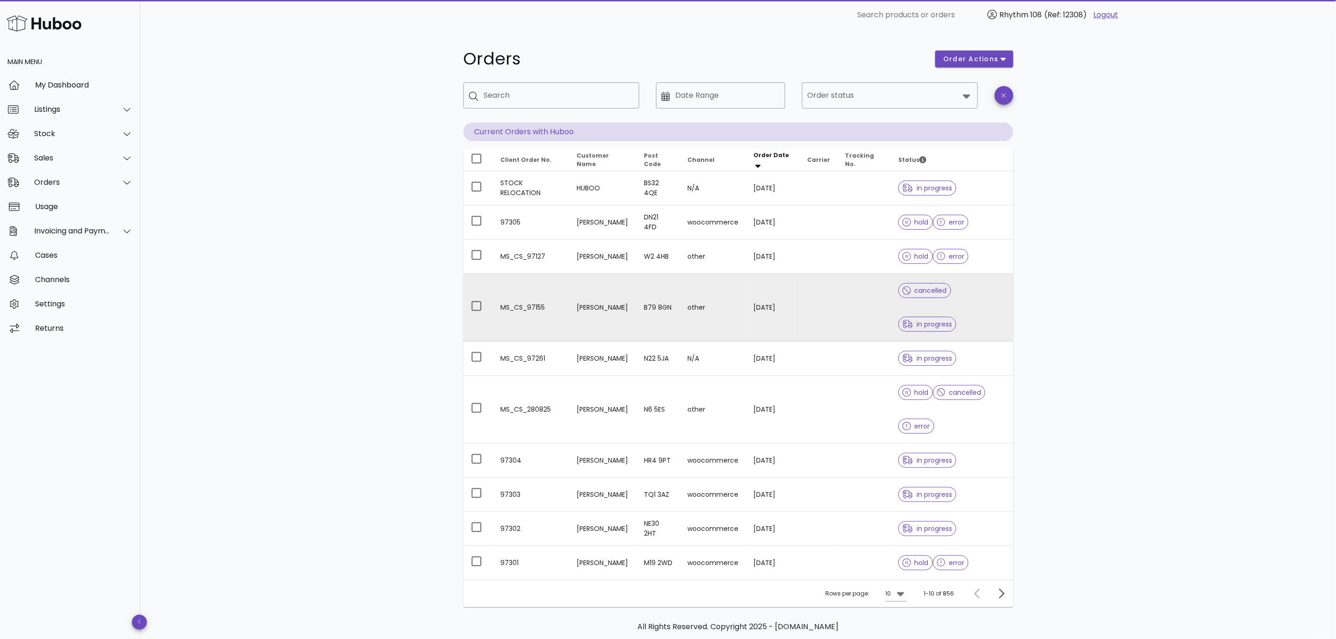
click at [984, 312] on div "cancelled in progress" at bounding box center [951, 307] width 107 height 67
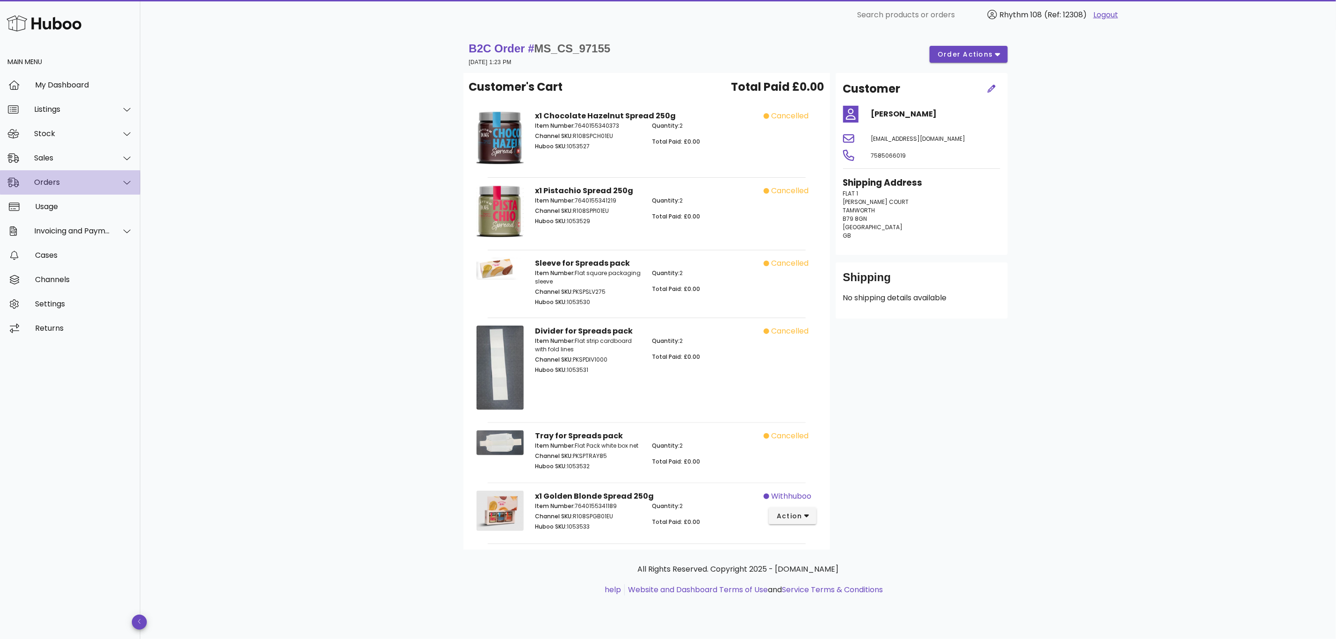
click at [49, 180] on div "Orders" at bounding box center [72, 182] width 76 height 9
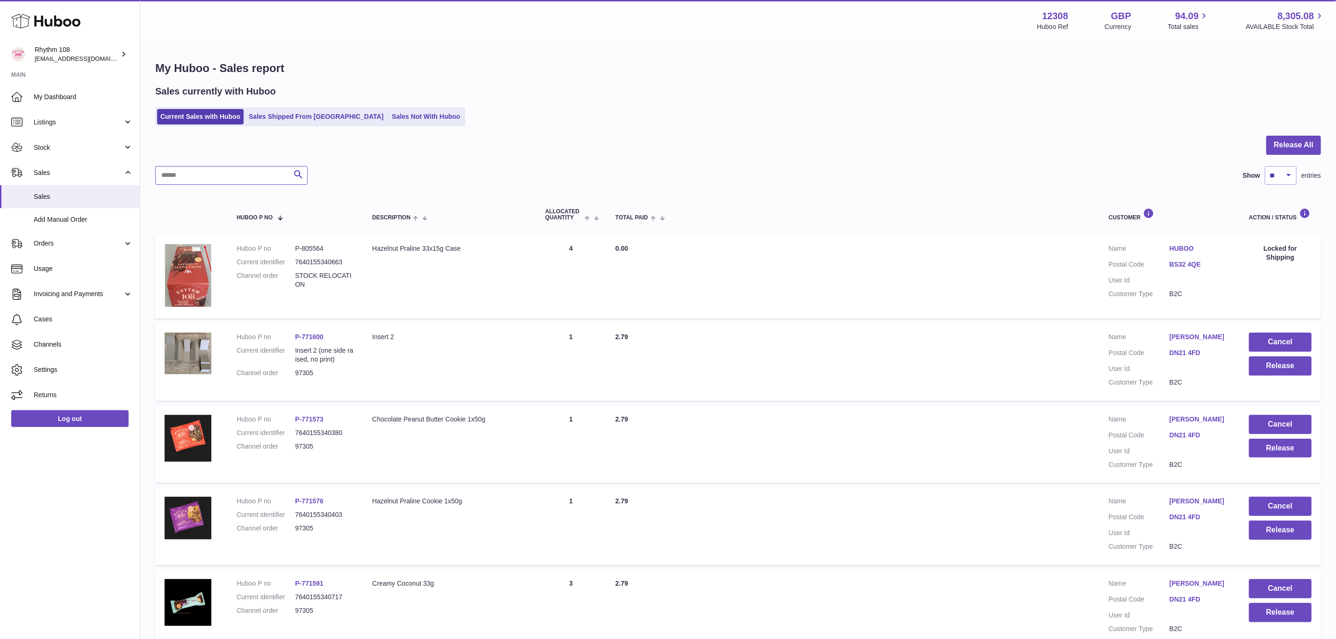
click at [212, 176] on input "text" at bounding box center [231, 175] width 152 height 19
paste input "*****"
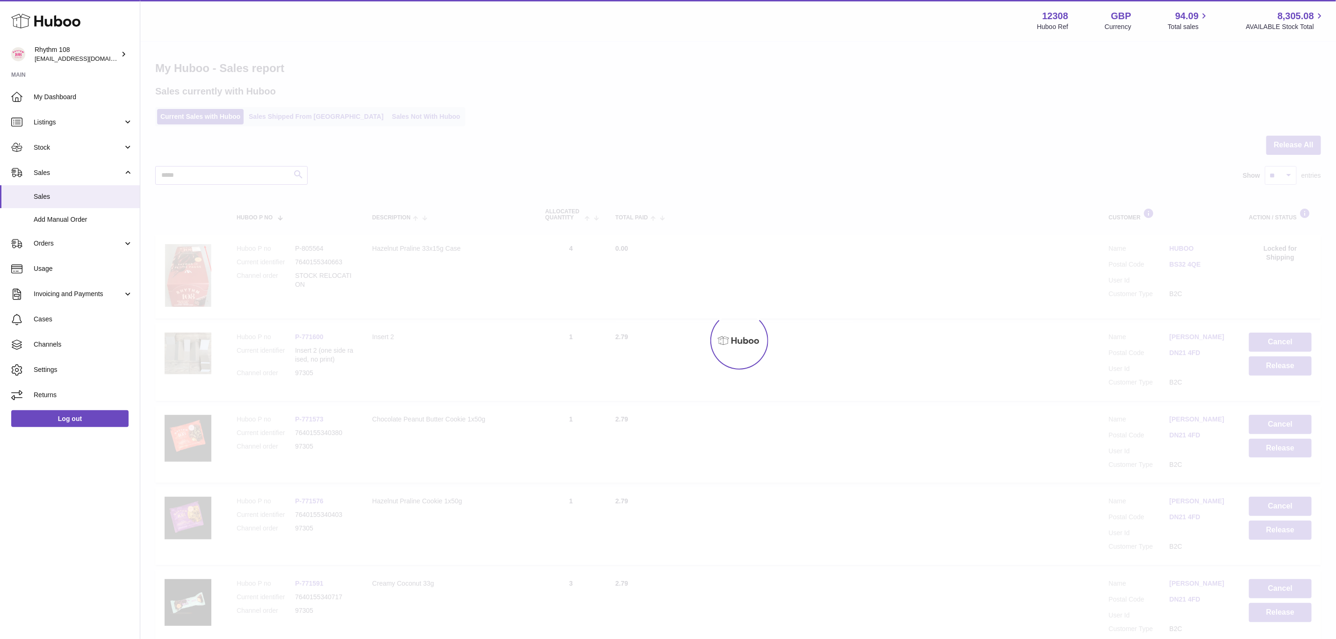
type input "*****"
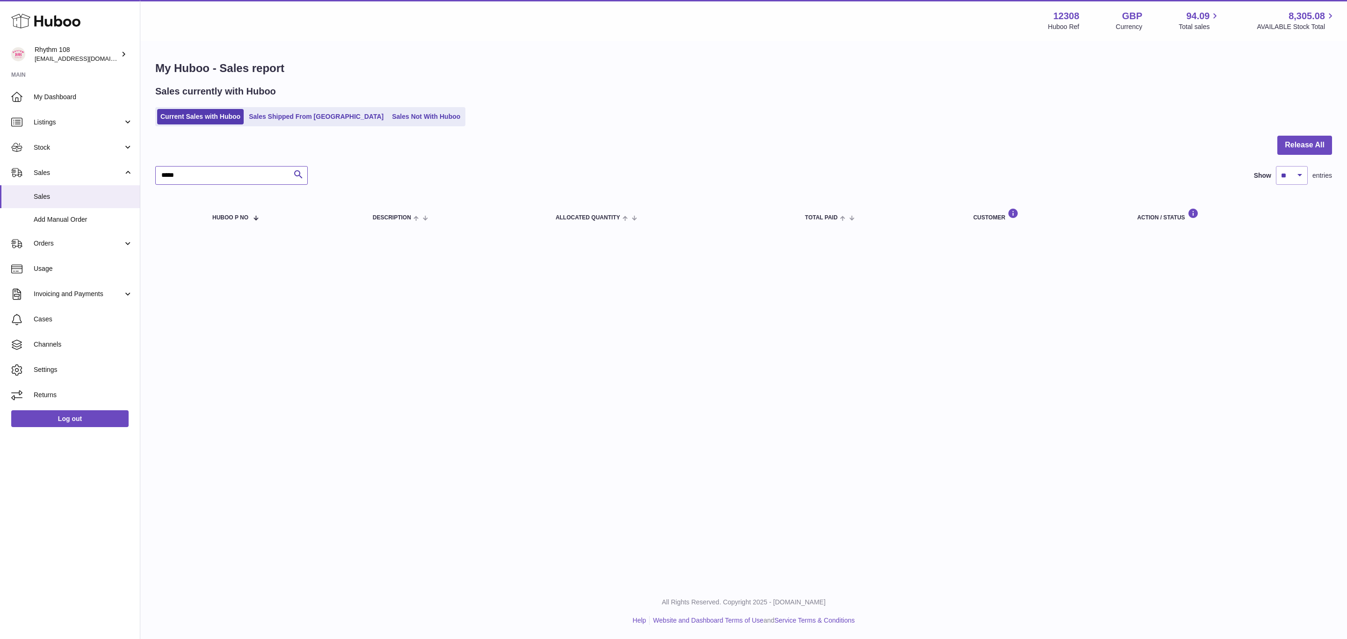
click at [212, 178] on input "*****" at bounding box center [231, 175] width 152 height 19
click at [389, 118] on link "Sales Not With Huboo" at bounding box center [426, 116] width 75 height 15
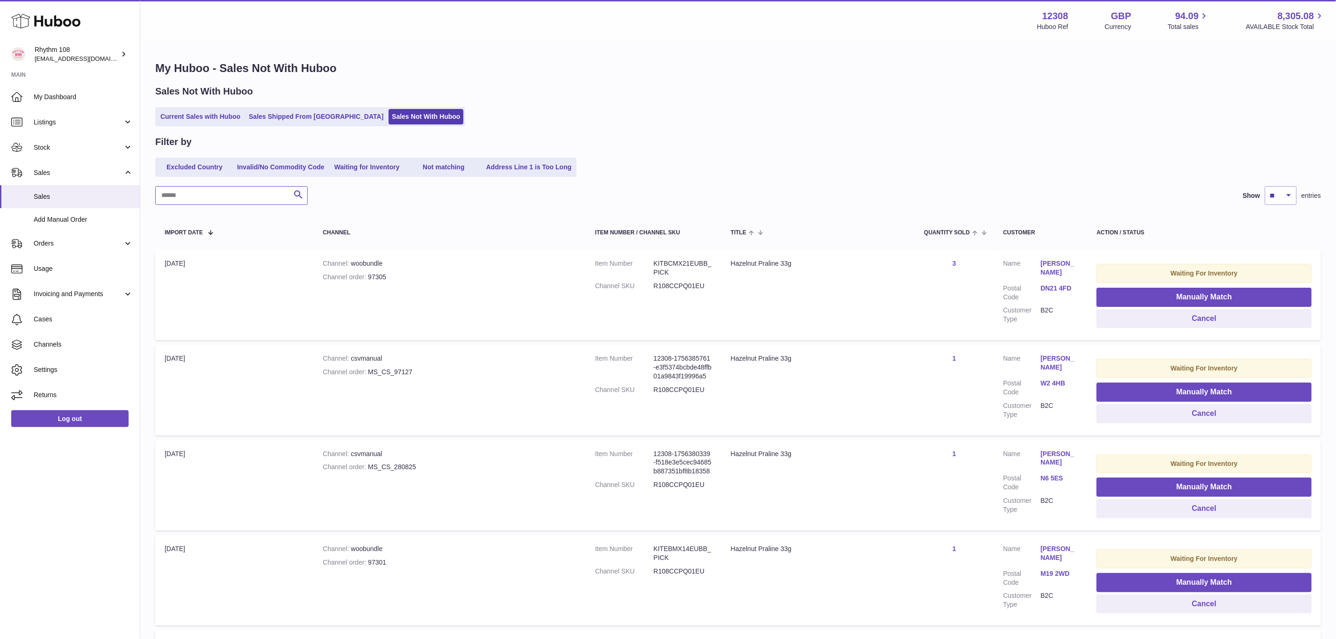
click at [252, 194] on input "text" at bounding box center [231, 195] width 152 height 19
paste input "*****"
type input "*****"
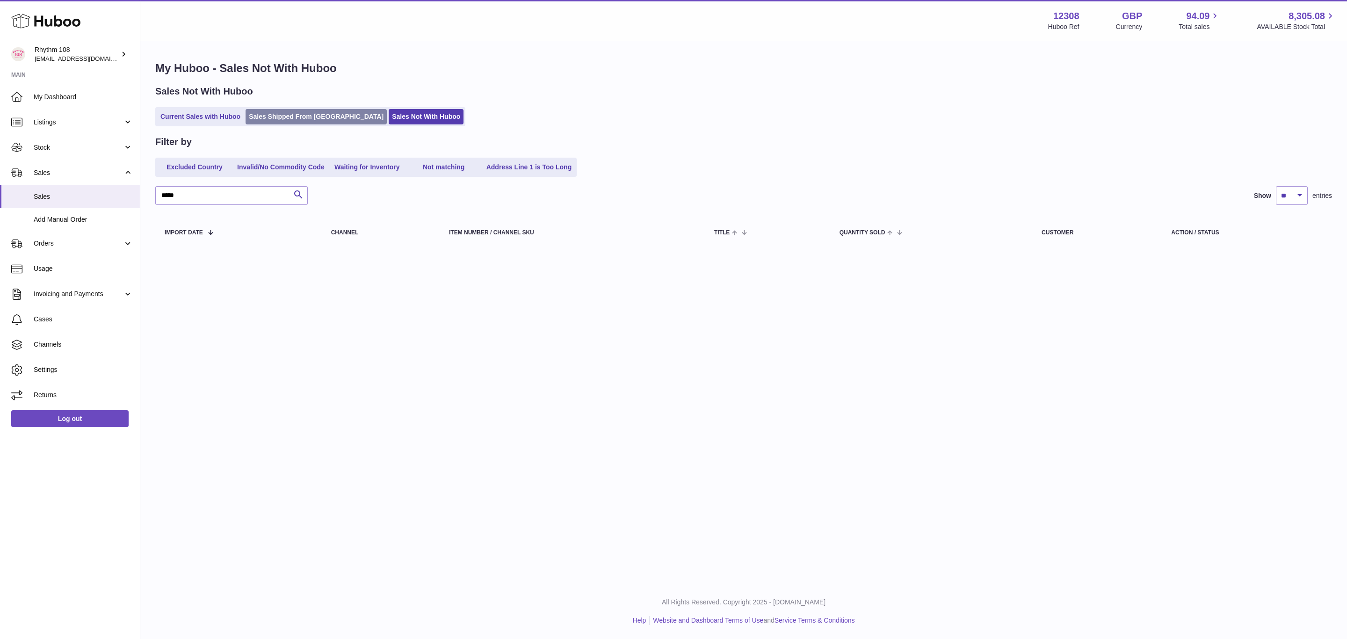
click at [297, 115] on link "Sales Shipped From [GEOGRAPHIC_DATA]" at bounding box center [315, 116] width 141 height 15
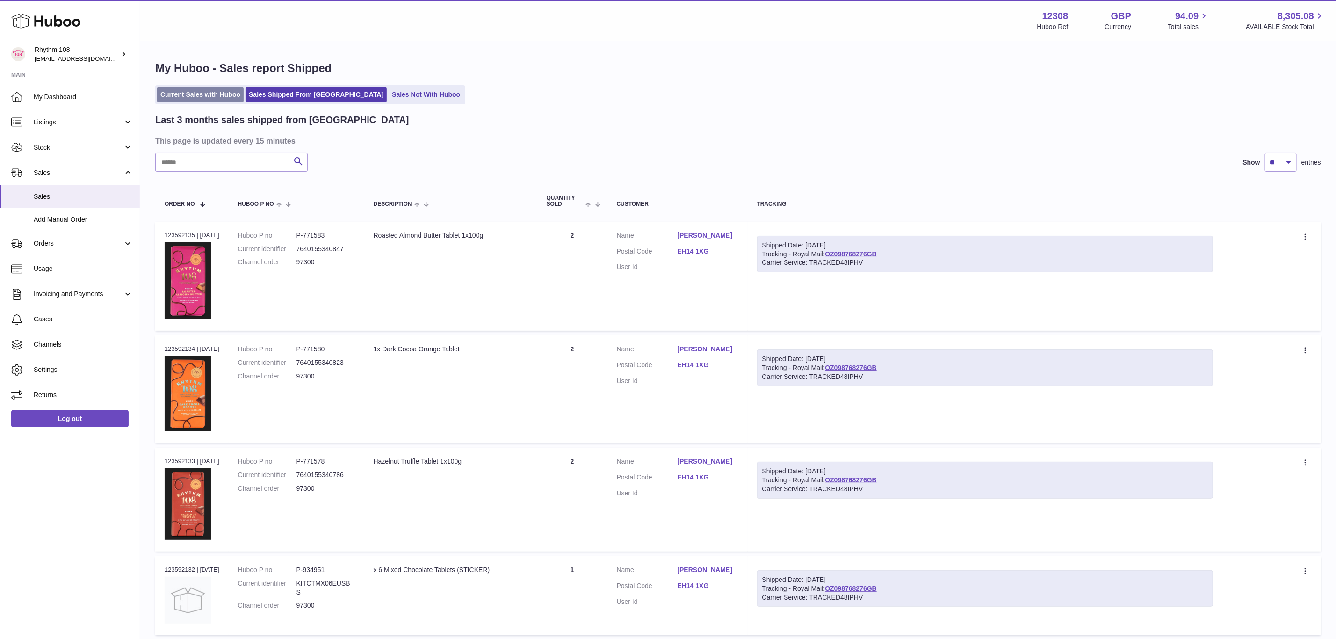
click at [213, 93] on link "Current Sales with Huboo" at bounding box center [200, 94] width 87 height 15
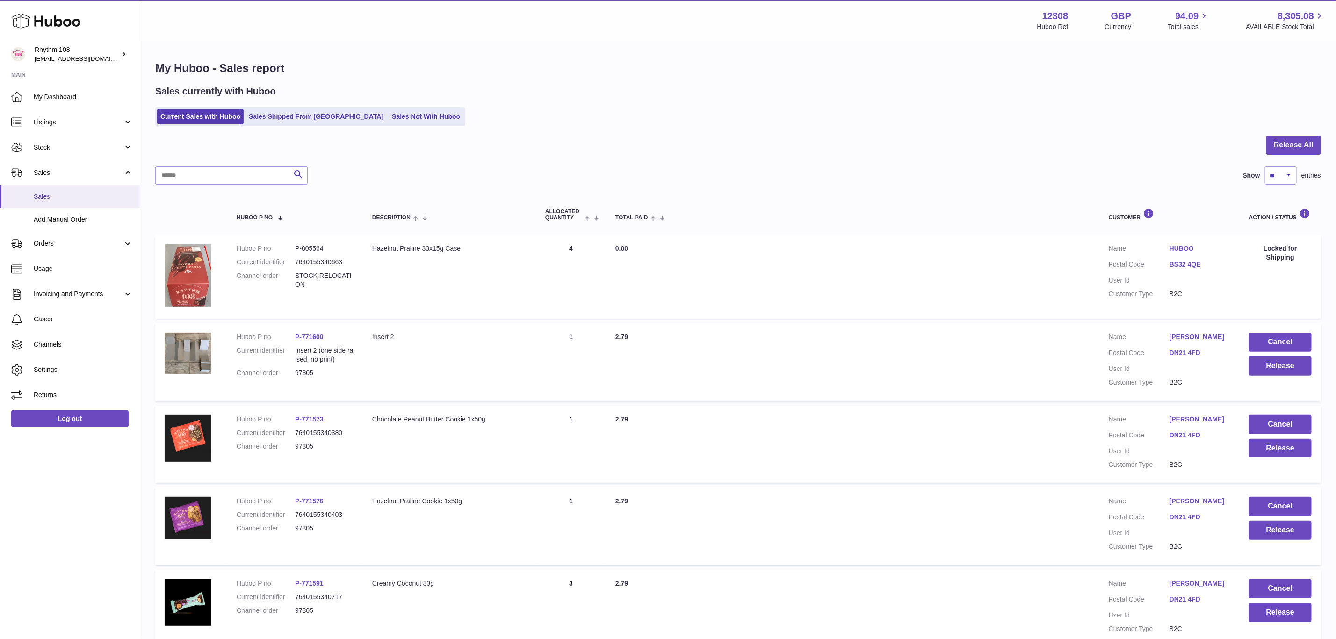
click at [48, 197] on span "Sales" at bounding box center [83, 196] width 99 height 9
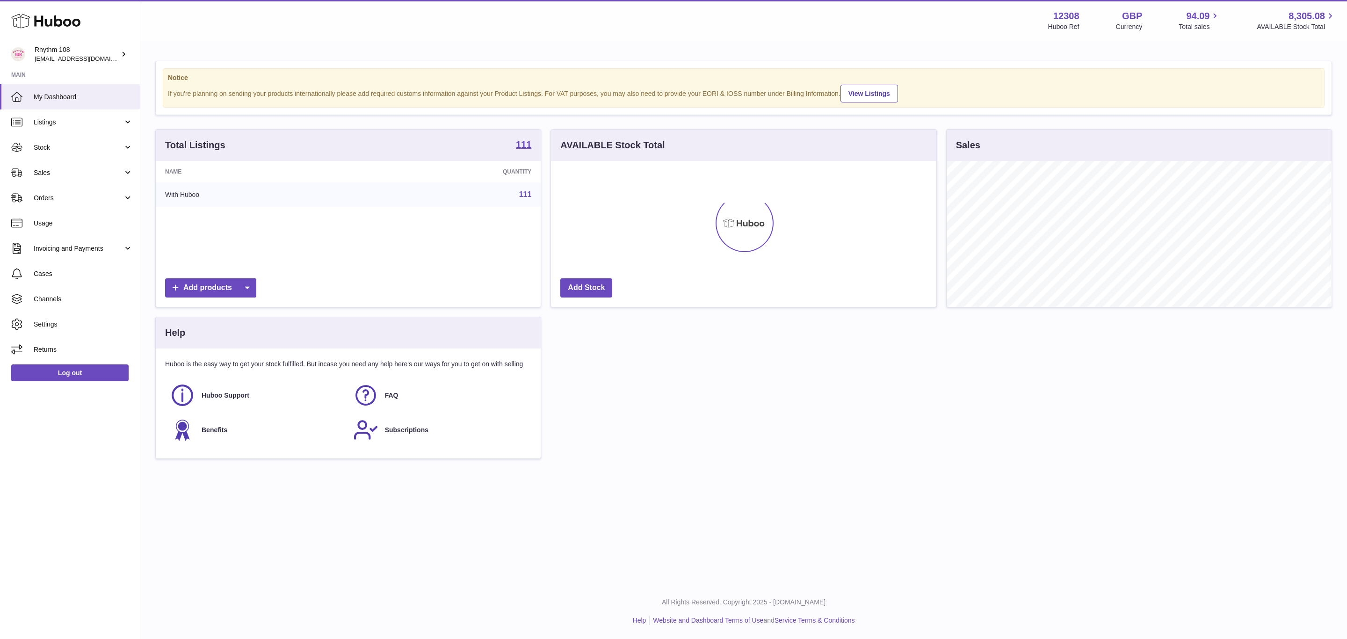
scroll to position [146, 384]
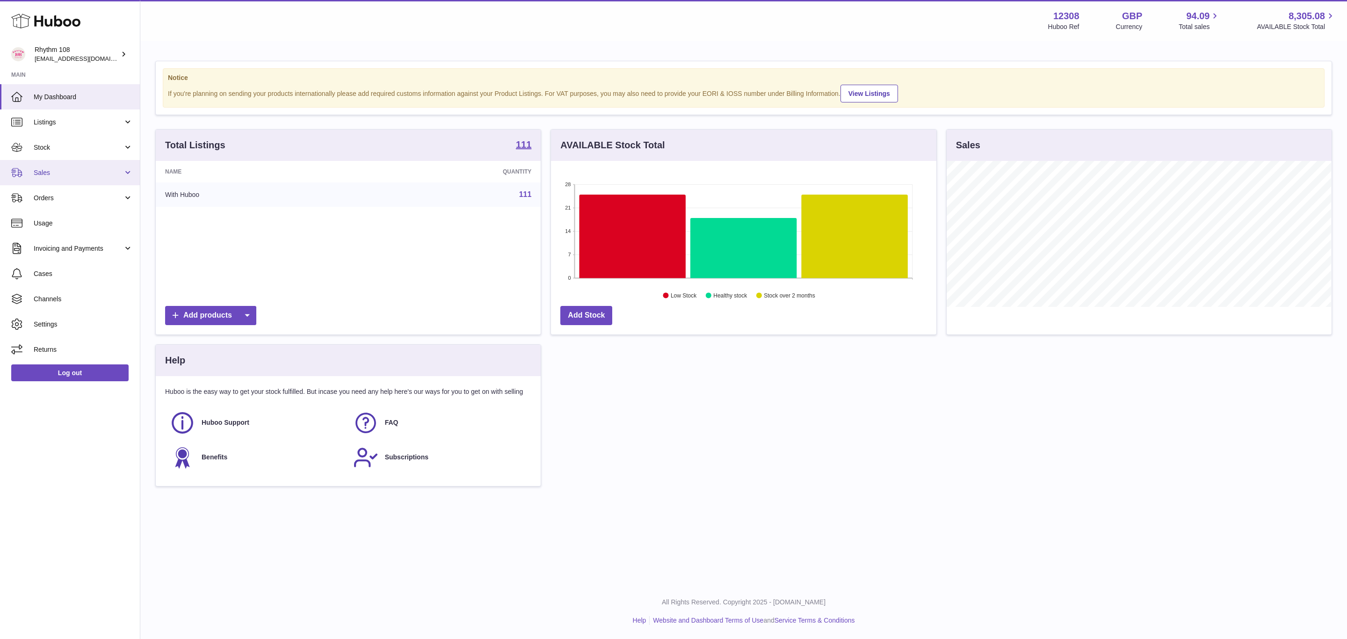
click at [46, 177] on link "Sales" at bounding box center [70, 172] width 140 height 25
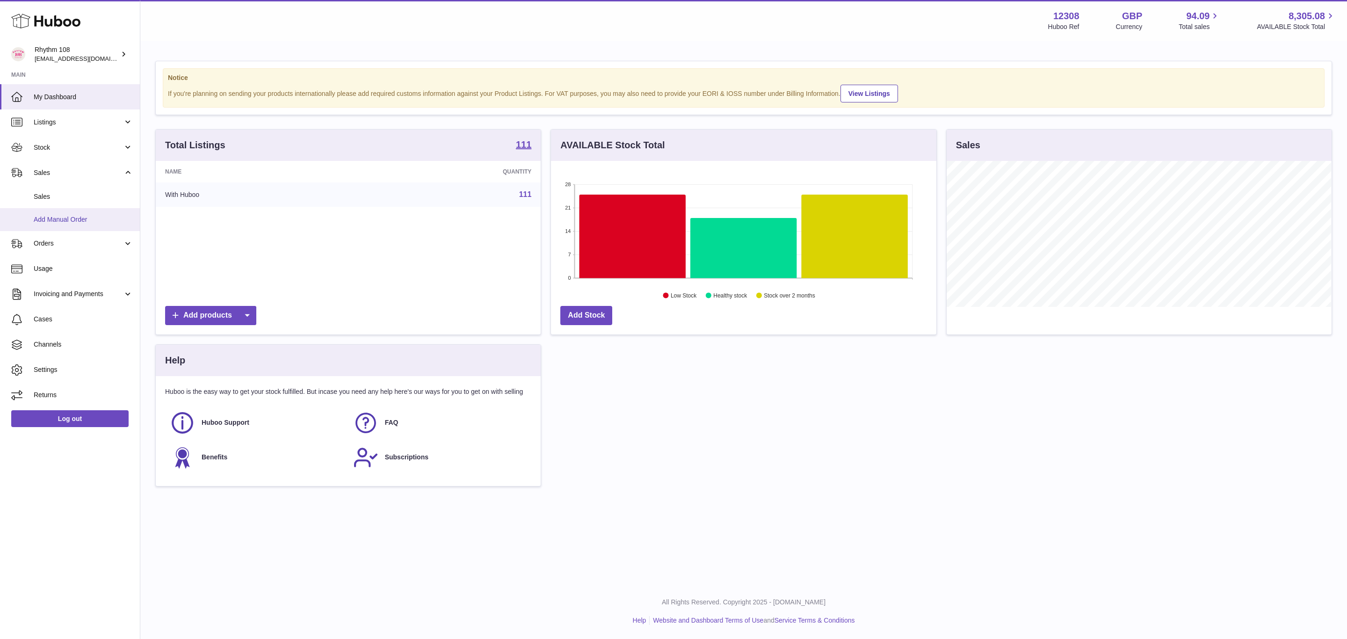
click at [79, 225] on link "Add Manual Order" at bounding box center [70, 219] width 140 height 23
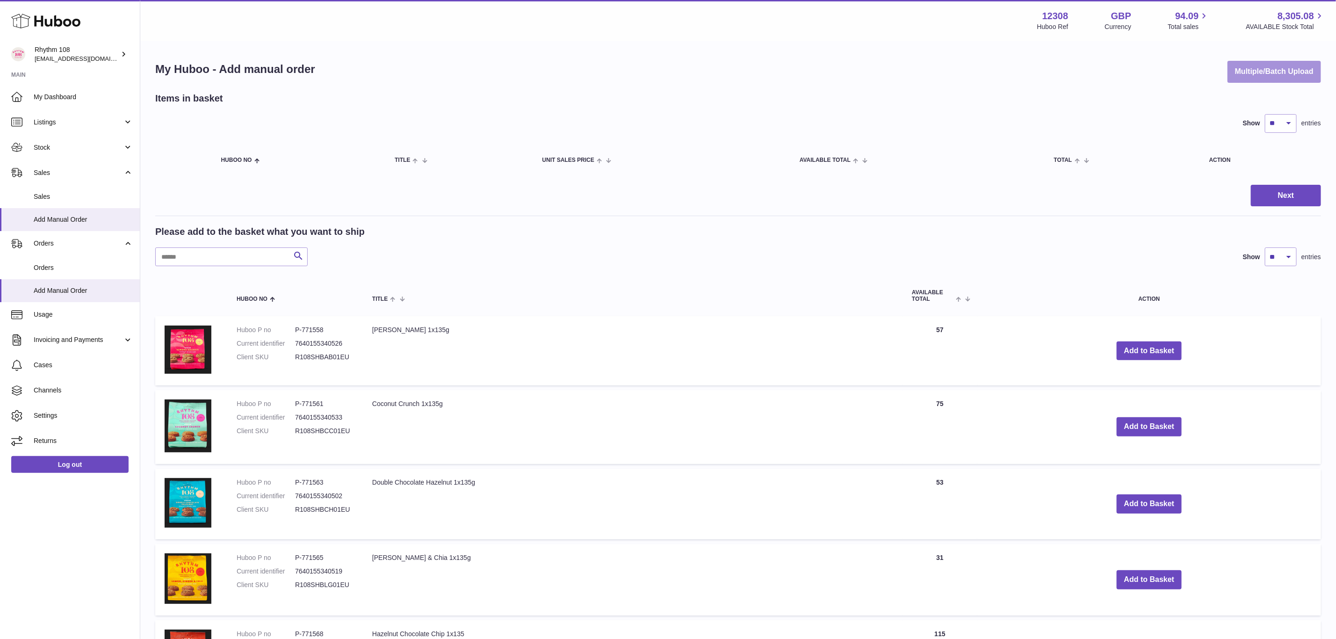
click at [1268, 71] on button "Multiple/Batch Upload" at bounding box center [1274, 72] width 94 height 22
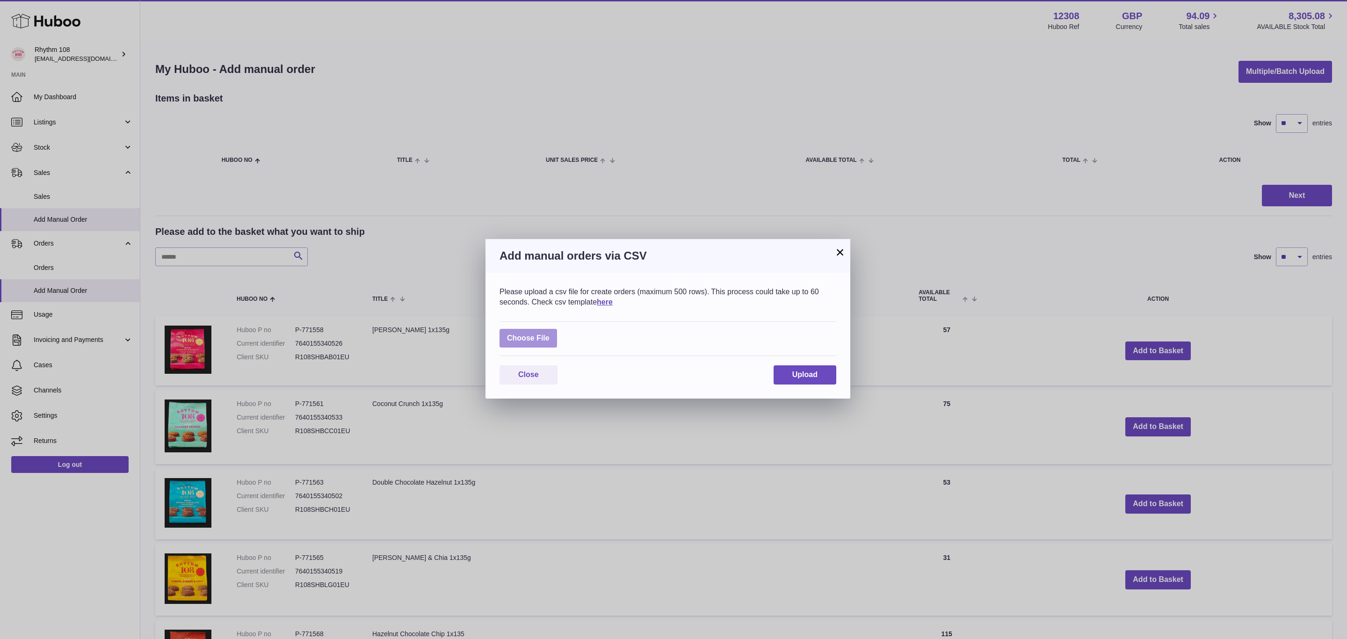
click at [541, 338] on label at bounding box center [528, 338] width 58 height 19
click at [549, 334] on input "file" at bounding box center [549, 333] width 0 height 0
type input "**********"
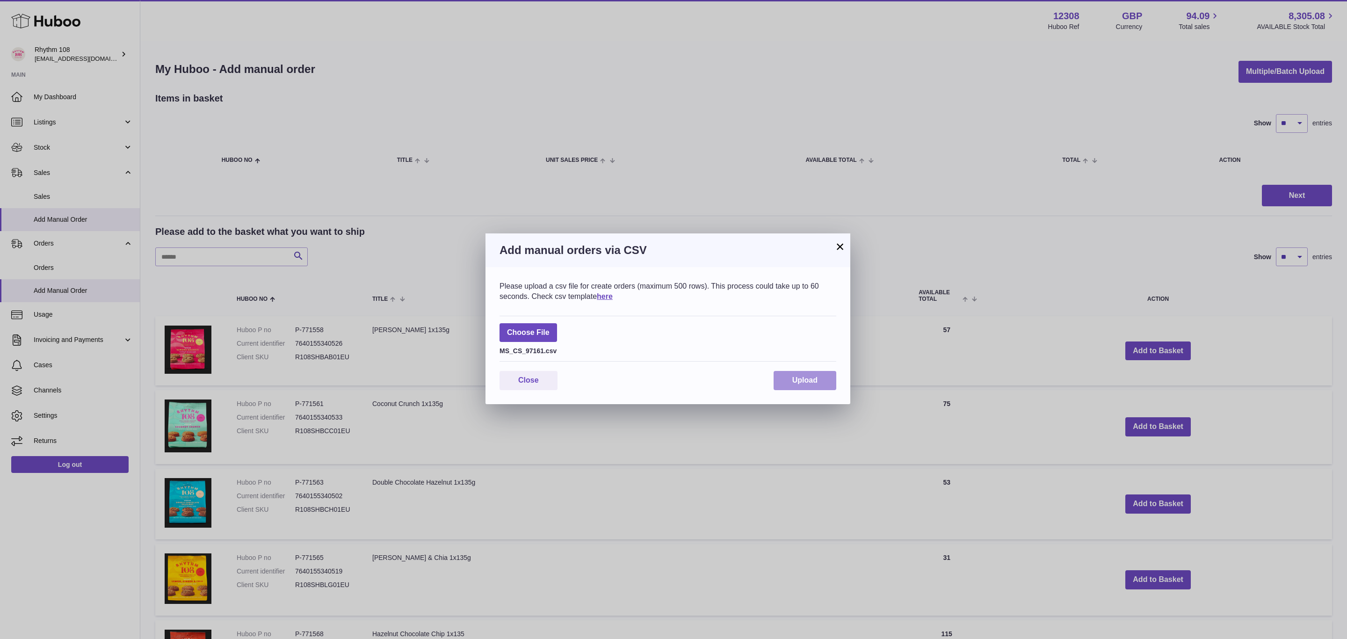
click at [819, 384] on button "Upload" at bounding box center [804, 380] width 63 height 19
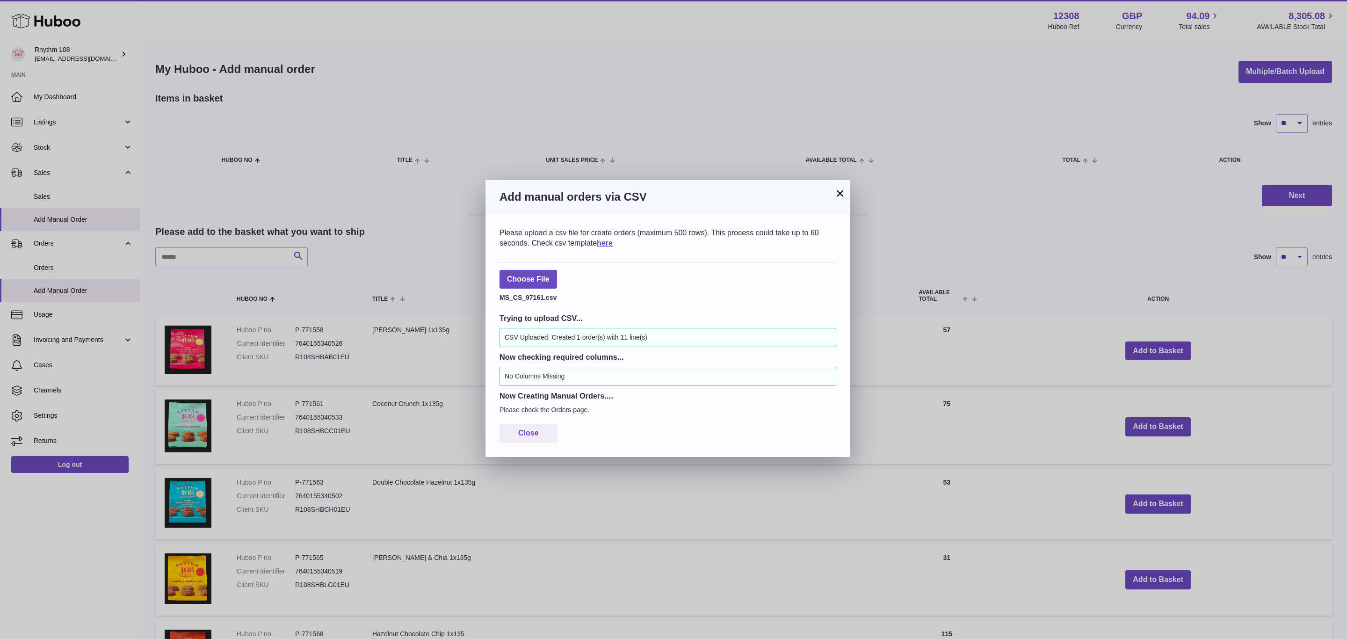
click at [844, 195] on button "×" at bounding box center [839, 192] width 11 height 11
